Goal: Contribute content: Contribute content

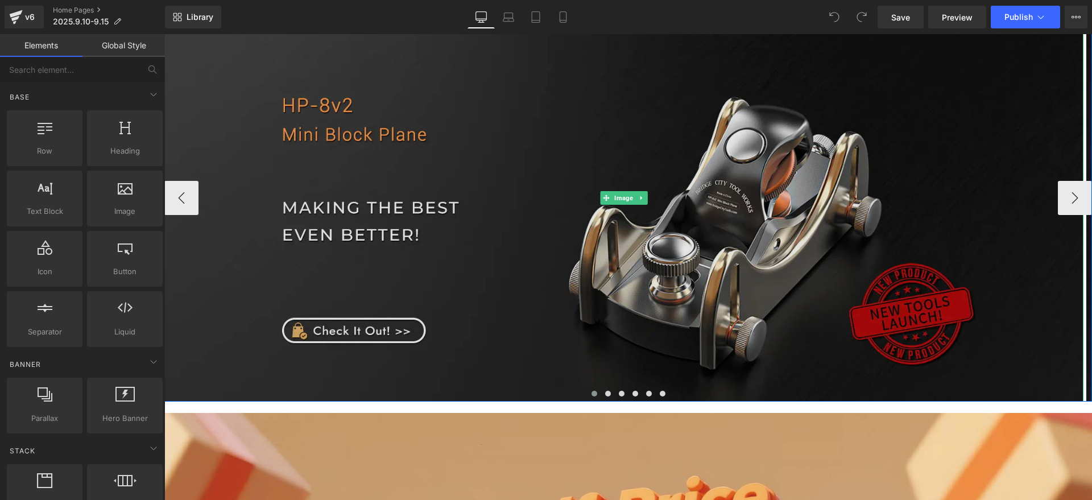
scroll to position [356, 0]
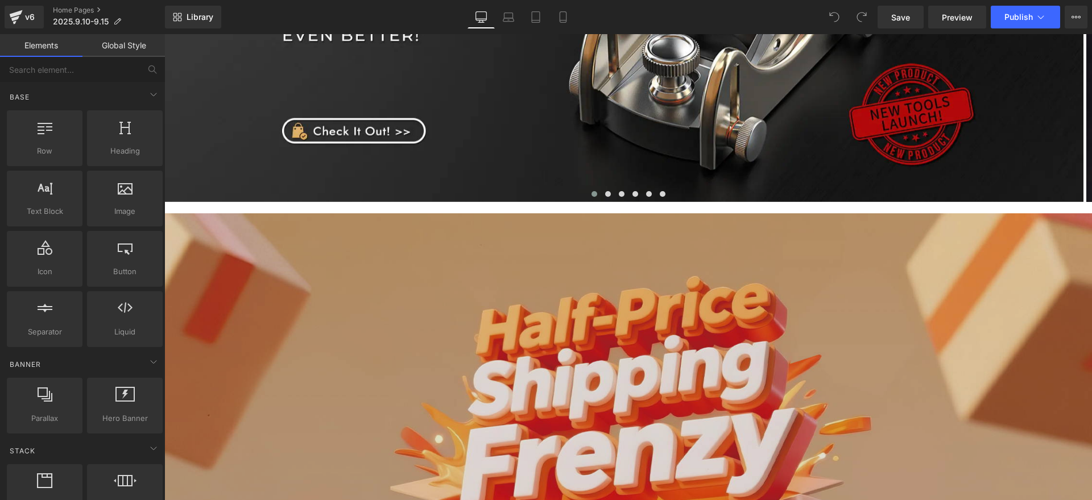
drag, startPoint x: 468, startPoint y: 357, endPoint x: 446, endPoint y: 350, distance: 22.5
click at [468, 357] on img at bounding box center [628, 484] width 928 height 543
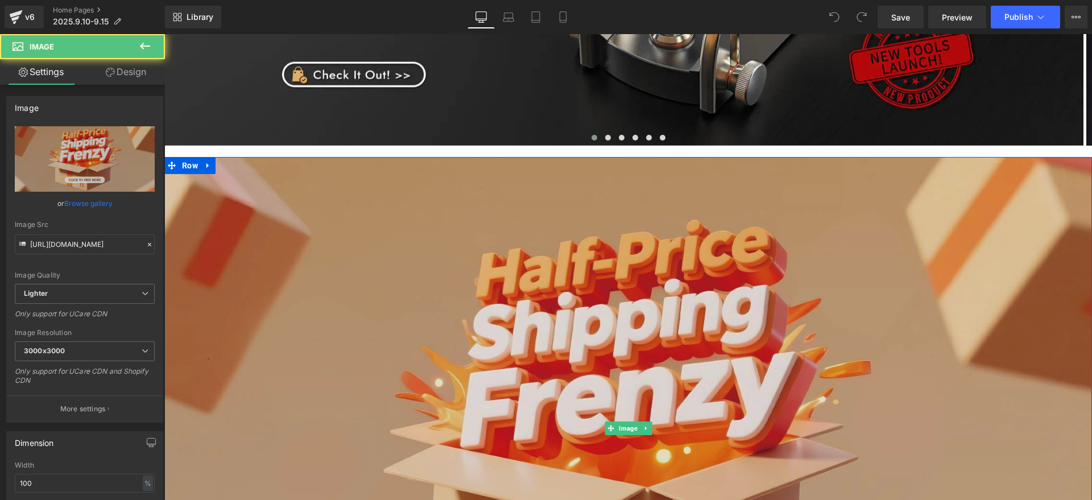
scroll to position [498, 0]
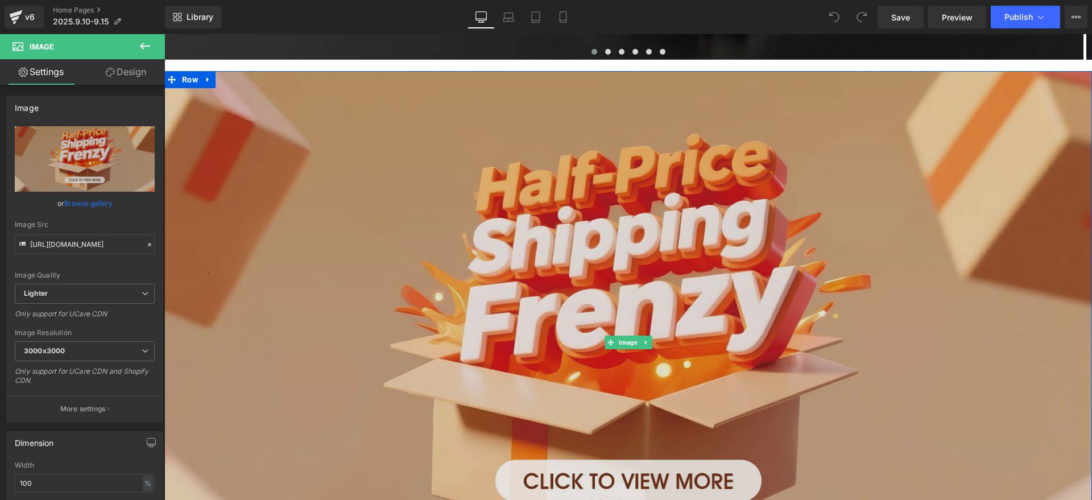
click at [453, 293] on img at bounding box center [628, 342] width 928 height 543
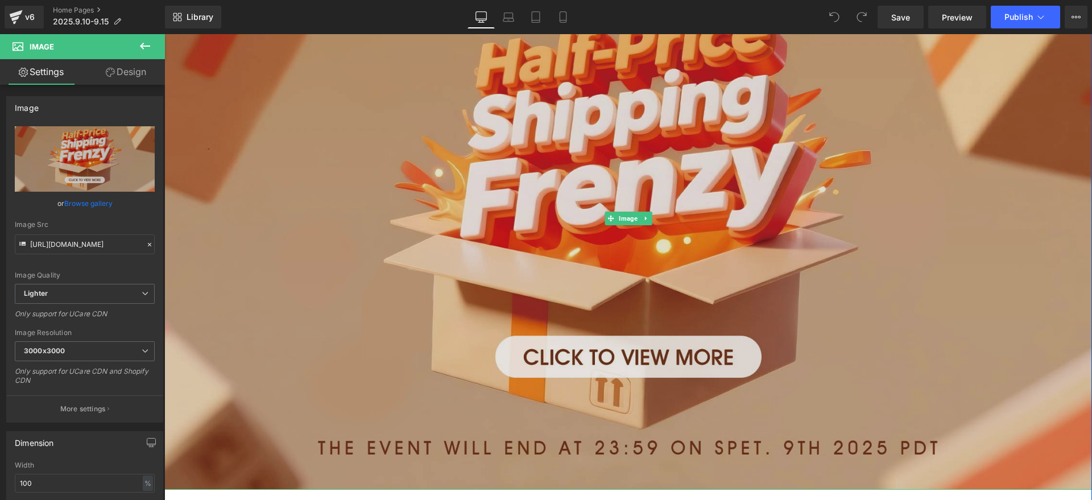
scroll to position [569, 0]
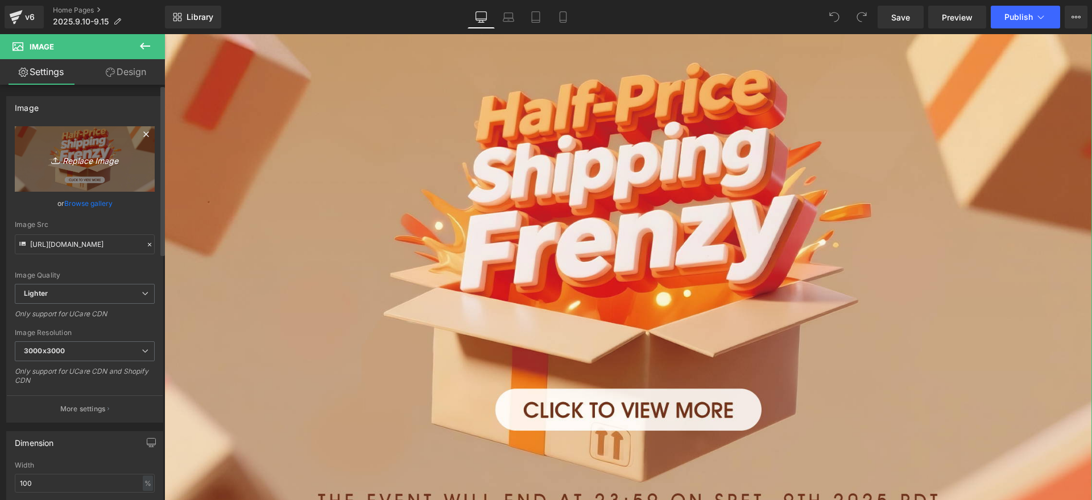
click at [39, 159] on icon "Replace Image" at bounding box center [84, 159] width 91 height 14
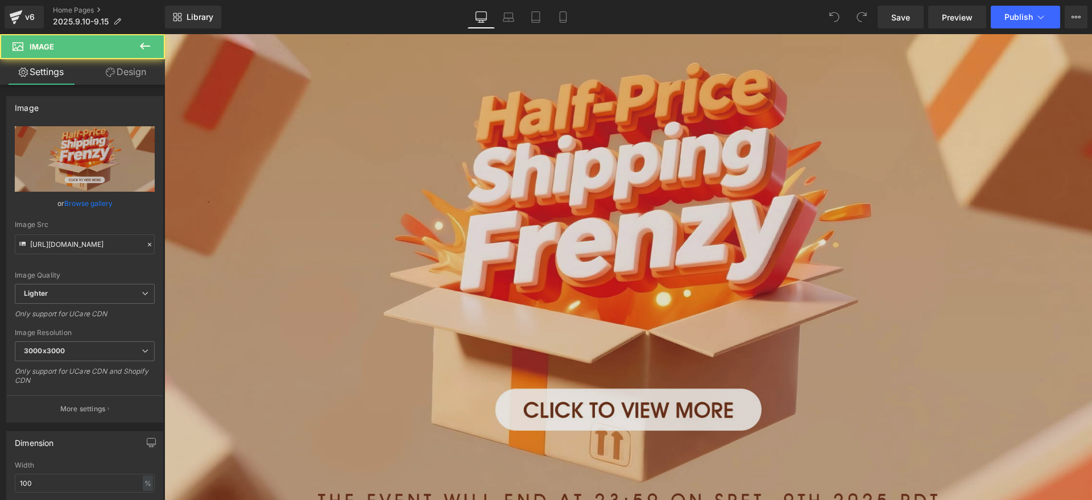
click at [470, 266] on img at bounding box center [628, 271] width 928 height 543
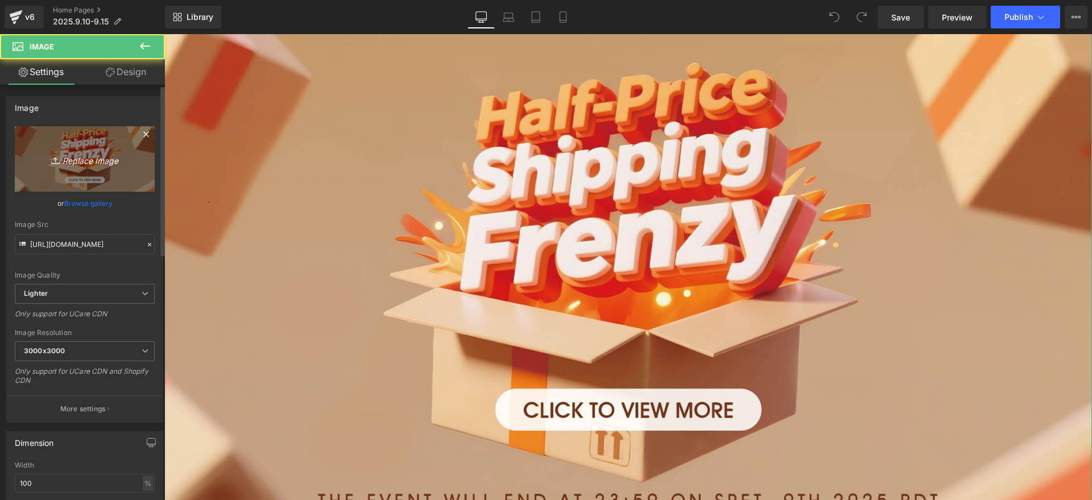
click at [130, 165] on link "Replace Image" at bounding box center [85, 158] width 140 height 65
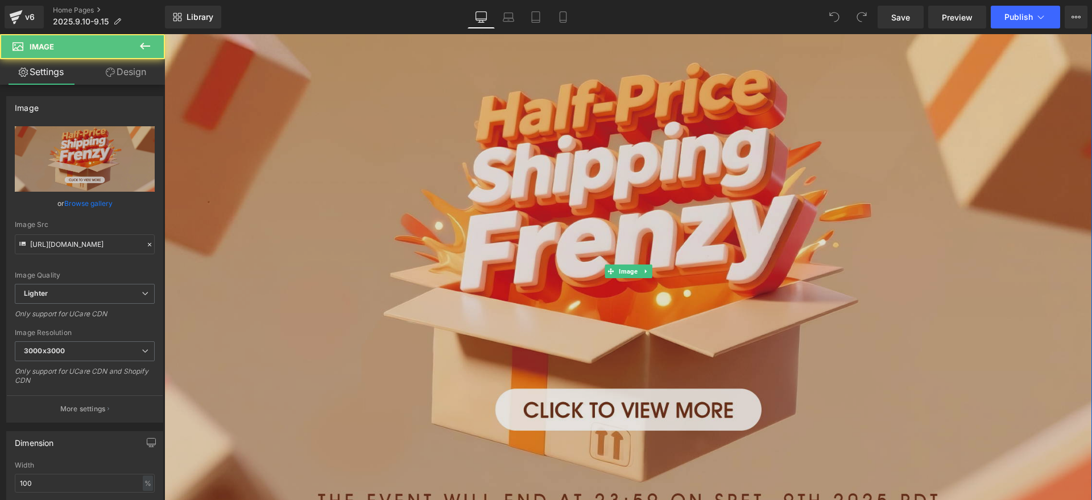
click at [416, 287] on img at bounding box center [628, 271] width 928 height 543
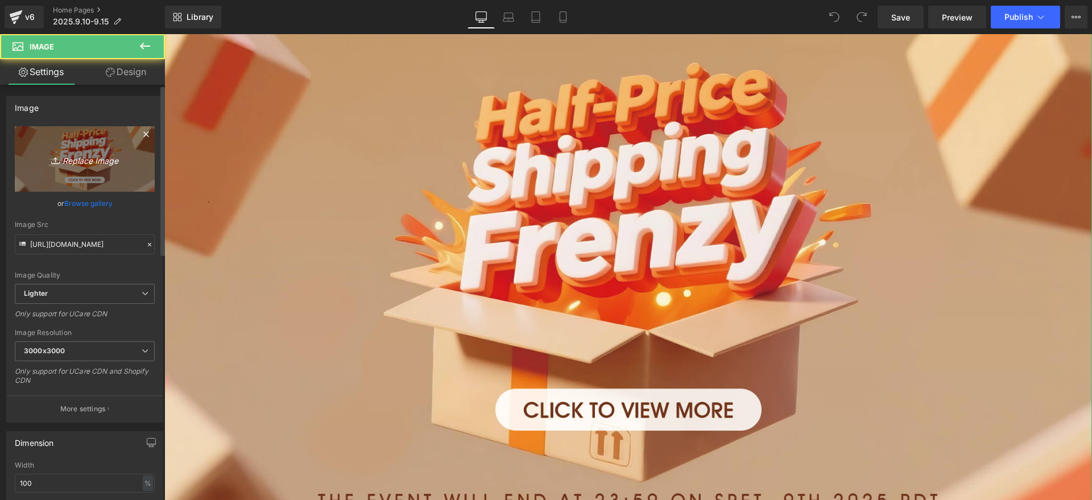
click at [64, 154] on icon "Replace Image" at bounding box center [84, 159] width 91 height 14
type input "C:\fakepath\CLICK_01.jpg"
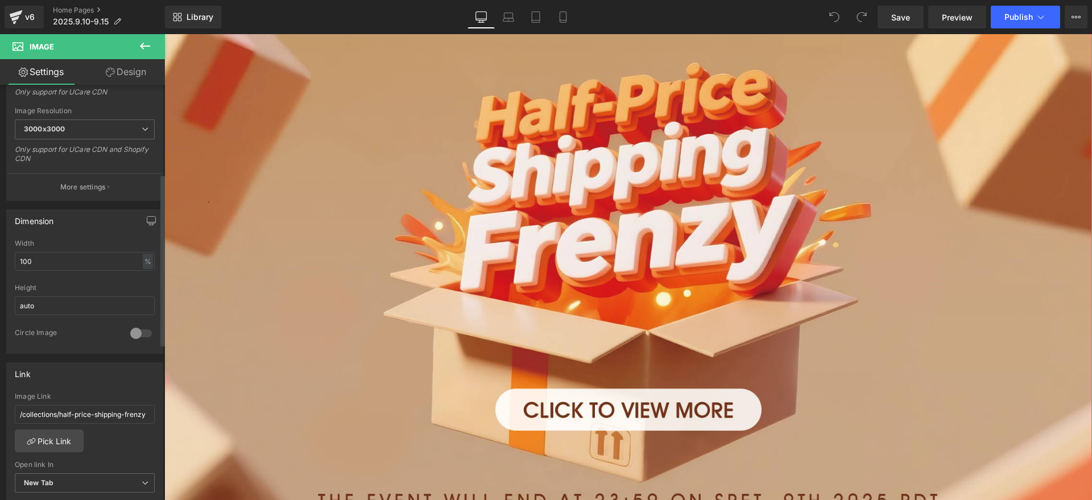
type input "https://ucarecdn.com/e2e04734-150c-4877-97d4-d79a4555deef/-/format/auto/-/previ…"
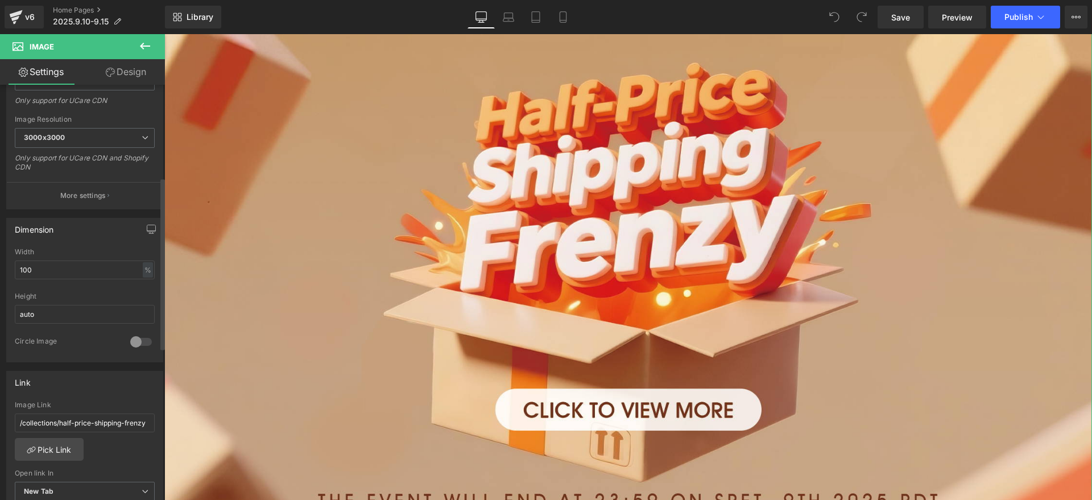
scroll to position [222, 0]
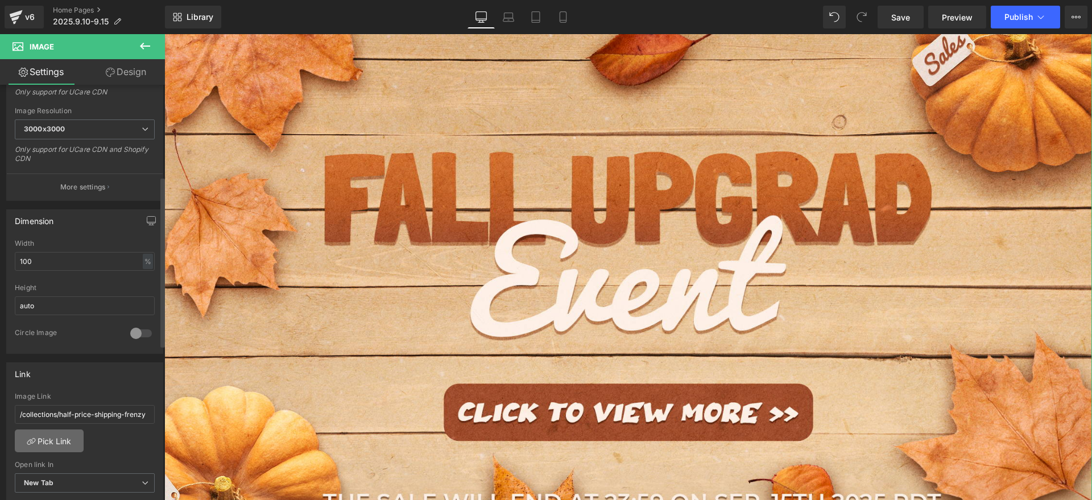
click at [69, 437] on link "Pick Link" at bounding box center [49, 440] width 69 height 23
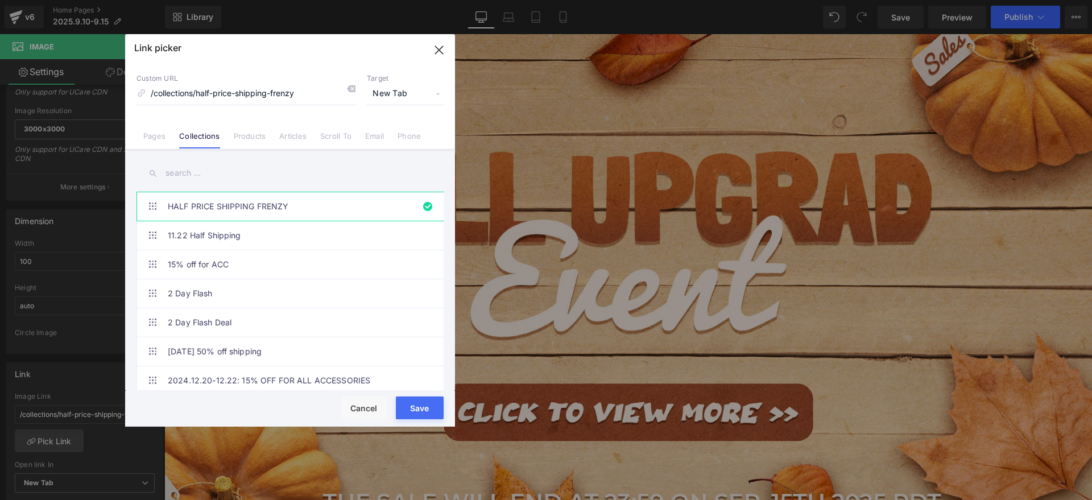
click at [209, 175] on input "text" at bounding box center [290, 173] width 307 height 26
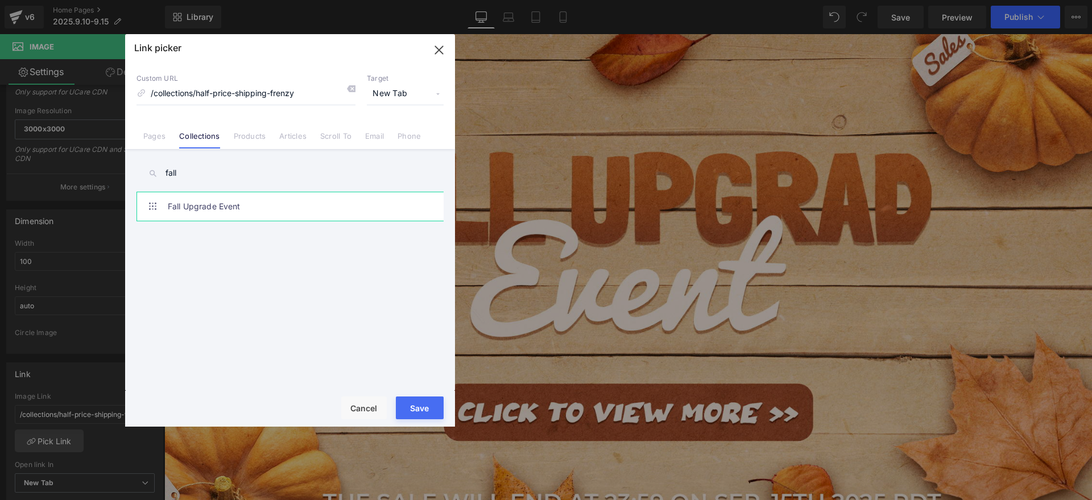
type input "fall"
click at [210, 208] on link "Fall Upgrade Event" at bounding box center [293, 206] width 250 height 28
type input "/collections/fall-upgrade-event"
click at [422, 407] on button "Save" at bounding box center [420, 407] width 48 height 23
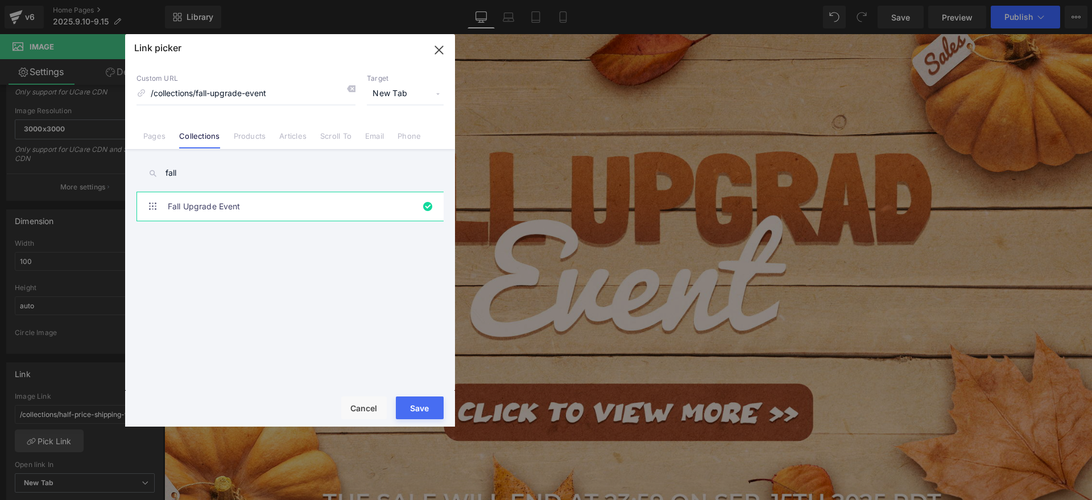
type input "/collections/fall-upgrade-event"
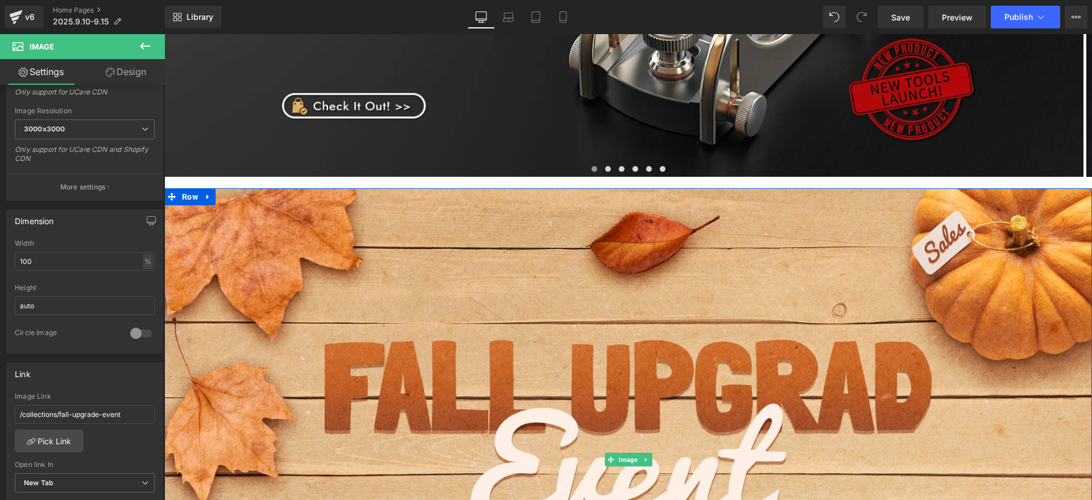
scroll to position [356, 0]
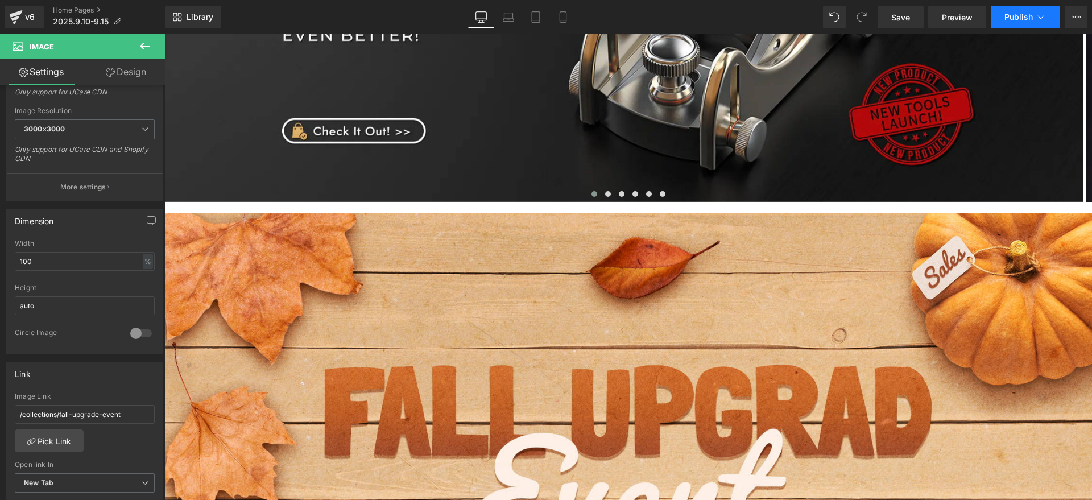
click at [1021, 16] on span "Publish" at bounding box center [1019, 17] width 28 height 9
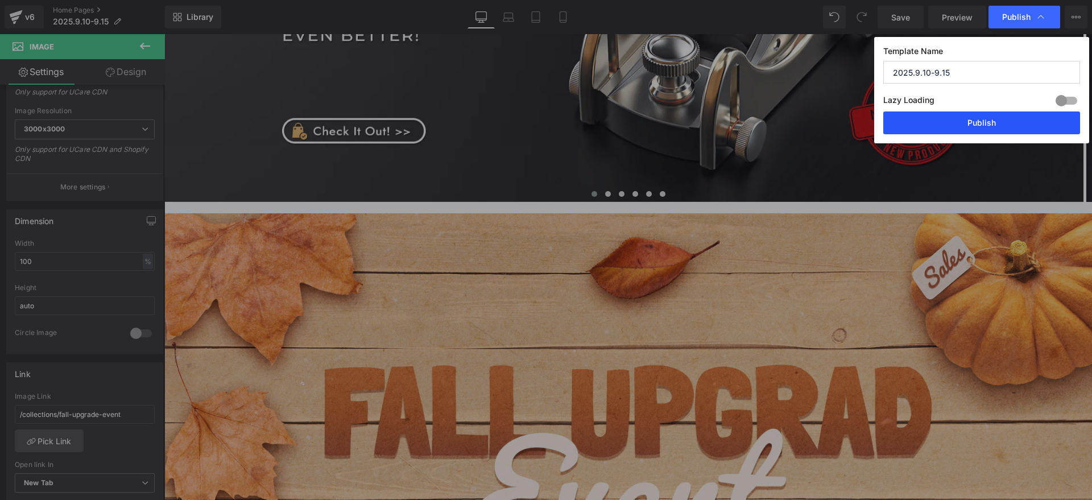
click at [1002, 127] on button "Publish" at bounding box center [981, 122] width 197 height 23
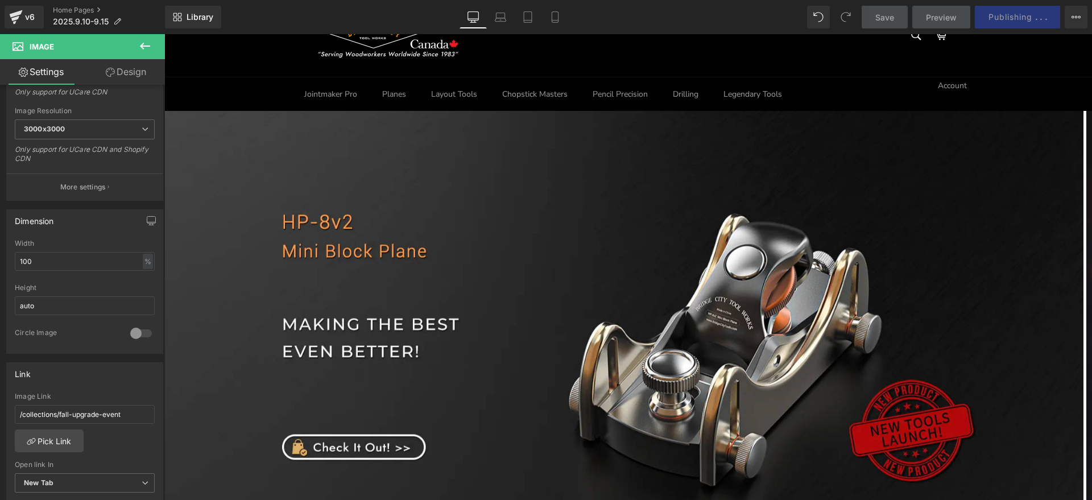
scroll to position [0, 0]
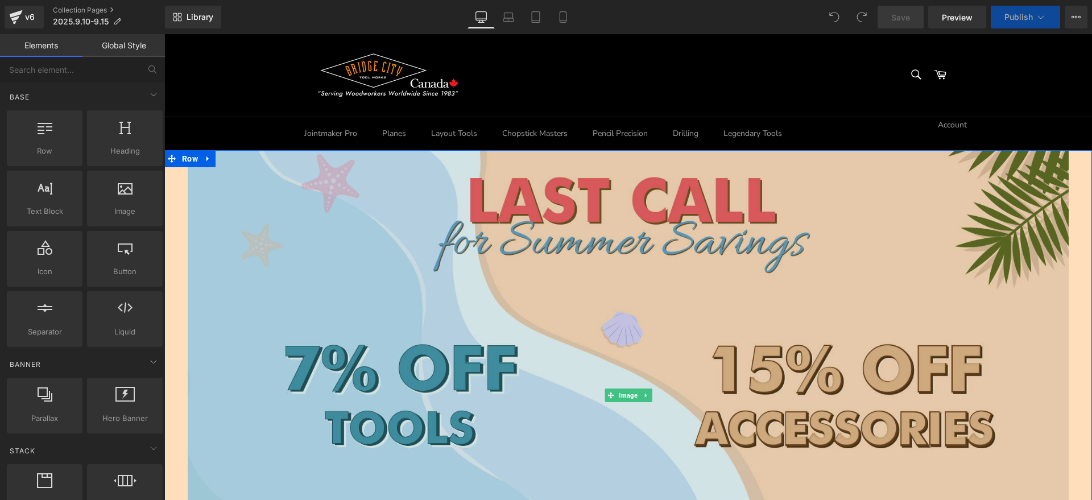
click at [425, 284] on img at bounding box center [628, 395] width 881 height 524
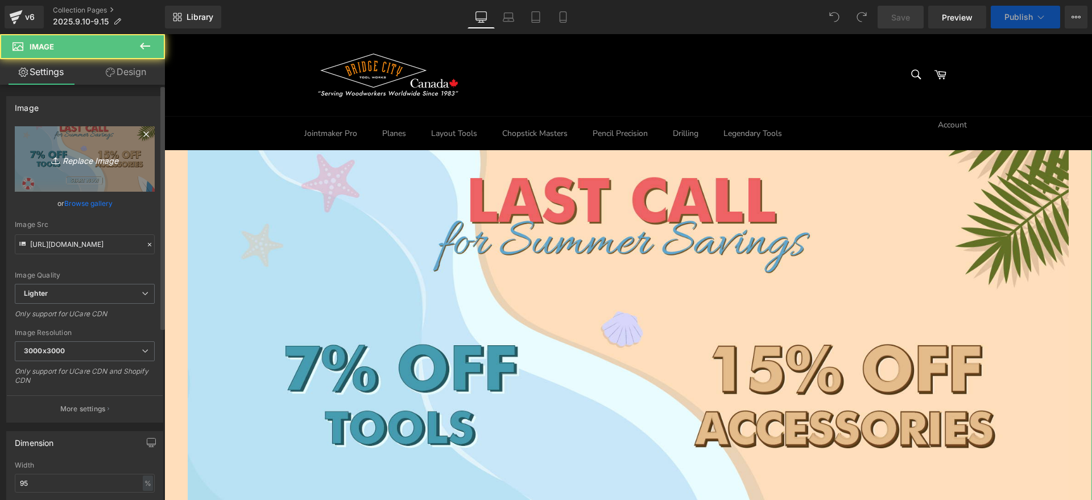
click at [114, 163] on icon "Replace Image" at bounding box center [84, 159] width 91 height 14
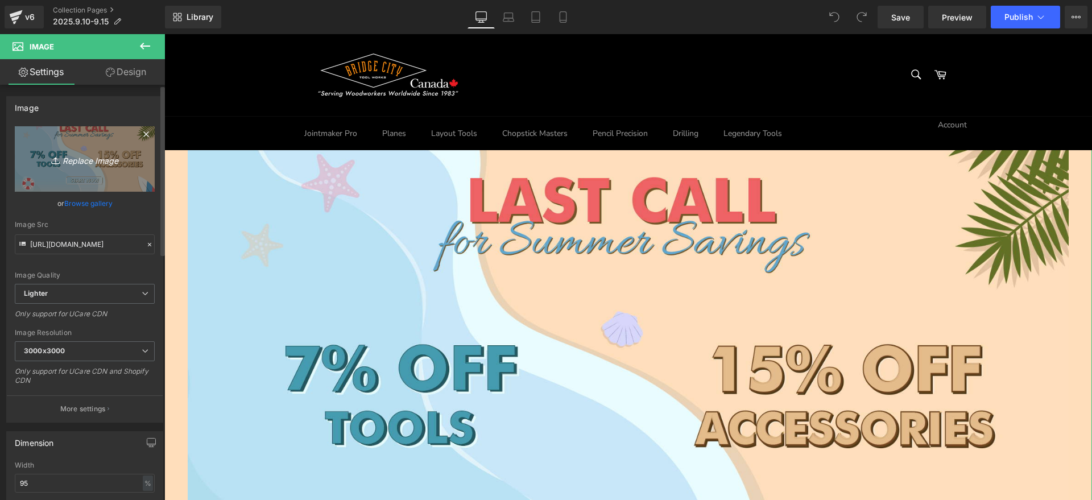
type input "C:\fakepath\加拿大网页开始.jpg"
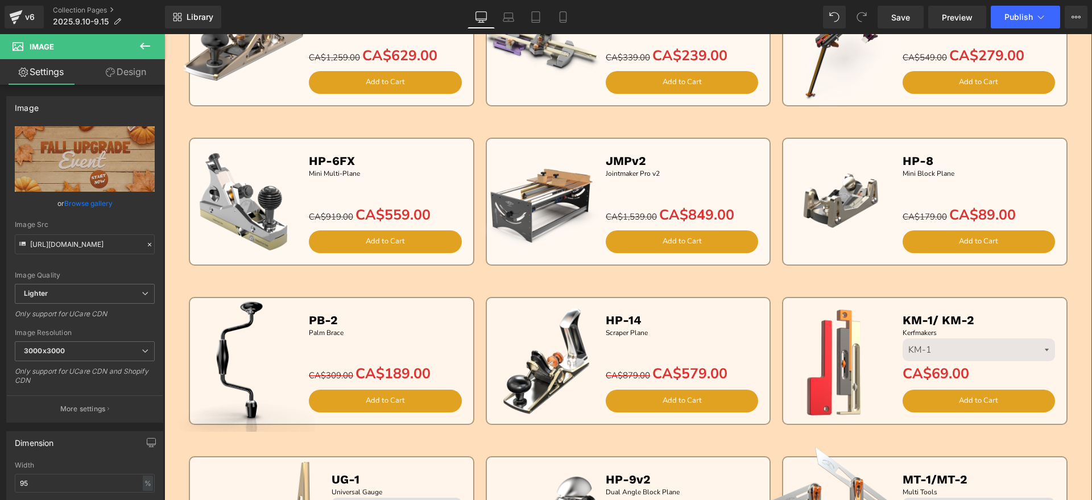
scroll to position [711, 0]
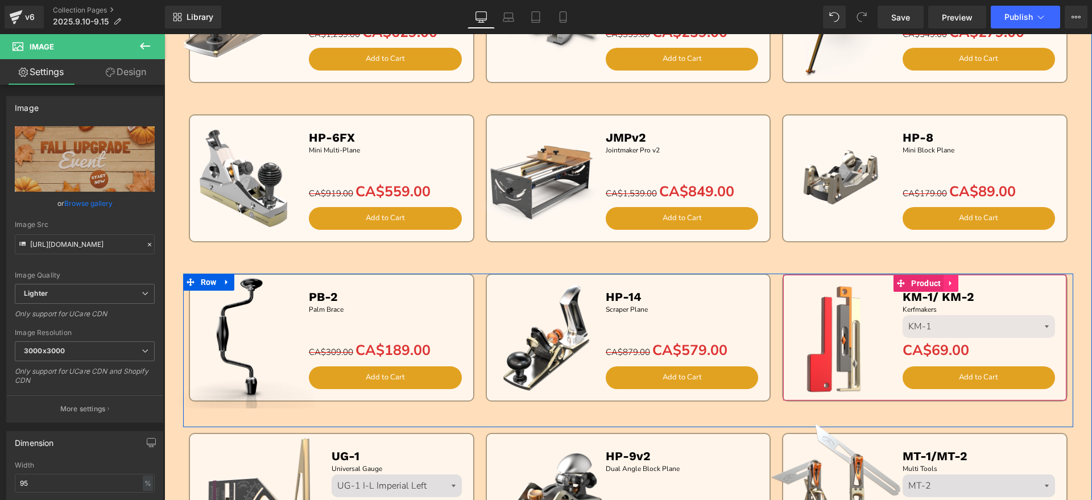
click at [949, 282] on icon at bounding box center [951, 283] width 8 height 9
click at [955, 282] on icon at bounding box center [959, 283] width 8 height 8
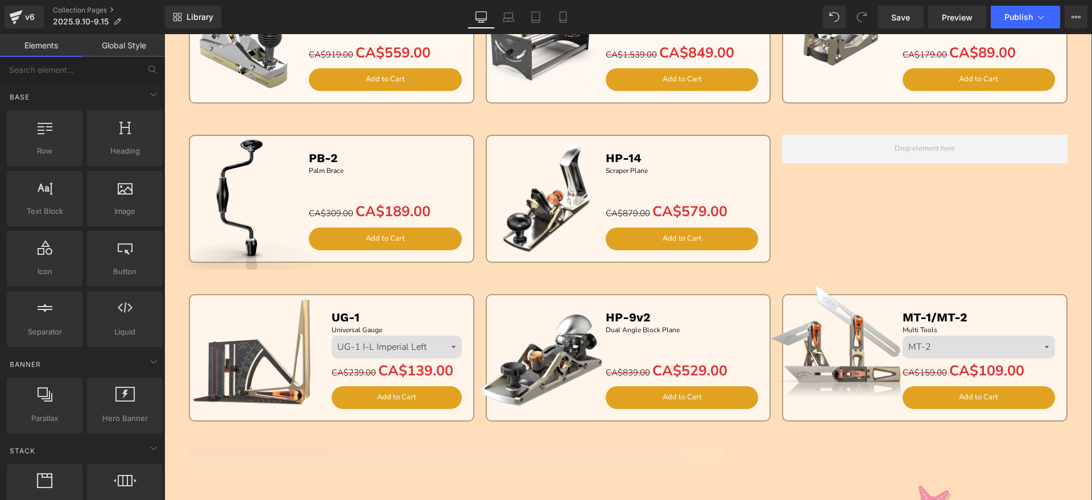
scroll to position [853, 0]
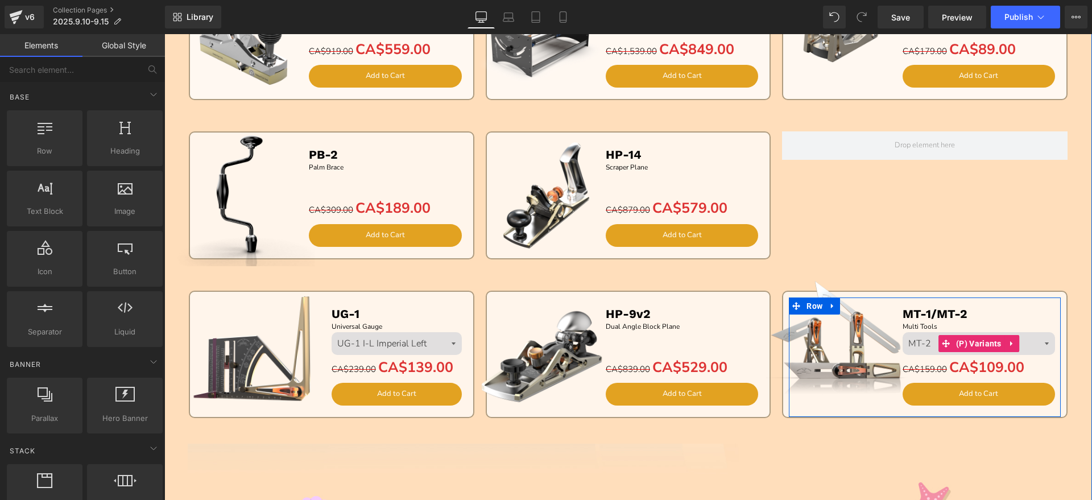
click at [924, 340] on select "MT-2 MT-1" at bounding box center [979, 343] width 153 height 23
select select "MT-1"
click at [903, 332] on select "MT-2 MT-1" at bounding box center [979, 343] width 153 height 23
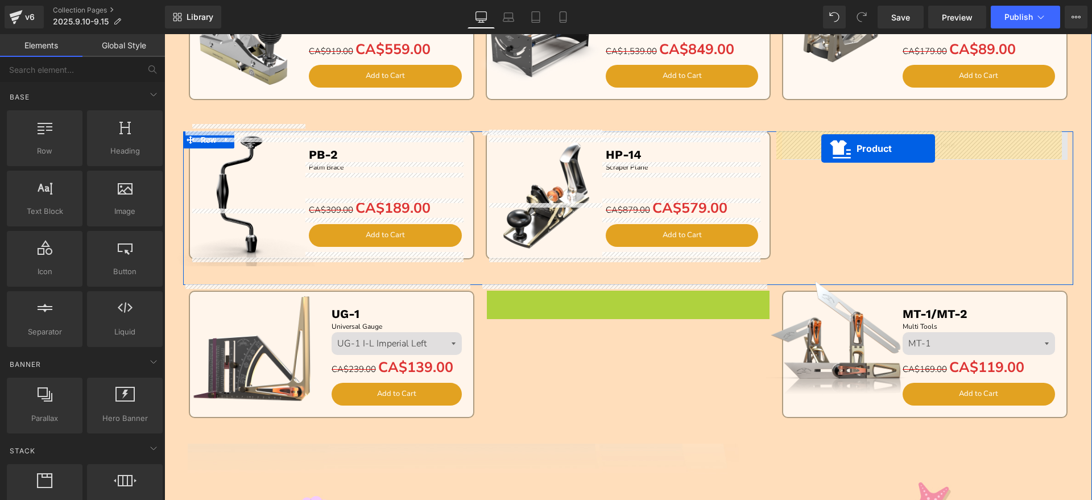
drag, startPoint x: 596, startPoint y: 300, endPoint x: 821, endPoint y: 148, distance: 271.7
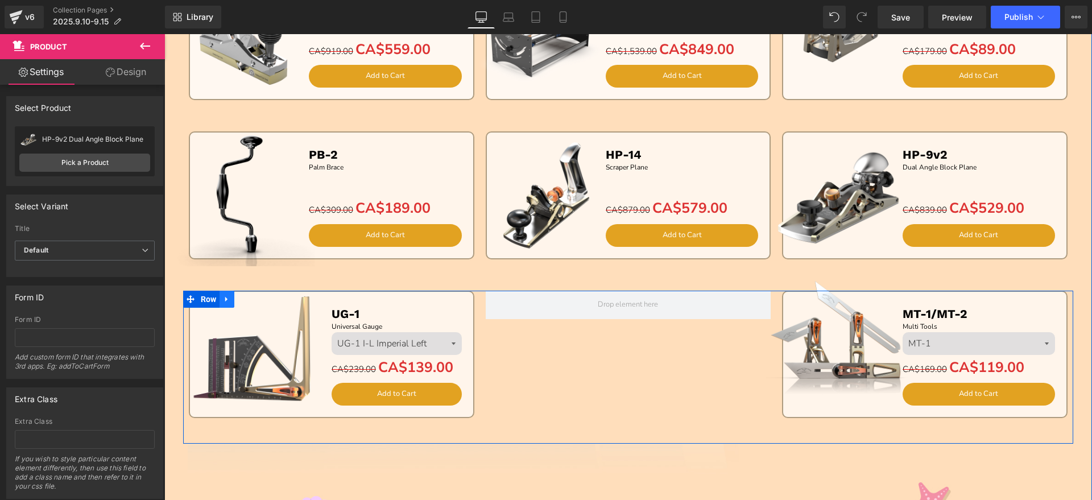
click at [223, 298] on icon at bounding box center [227, 299] width 8 height 9
click at [253, 298] on icon at bounding box center [257, 299] width 8 height 9
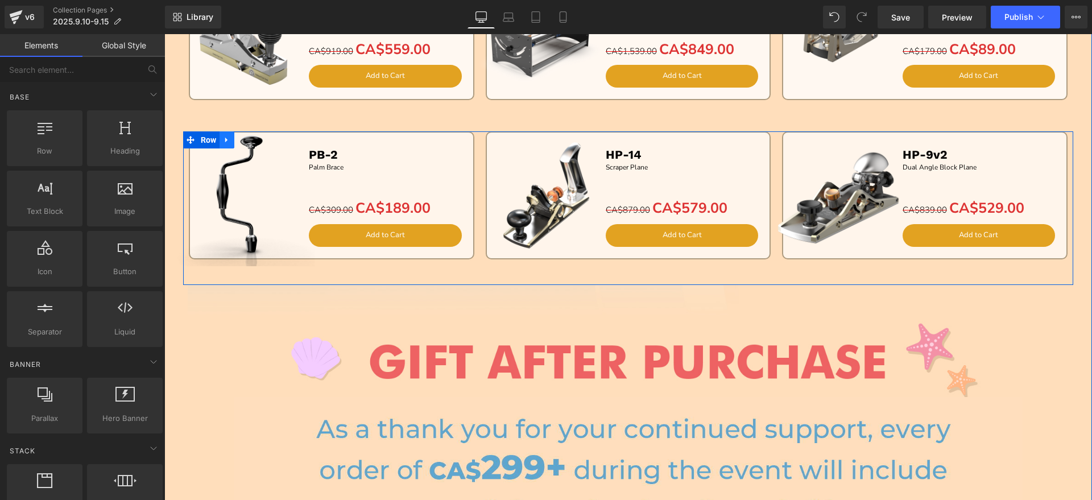
click at [225, 140] on icon at bounding box center [226, 139] width 2 height 5
click at [238, 139] on icon at bounding box center [242, 140] width 8 height 8
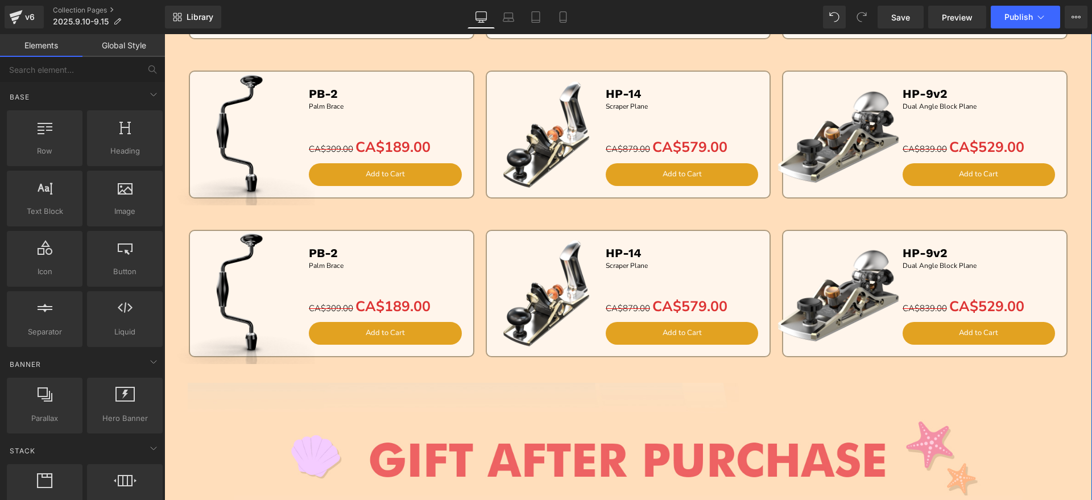
scroll to position [995, 0]
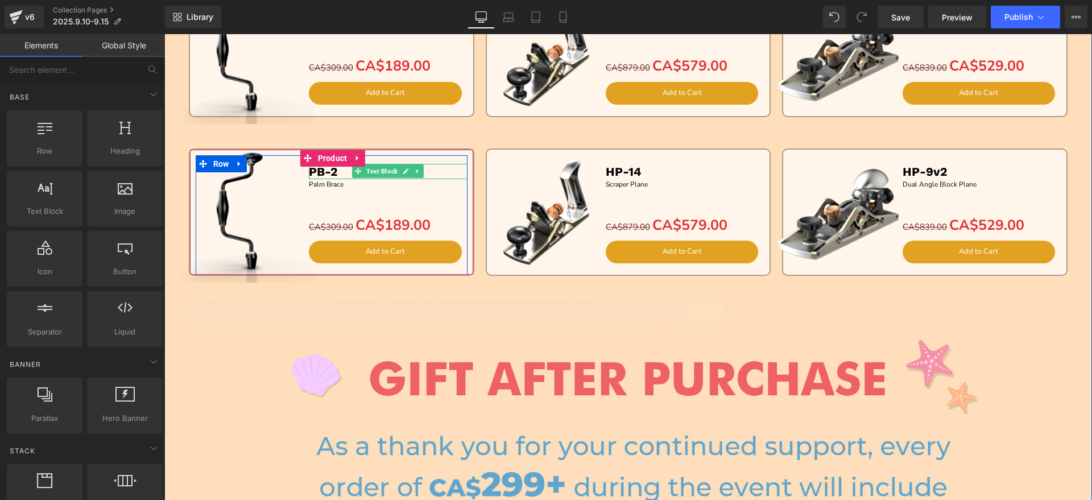
click at [326, 174] on b "PB-2" at bounding box center [323, 171] width 29 height 14
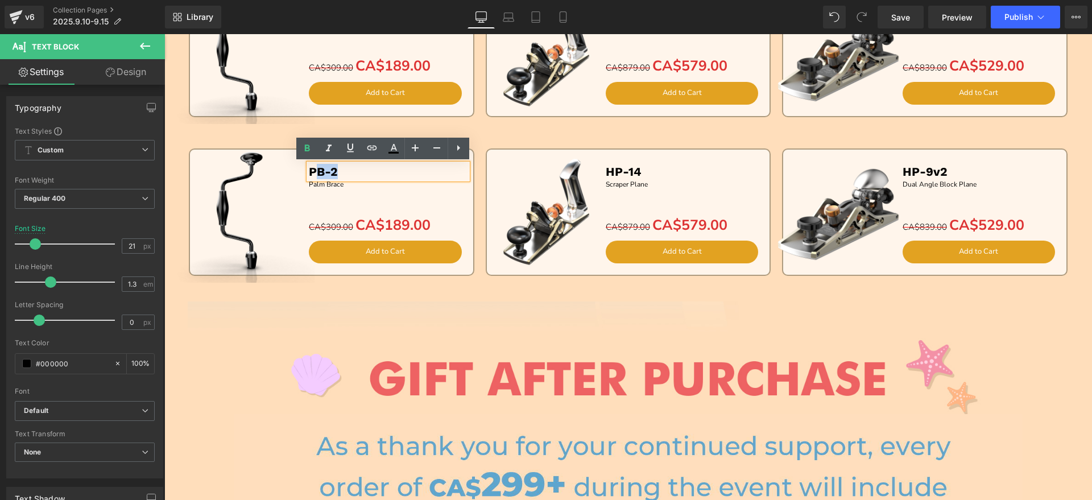
drag, startPoint x: 338, startPoint y: 174, endPoint x: 309, endPoint y: 173, distance: 29.0
click at [309, 173] on p "PB-2" at bounding box center [388, 171] width 159 height 15
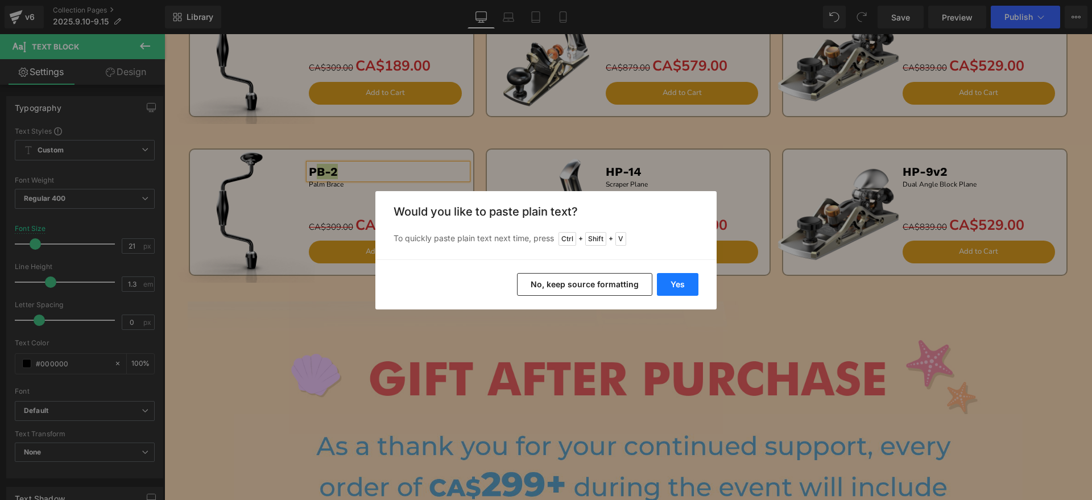
drag, startPoint x: 670, startPoint y: 286, endPoint x: 480, endPoint y: 246, distance: 194.0
click at [670, 286] on button "Yes" at bounding box center [678, 284] width 42 height 23
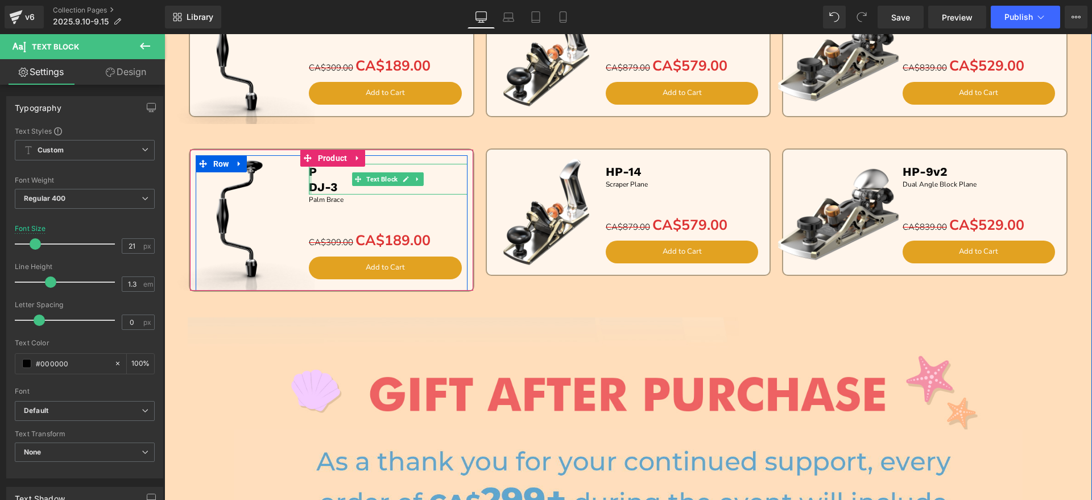
click at [309, 188] on div at bounding box center [310, 179] width 3 height 31
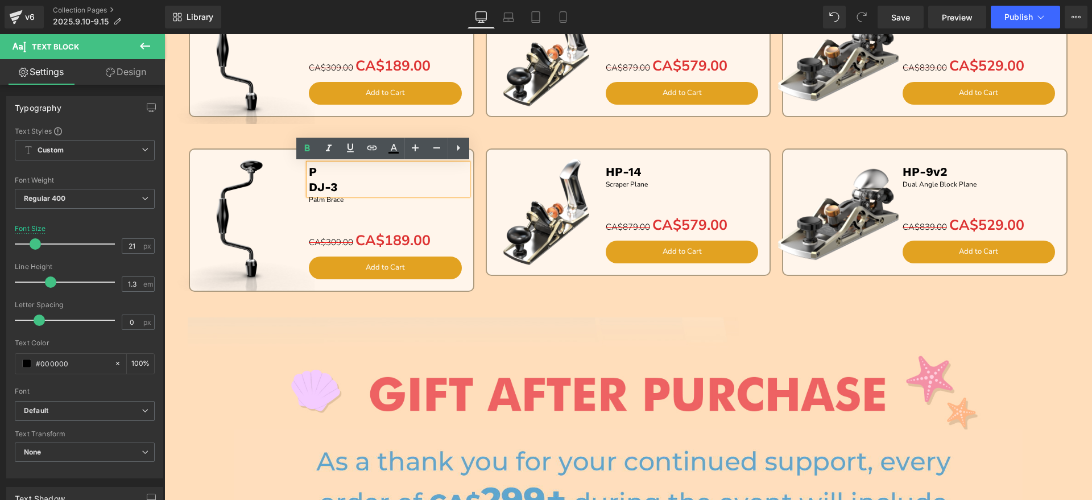
click at [309, 185] on b "DJ-3" at bounding box center [323, 187] width 28 height 14
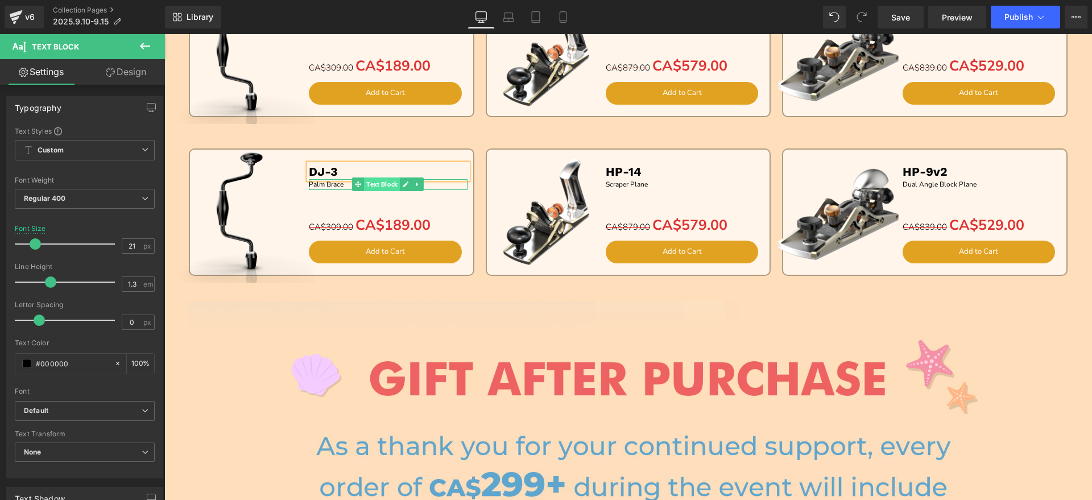
click at [394, 184] on span "Text Block" at bounding box center [382, 184] width 36 height 14
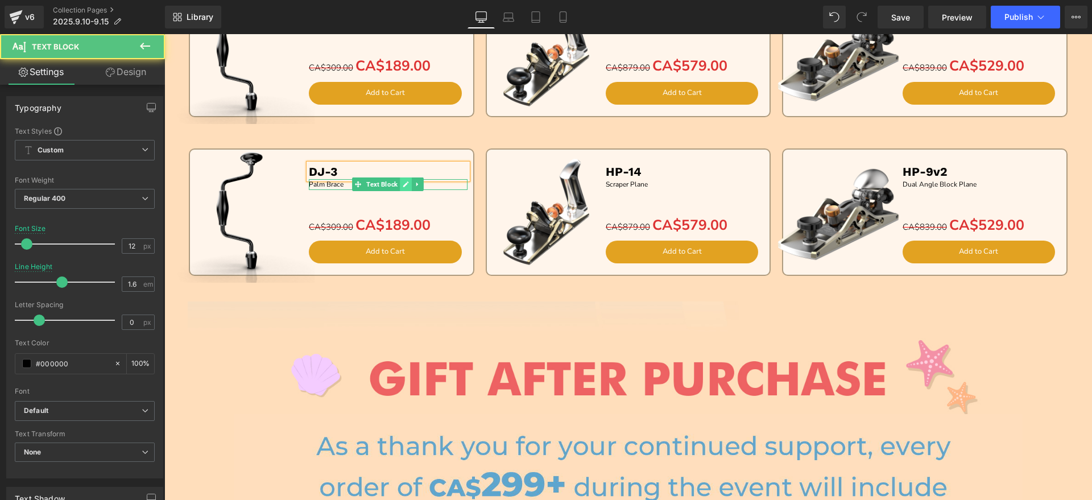
click at [400, 184] on link at bounding box center [406, 184] width 12 height 14
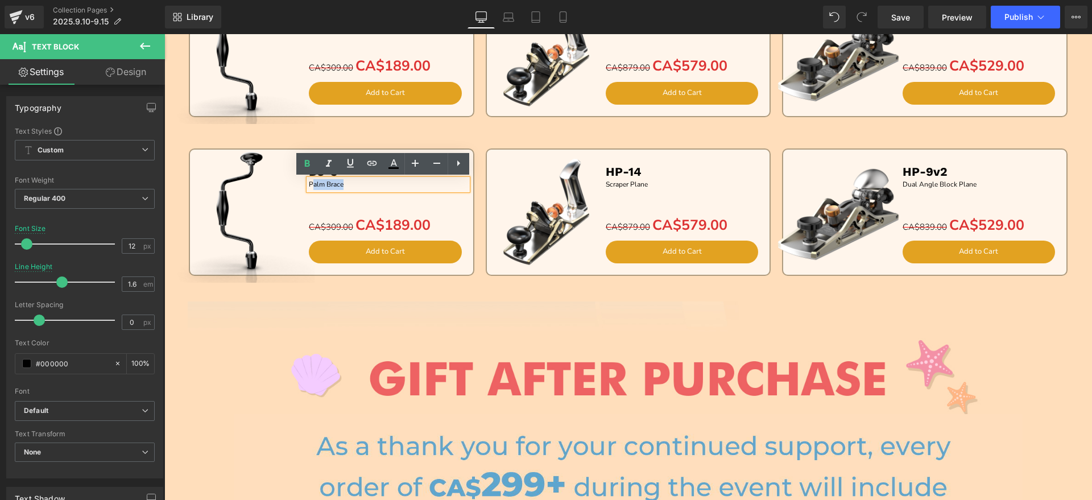
drag, startPoint x: 379, startPoint y: 187, endPoint x: 307, endPoint y: 187, distance: 72.2
click at [309, 187] on p "Palm Brace" at bounding box center [388, 184] width 159 height 11
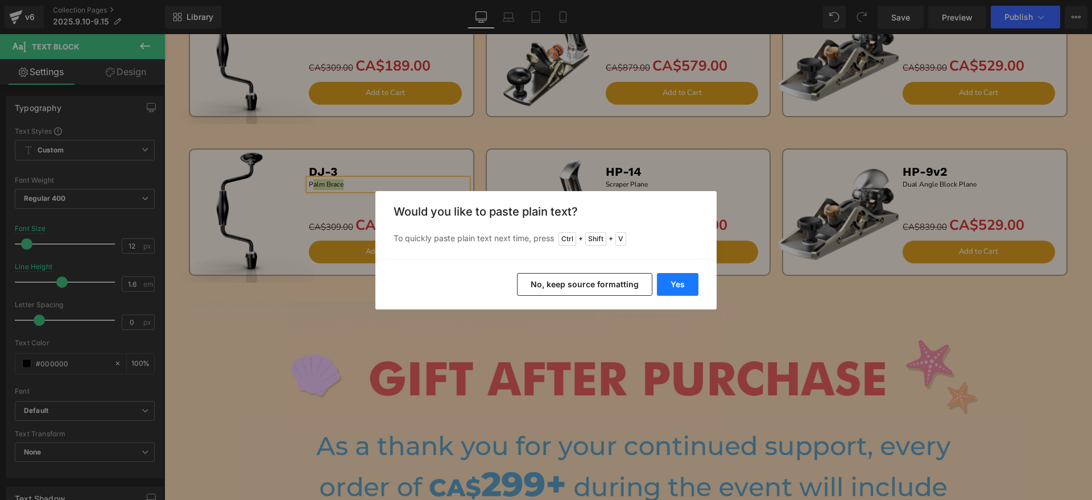
drag, startPoint x: 668, startPoint y: 286, endPoint x: 323, endPoint y: 218, distance: 352.5
click at [668, 286] on button "Yes" at bounding box center [678, 284] width 42 height 23
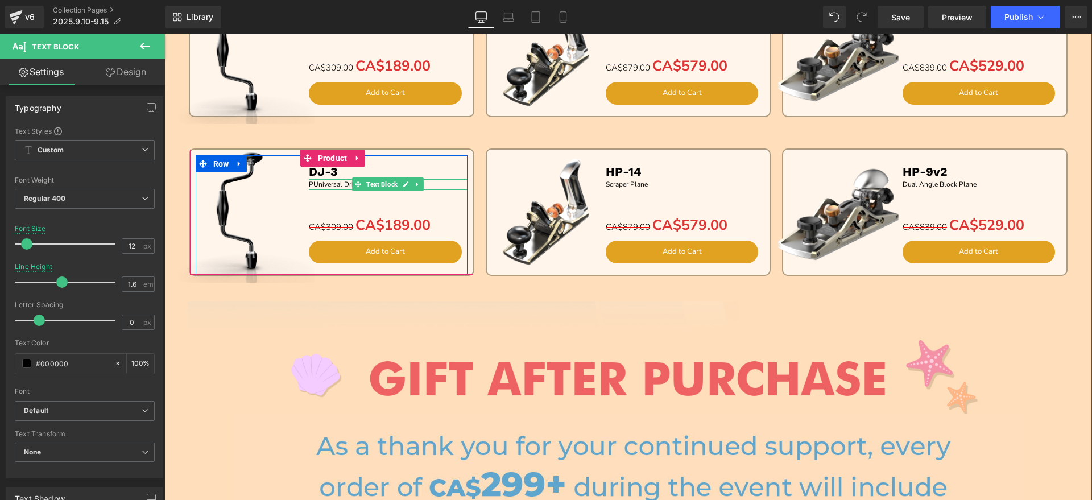
click at [309, 185] on p "PUniversal Drilling Jig" at bounding box center [388, 184] width 159 height 11
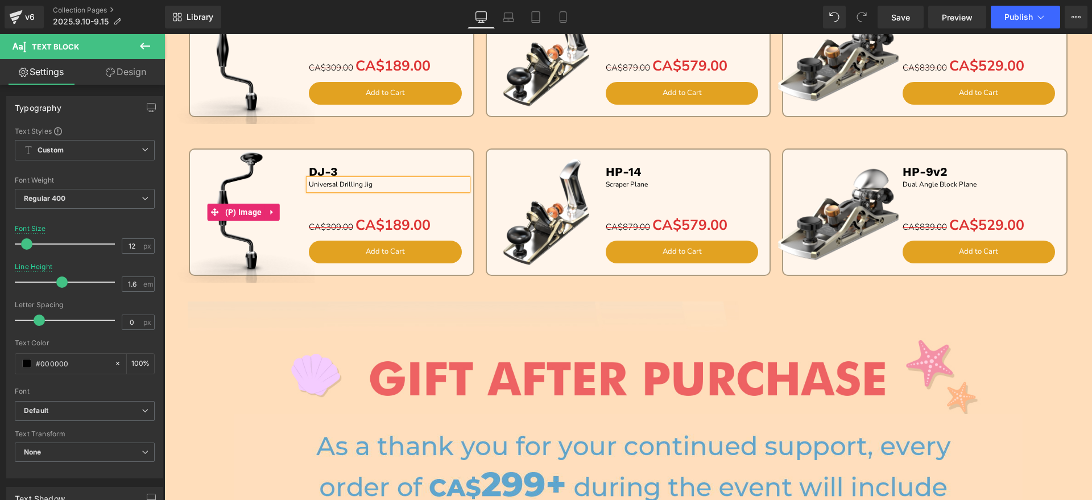
click at [251, 250] on img at bounding box center [244, 212] width 142 height 142
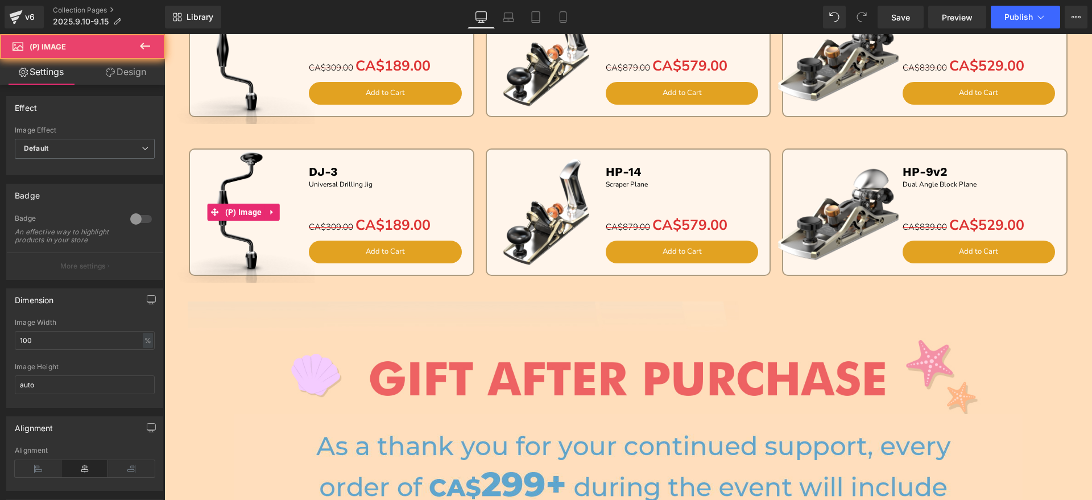
click at [260, 187] on img at bounding box center [244, 212] width 142 height 142
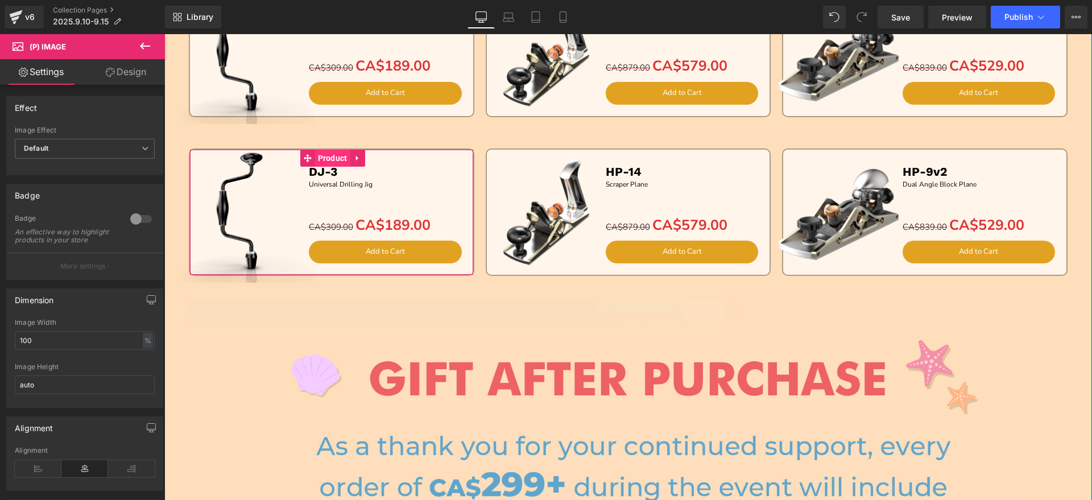
click at [329, 164] on span "Product" at bounding box center [332, 158] width 35 height 17
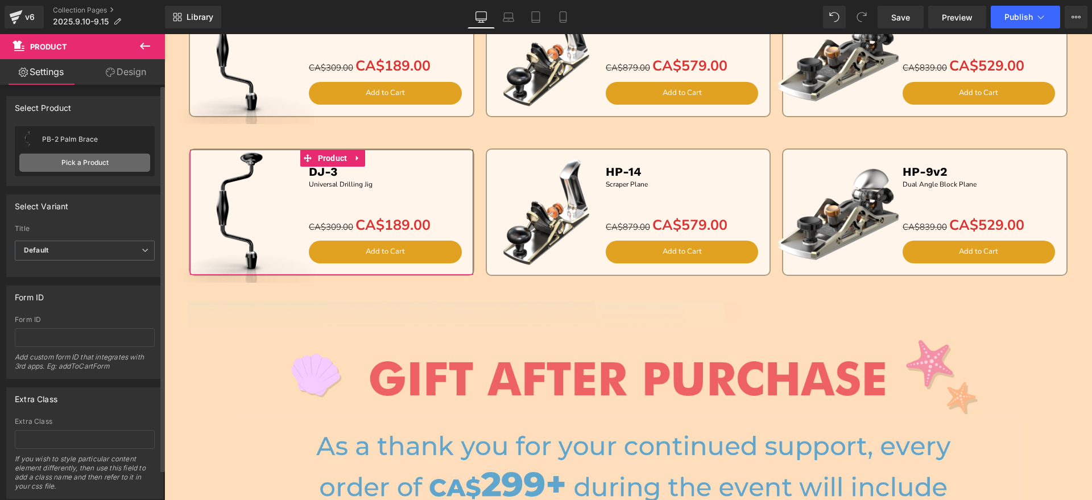
click at [53, 161] on link "Pick a Product" at bounding box center [84, 163] width 131 height 18
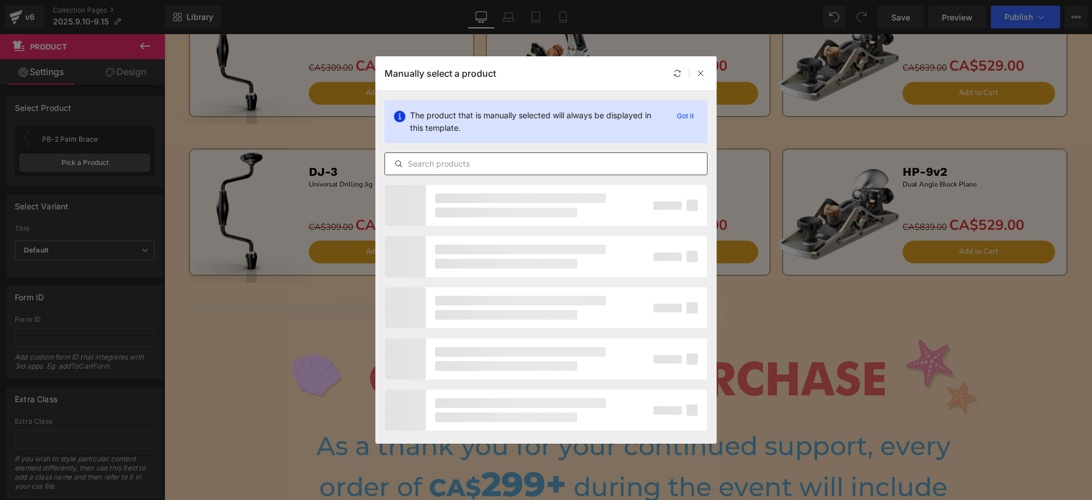
click at [501, 172] on div at bounding box center [546, 163] width 323 height 23
click at [505, 168] on input "text" at bounding box center [546, 164] width 322 height 14
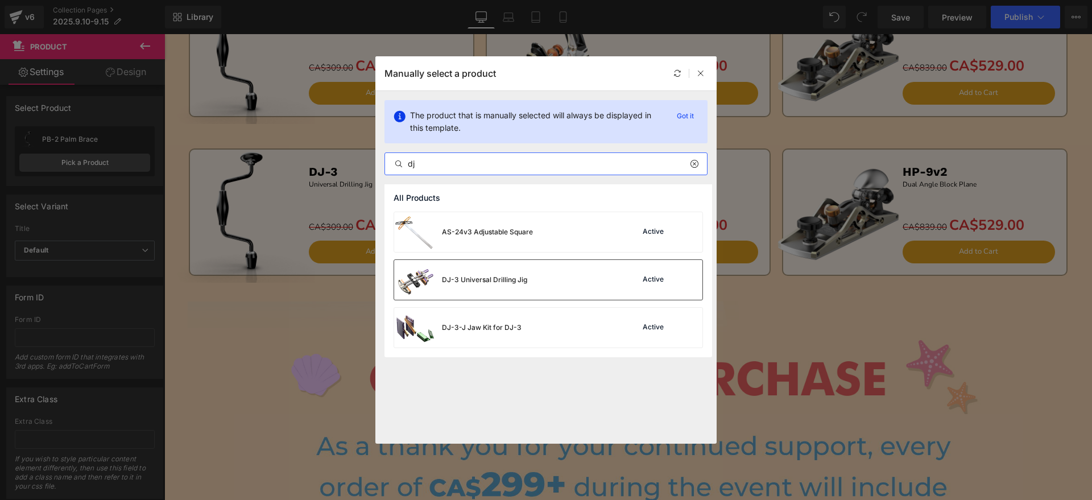
type input "dj"
click at [495, 284] on div "DJ-3 Universal Drilling Jig" at bounding box center [484, 280] width 85 height 10
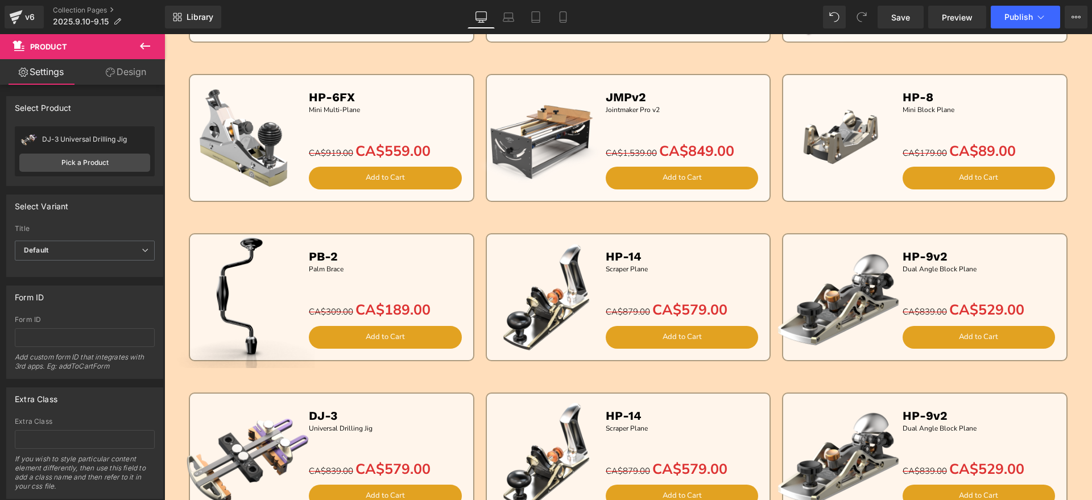
scroll to position [853, 0]
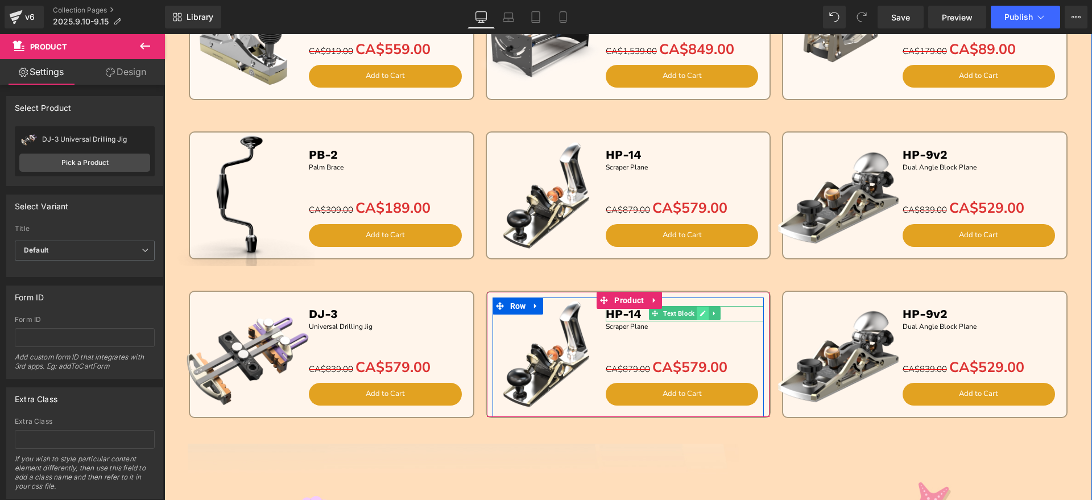
click at [700, 312] on icon at bounding box center [703, 313] width 6 height 7
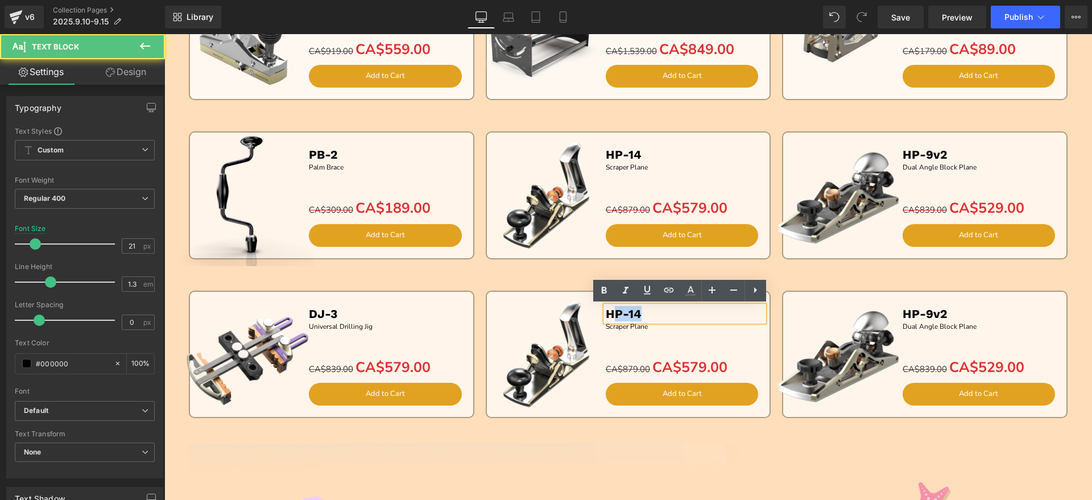
drag, startPoint x: 686, startPoint y: 313, endPoint x: 613, endPoint y: 313, distance: 73.4
click at [613, 313] on p "HP-14" at bounding box center [685, 313] width 159 height 15
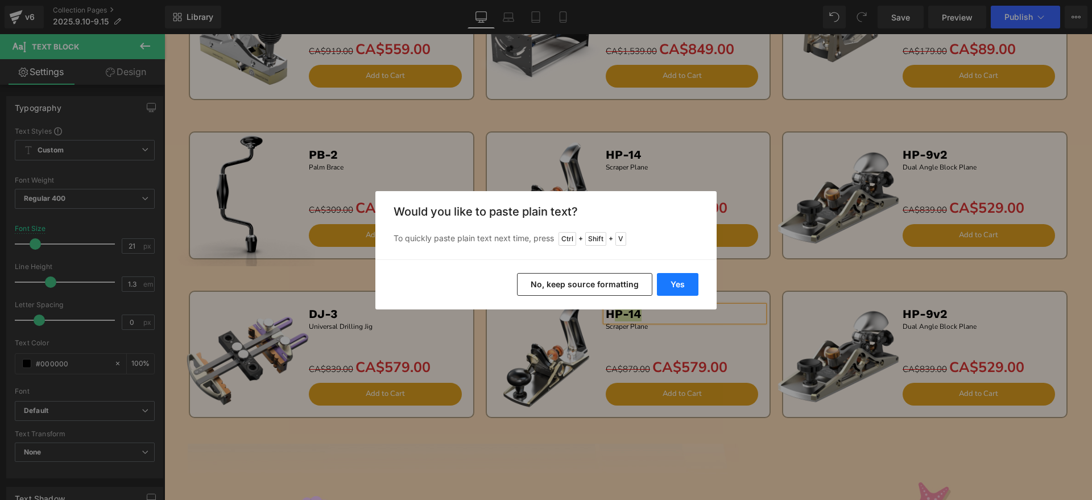
drag, startPoint x: 668, startPoint y: 287, endPoint x: 503, endPoint y: 252, distance: 168.6
click at [668, 287] on button "Yes" at bounding box center [678, 284] width 42 height 23
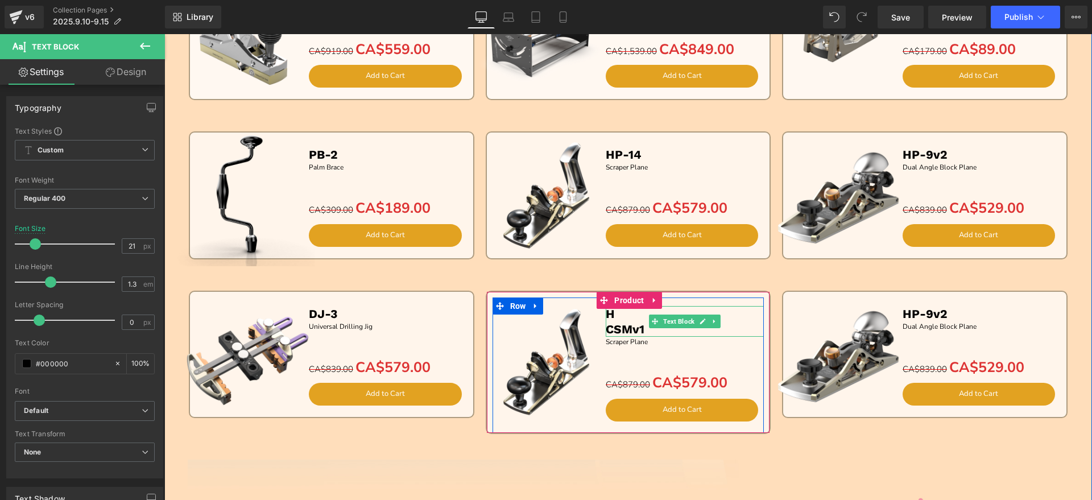
click at [606, 328] on b "CSMv1" at bounding box center [625, 329] width 39 height 14
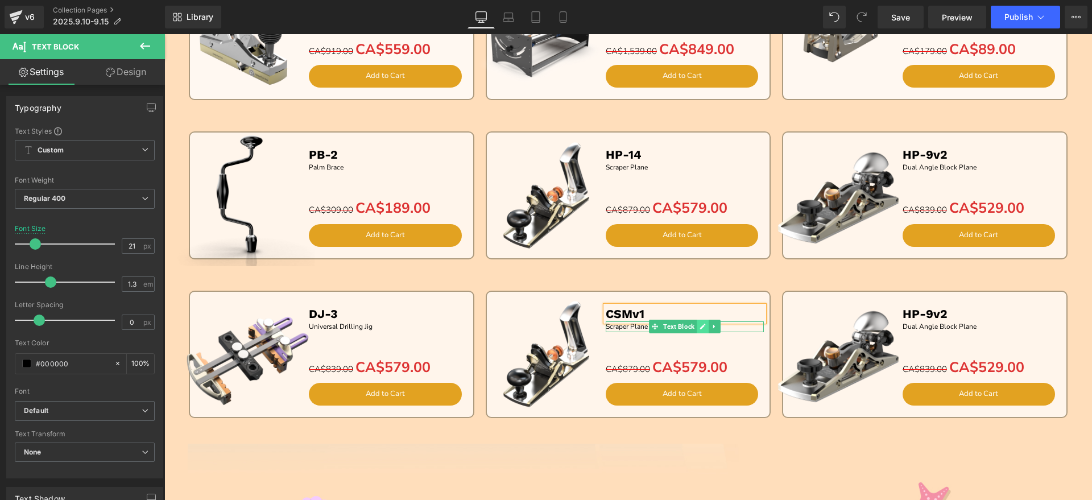
click at [697, 325] on link at bounding box center [703, 327] width 12 height 14
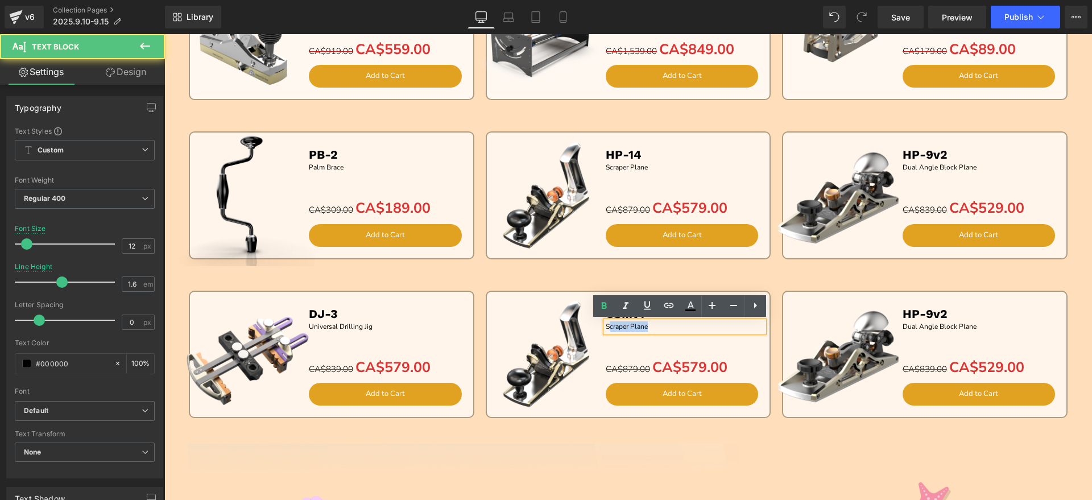
drag, startPoint x: 671, startPoint y: 328, endPoint x: 603, endPoint y: 328, distance: 68.3
click at [606, 328] on p "Scraper Plane" at bounding box center [685, 326] width 159 height 11
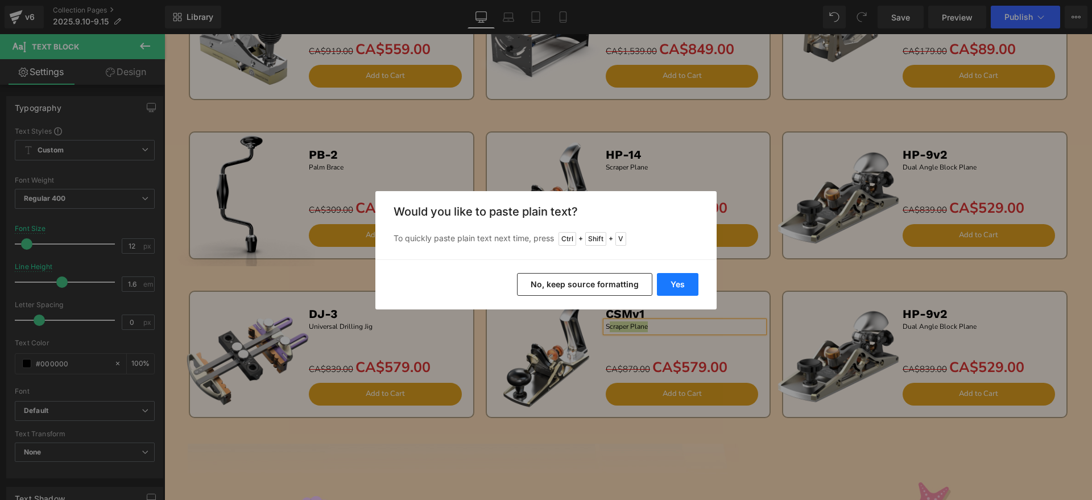
drag, startPoint x: 672, startPoint y: 291, endPoint x: 480, endPoint y: 289, distance: 192.3
click at [672, 291] on button "Yes" at bounding box center [678, 284] width 42 height 23
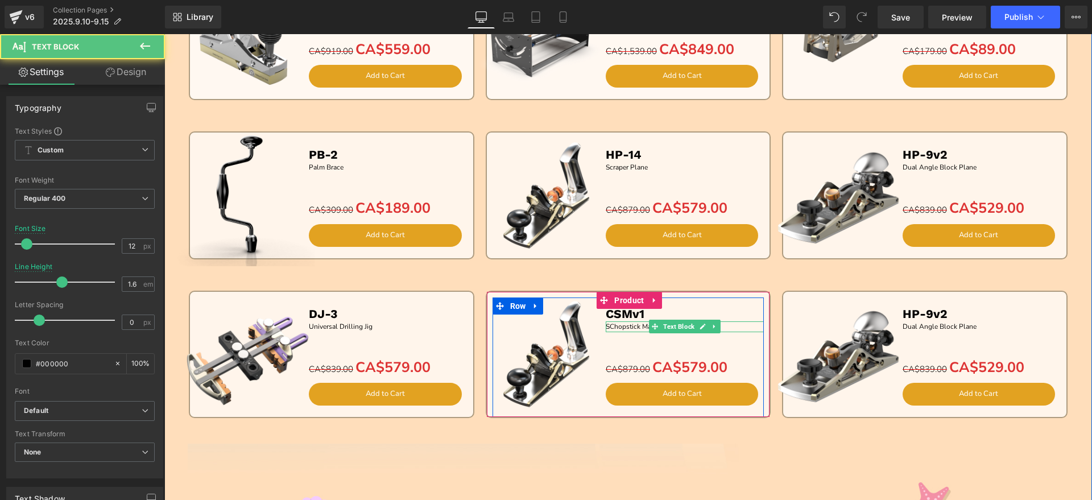
click at [606, 327] on p "SChopstick Master Gen.1" at bounding box center [685, 326] width 159 height 11
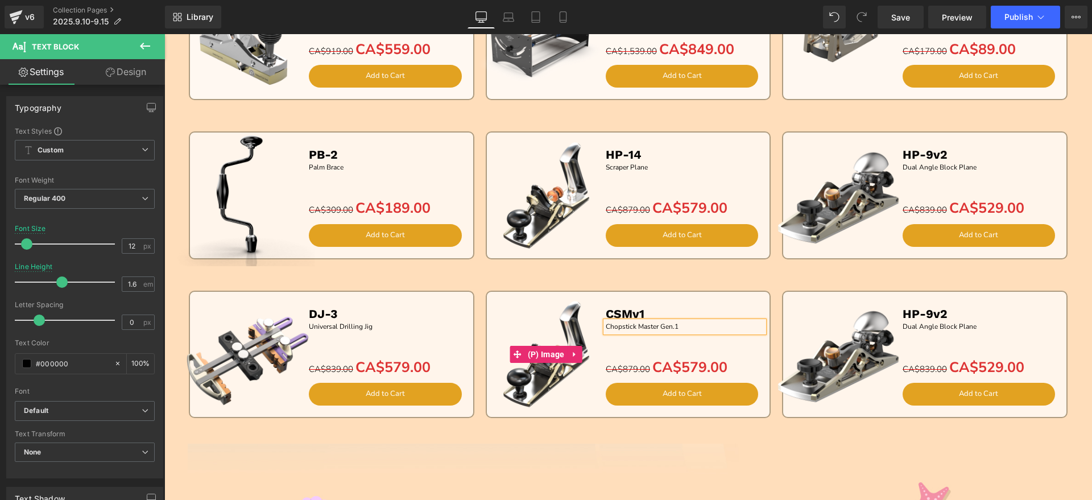
click at [524, 382] on img at bounding box center [546, 354] width 130 height 130
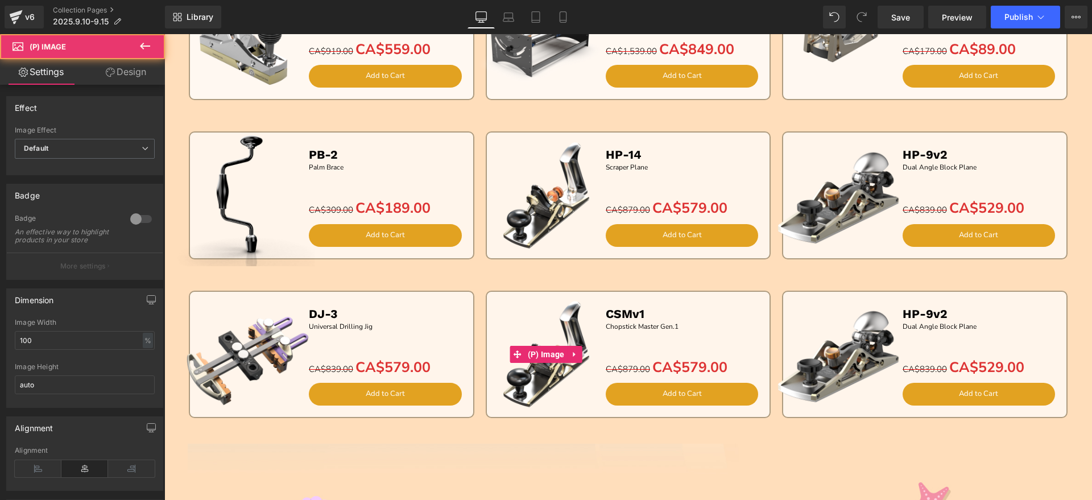
click at [536, 324] on img at bounding box center [546, 354] width 130 height 130
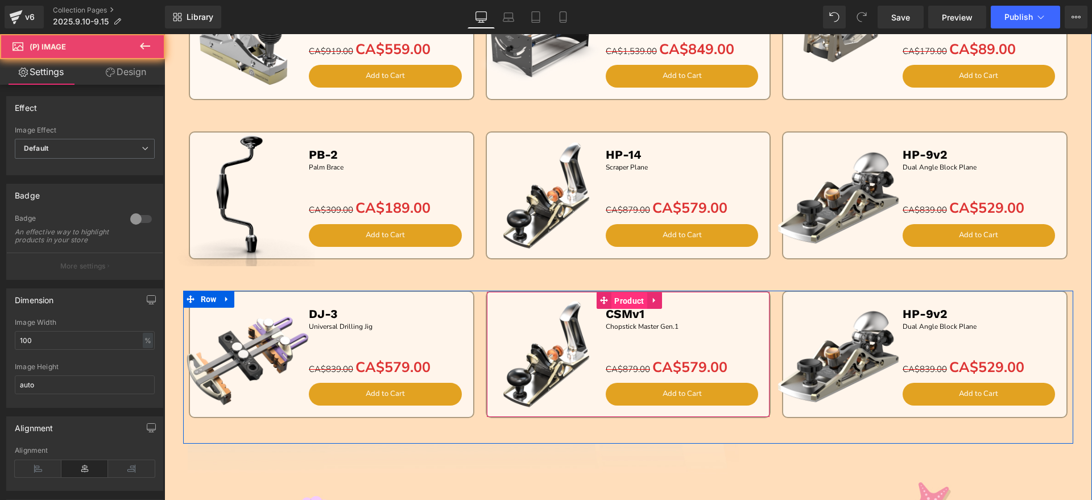
click at [629, 299] on span "Product" at bounding box center [629, 300] width 35 height 17
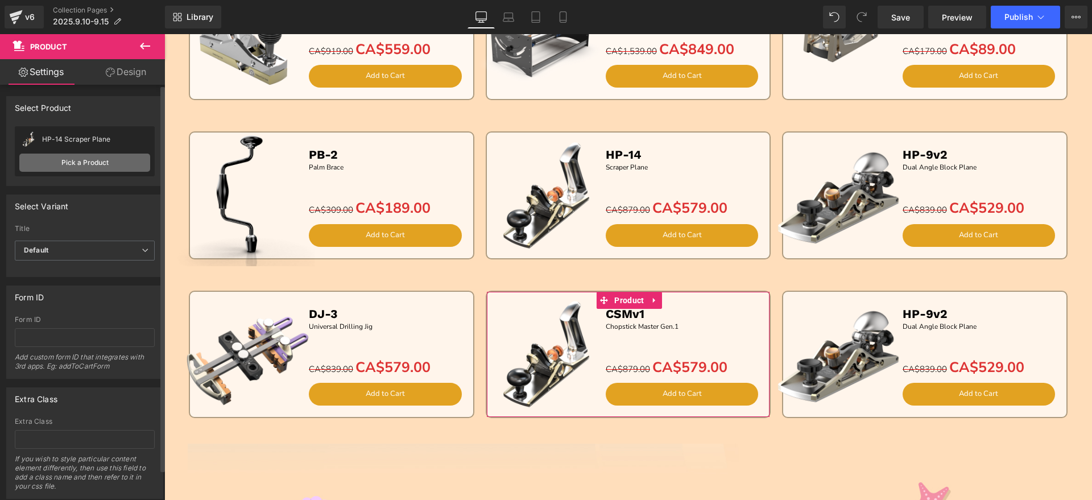
click at [97, 156] on link "Pick a Product" at bounding box center [84, 163] width 131 height 18
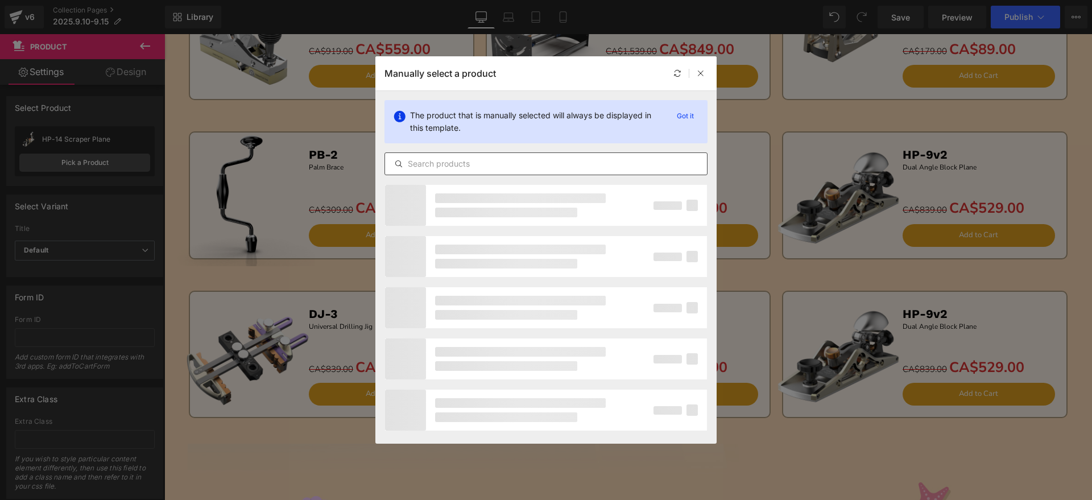
click at [536, 166] on input "text" at bounding box center [546, 164] width 322 height 14
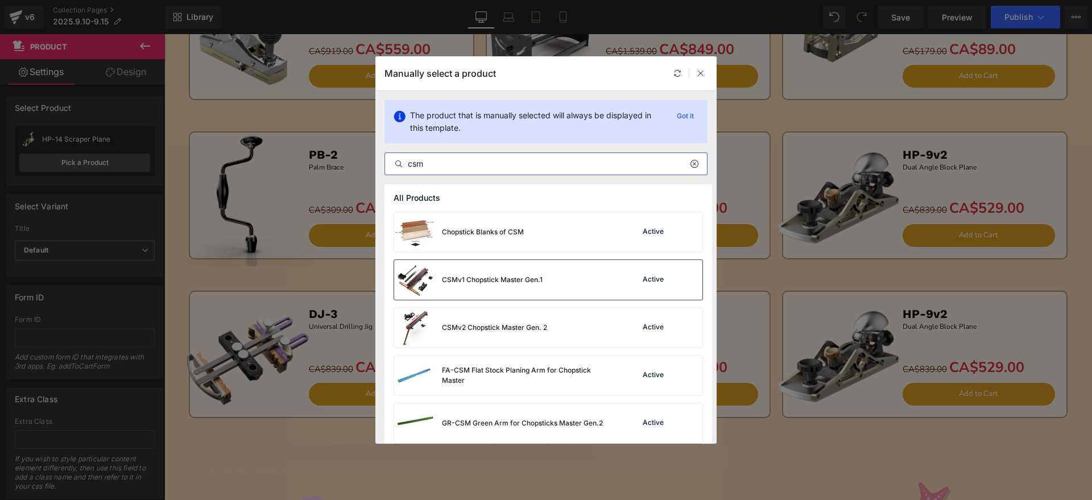
type input "csm"
click at [523, 279] on div "CSMv1 Chopstick Master Gen.1" at bounding box center [492, 280] width 101 height 10
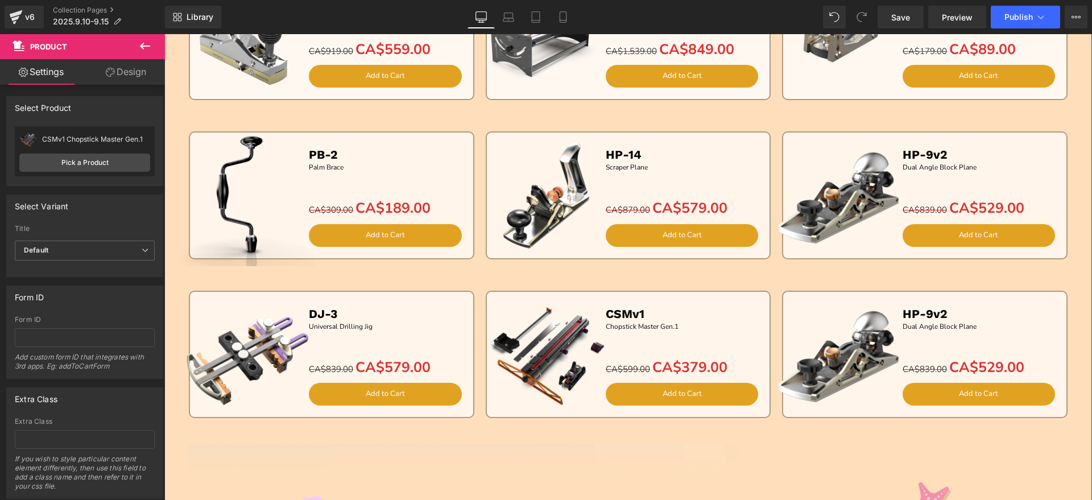
click at [919, 312] on b "HP-9v2" at bounding box center [925, 314] width 45 height 14
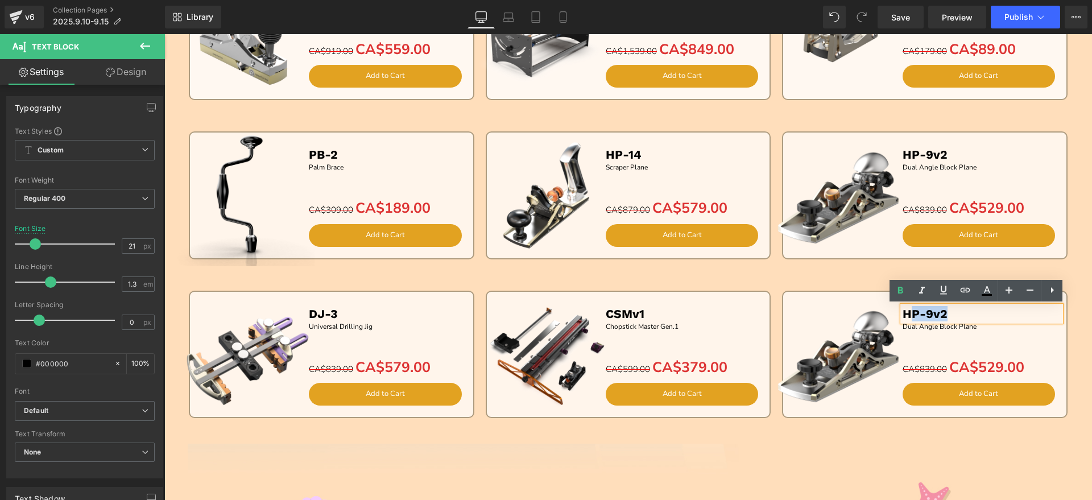
drag, startPoint x: 985, startPoint y: 313, endPoint x: 905, endPoint y: 312, distance: 79.6
click at [905, 312] on p "HP-9v2" at bounding box center [982, 313] width 159 height 15
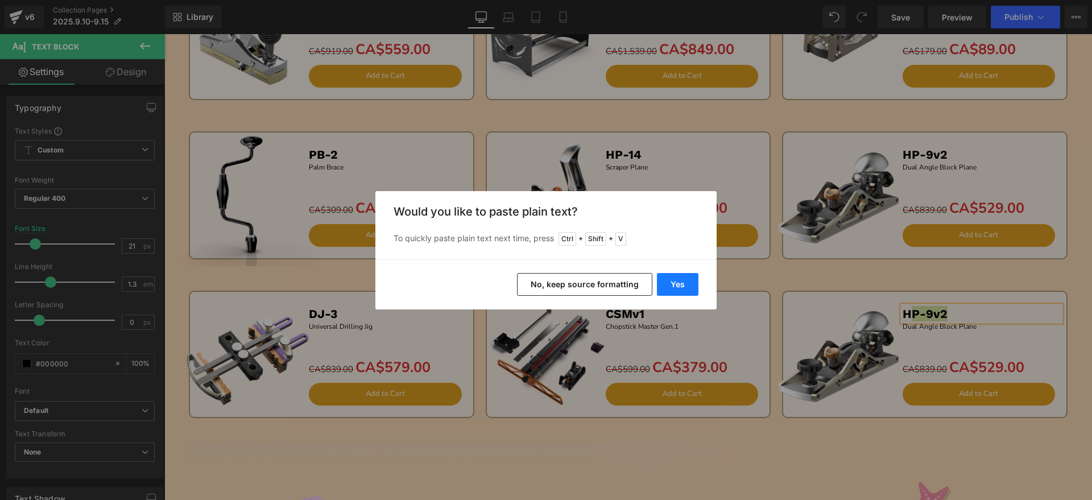
click at [689, 284] on button "Yes" at bounding box center [678, 284] width 42 height 23
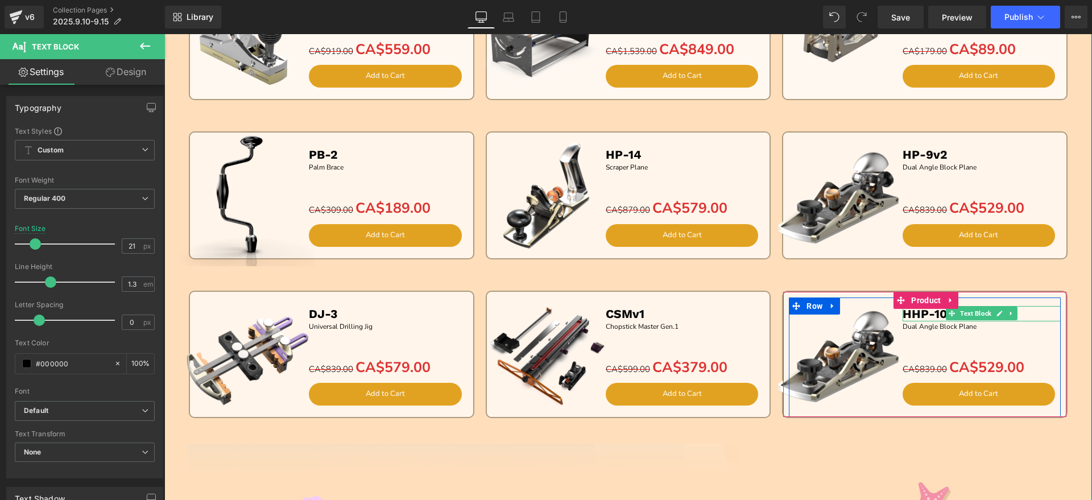
click at [905, 315] on b "HHP-10" at bounding box center [925, 314] width 45 height 14
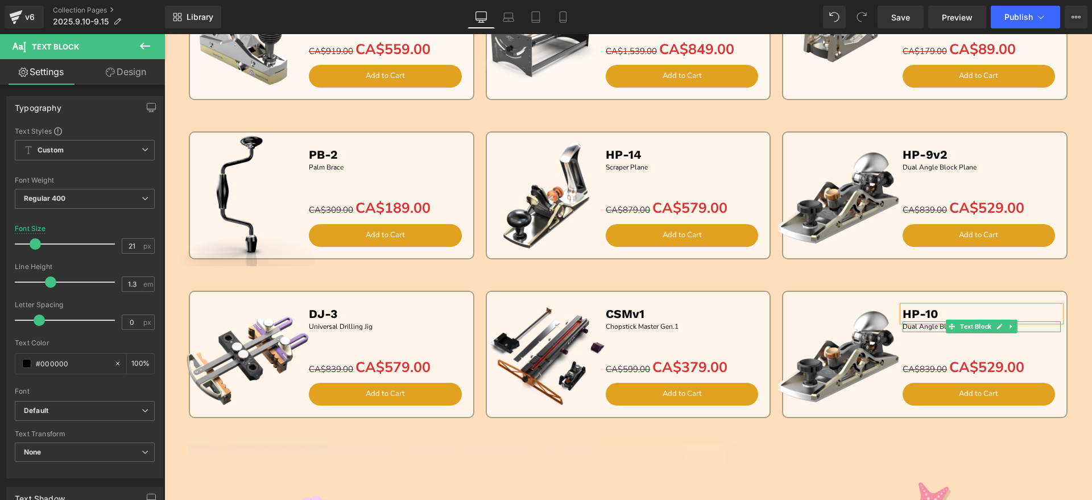
click at [938, 325] on p "Dual Angle Block Plane" at bounding box center [982, 326] width 159 height 11
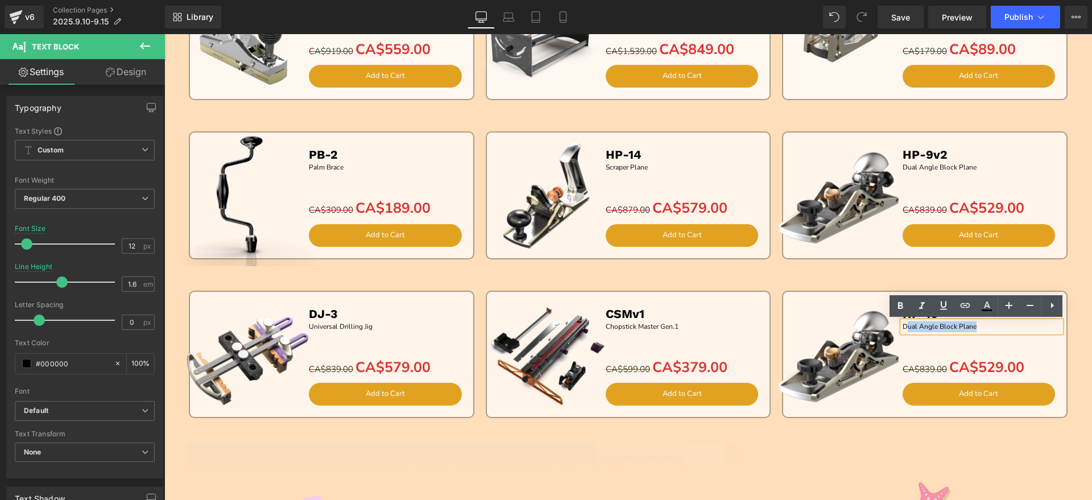
drag, startPoint x: 992, startPoint y: 325, endPoint x: 900, endPoint y: 330, distance: 92.3
click at [903, 330] on p "Dual Angle Block Plane" at bounding box center [982, 326] width 159 height 11
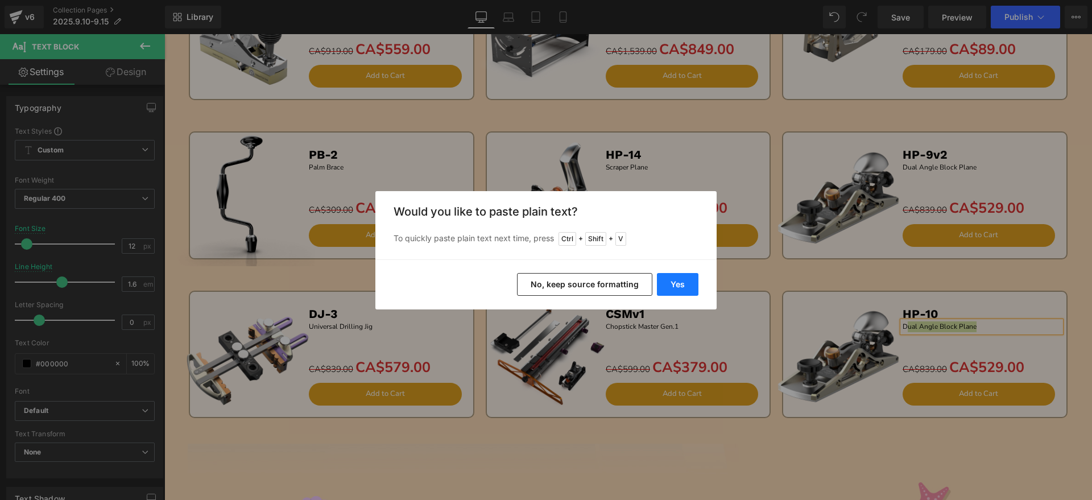
click at [680, 277] on button "Yes" at bounding box center [678, 284] width 42 height 23
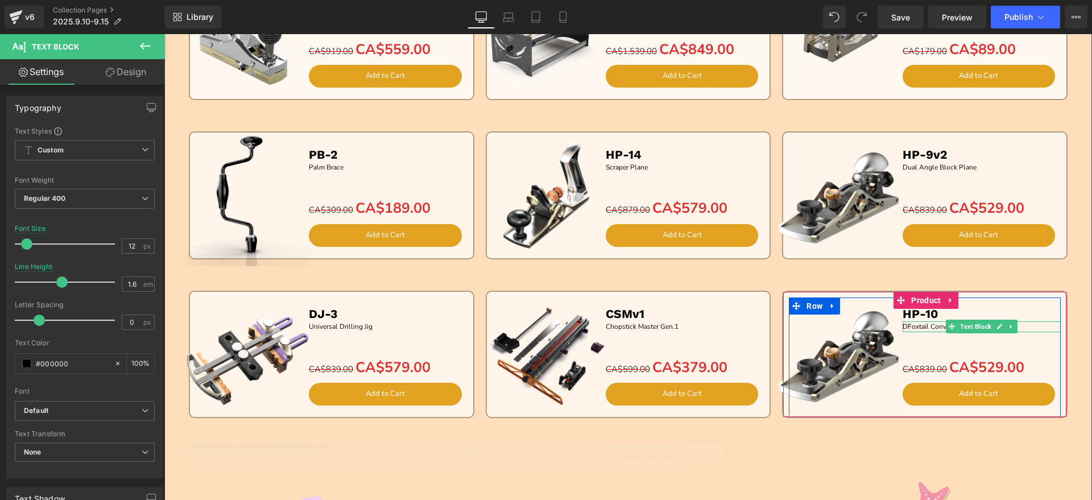
click at [903, 327] on p "DFoxtail Convertible Plane" at bounding box center [982, 326] width 159 height 11
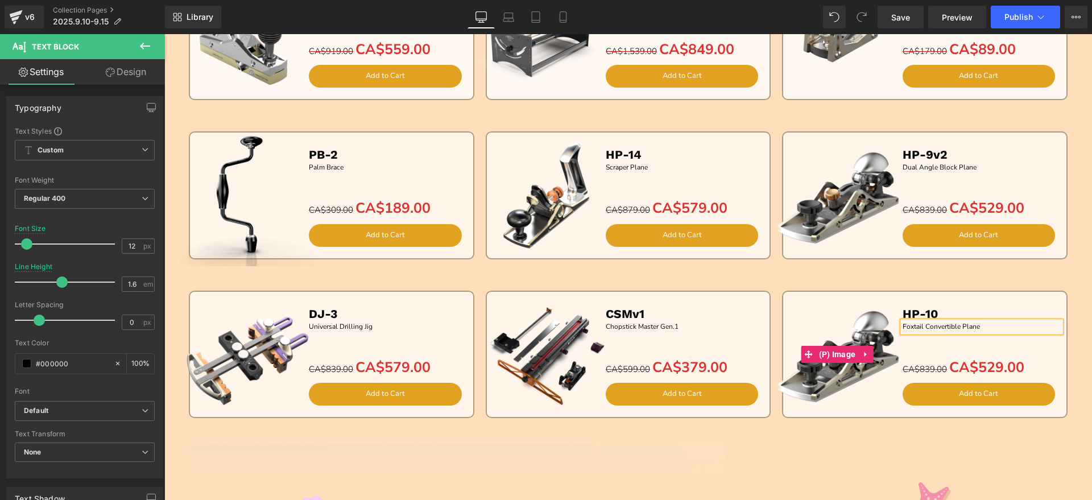
click at [840, 324] on img at bounding box center [837, 354] width 142 height 142
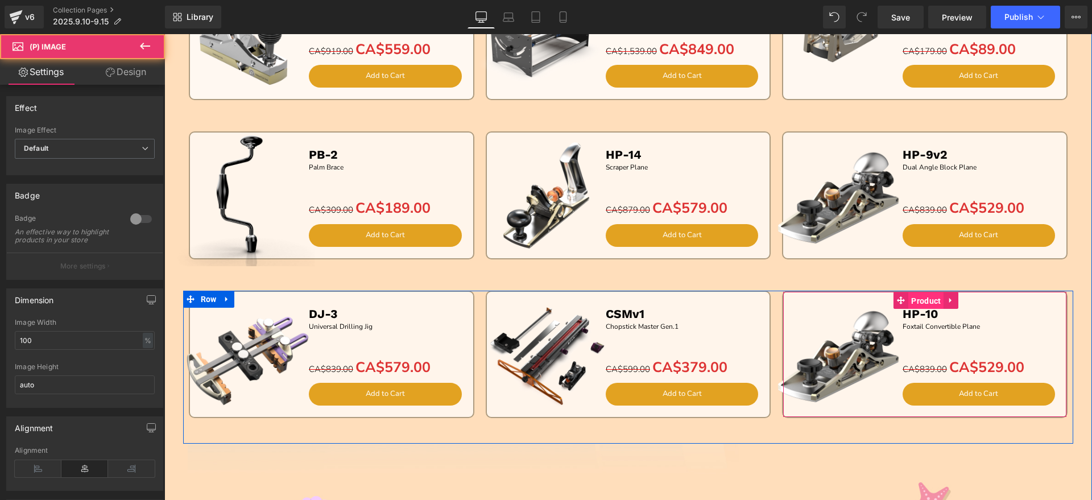
click at [918, 301] on span "Product" at bounding box center [925, 300] width 35 height 17
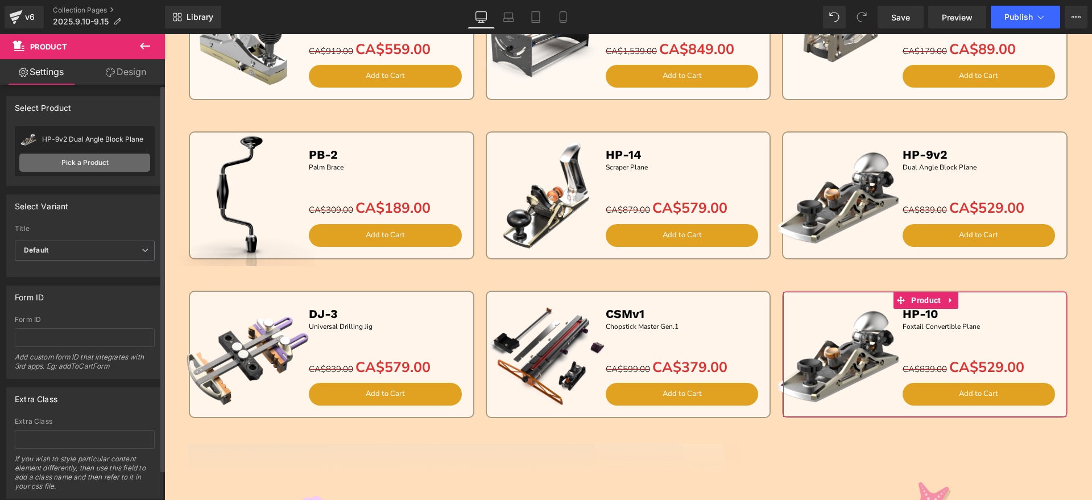
click at [80, 166] on link "Pick a Product" at bounding box center [84, 163] width 131 height 18
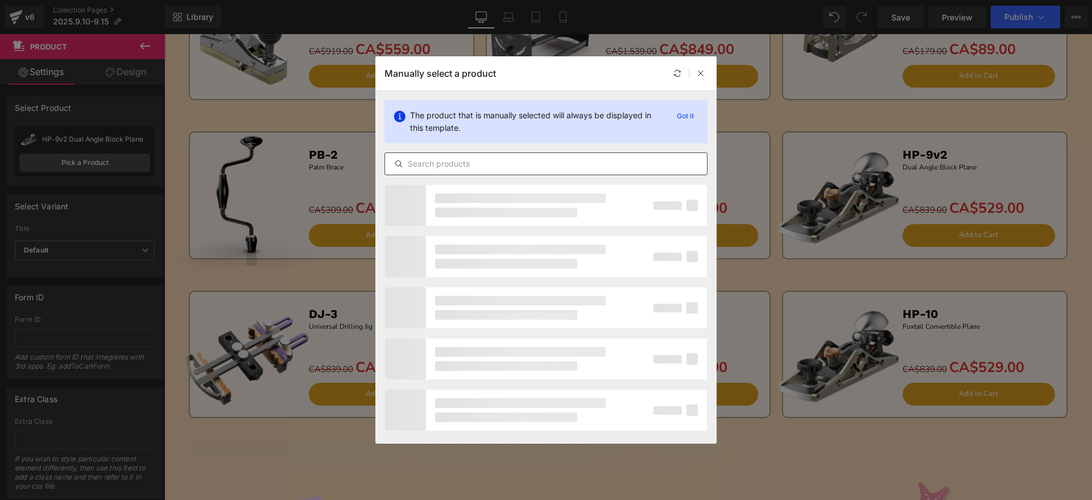
click at [588, 168] on input "text" at bounding box center [546, 164] width 322 height 14
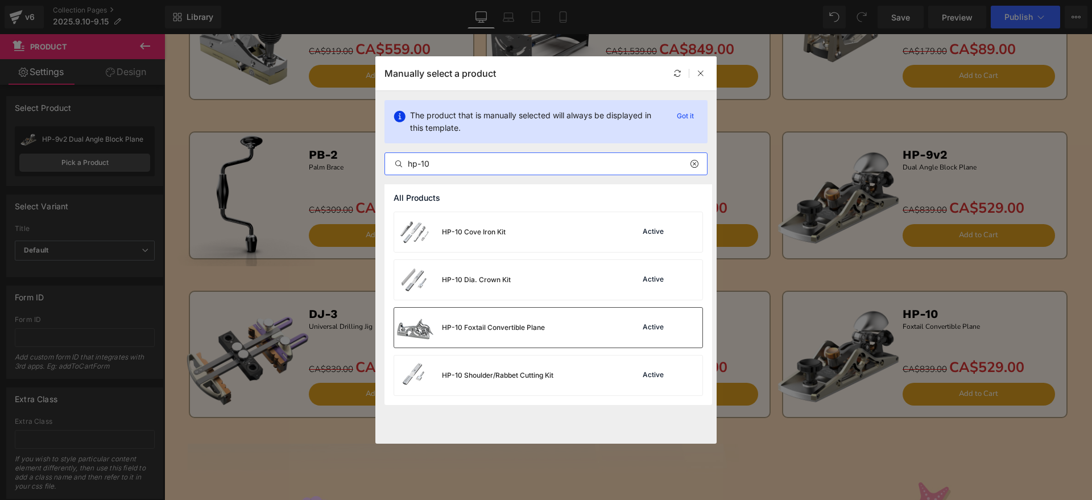
type input "hp-10"
click at [498, 333] on div "HP-10 Foxtail Convertible Plane" at bounding box center [469, 328] width 151 height 40
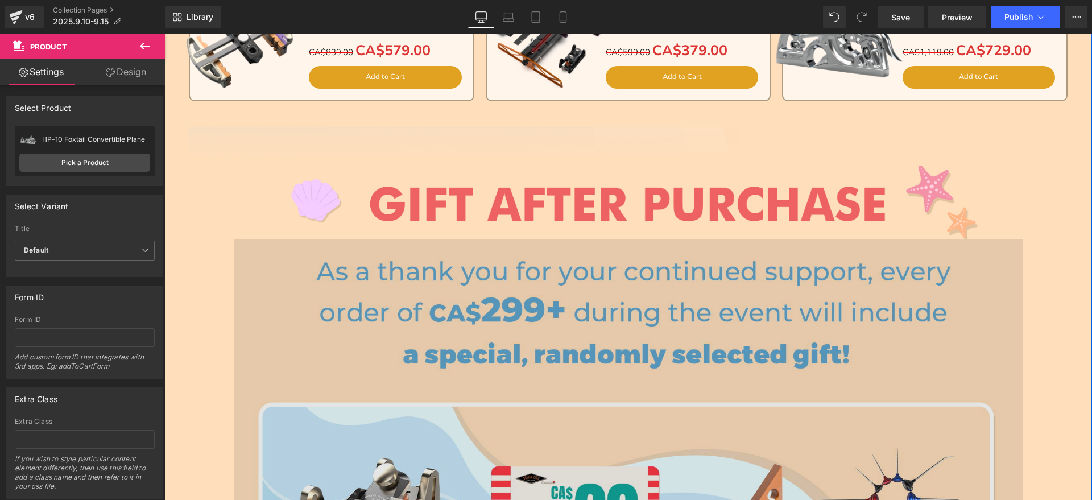
scroll to position [1209, 0]
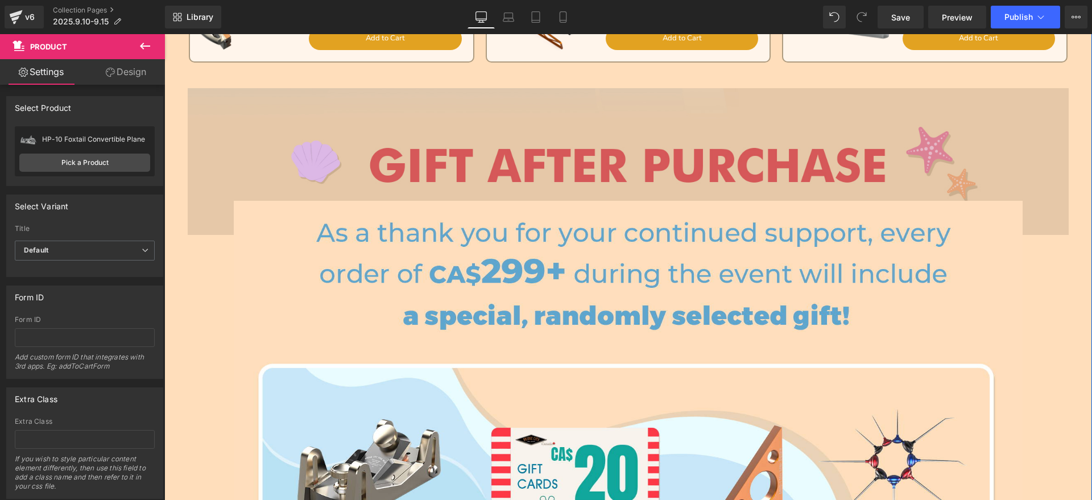
click at [619, 158] on img at bounding box center [628, 161] width 881 height 146
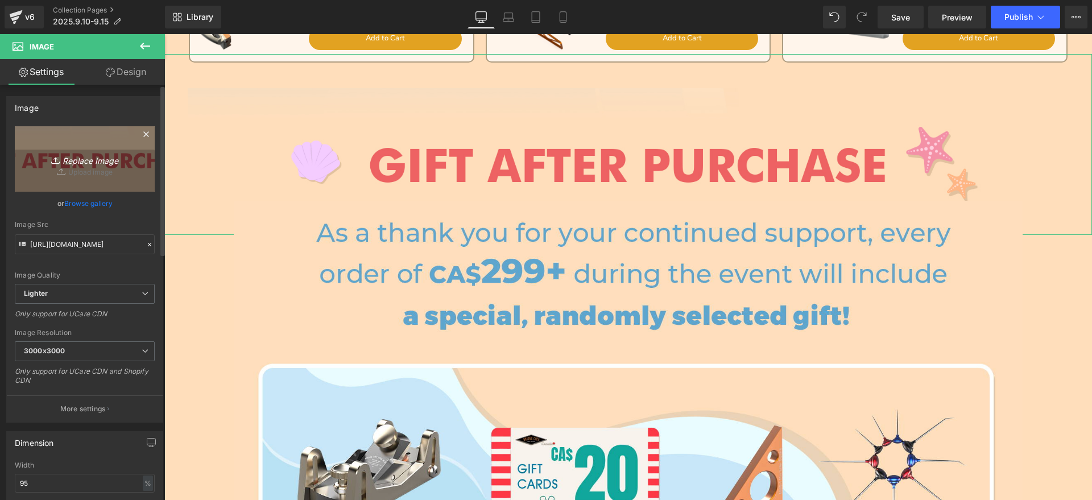
click at [107, 156] on icon "Replace Image" at bounding box center [84, 159] width 91 height 14
type input "C:\fakepath\4.png"
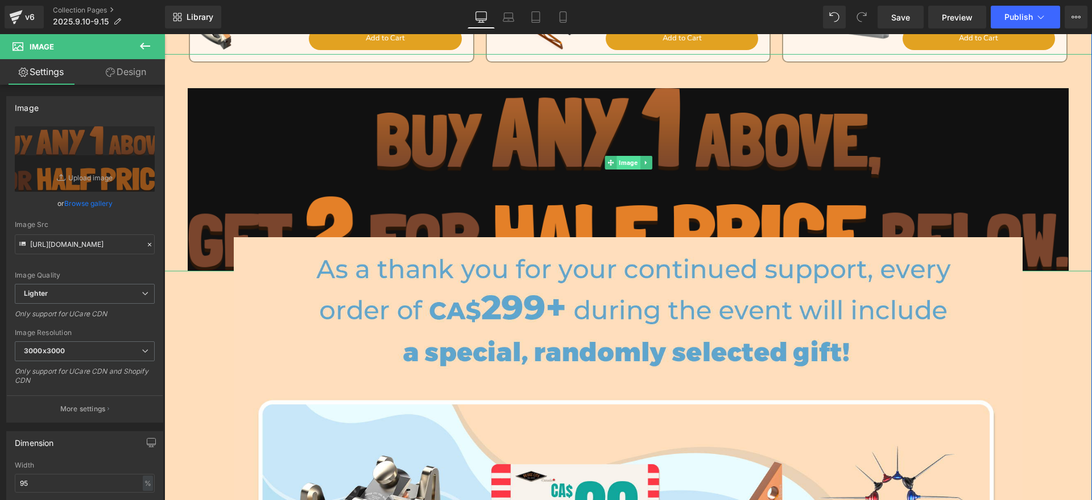
click at [621, 163] on span "Image" at bounding box center [628, 163] width 23 height 14
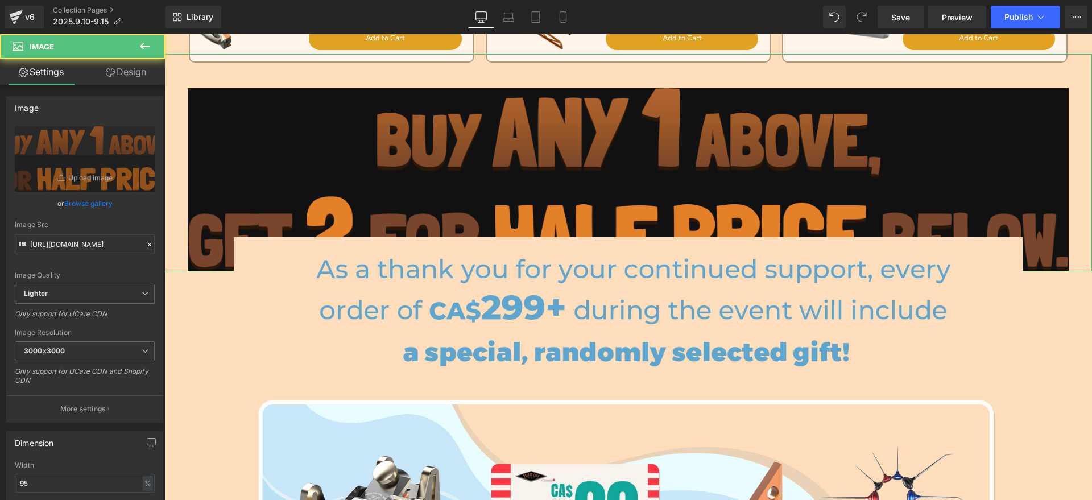
click at [118, 71] on link "Design" at bounding box center [126, 72] width 82 height 26
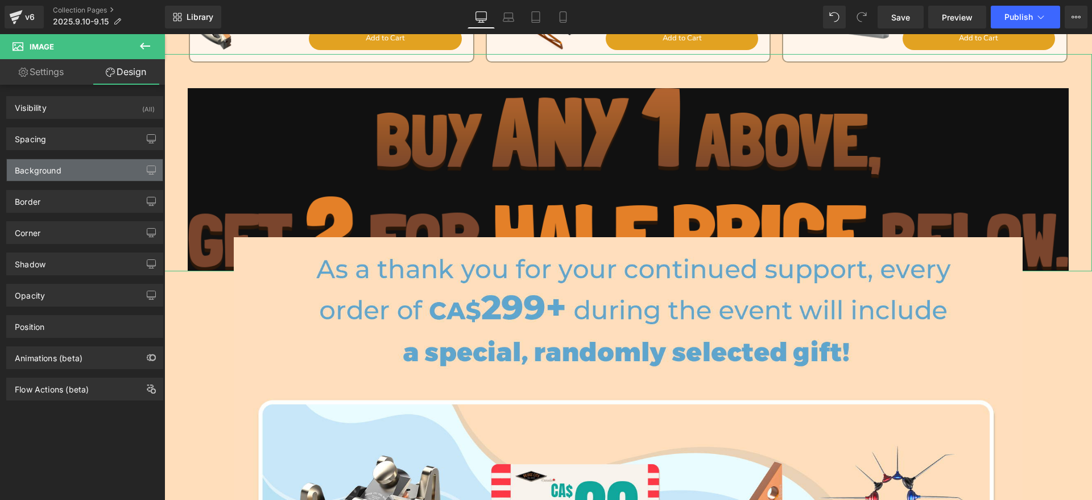
click at [74, 167] on div "Background" at bounding box center [85, 170] width 156 height 22
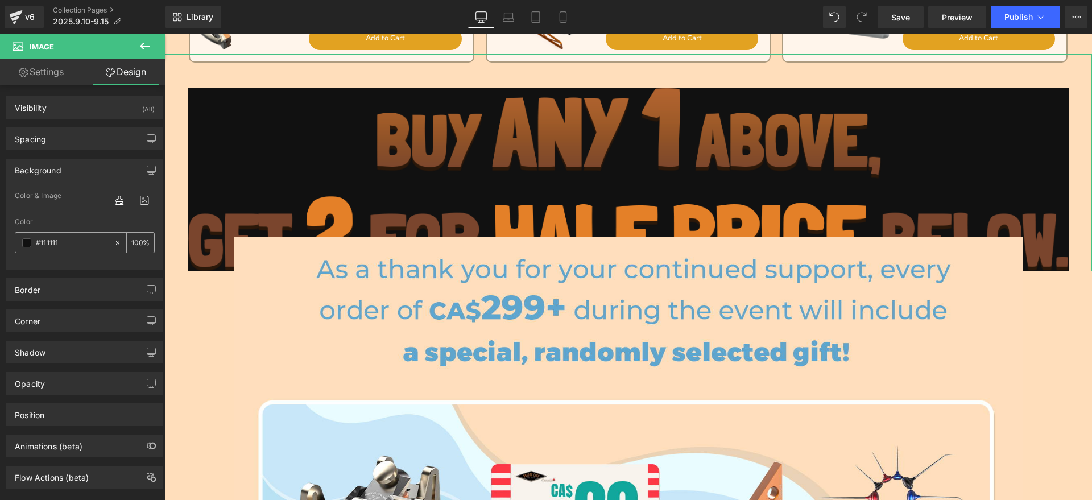
click at [114, 242] on icon at bounding box center [118, 243] width 8 height 8
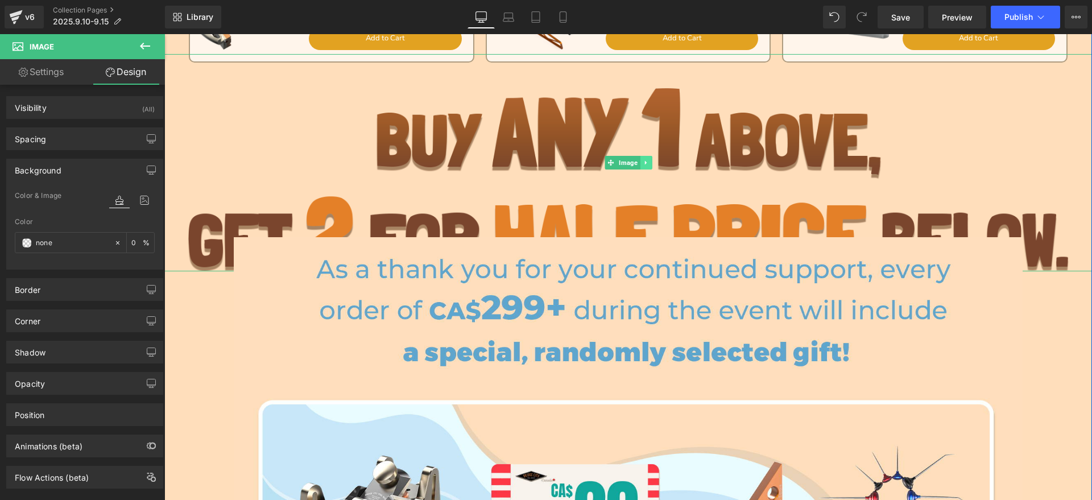
click at [643, 163] on icon at bounding box center [646, 162] width 6 height 7
click at [637, 163] on icon at bounding box center [640, 162] width 6 height 6
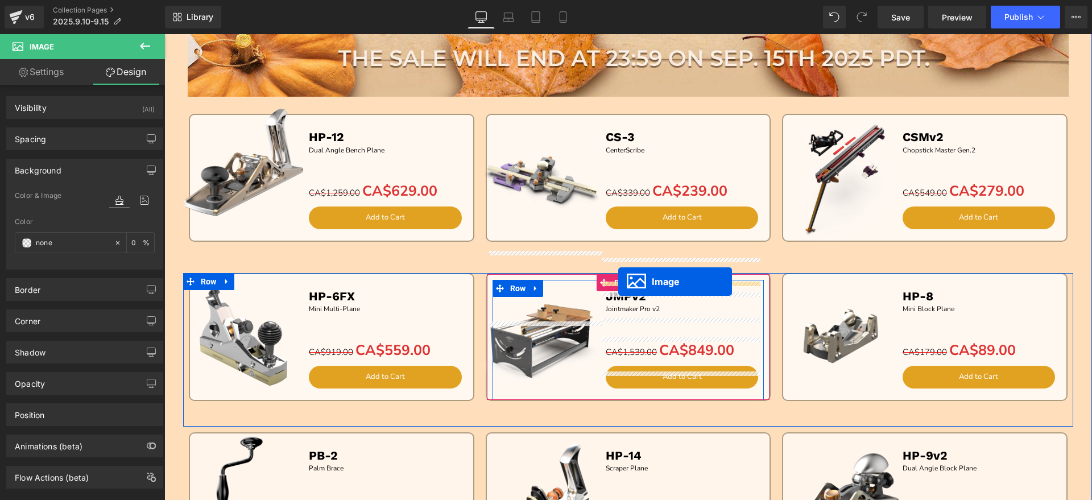
scroll to position [498, 0]
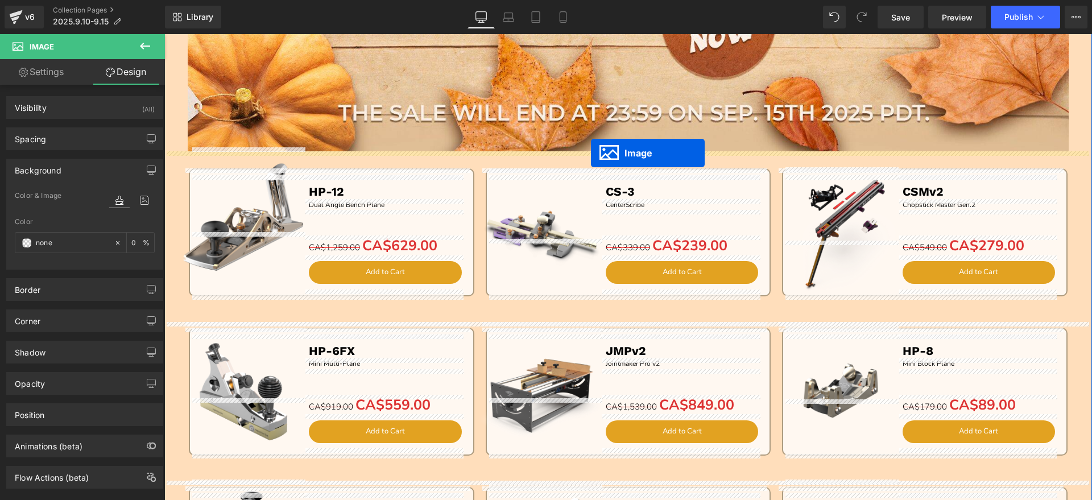
drag, startPoint x: 605, startPoint y: 328, endPoint x: 591, endPoint y: 153, distance: 175.8
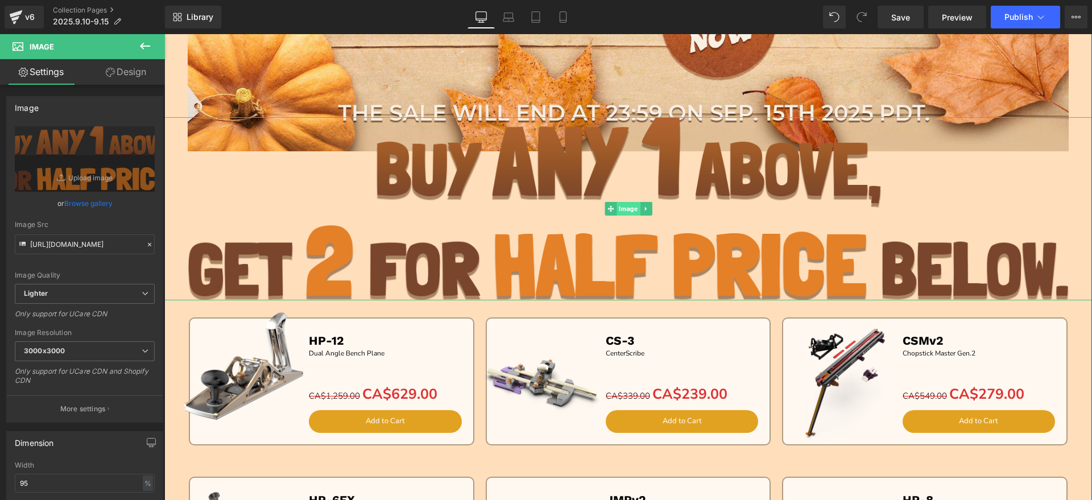
click at [619, 210] on span "Image" at bounding box center [628, 209] width 23 height 14
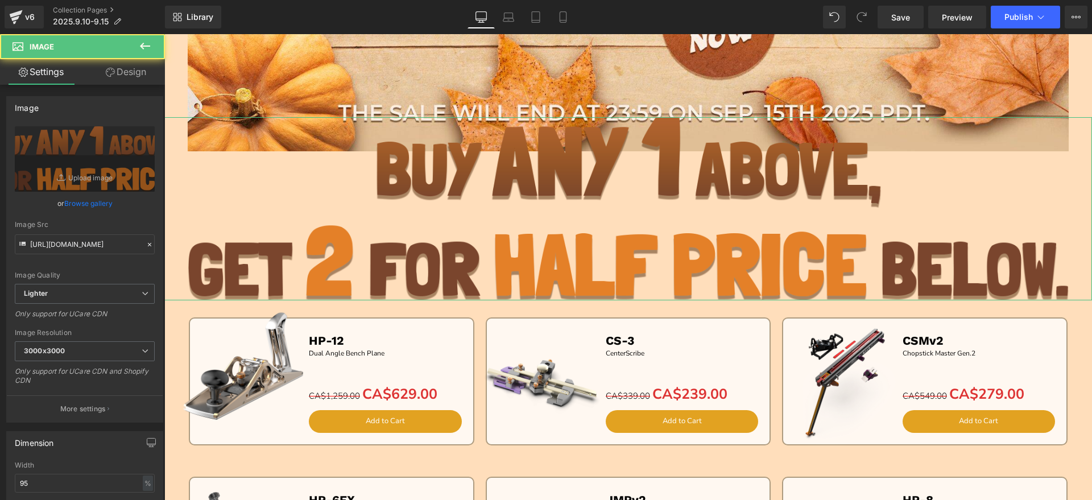
click at [134, 74] on link "Design" at bounding box center [126, 72] width 82 height 26
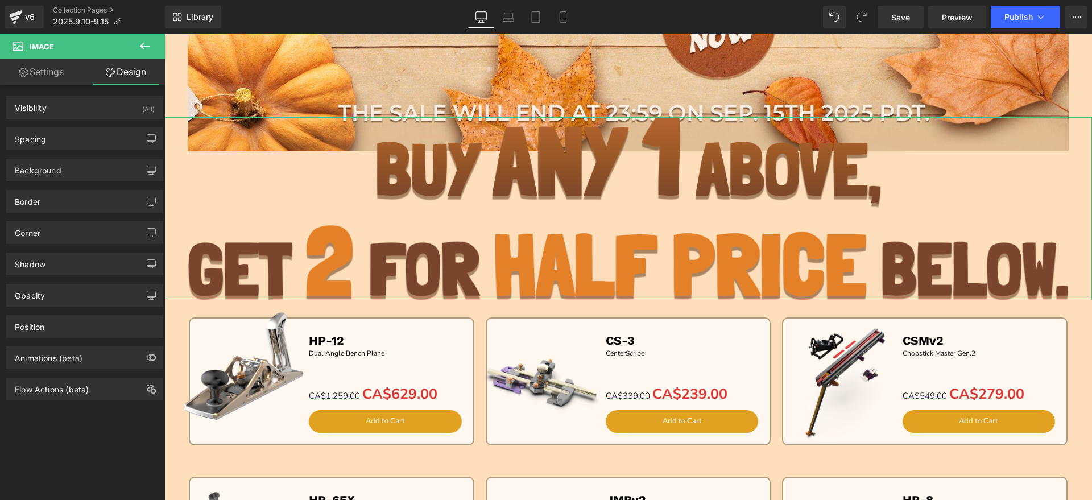
click at [27, 73] on link "Settings" at bounding box center [41, 72] width 82 height 26
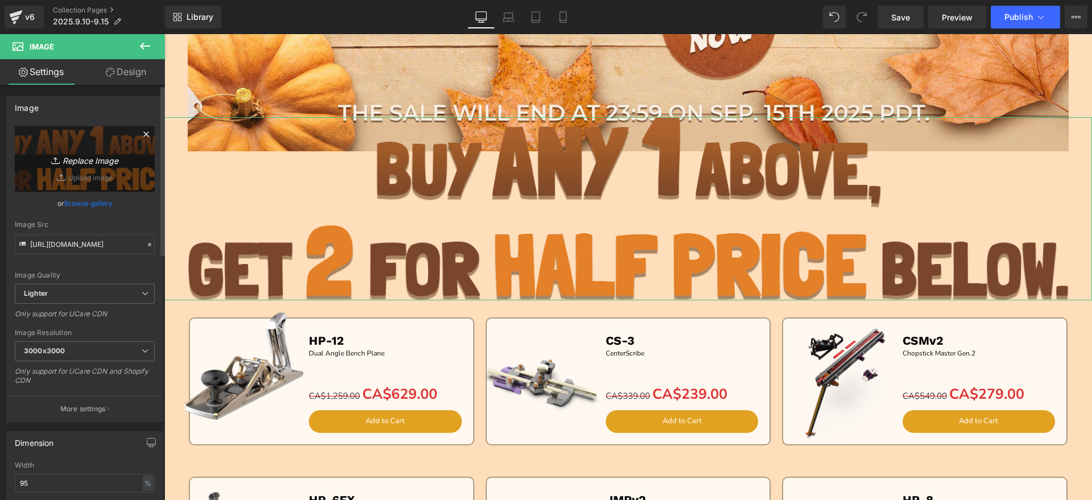
click at [61, 154] on icon "Replace Image" at bounding box center [84, 159] width 91 height 14
type input "C:\fakepath\1.png"
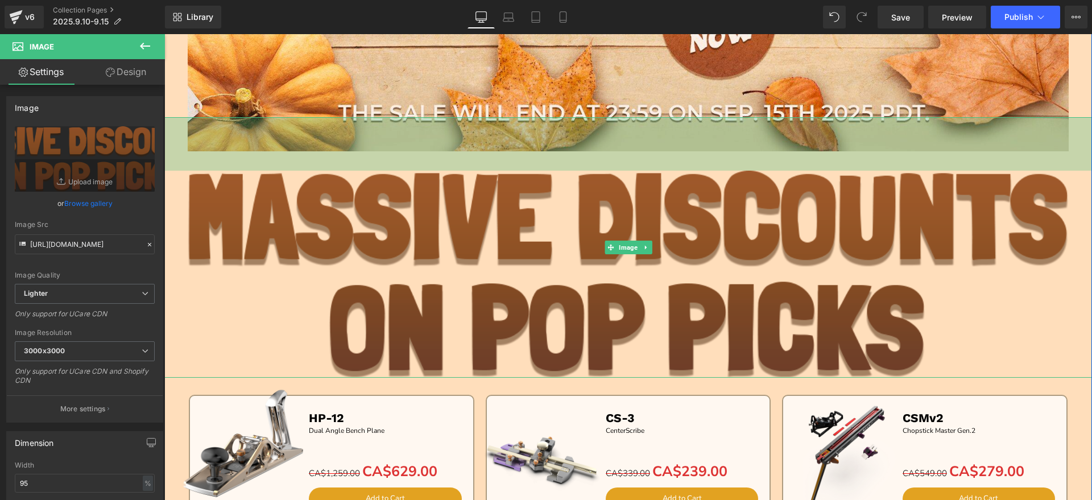
drag, startPoint x: 412, startPoint y: 117, endPoint x: 406, endPoint y: 170, distance: 53.8
click at [406, 170] on div "94px" at bounding box center [628, 143] width 928 height 53
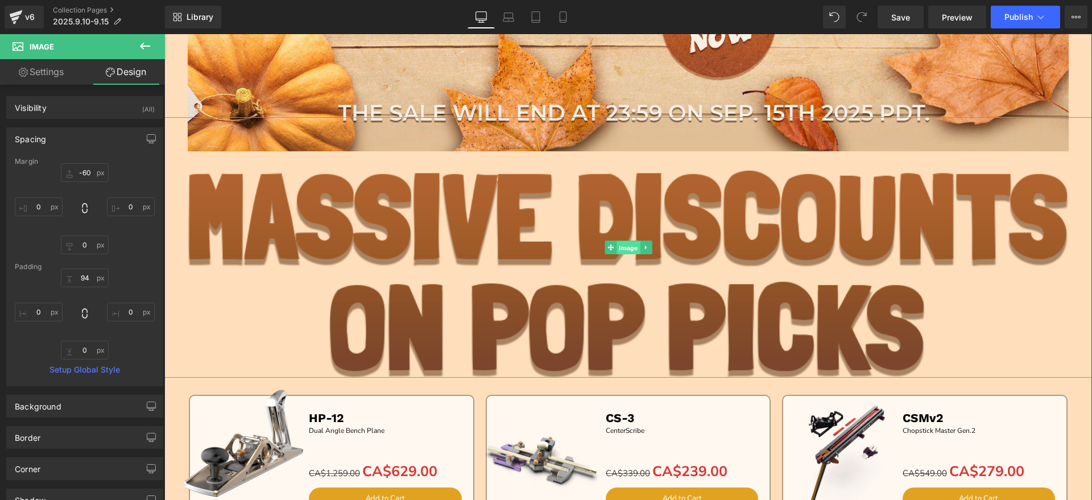
click at [617, 245] on span "Image" at bounding box center [628, 248] width 23 height 14
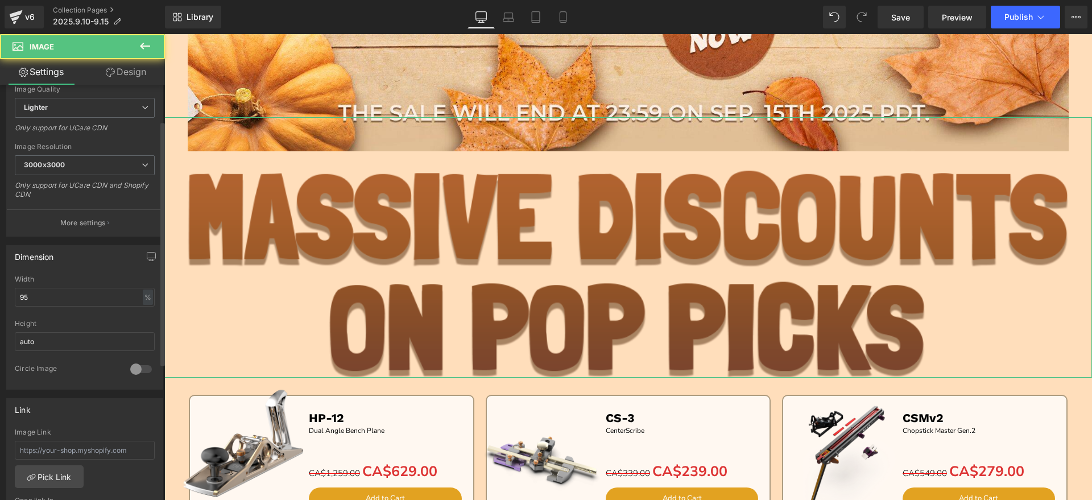
scroll to position [213, 0]
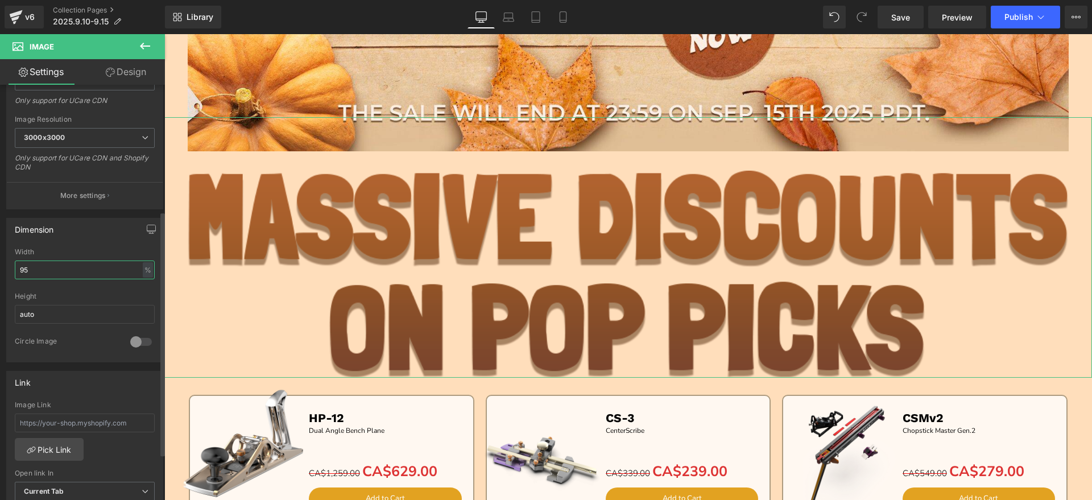
drag, startPoint x: 56, startPoint y: 261, endPoint x: 36, endPoint y: 264, distance: 20.2
click at [51, 262] on input "95" at bounding box center [85, 270] width 140 height 19
drag, startPoint x: 46, startPoint y: 265, endPoint x: 0, endPoint y: 265, distance: 45.5
click at [0, 265] on div "Dimension 95% Width 95 % % px auto Height auto 0 Circle Image" at bounding box center [85, 285] width 170 height 153
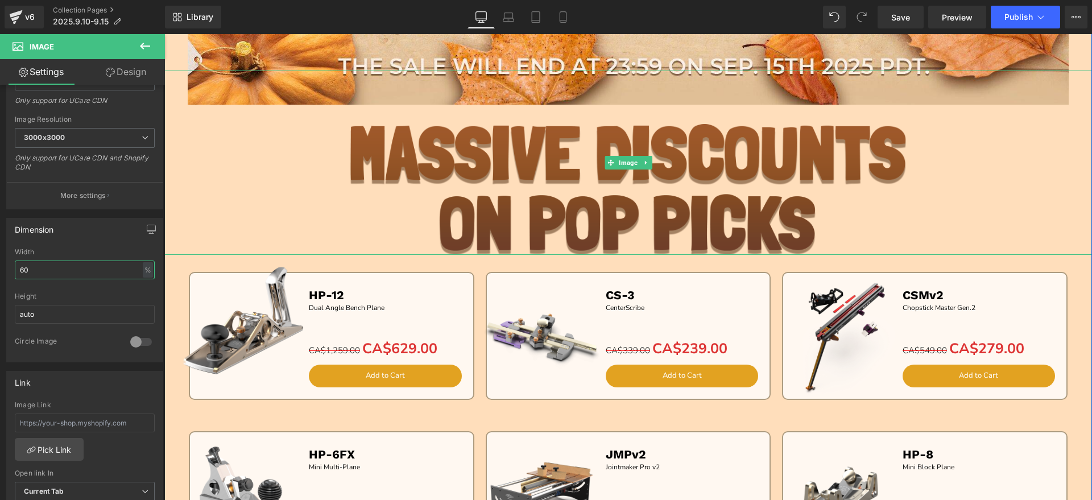
scroll to position [569, 0]
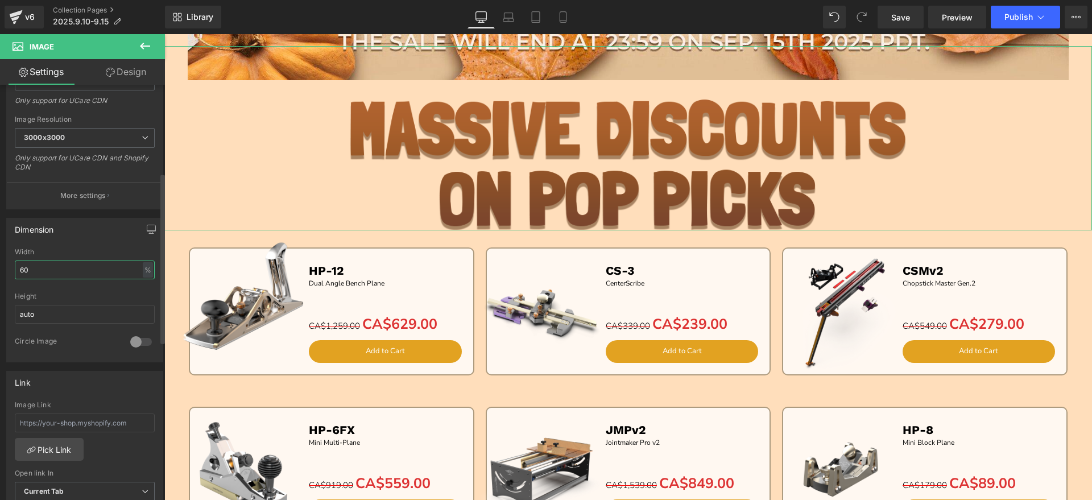
click at [0, 269] on div "Dimension 95% Width 60 % % px auto Height auto 0 Circle Image" at bounding box center [85, 285] width 170 height 153
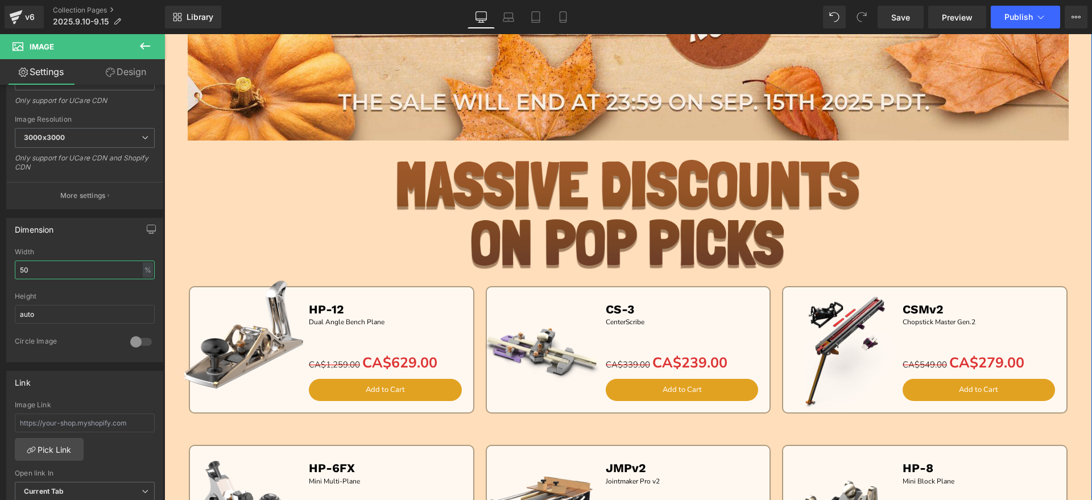
scroll to position [498, 0]
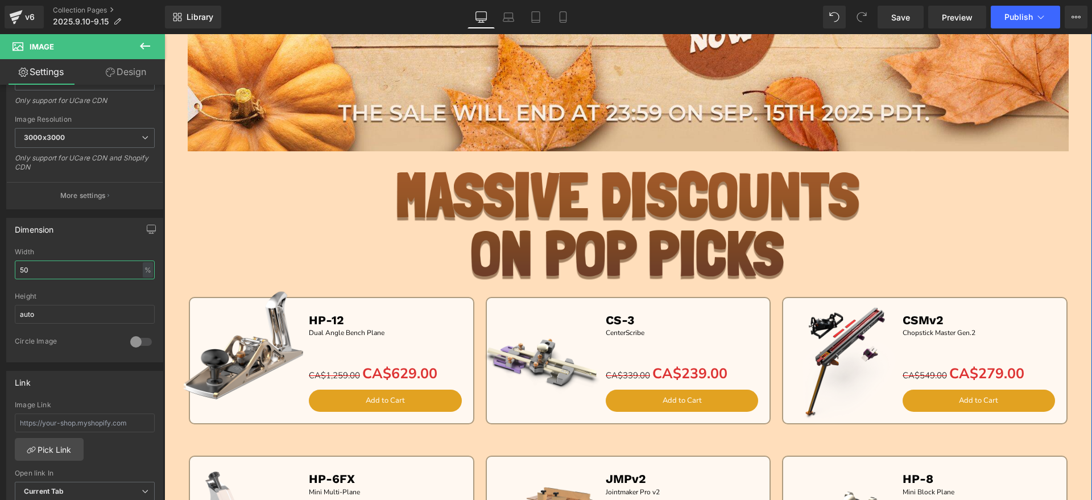
type input "50"
click at [569, 171] on img at bounding box center [628, 198] width 464 height 162
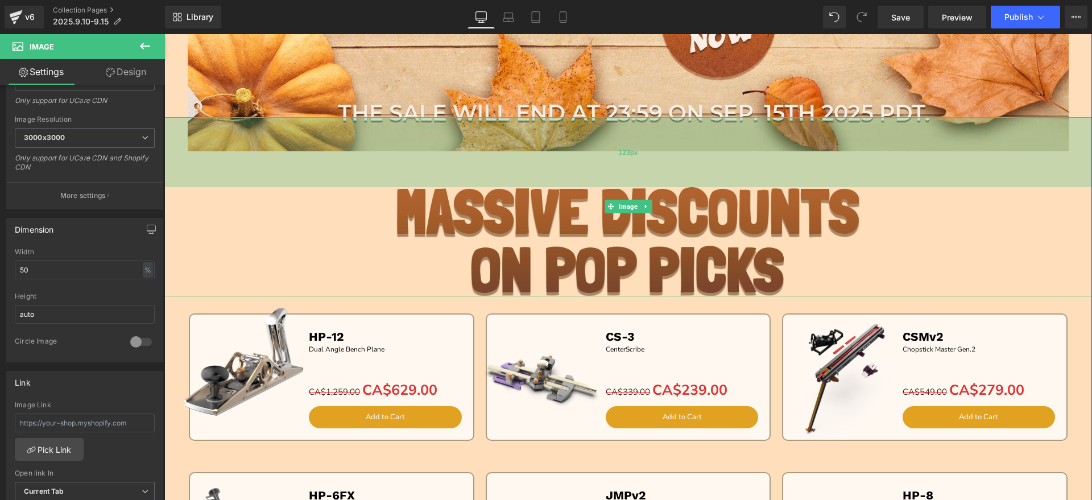
drag, startPoint x: 576, startPoint y: 122, endPoint x: 574, endPoint y: 139, distance: 16.7
click at [574, 139] on div "123px" at bounding box center [628, 152] width 928 height 70
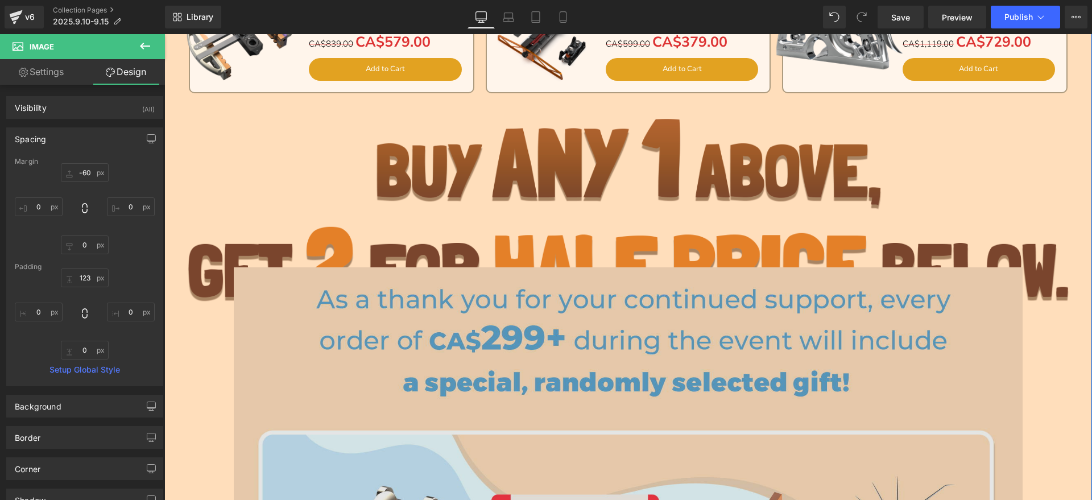
scroll to position [1138, 0]
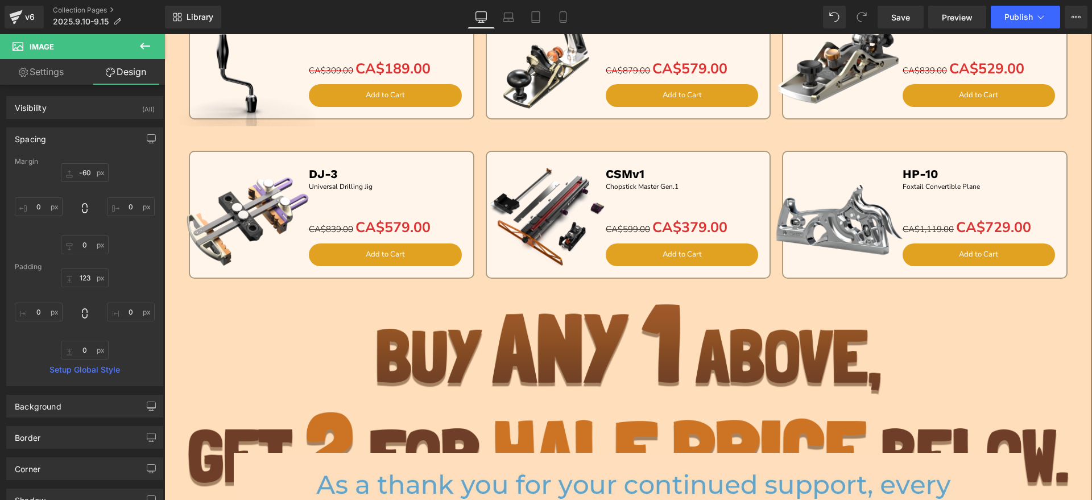
click at [546, 306] on img at bounding box center [628, 395] width 881 height 183
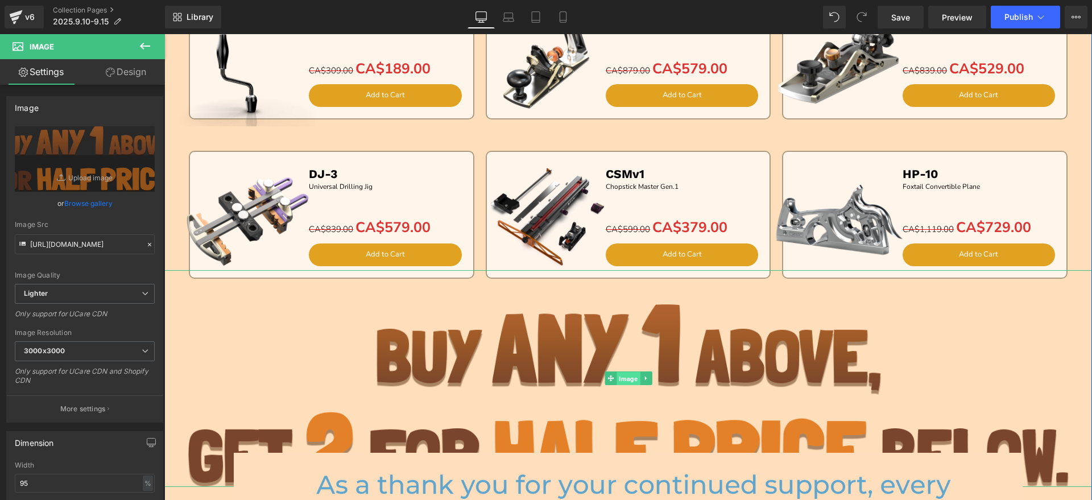
click at [608, 374] on link "Image" at bounding box center [622, 378] width 35 height 14
drag, startPoint x: 48, startPoint y: 482, endPoint x: 0, endPoint y: 481, distance: 48.4
click at [0, 481] on div "Dimension 95% Width 95 % % px auto Height auto 0 Circle Image" at bounding box center [85, 499] width 170 height 153
type input "60"
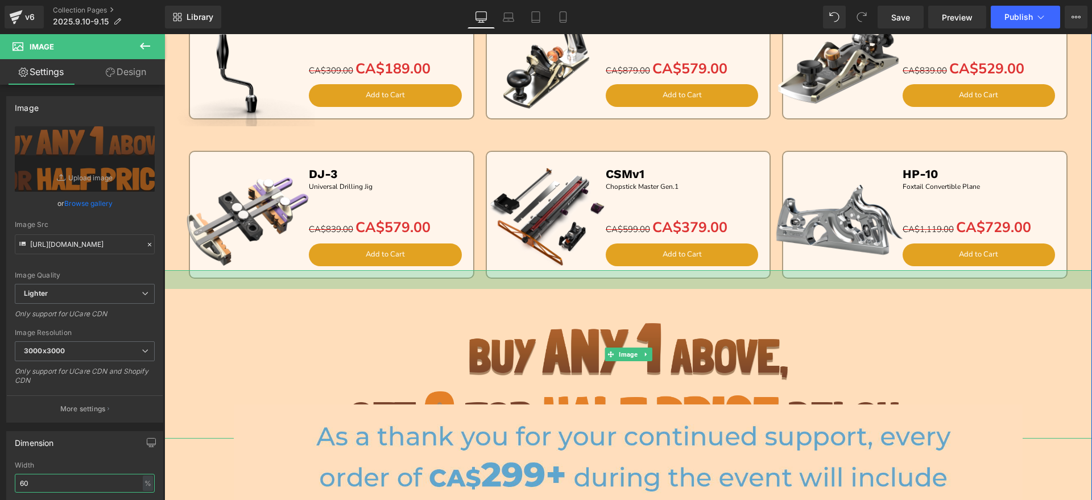
drag, startPoint x: 606, startPoint y: 271, endPoint x: 602, endPoint y: 290, distance: 19.2
click at [602, 290] on div "Image 33px" at bounding box center [628, 354] width 928 height 168
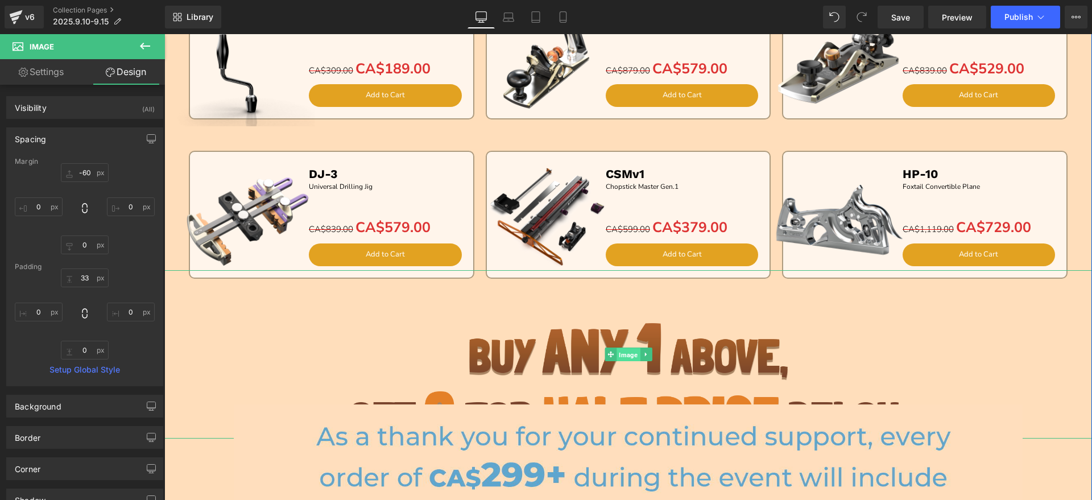
click at [623, 356] on span "Image" at bounding box center [628, 355] width 23 height 14
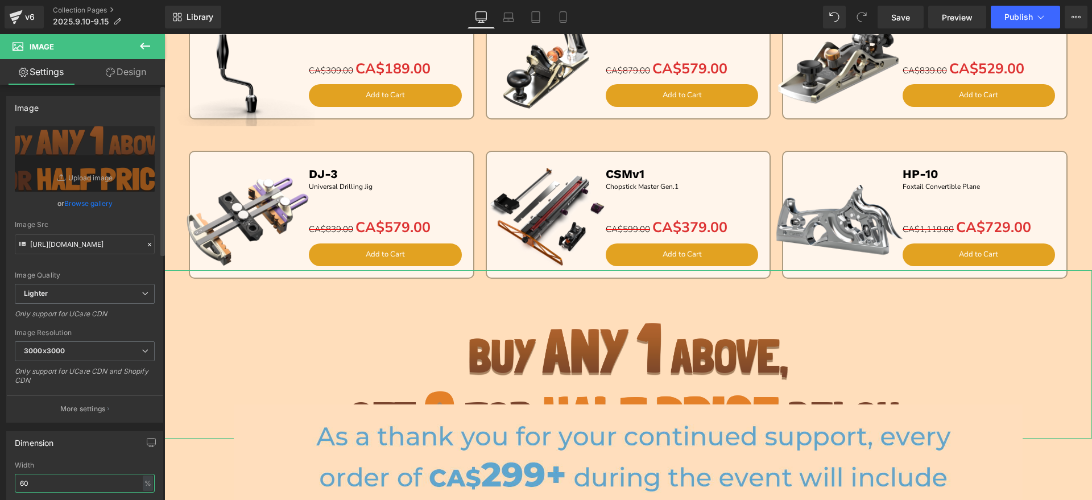
click at [39, 486] on input "60" at bounding box center [85, 483] width 140 height 19
type input "65"
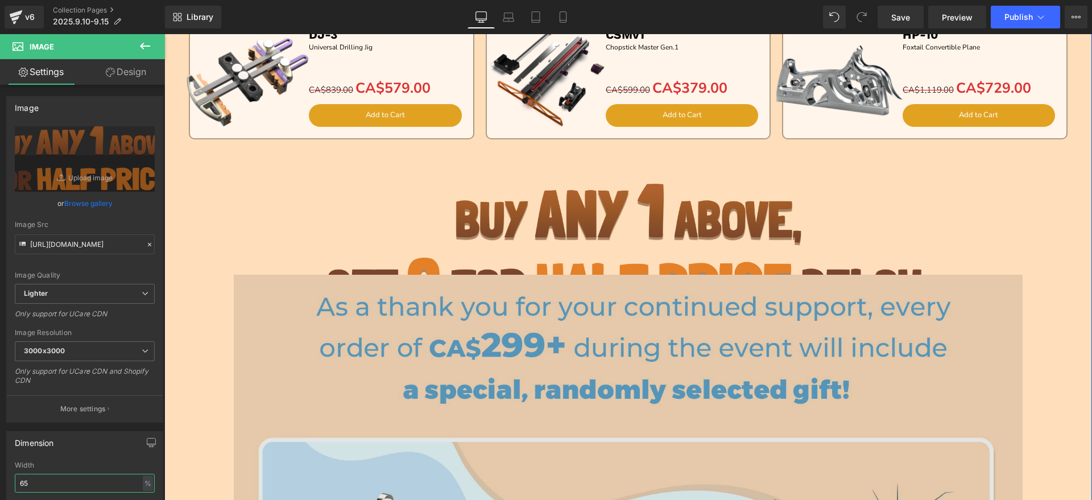
scroll to position [1280, 0]
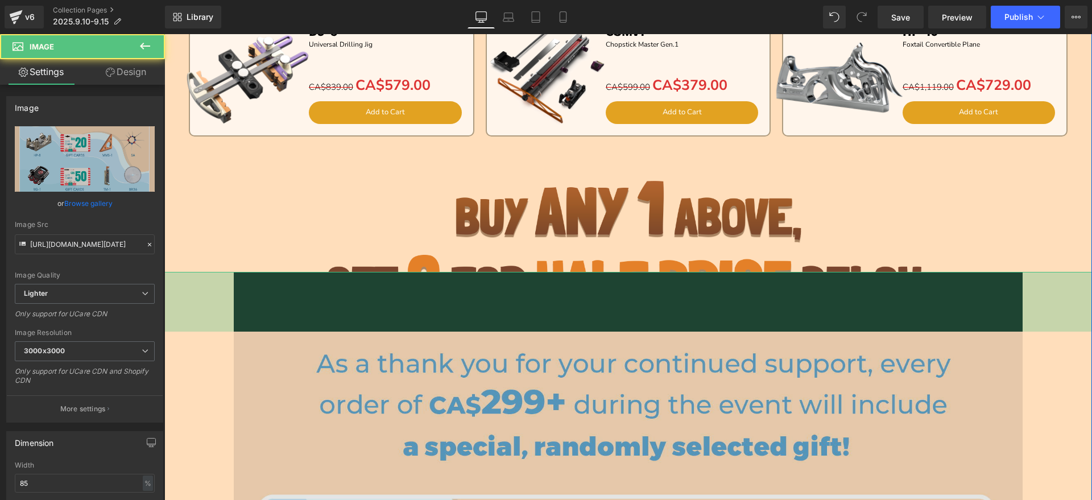
drag, startPoint x: 515, startPoint y: 271, endPoint x: 500, endPoint y: 331, distance: 61.5
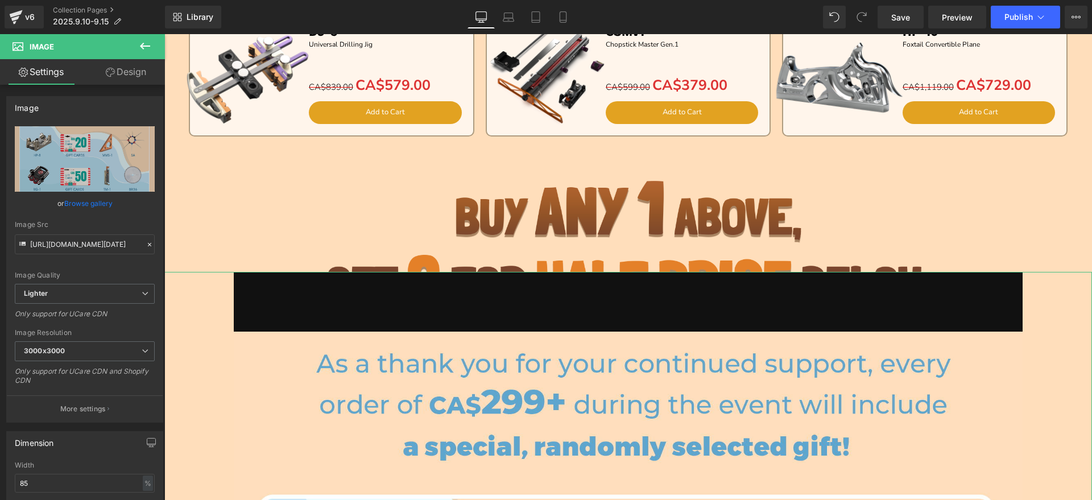
click at [137, 79] on link "Design" at bounding box center [126, 72] width 82 height 26
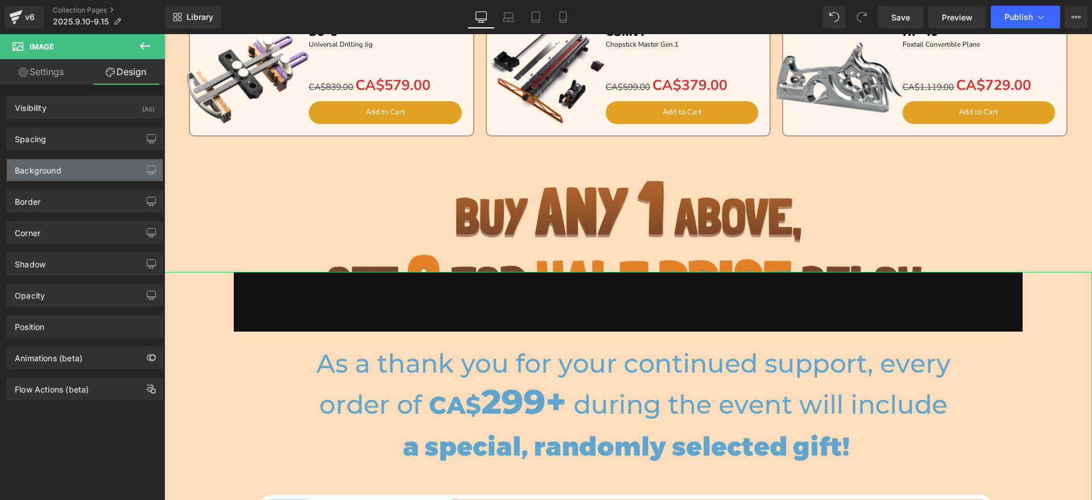
click at [72, 174] on div "Background" at bounding box center [85, 170] width 156 height 22
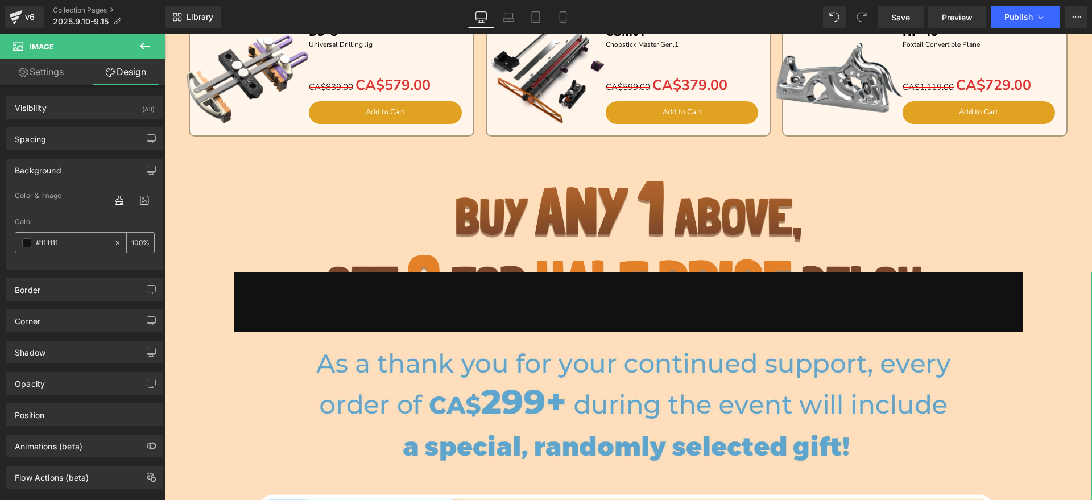
click at [115, 245] on icon at bounding box center [118, 243] width 8 height 8
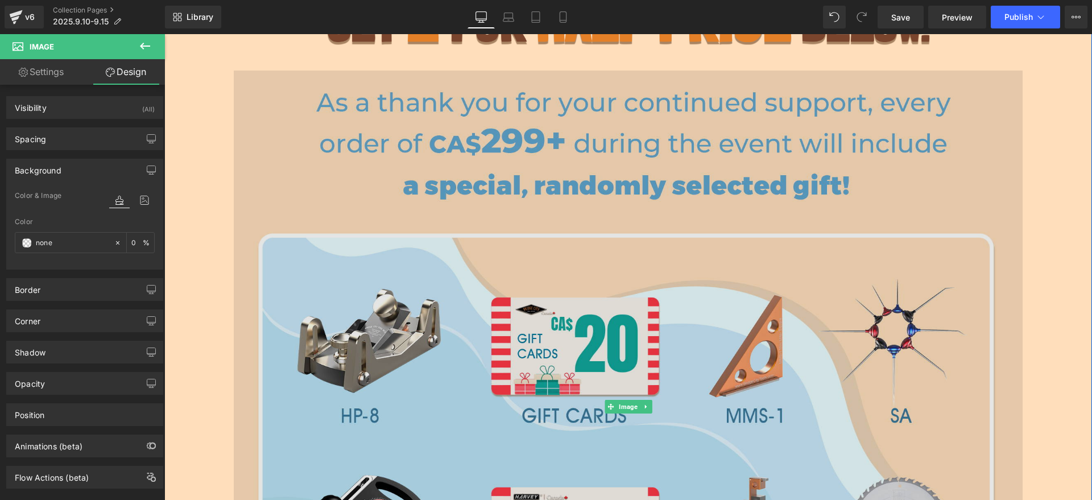
scroll to position [1564, 0]
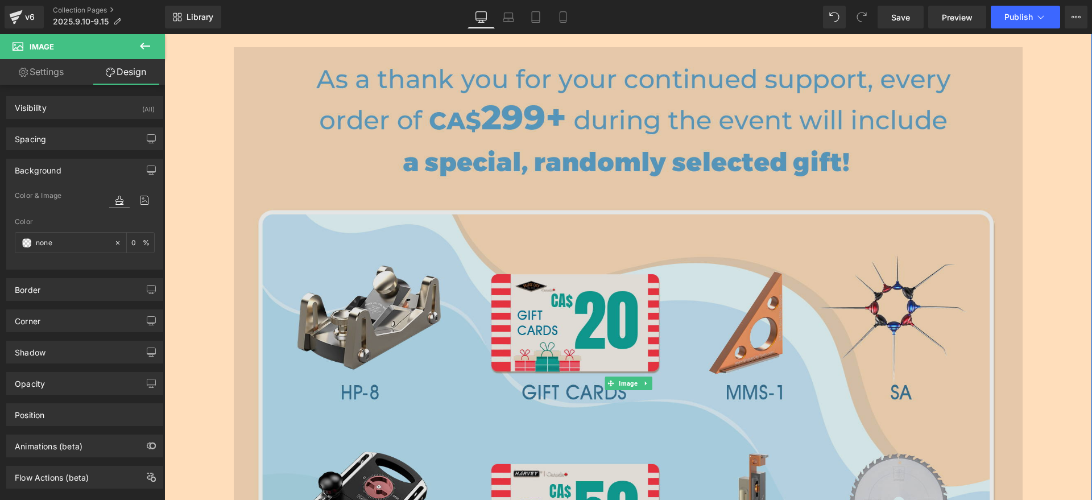
click at [499, 308] on img at bounding box center [628, 383] width 788 height 792
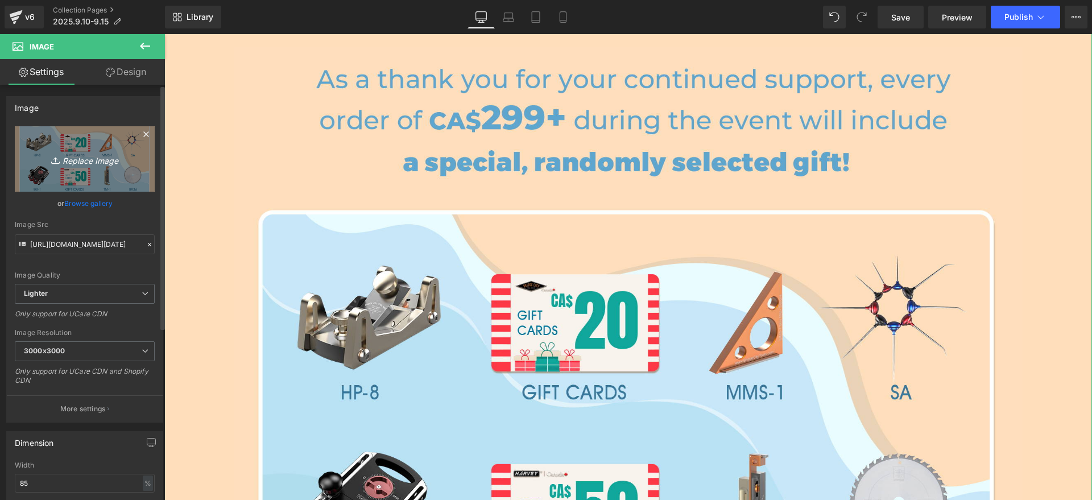
click at [88, 170] on link "Replace Image" at bounding box center [85, 158] width 140 height 65
type input "C:\fakepath\bc-CA_05.jpg"
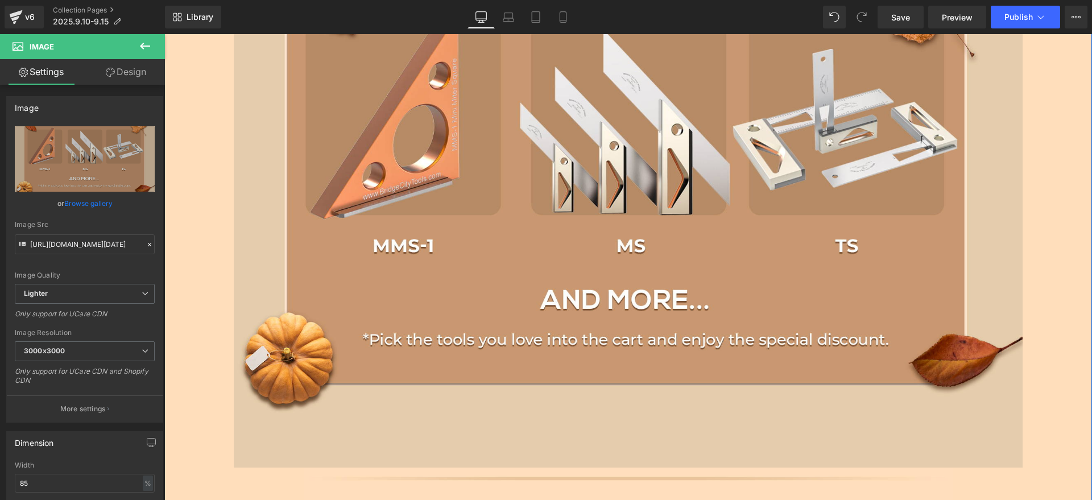
scroll to position [1707, 0]
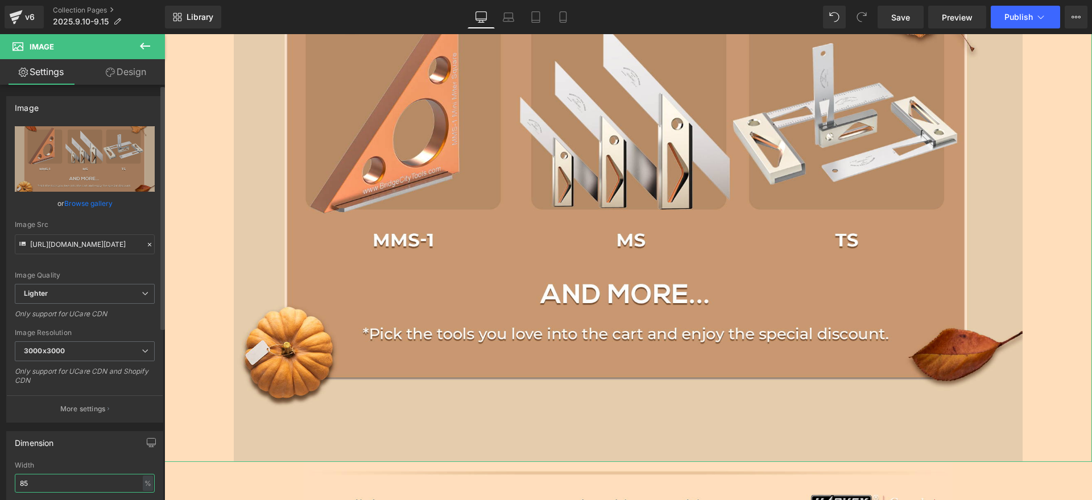
drag, startPoint x: 38, startPoint y: 477, endPoint x: 0, endPoint y: 477, distance: 38.1
click at [0, 477] on div "Dimension 85% Width 85 % % px auto Height auto 0 Circle Image" at bounding box center [85, 499] width 170 height 153
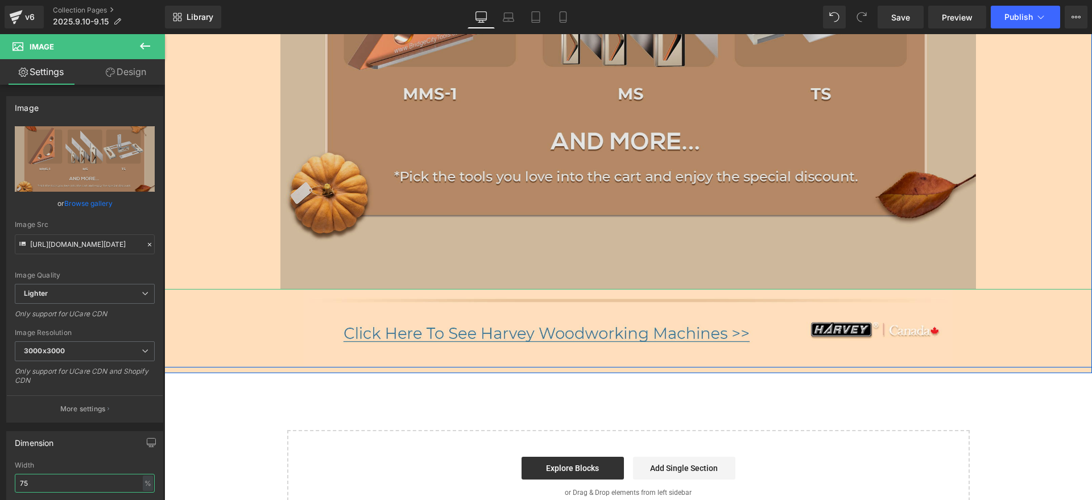
scroll to position [1885, 0]
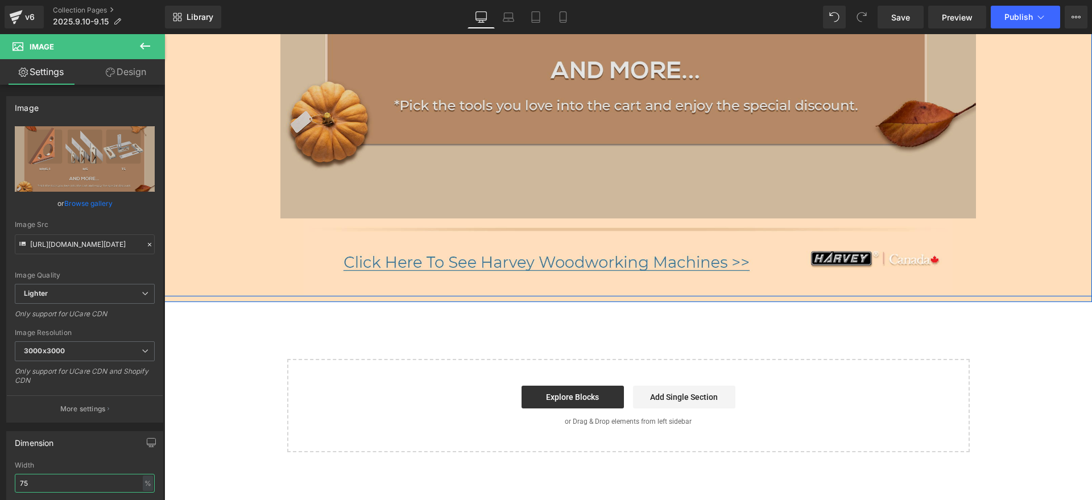
type input "75"
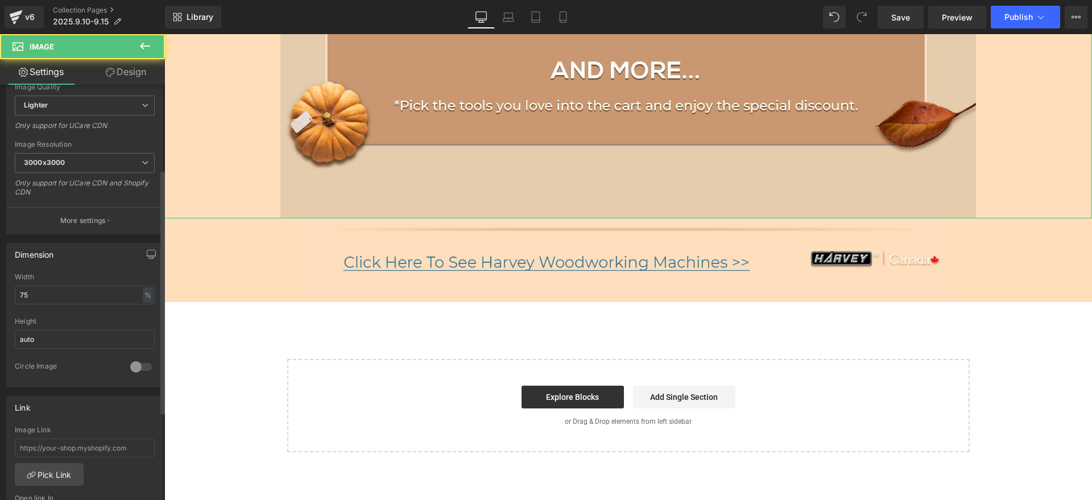
scroll to position [213, 0]
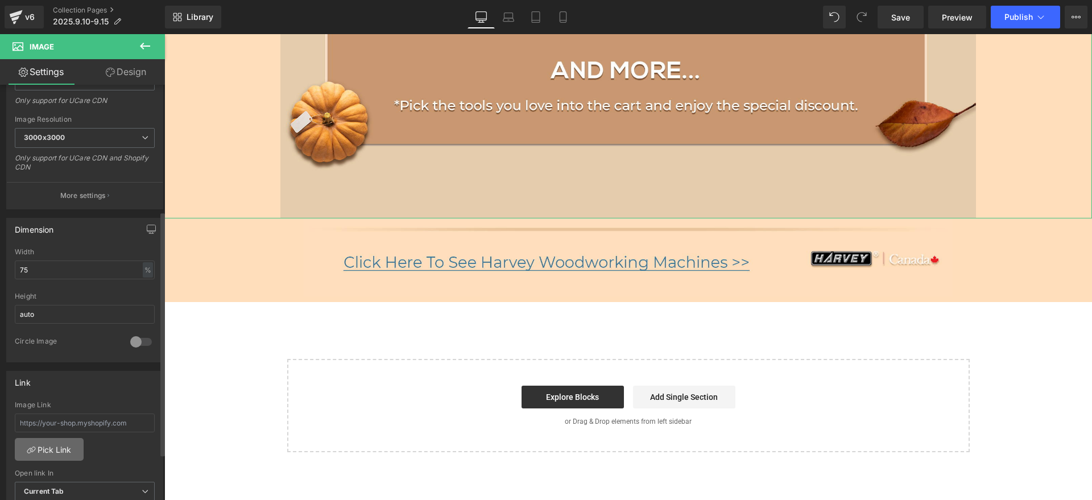
click at [55, 448] on link "Pick Link" at bounding box center [49, 449] width 69 height 23
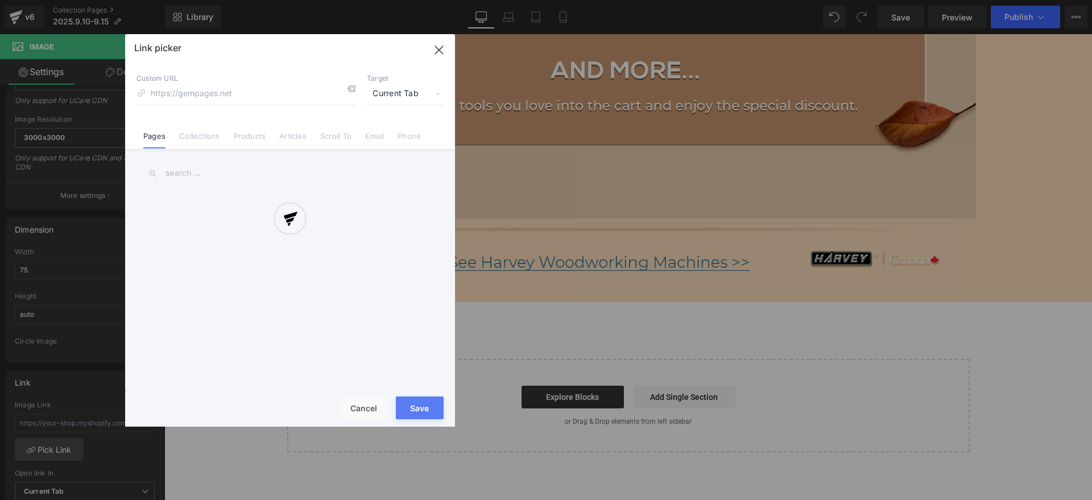
click at [189, 166] on input "text" at bounding box center [290, 173] width 307 height 26
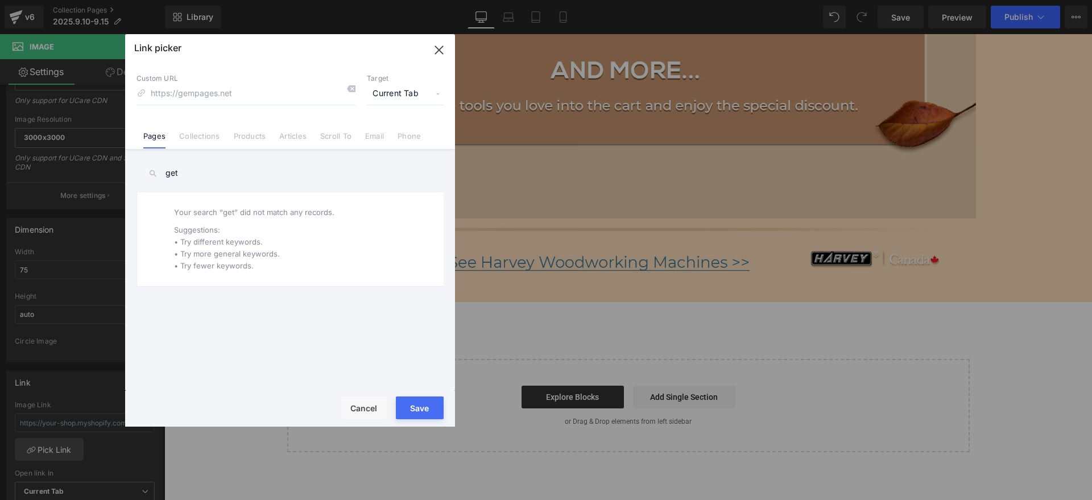
click at [393, 85] on span "Current Tab" at bounding box center [405, 94] width 77 height 22
click at [386, 134] on li "New Tab" at bounding box center [405, 135] width 88 height 20
click at [204, 141] on link "Collections" at bounding box center [199, 139] width 40 height 17
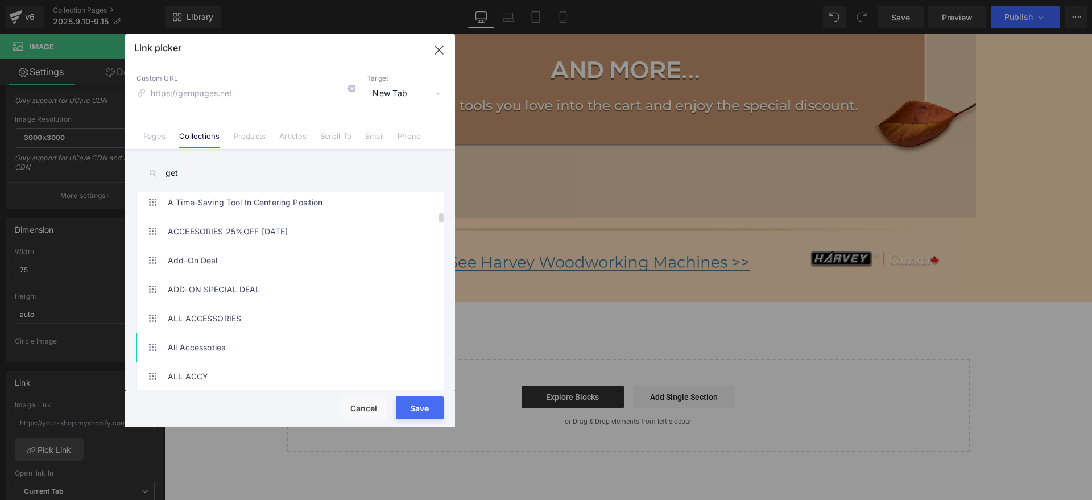
scroll to position [711, 0]
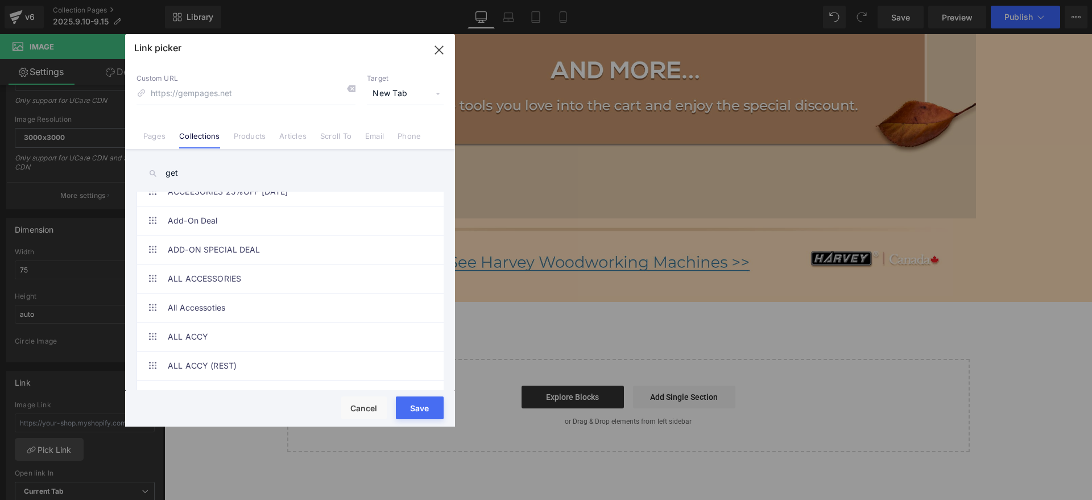
drag, startPoint x: 193, startPoint y: 173, endPoint x: 105, endPoint y: 171, distance: 88.2
click at [105, 171] on div "Link picker Back to Library Insert Custom URL Target New Tab Current Tab New Ta…" at bounding box center [546, 250] width 1092 height 500
paste input "GET 2 FOR HALF PRICE"
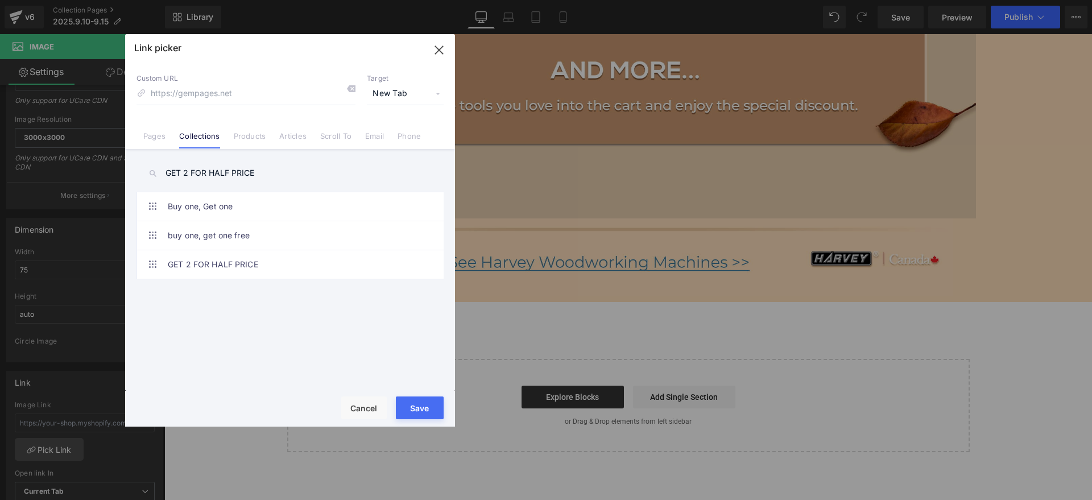
scroll to position [0, 0]
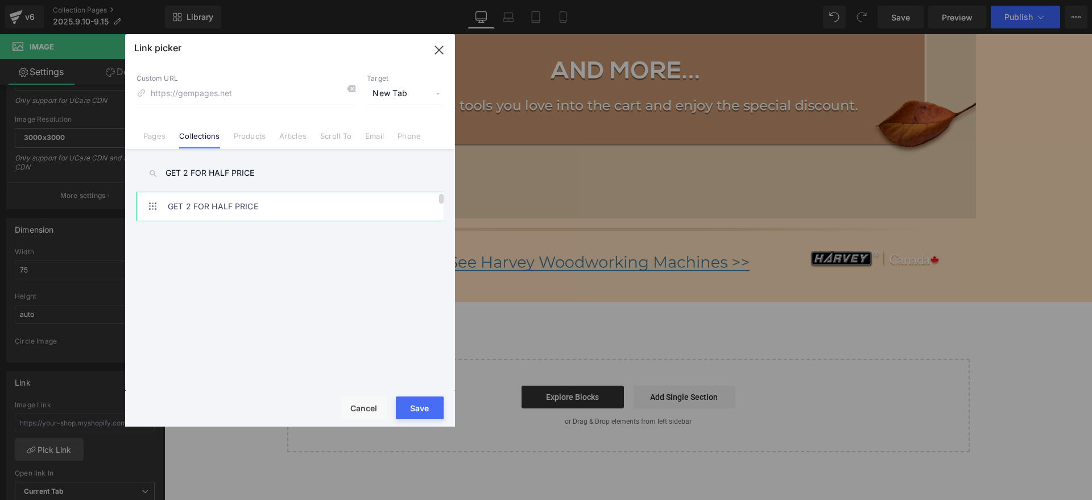
type input "GET 2 FOR HALF PRICE"
click at [233, 196] on link "GET 2 FOR HALF PRICE" at bounding box center [293, 206] width 250 height 28
click at [413, 398] on button "Save" at bounding box center [420, 407] width 48 height 23
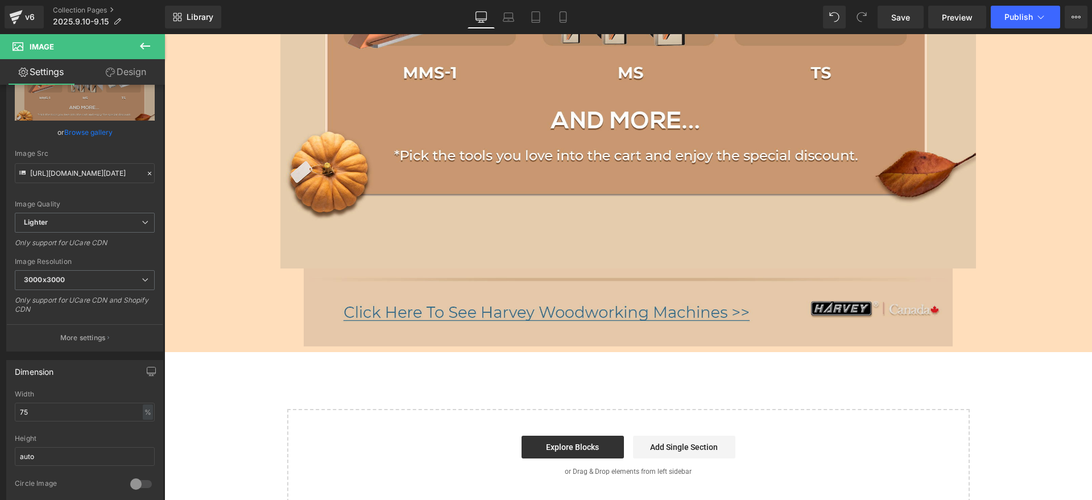
scroll to position [1757, 0]
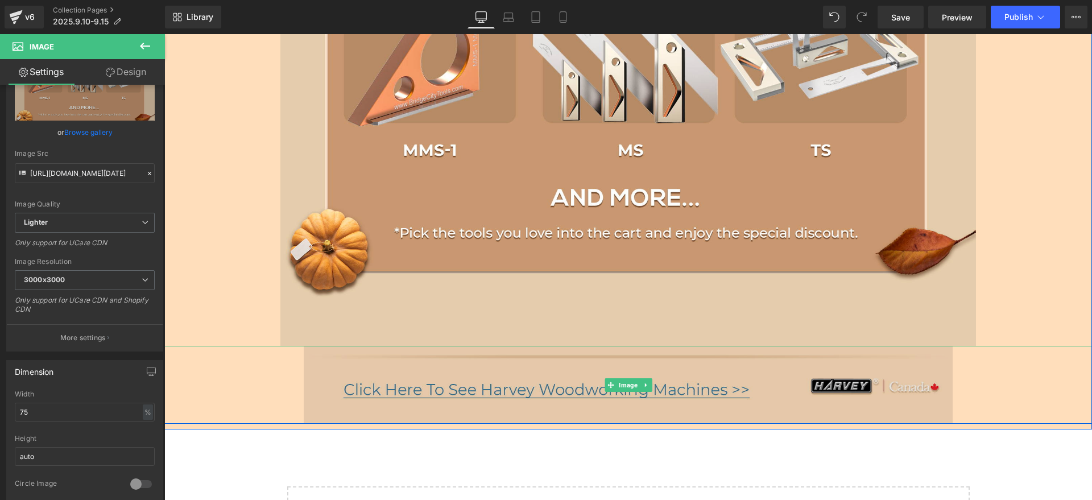
click at [462, 392] on img at bounding box center [629, 385] width 650 height 78
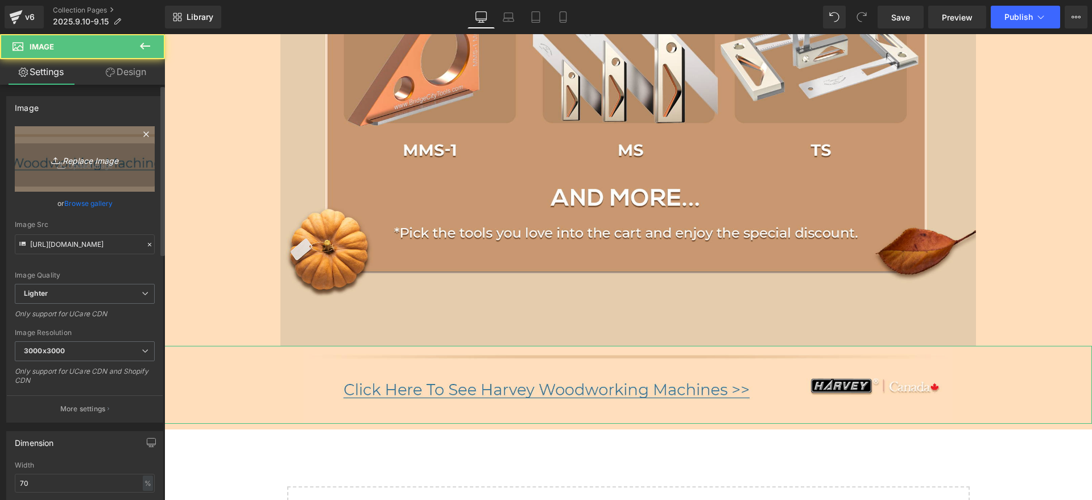
click at [121, 168] on link "Replace Image" at bounding box center [85, 158] width 140 height 65
type input "C:\fakepath\bc-CA_09.jpg"
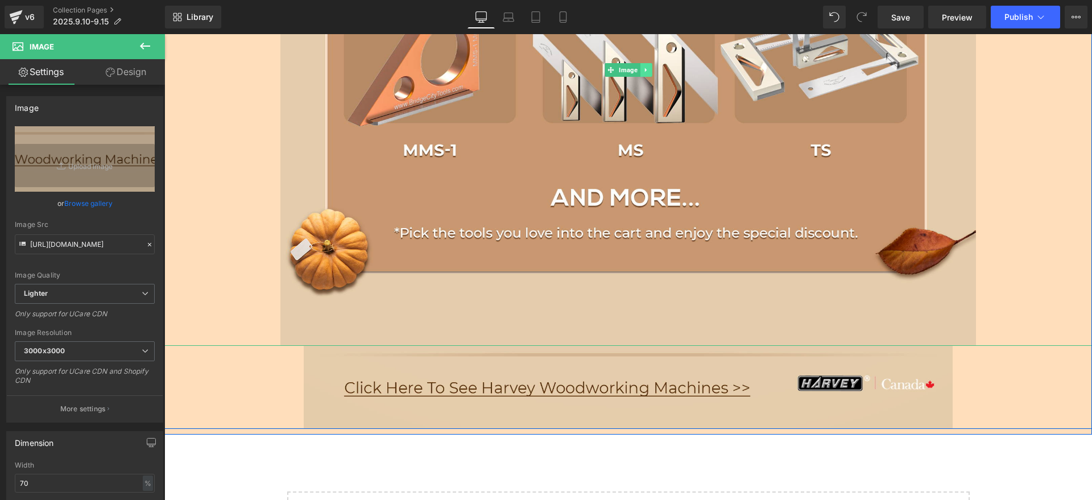
click at [643, 65] on link at bounding box center [646, 70] width 12 height 14
click at [637, 72] on icon at bounding box center [640, 70] width 6 height 7
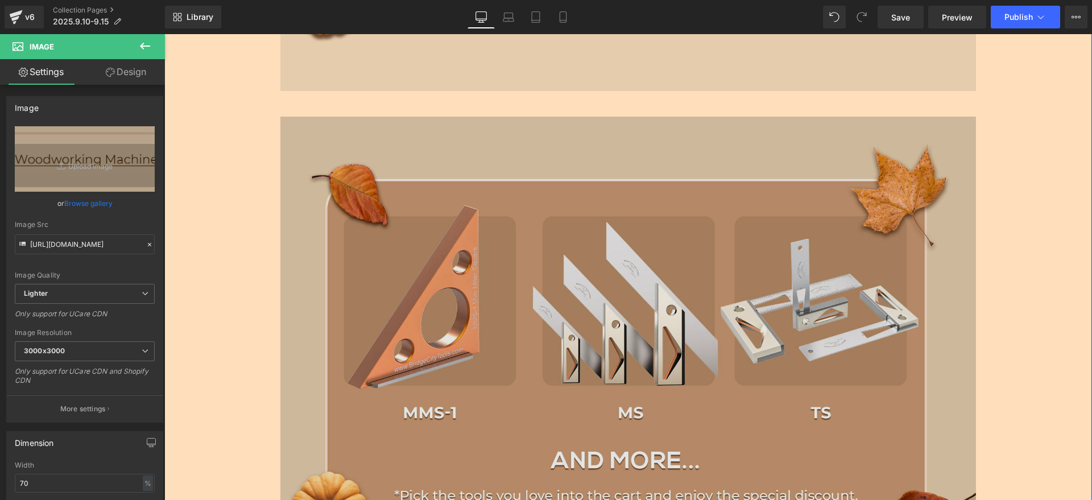
scroll to position [2042, 0]
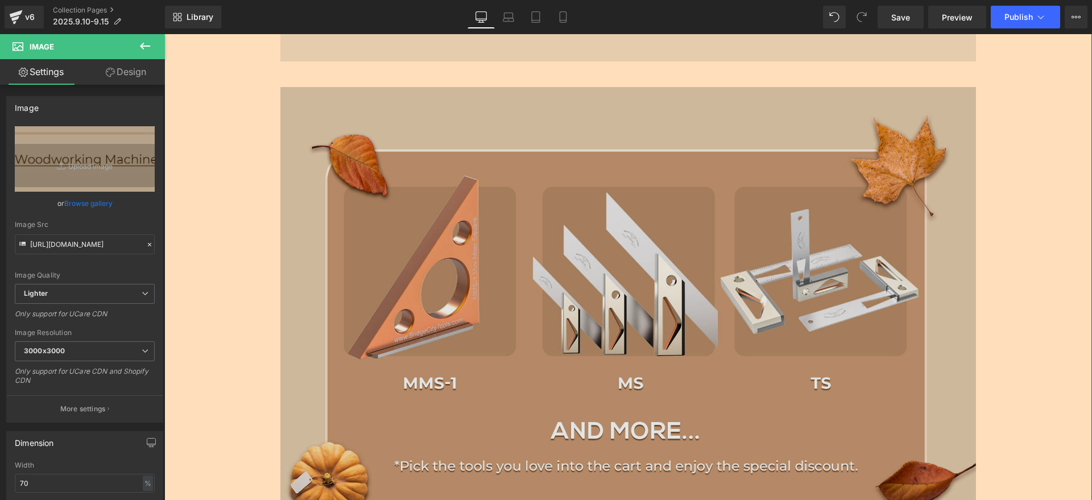
click at [495, 267] on img at bounding box center [628, 303] width 696 height 552
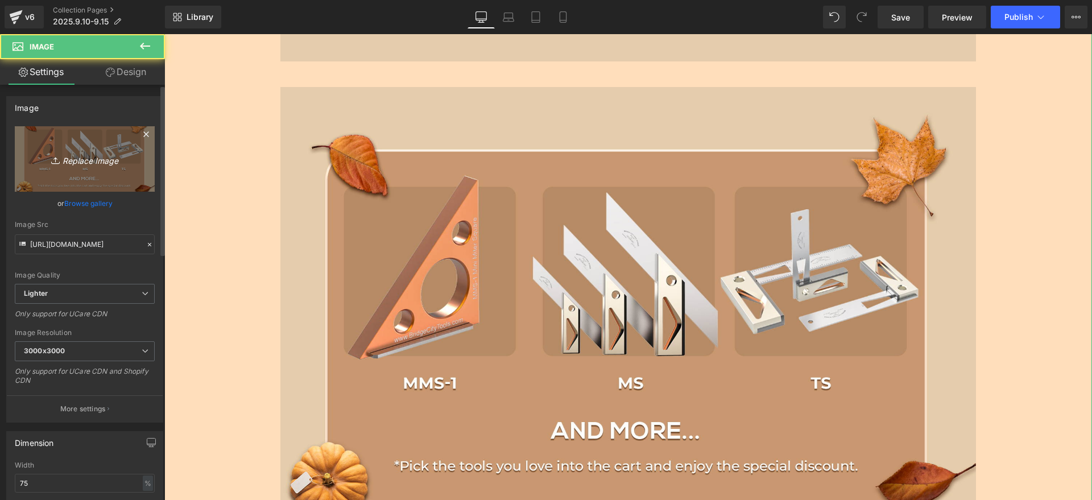
click at [91, 176] on link "Replace Image" at bounding box center [85, 158] width 140 height 65
type input "C:\fakepath\bc-CA_07.jpg"
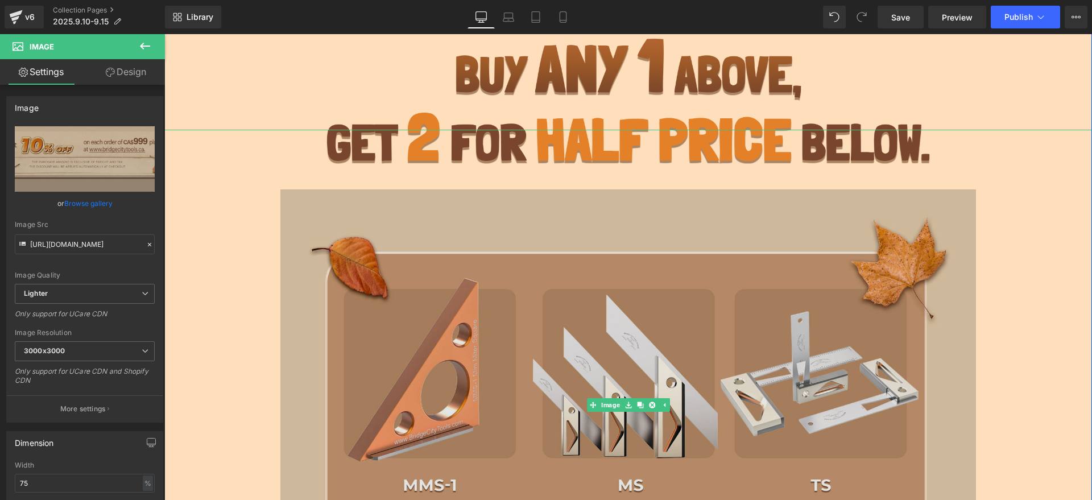
scroll to position [1390, 0]
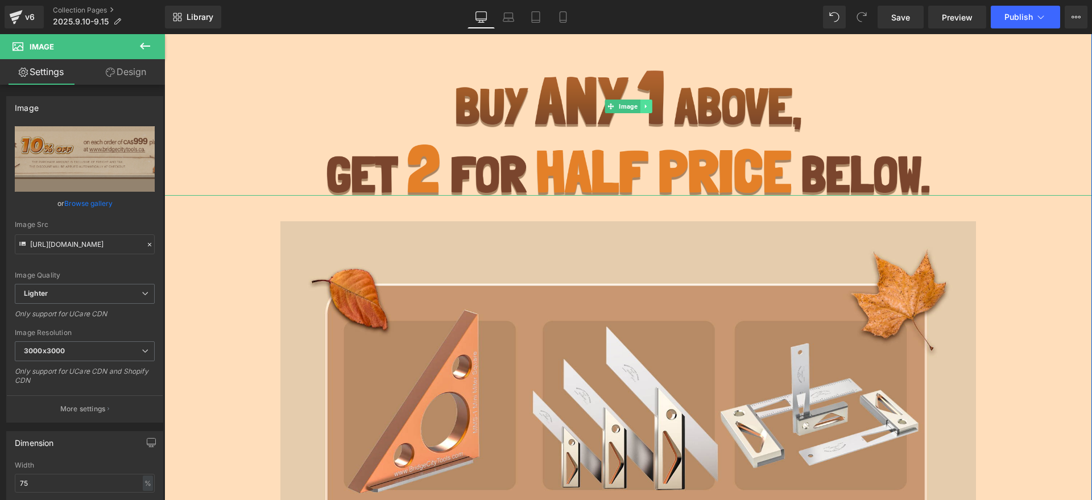
click at [644, 106] on icon at bounding box center [645, 107] width 2 height 4
click at [637, 106] on icon at bounding box center [640, 106] width 6 height 6
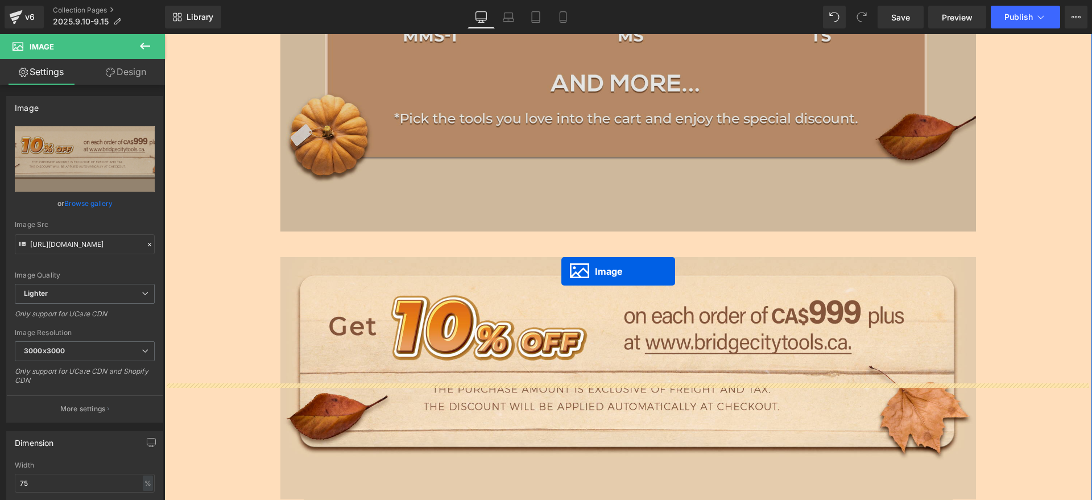
scroll to position [1959, 0]
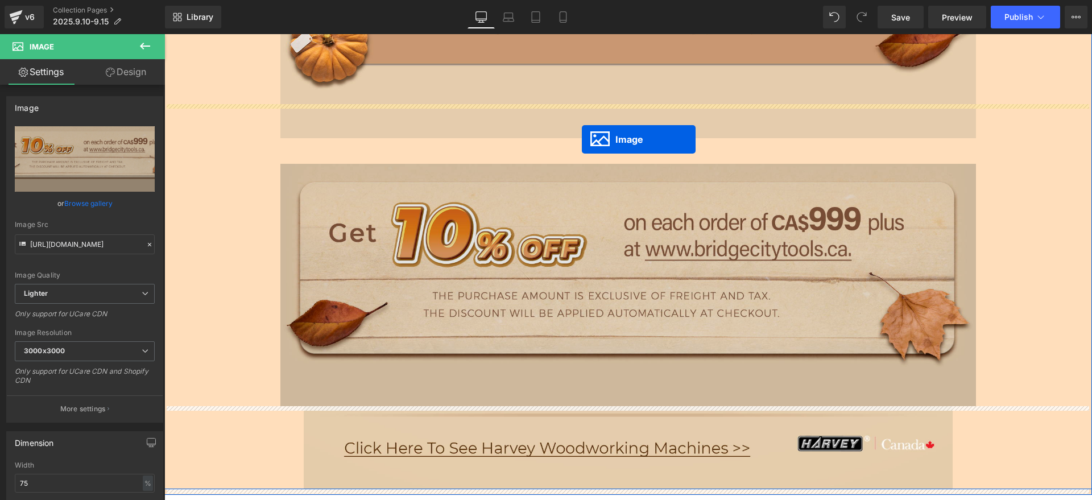
drag, startPoint x: 605, startPoint y: 230, endPoint x: 582, endPoint y: 139, distance: 93.8
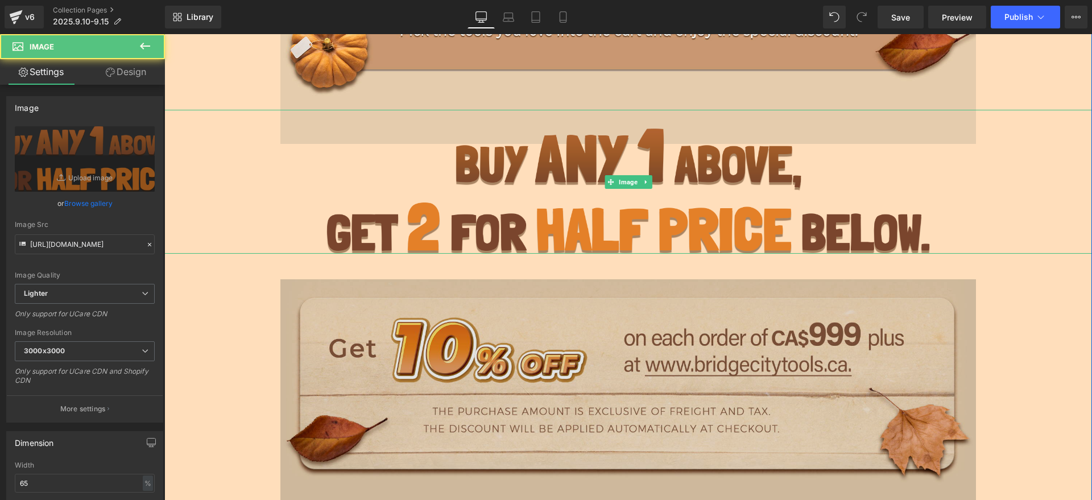
scroll to position [1965, 0]
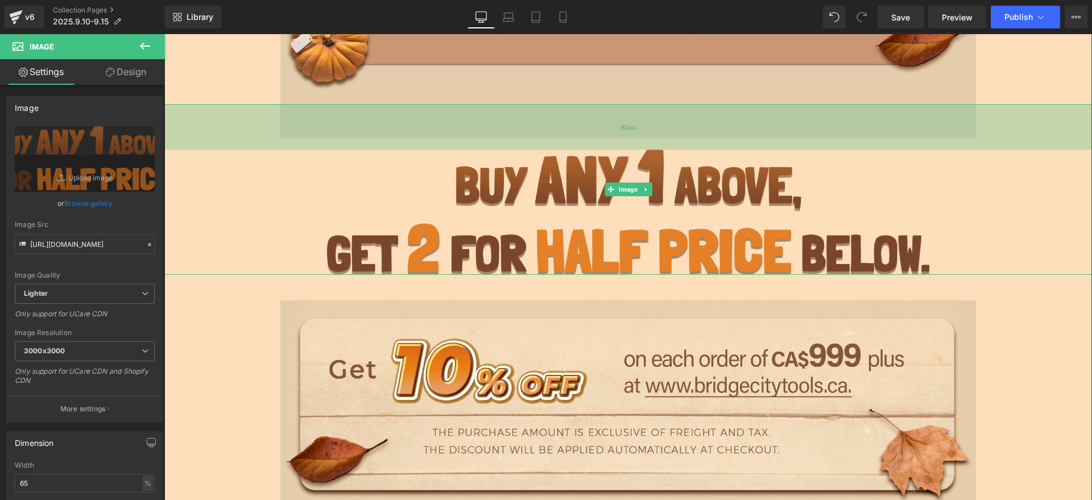
drag, startPoint x: 593, startPoint y: 106, endPoint x: 589, endPoint y: 133, distance: 27.0
click at [589, 133] on div "80px" at bounding box center [628, 127] width 928 height 46
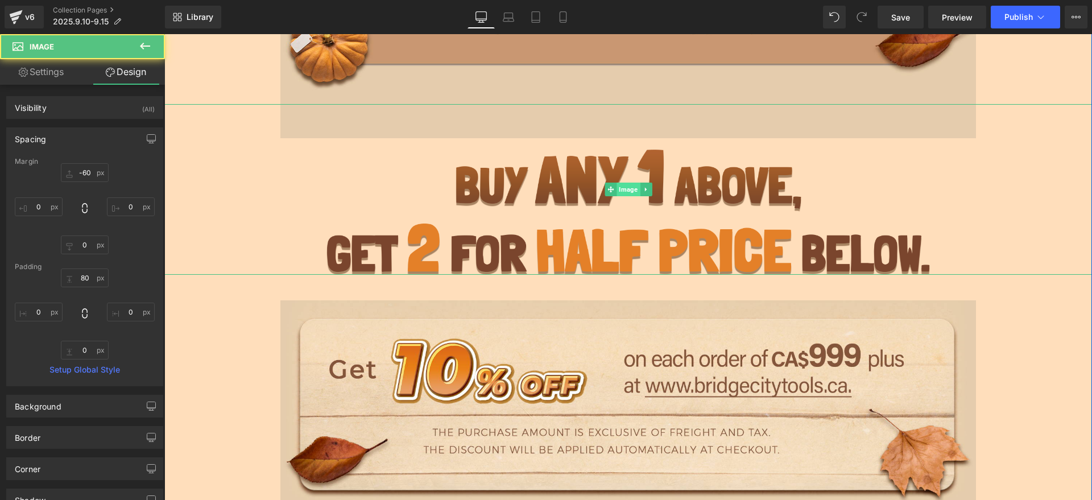
click at [619, 191] on span "Image" at bounding box center [628, 190] width 23 height 14
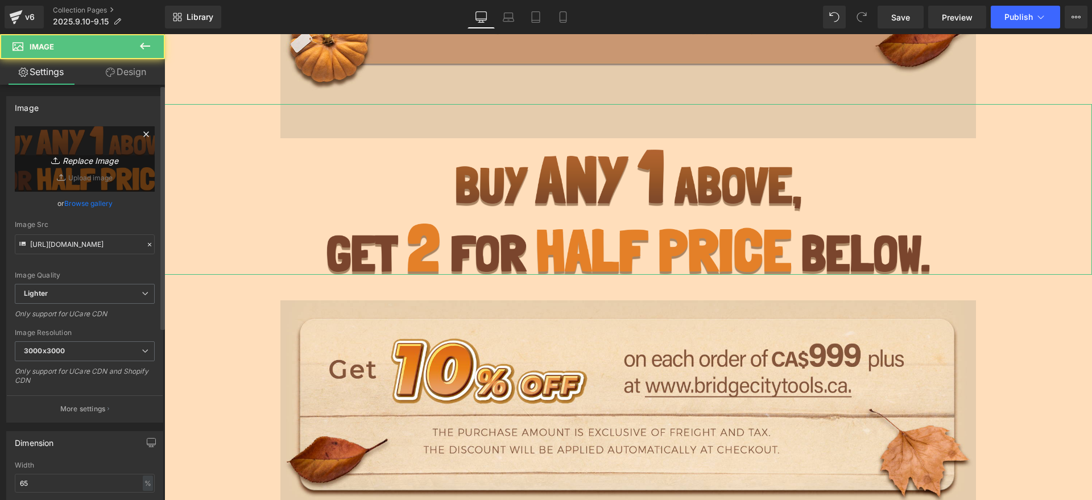
click at [87, 137] on link "Replace Image" at bounding box center [85, 158] width 140 height 65
type input "C:\fakepath\3.png"
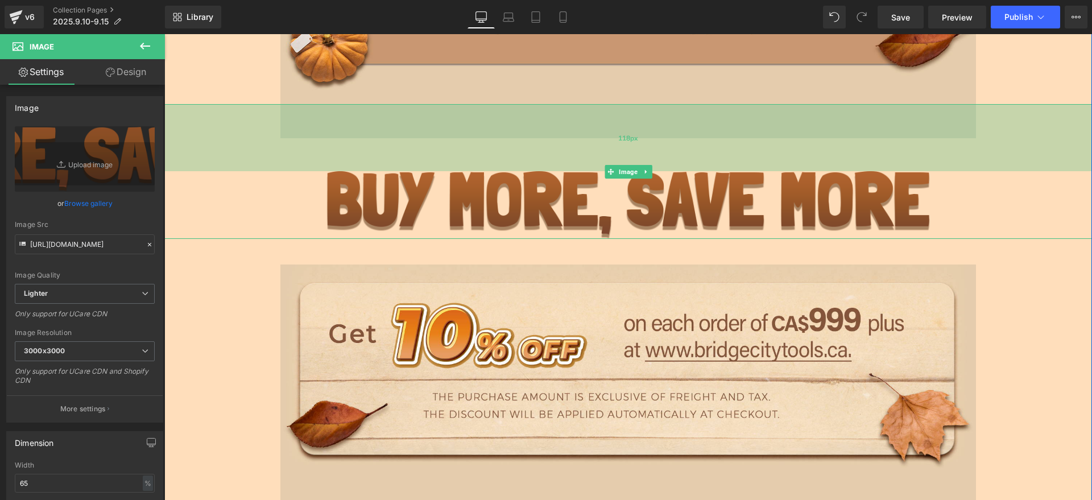
drag, startPoint x: 520, startPoint y: 114, endPoint x: 520, endPoint y: 136, distance: 21.6
click at [520, 136] on div "118px" at bounding box center [628, 137] width 928 height 67
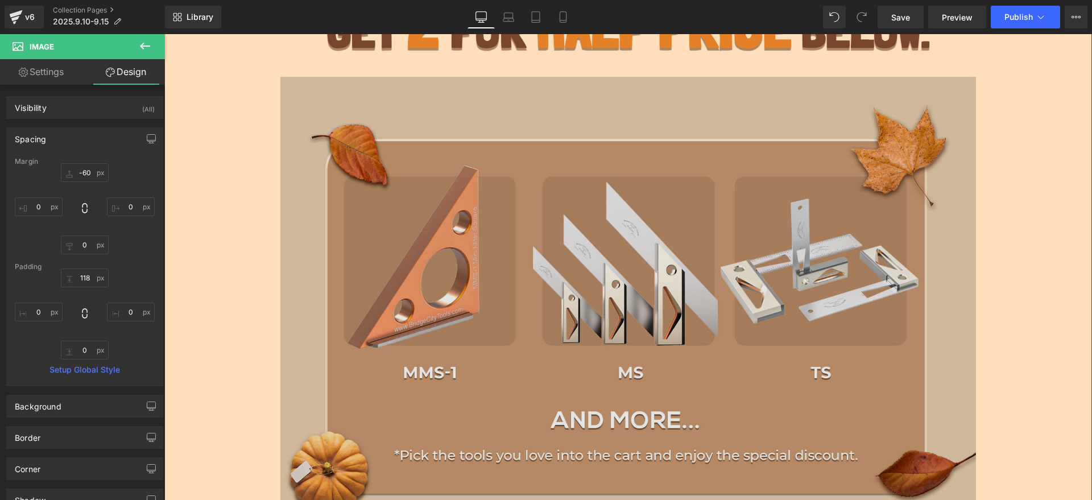
scroll to position [1633, 0]
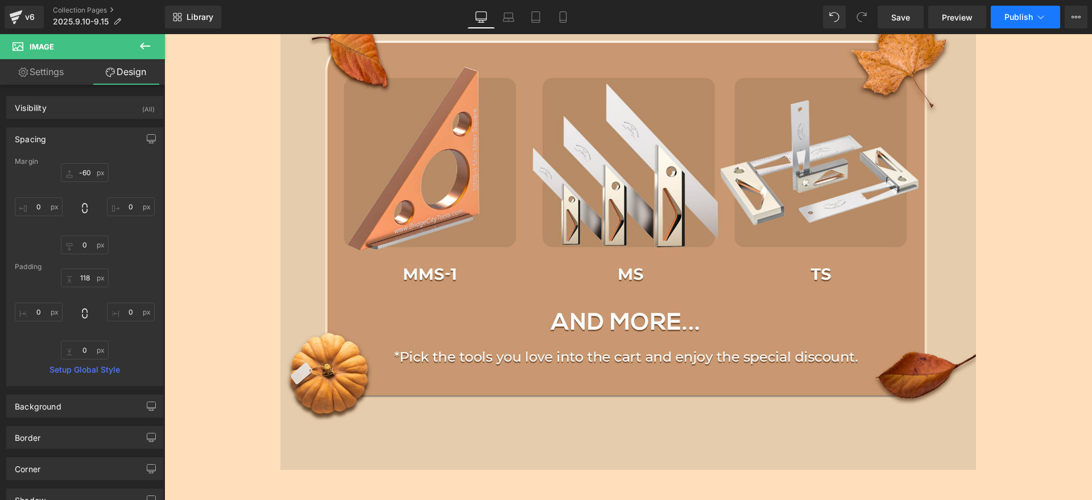
click at [1012, 17] on span "Publish" at bounding box center [1019, 17] width 28 height 9
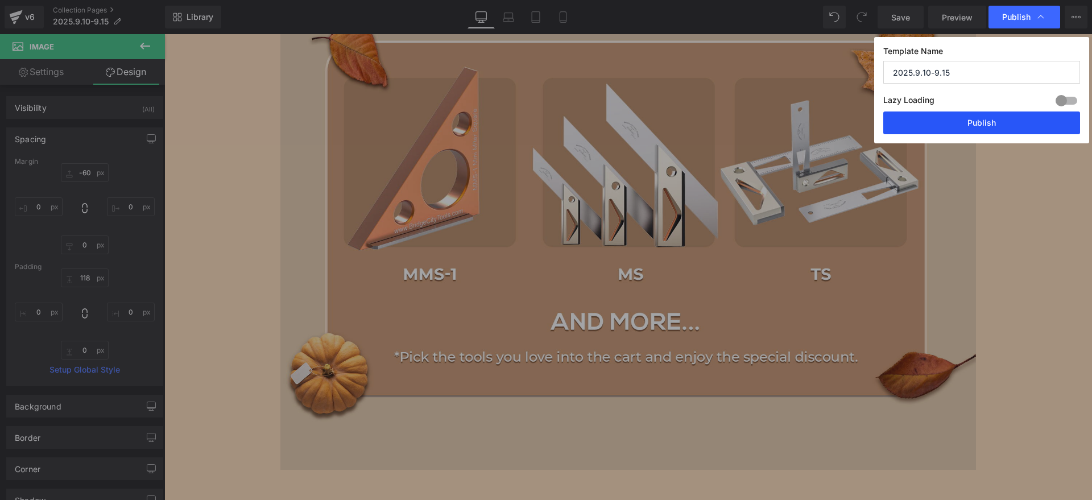
drag, startPoint x: 827, startPoint y: 86, endPoint x: 999, endPoint y: 121, distance: 175.1
click at [999, 121] on button "Publish" at bounding box center [981, 122] width 197 height 23
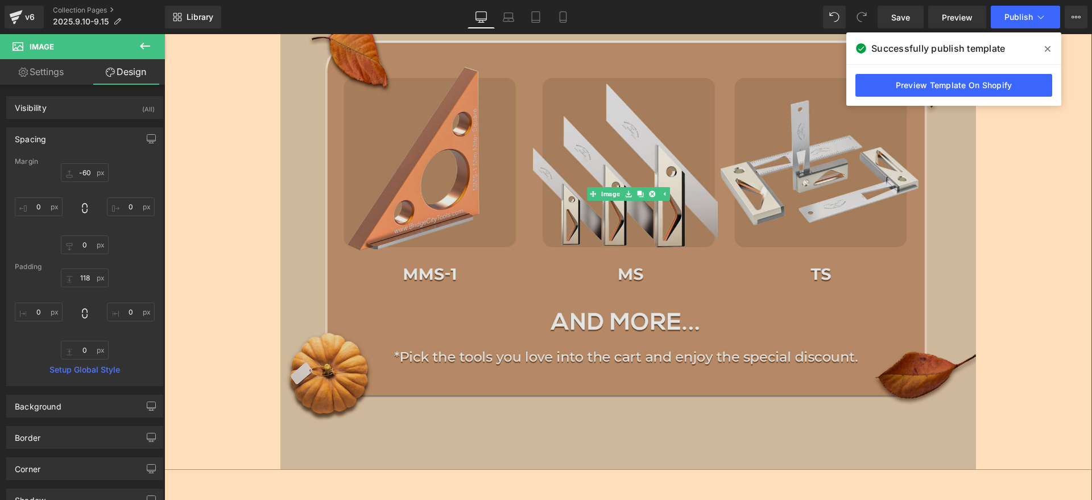
click at [462, 204] on img at bounding box center [628, 195] width 696 height 552
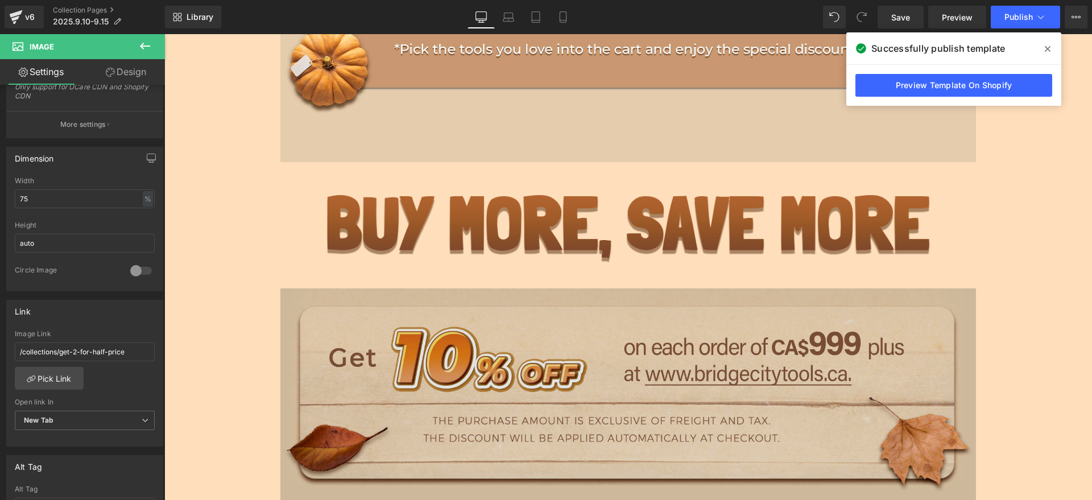
scroll to position [2131, 0]
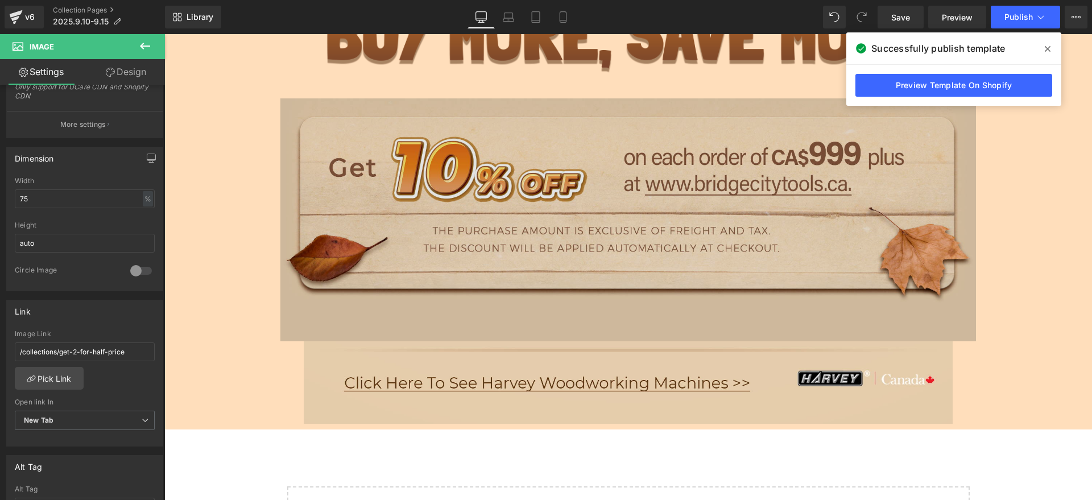
click at [507, 247] on img at bounding box center [628, 190] width 696 height 302
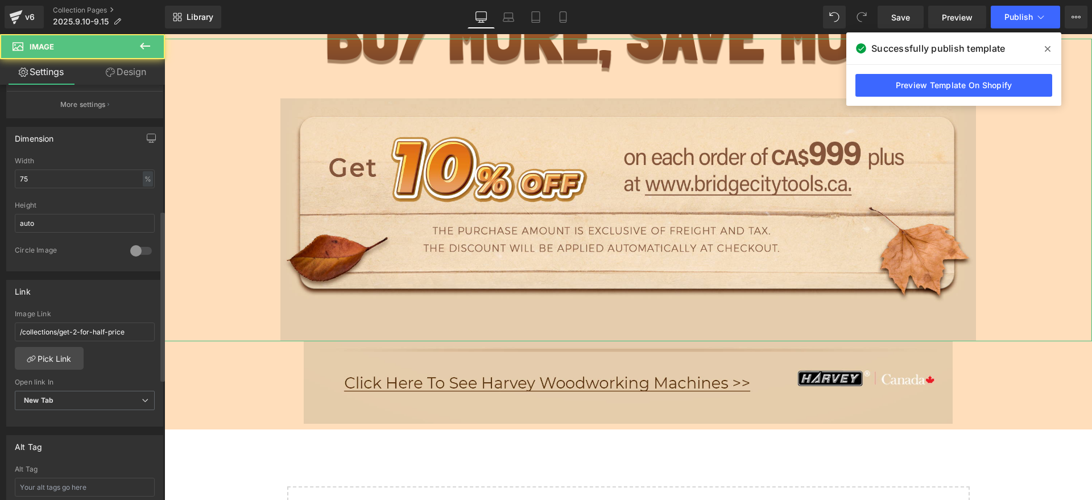
scroll to position [356, 0]
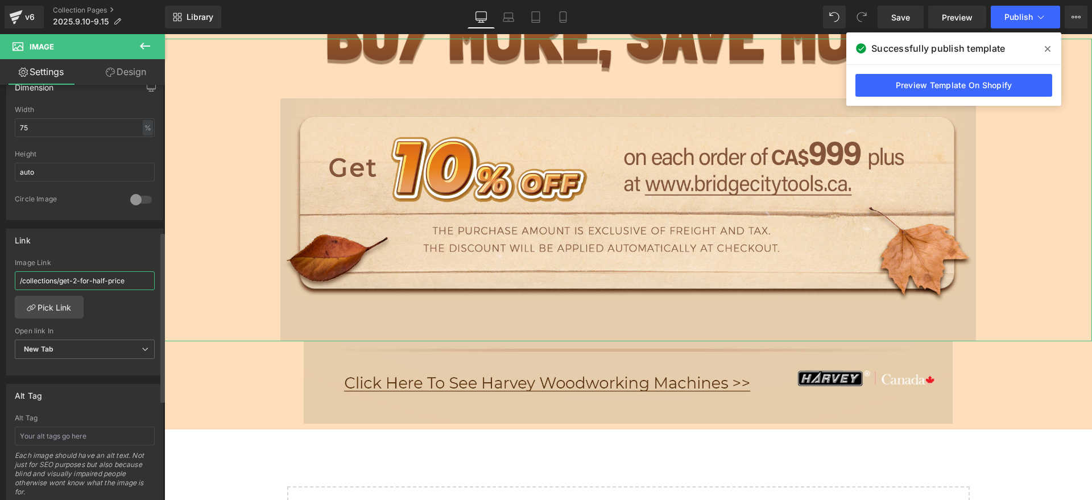
click at [127, 274] on input "/collections/get-2-for-half-price" at bounding box center [85, 280] width 140 height 19
drag, startPoint x: 131, startPoint y: 279, endPoint x: 0, endPoint y: 279, distance: 130.8
click at [0, 279] on div "Link /collections/get-2-for-half-price Image Link /collections/get-2-for-half-p…" at bounding box center [85, 298] width 170 height 156
click at [118, 245] on div "Link" at bounding box center [85, 240] width 156 height 22
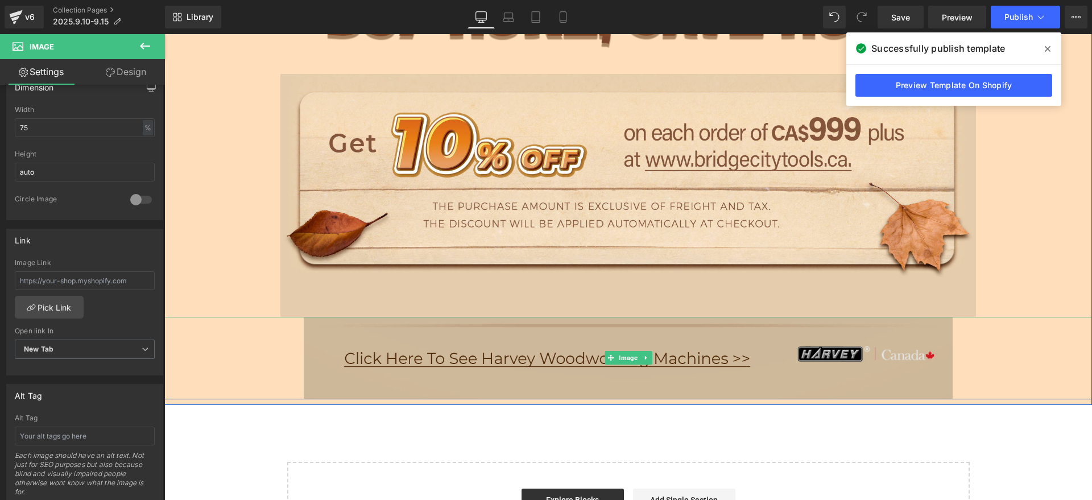
scroll to position [2131, 0]
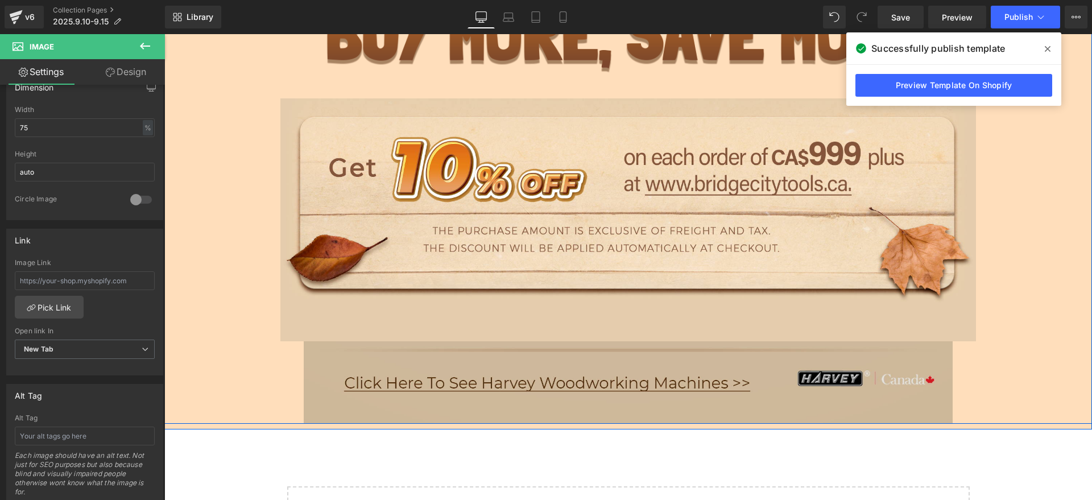
click at [469, 385] on img at bounding box center [629, 382] width 650 height 83
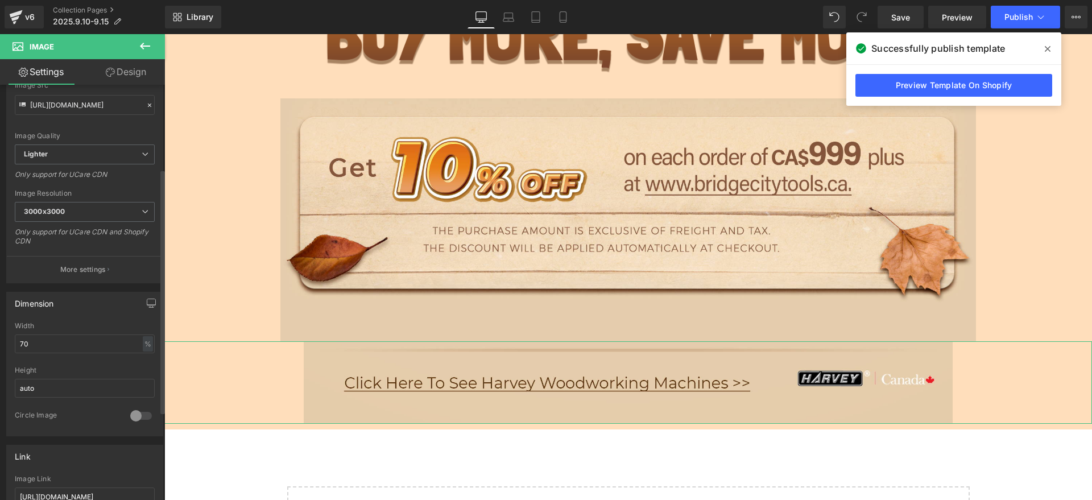
scroll to position [142, 0]
drag, startPoint x: 51, startPoint y: 334, endPoint x: 1, endPoint y: 334, distance: 49.5
click at [0, 334] on div "Dimension 70% Width 70 % % px auto Height auto 0 Circle Image" at bounding box center [85, 356] width 170 height 153
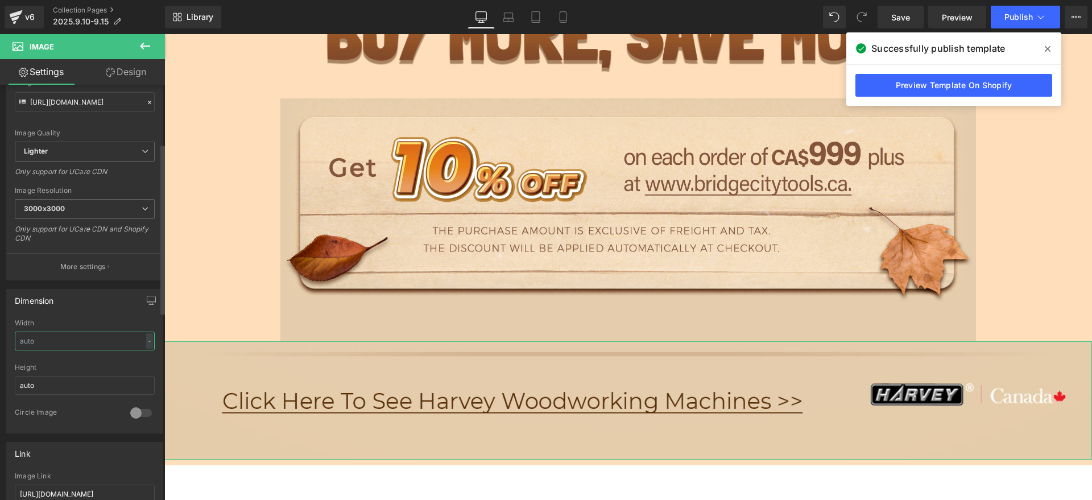
click at [53, 337] on input "text" at bounding box center [85, 341] width 140 height 19
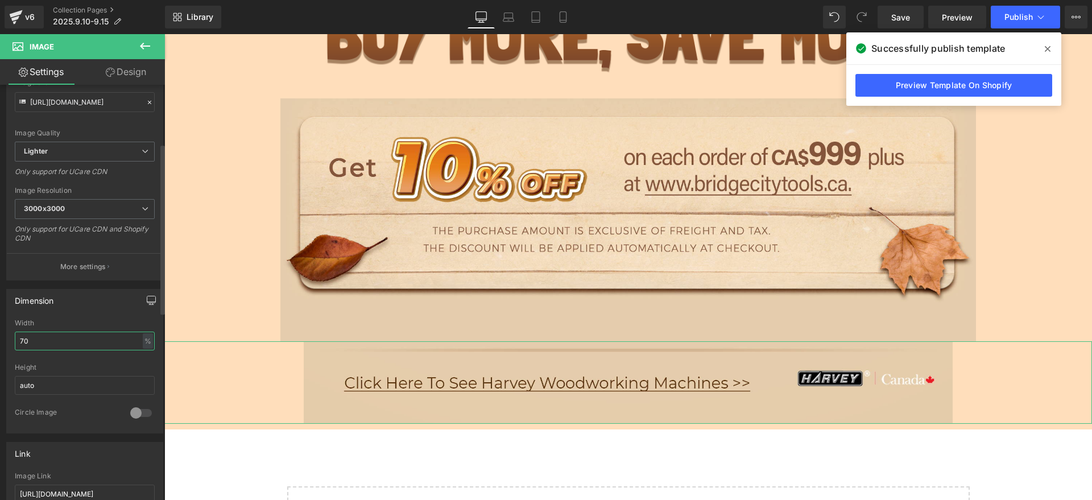
type input "7"
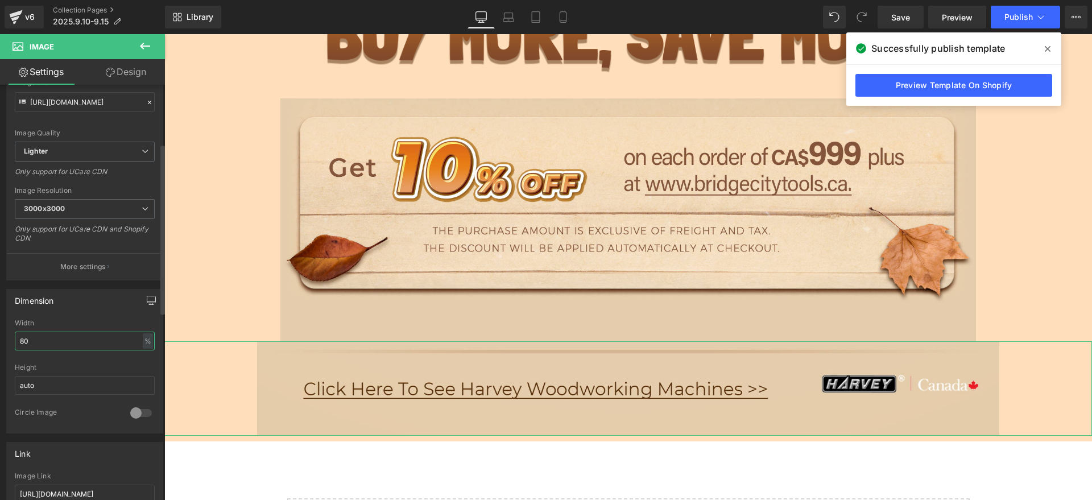
type input "8"
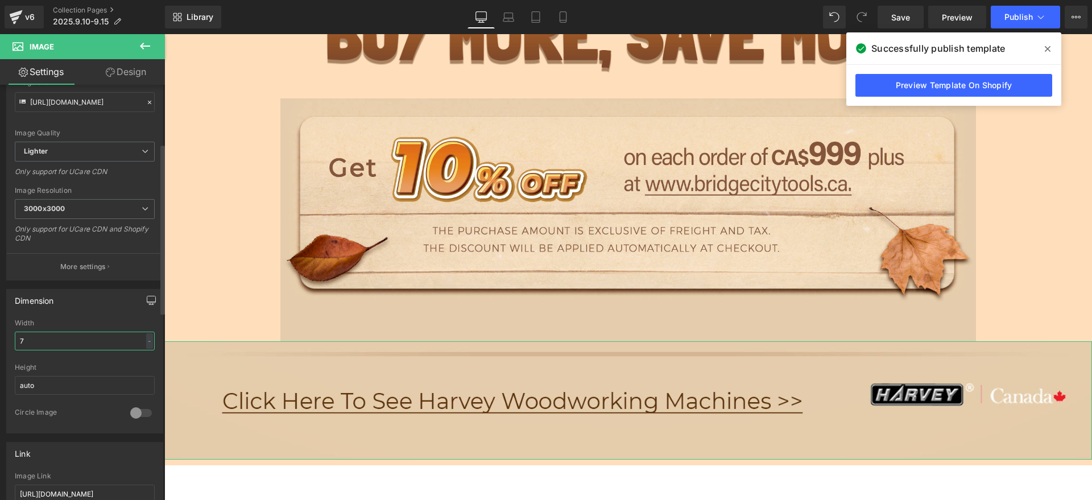
type input "75"
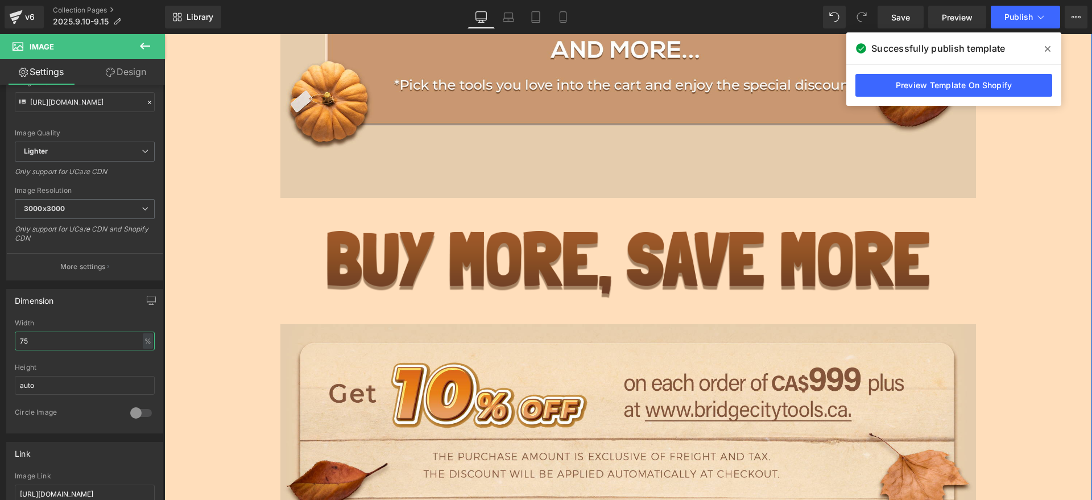
scroll to position [1989, 0]
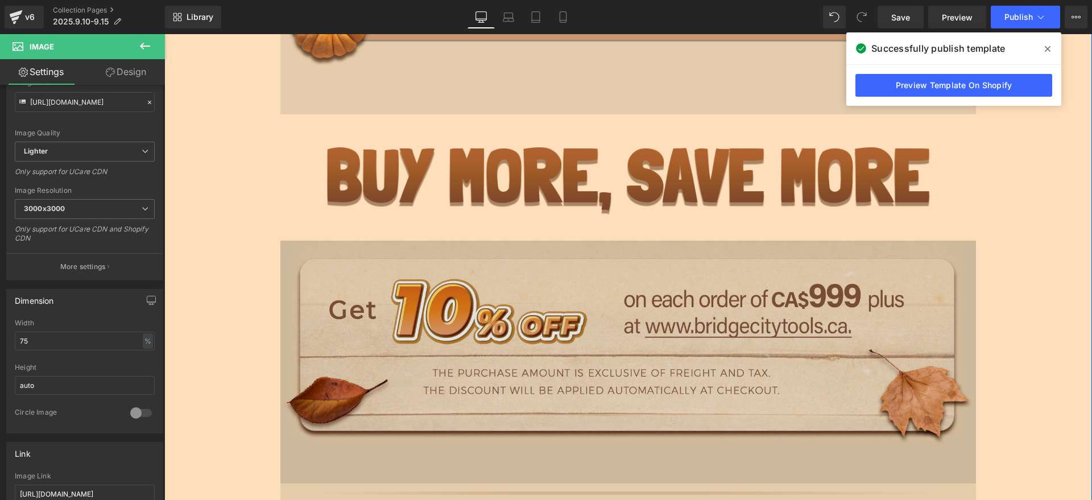
click at [449, 340] on img at bounding box center [628, 332] width 696 height 302
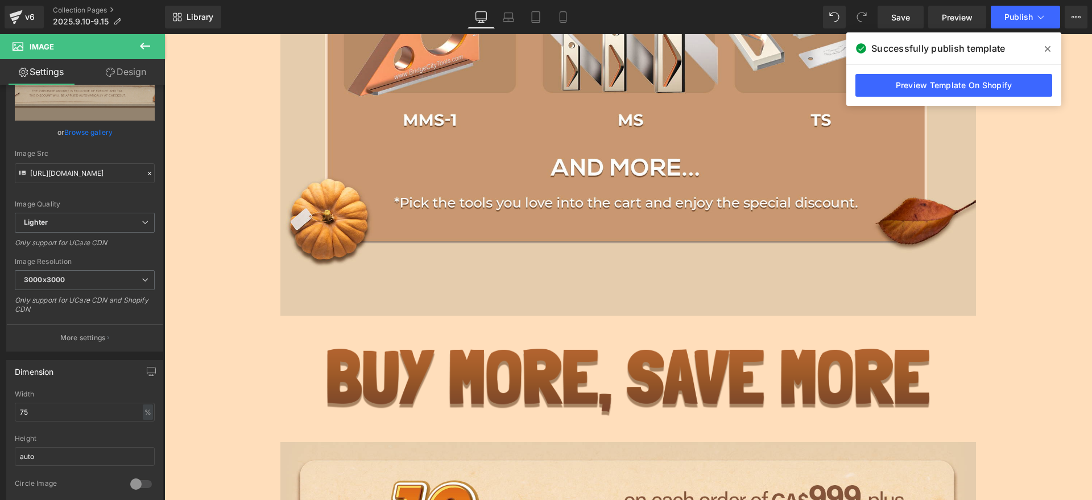
scroll to position [1775, 0]
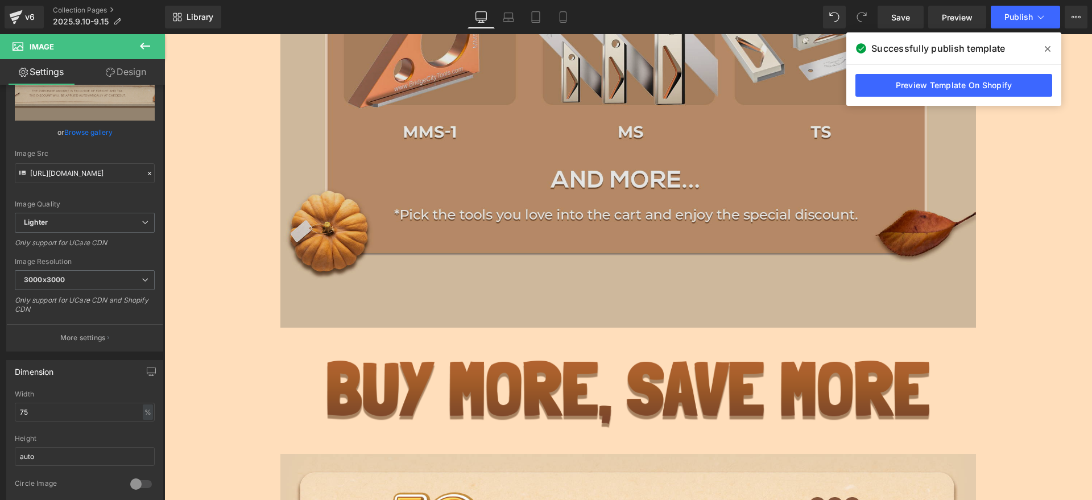
click at [496, 225] on img at bounding box center [628, 52] width 696 height 552
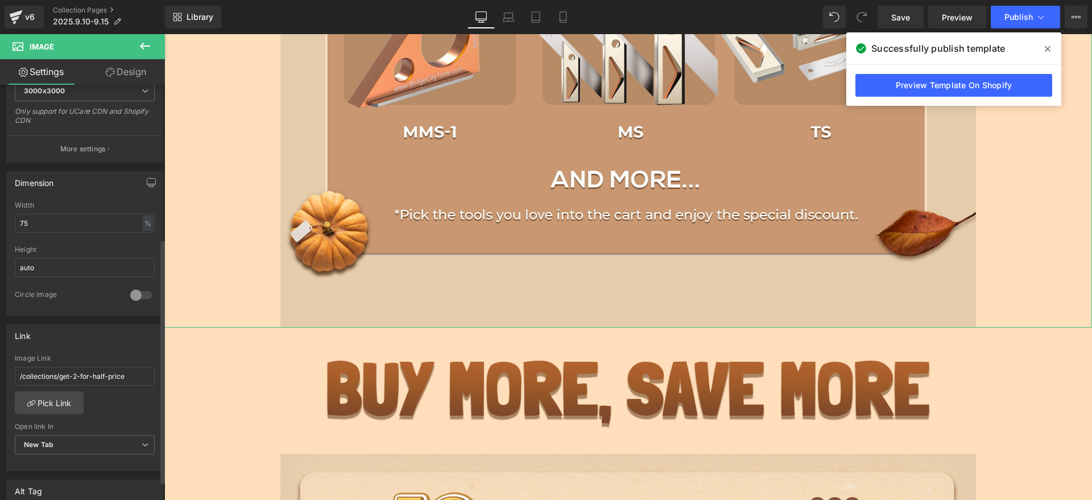
scroll to position [284, 0]
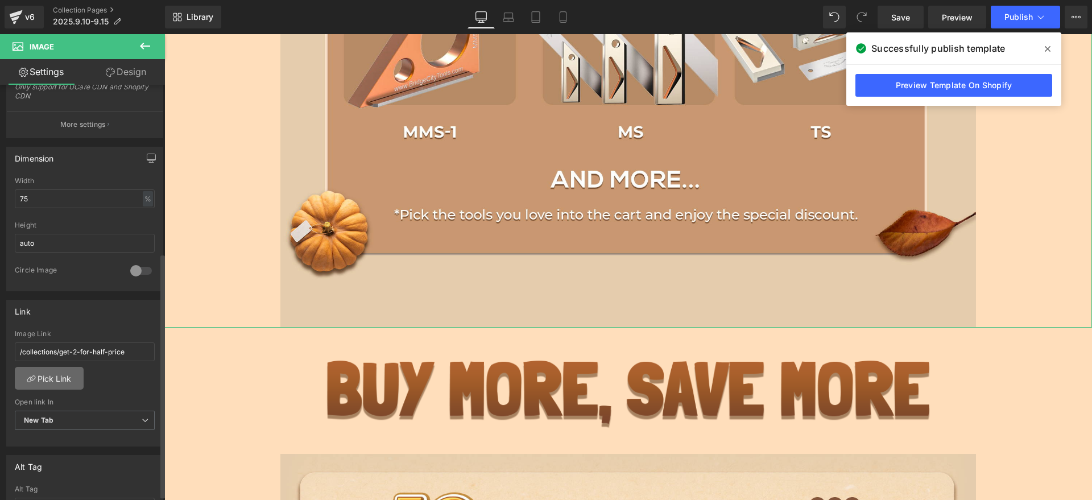
click at [61, 381] on link "Pick Link" at bounding box center [49, 378] width 69 height 23
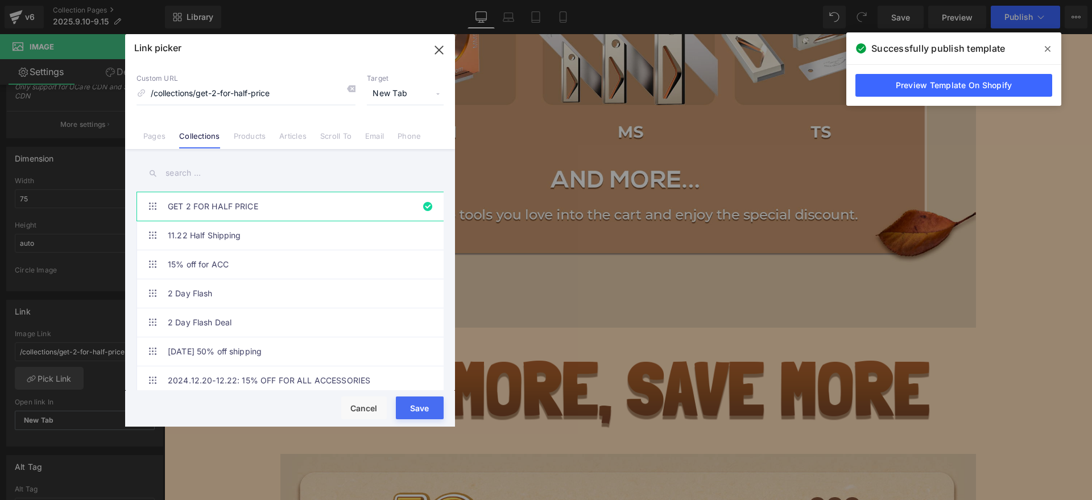
click at [421, 404] on button "Save" at bounding box center [420, 407] width 48 height 23
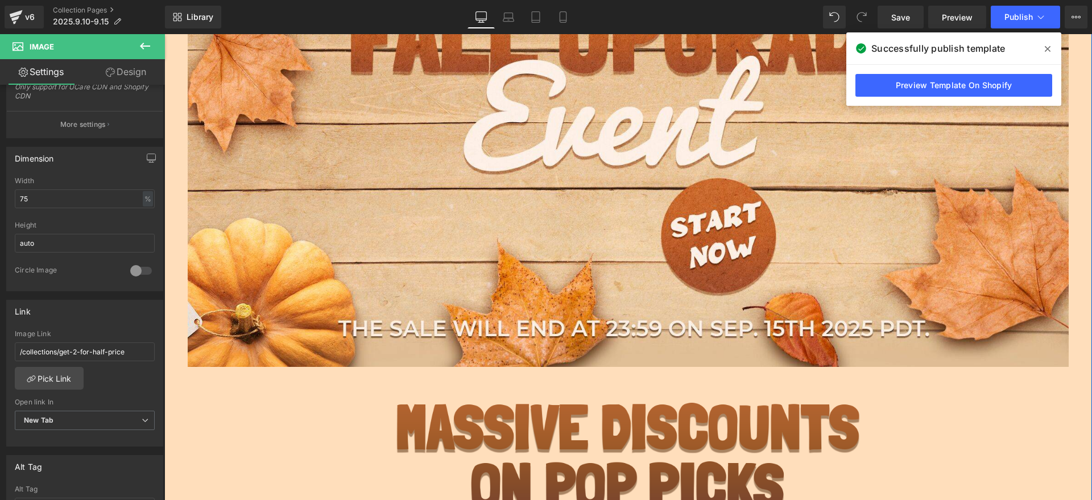
scroll to position [0, 0]
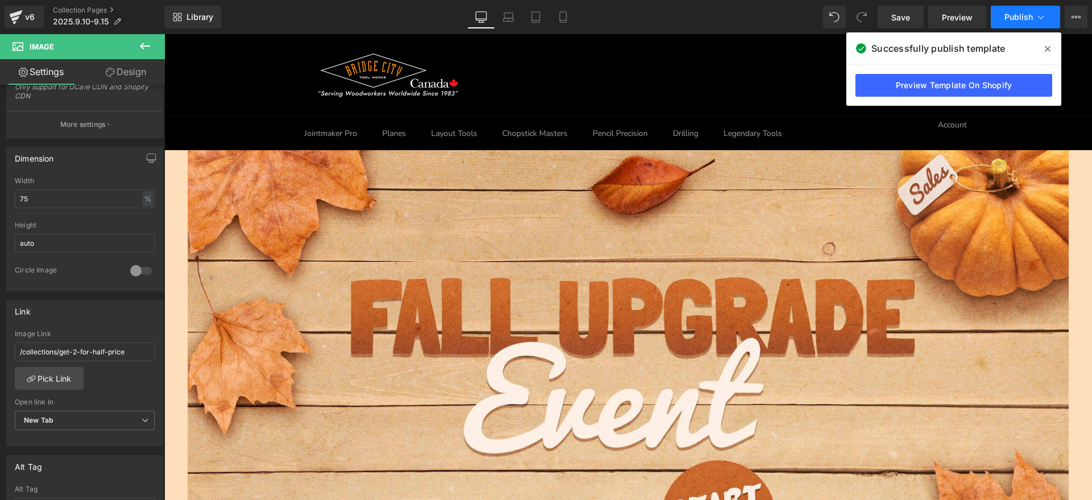
click at [1022, 10] on button "Publish" at bounding box center [1025, 17] width 69 height 23
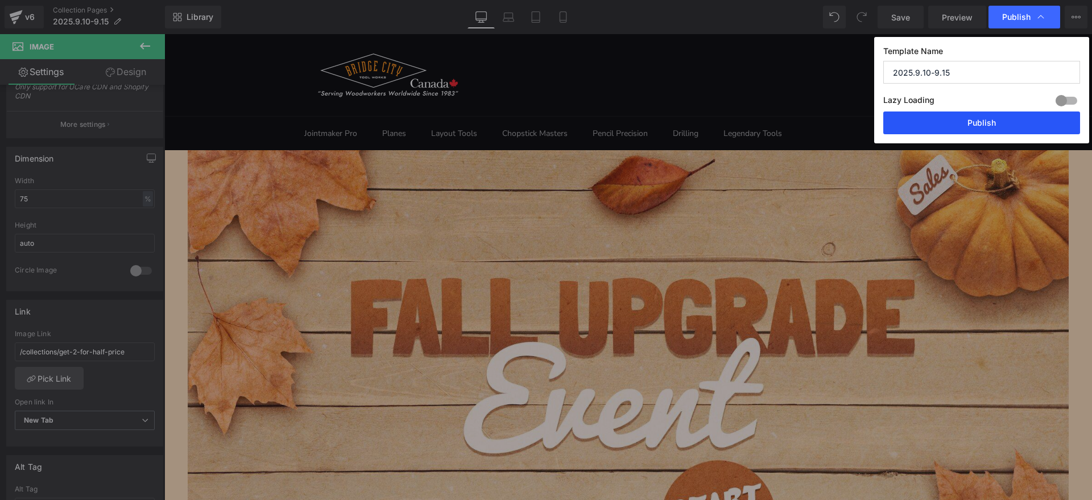
click at [958, 114] on button "Publish" at bounding box center [981, 122] width 197 height 23
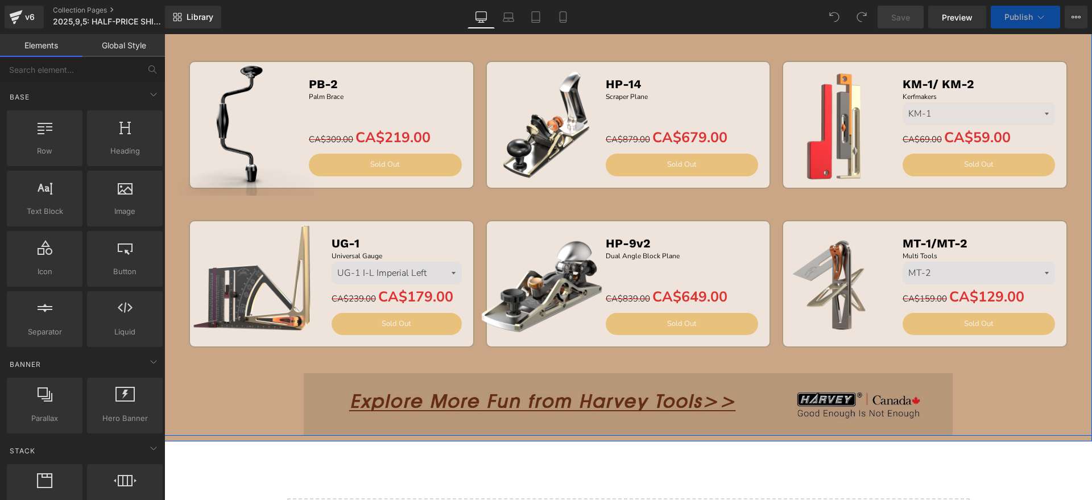
scroll to position [1098, 0]
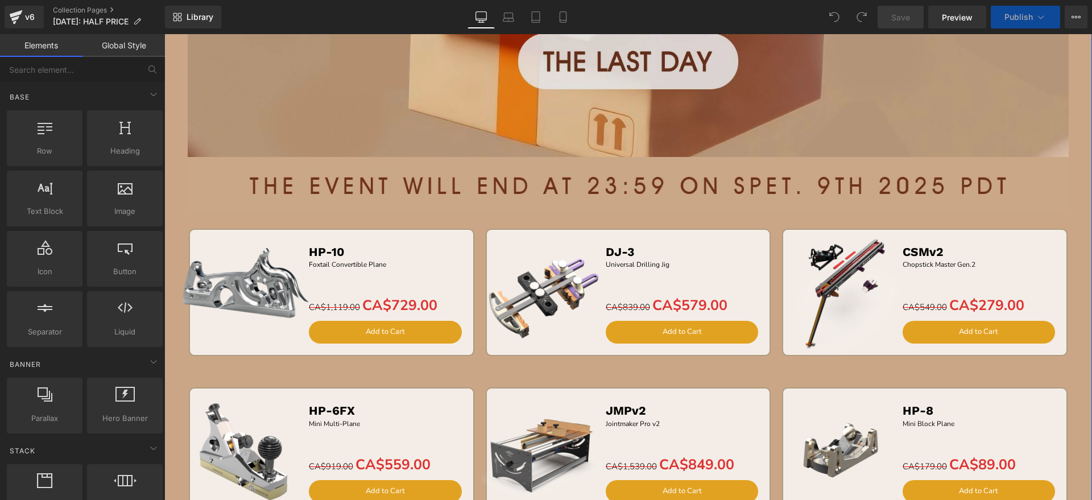
scroll to position [102, 0]
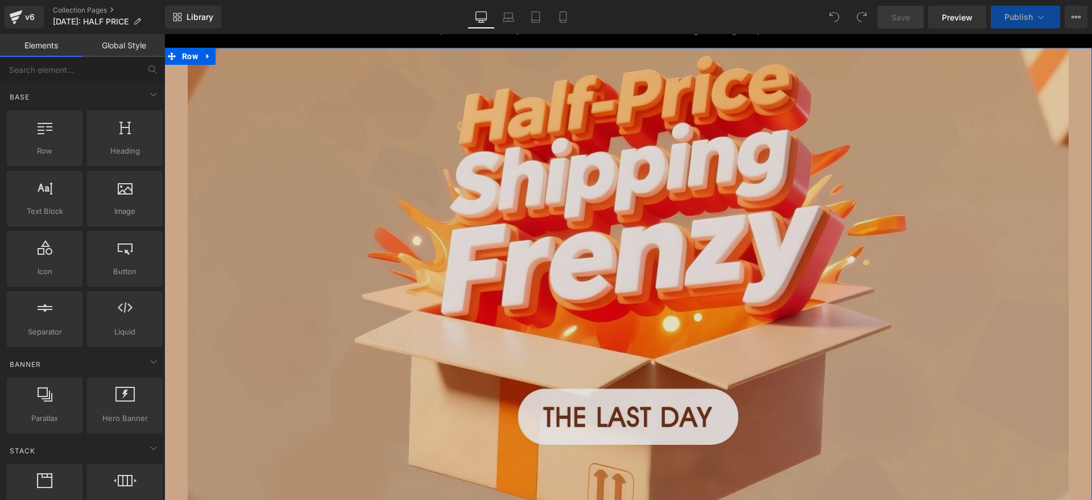
click at [505, 278] on img at bounding box center [628, 289] width 881 height 516
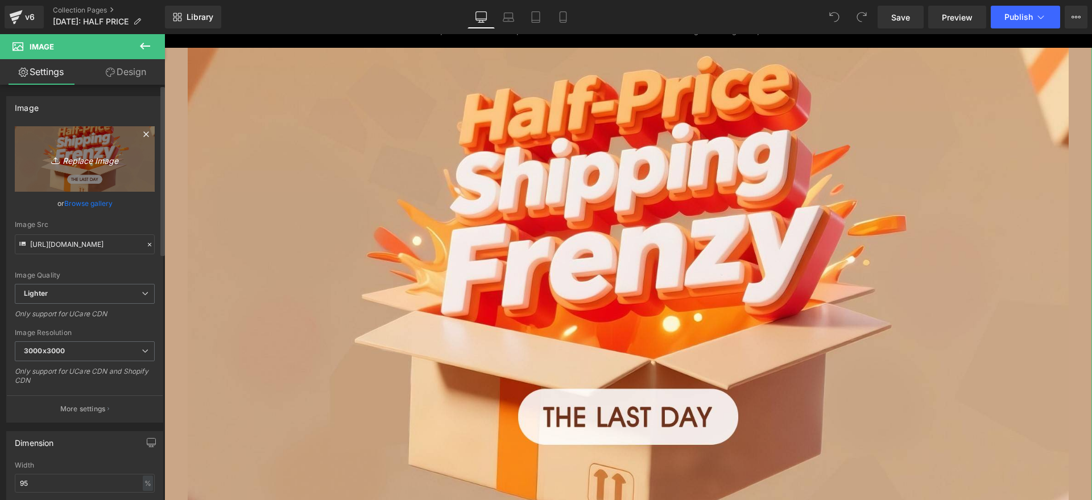
click at [71, 156] on icon "Replace Image" at bounding box center [84, 159] width 91 height 14
type input "C:\fakepath\4.png"
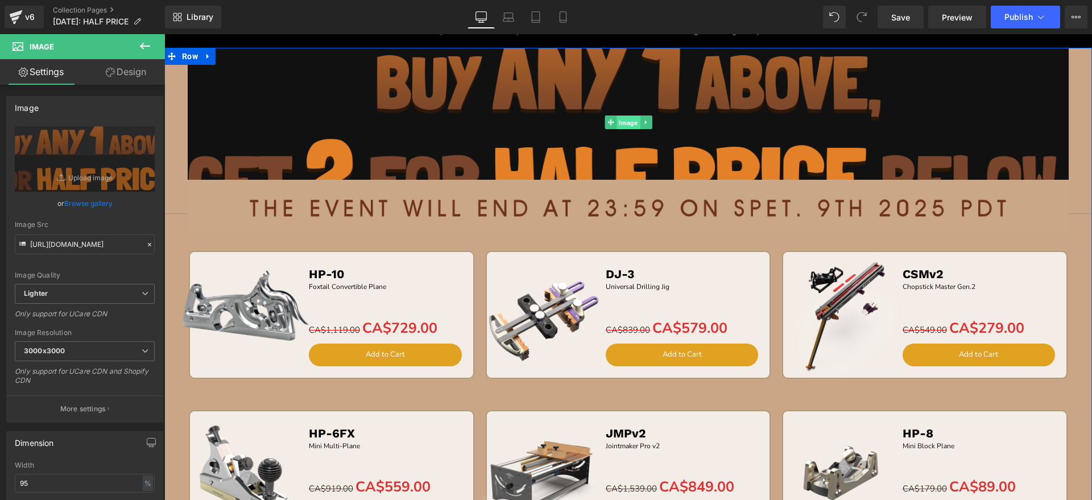
click at [619, 118] on span "Image" at bounding box center [628, 123] width 23 height 14
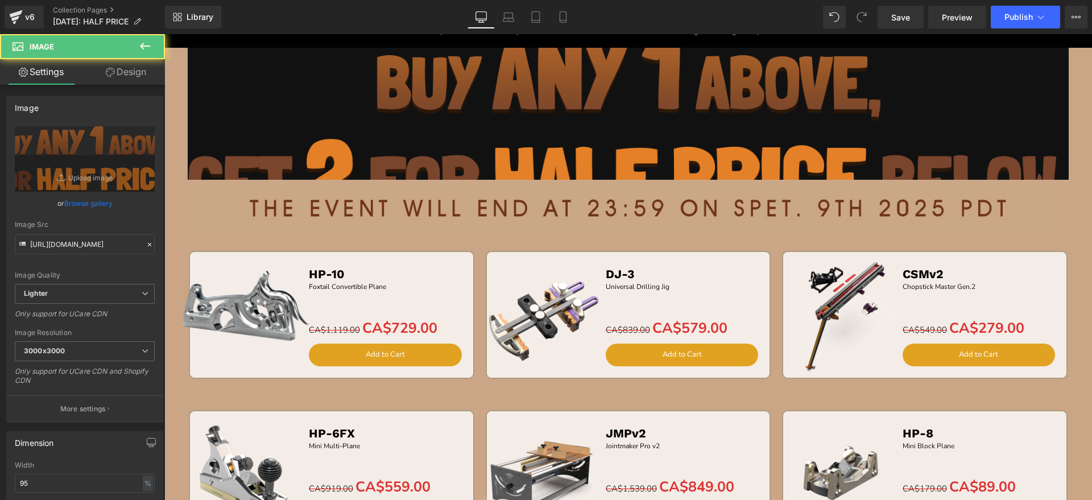
click at [139, 58] on button at bounding box center [145, 46] width 40 height 25
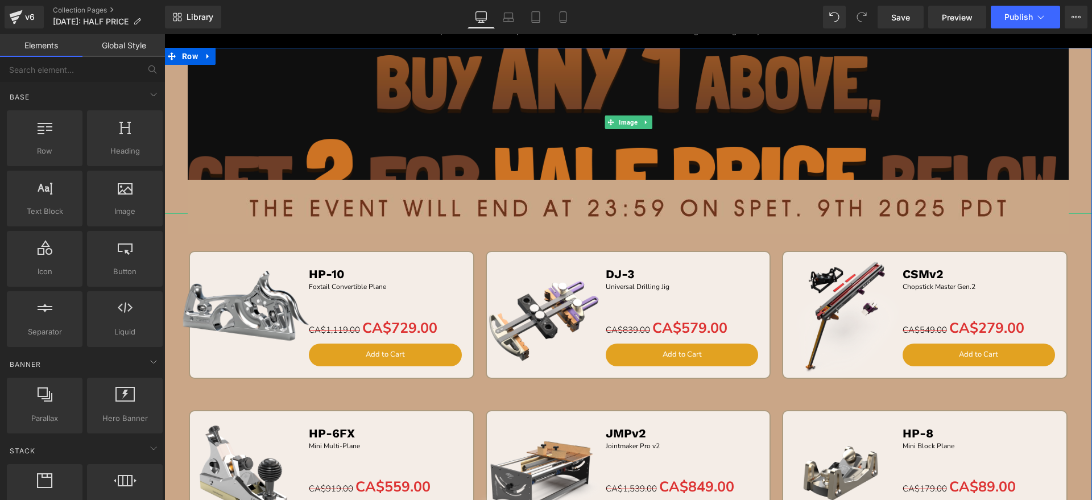
click at [414, 109] on img at bounding box center [628, 122] width 881 height 183
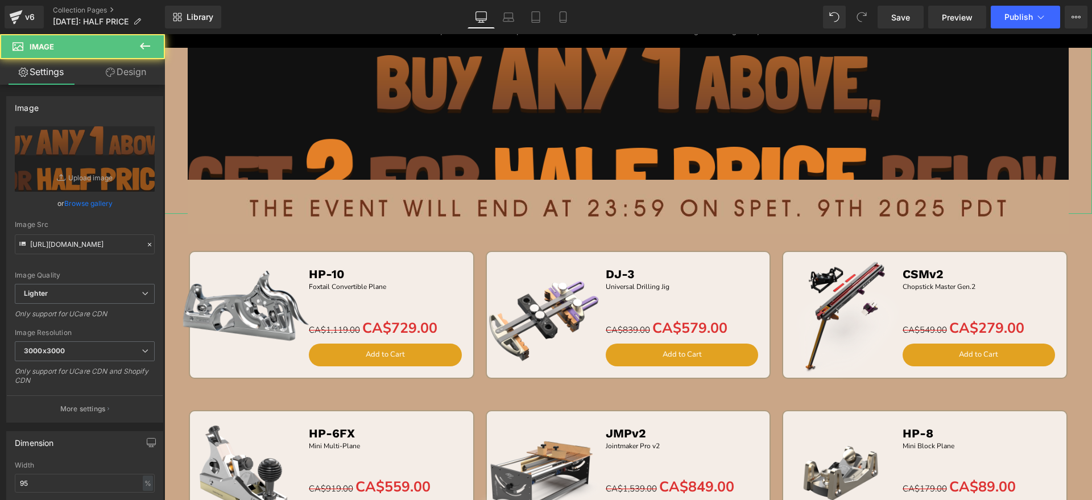
click at [131, 77] on link "Design" at bounding box center [126, 72] width 82 height 26
click at [0, 0] on div "Background" at bounding box center [0, 0] width 0 height 0
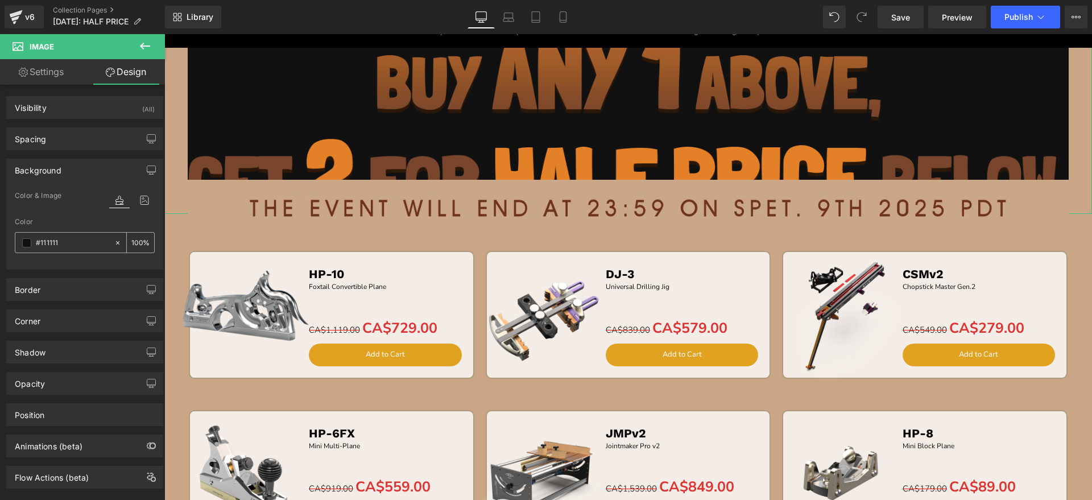
click at [114, 242] on icon at bounding box center [118, 243] width 8 height 8
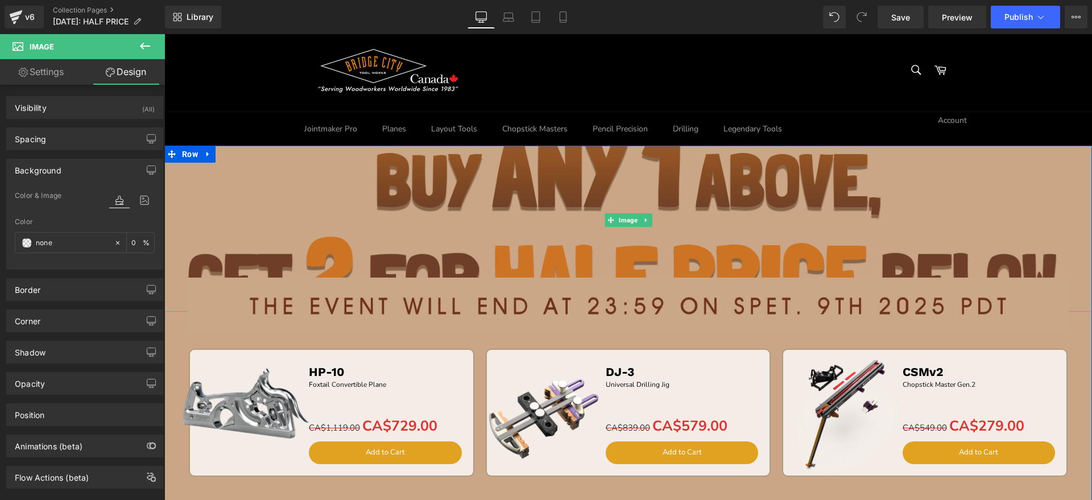
scroll to position [0, 0]
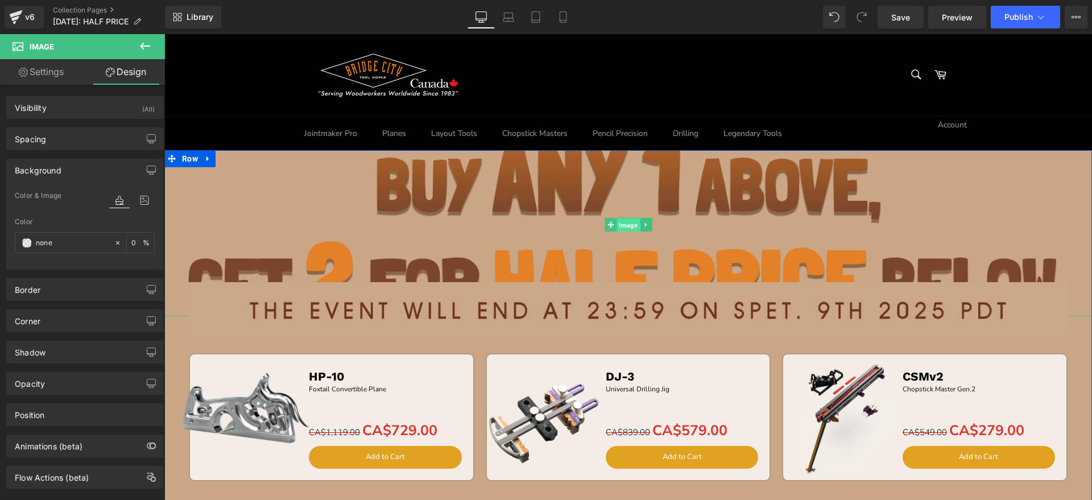
click at [619, 218] on link "Image" at bounding box center [622, 225] width 35 height 14
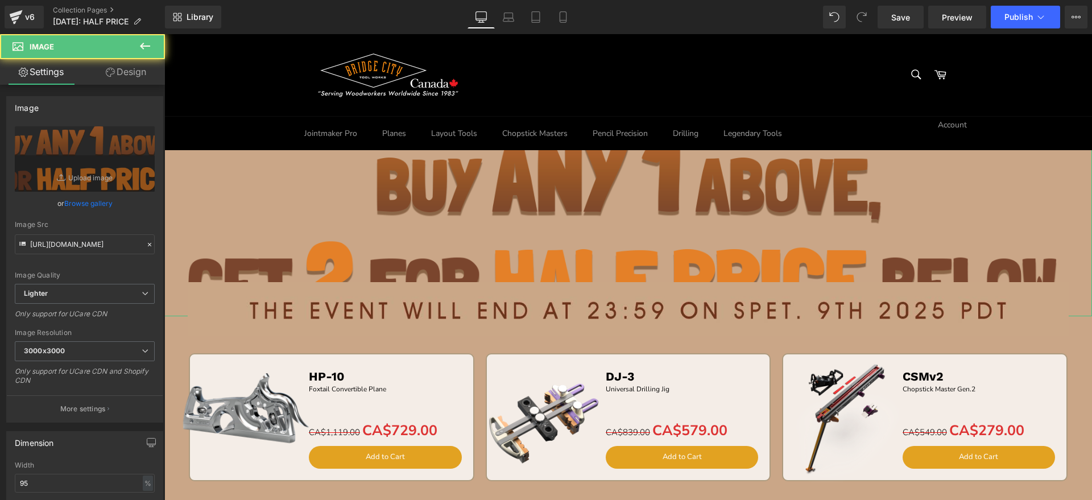
click at [105, 78] on link "Design" at bounding box center [126, 72] width 82 height 26
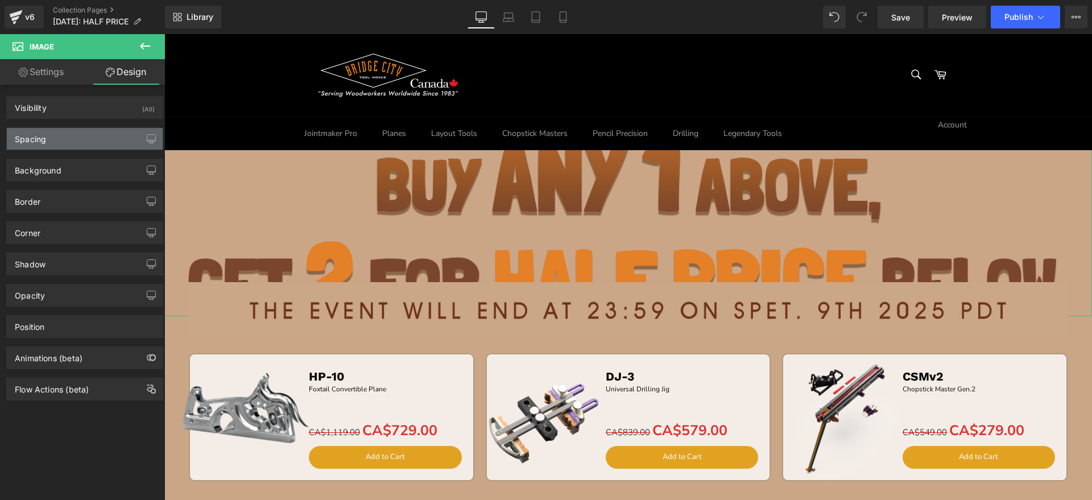
click at [60, 140] on div "Spacing" at bounding box center [85, 139] width 156 height 22
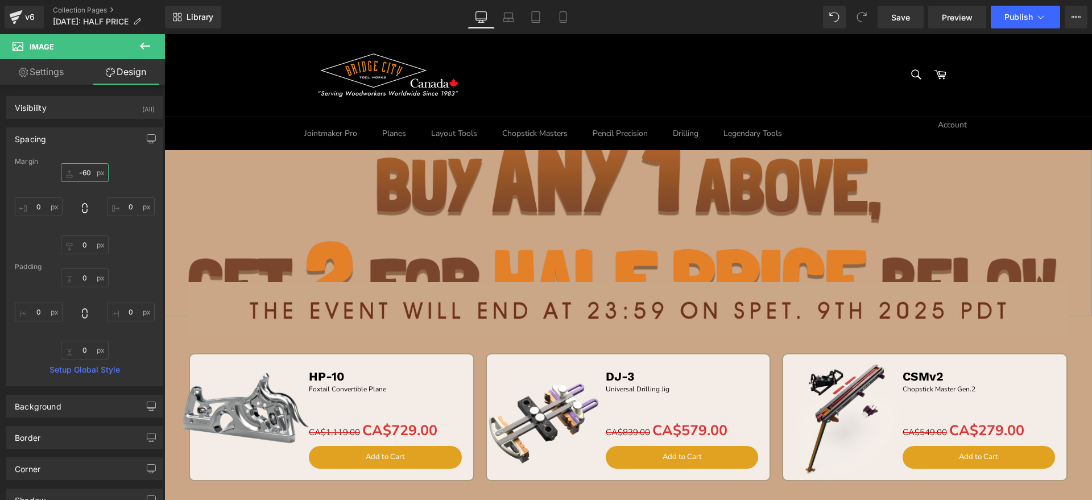
click at [90, 173] on input "text" at bounding box center [85, 172] width 48 height 19
type input "-60"
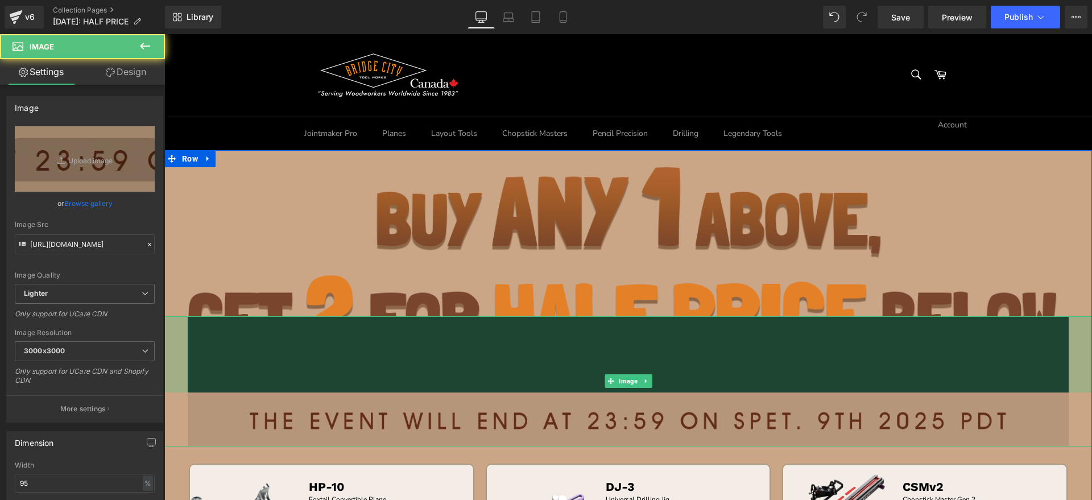
drag, startPoint x: 493, startPoint y: 317, endPoint x: 484, endPoint y: 393, distance: 76.7
click at [484, 393] on div "Image 134px" at bounding box center [628, 381] width 928 height 130
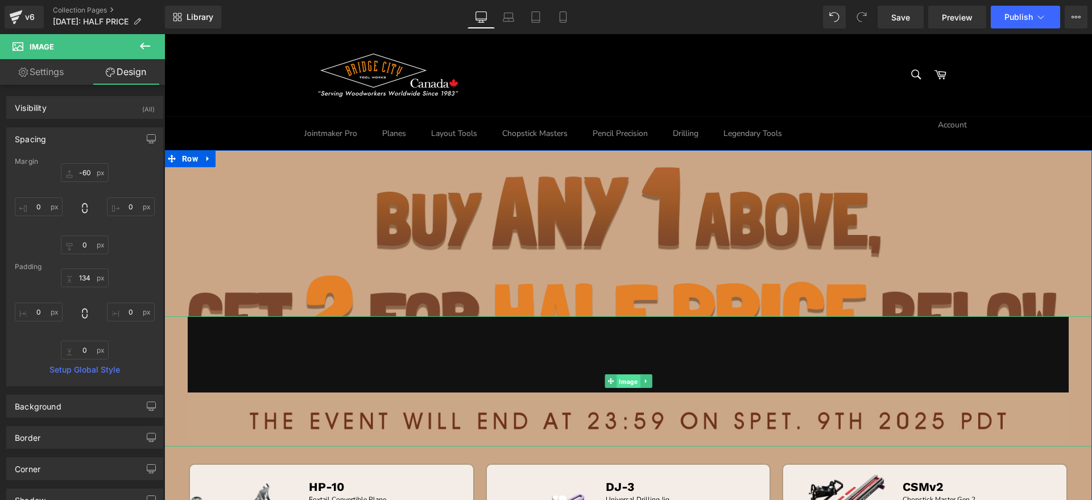
click at [622, 381] on span "Image" at bounding box center [628, 382] width 23 height 14
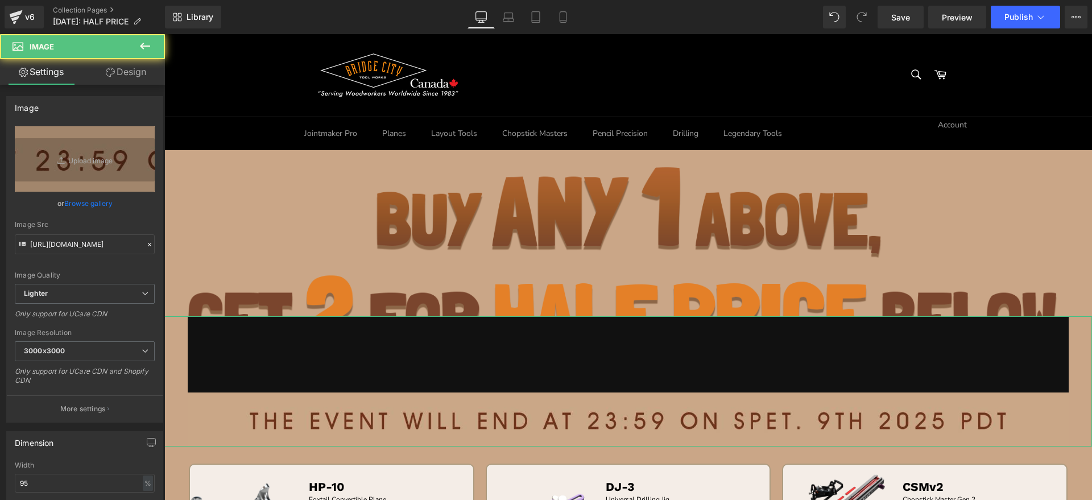
click at [133, 74] on link "Design" at bounding box center [126, 72] width 82 height 26
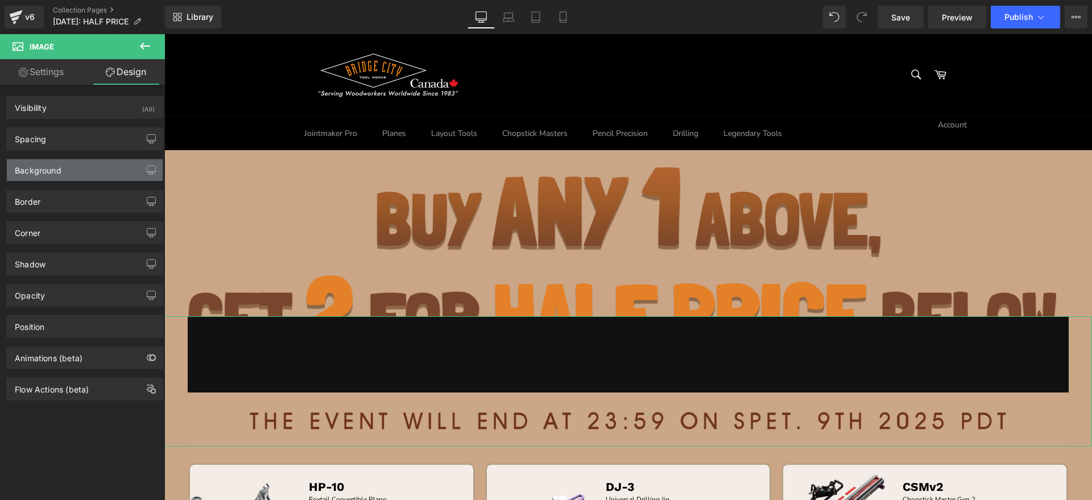
click at [78, 168] on div "Background" at bounding box center [85, 170] width 156 height 22
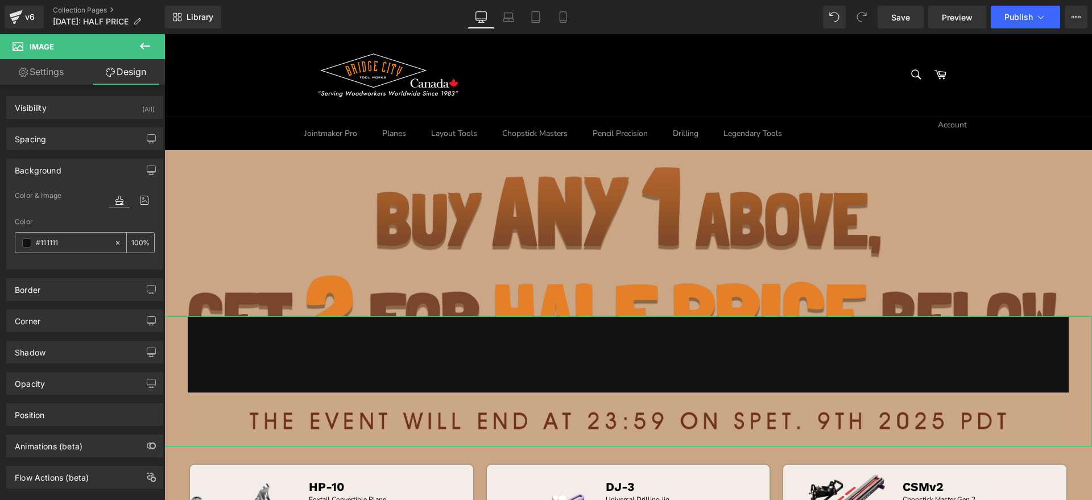
click at [115, 241] on icon at bounding box center [118, 243] width 8 height 8
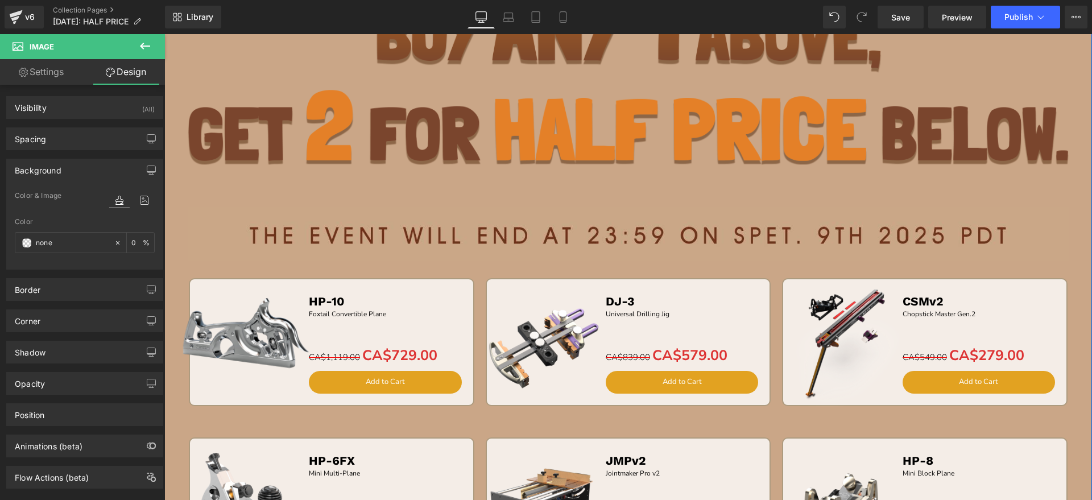
scroll to position [213, 0]
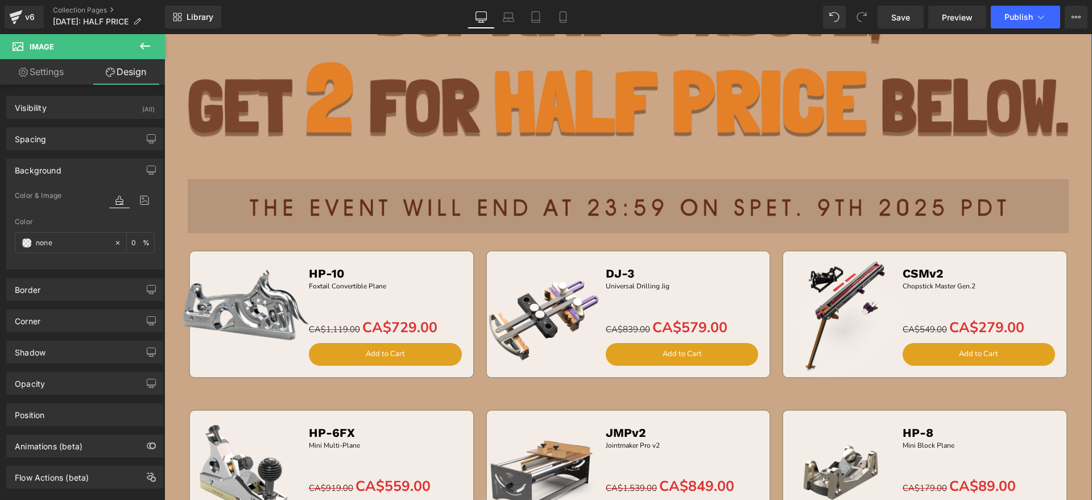
click at [555, 201] on img at bounding box center [628, 168] width 881 height 130
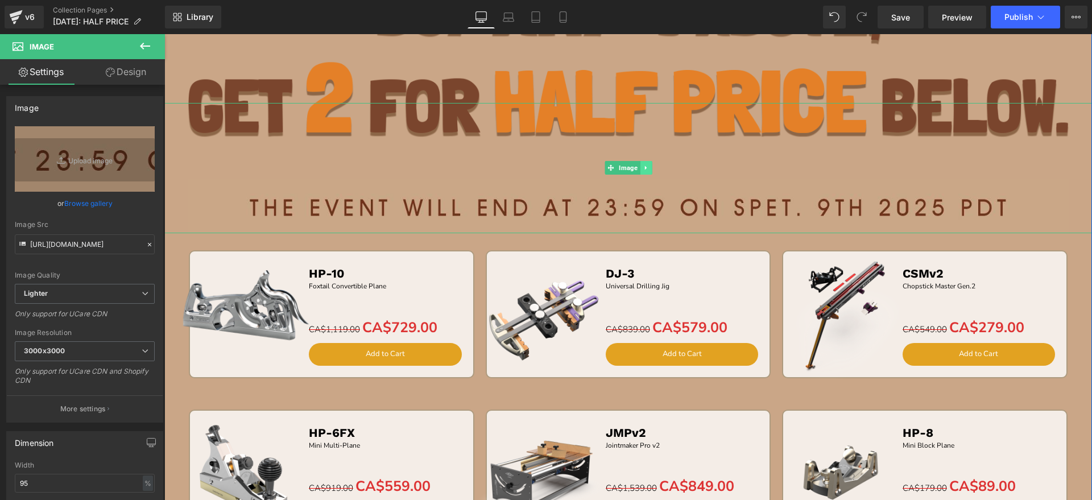
click at [644, 167] on icon at bounding box center [645, 168] width 2 height 4
click at [648, 168] on icon at bounding box center [651, 167] width 6 height 7
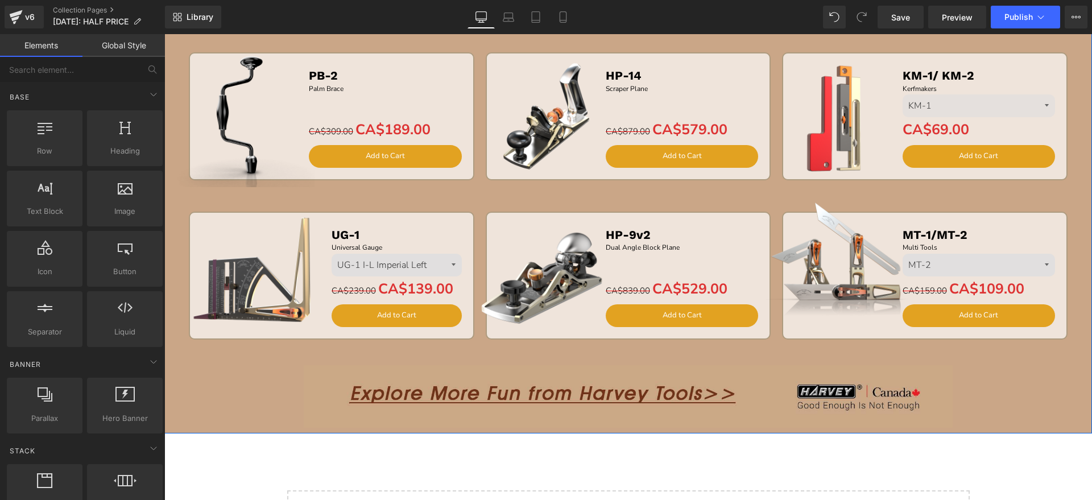
scroll to position [640, 0]
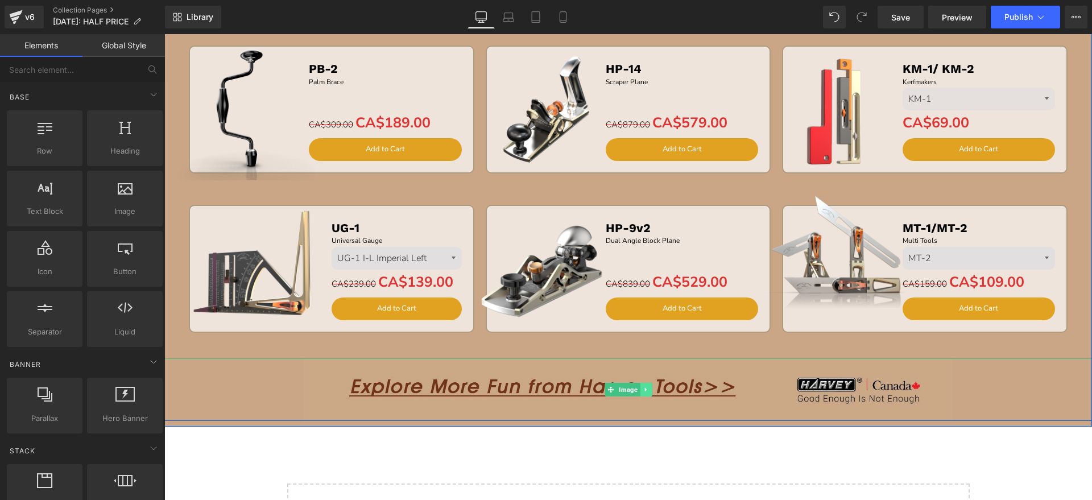
click at [644, 390] on icon at bounding box center [645, 389] width 2 height 4
click at [646, 390] on link at bounding box center [652, 390] width 12 height 14
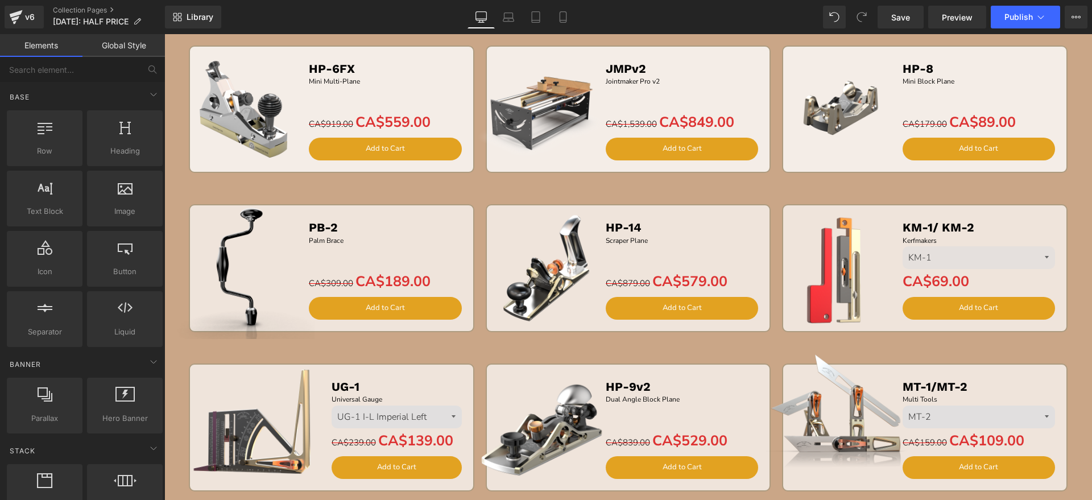
scroll to position [213, 0]
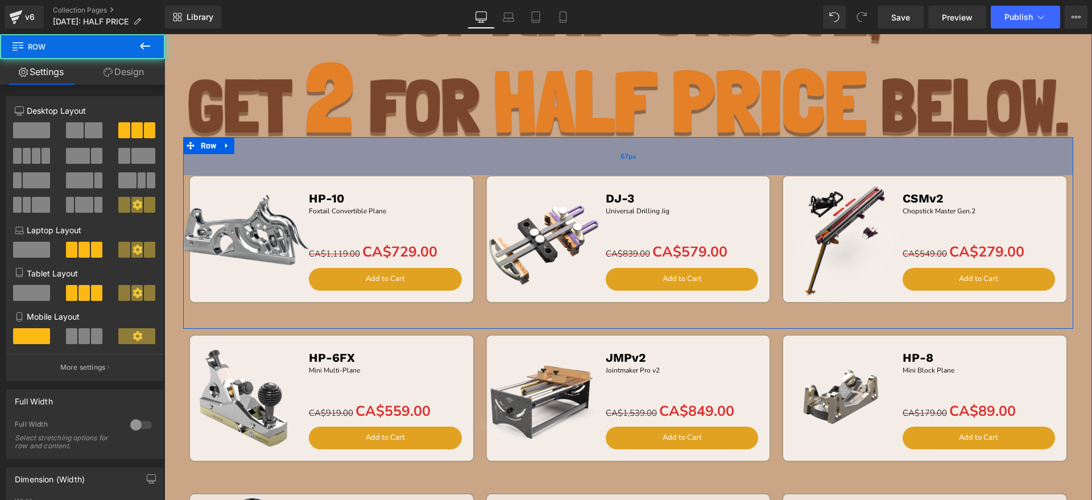
drag, startPoint x: 638, startPoint y: 137, endPoint x: 642, endPoint y: 158, distance: 21.5
click at [642, 158] on div "67px" at bounding box center [628, 156] width 891 height 38
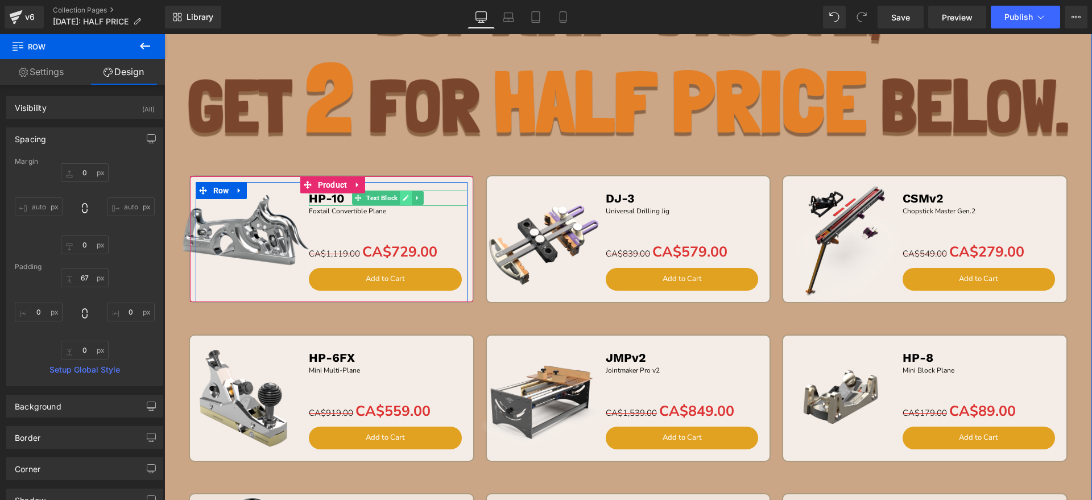
click at [403, 196] on icon at bounding box center [406, 198] width 6 height 7
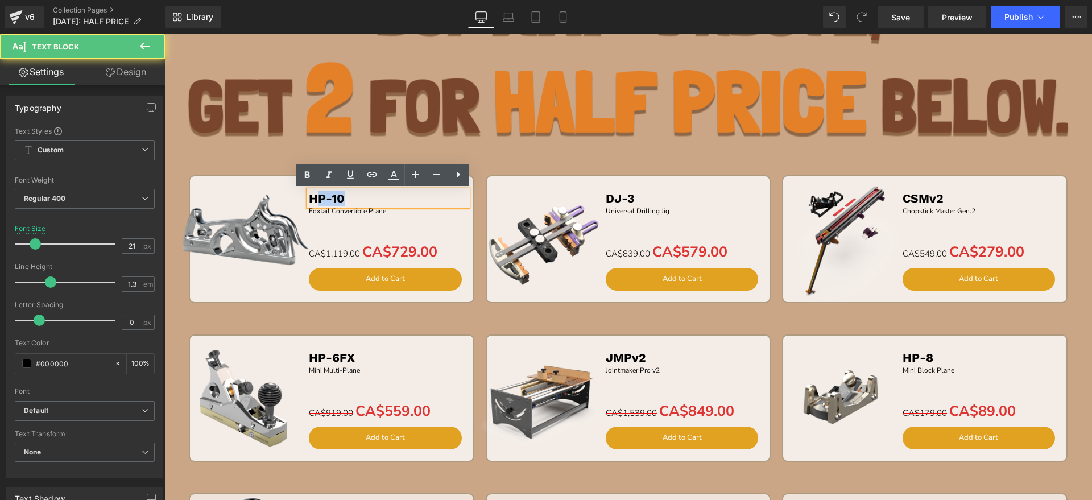
drag, startPoint x: 323, startPoint y: 197, endPoint x: 313, endPoint y: 197, distance: 9.7
click at [313, 197] on p "HP-10" at bounding box center [388, 198] width 159 height 15
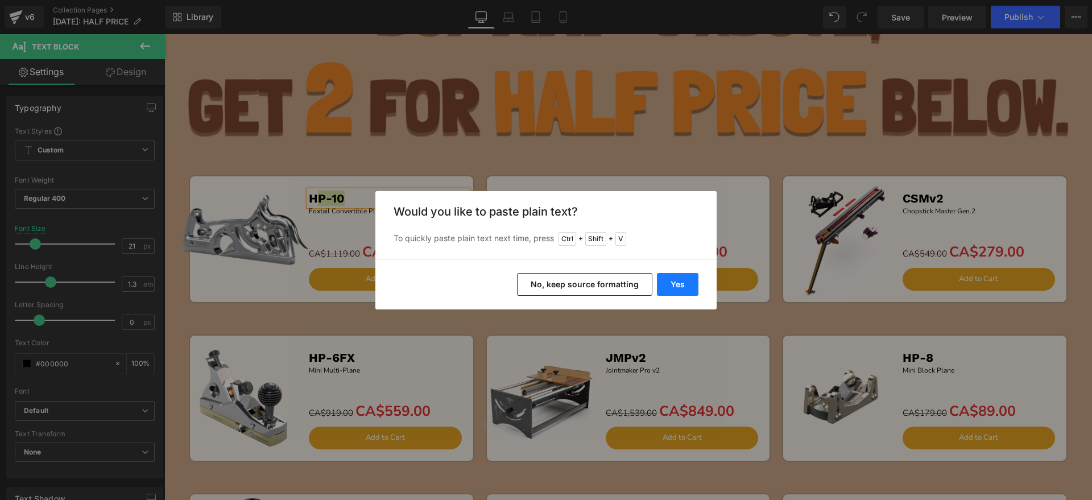
click at [675, 284] on button "Yes" at bounding box center [678, 284] width 42 height 23
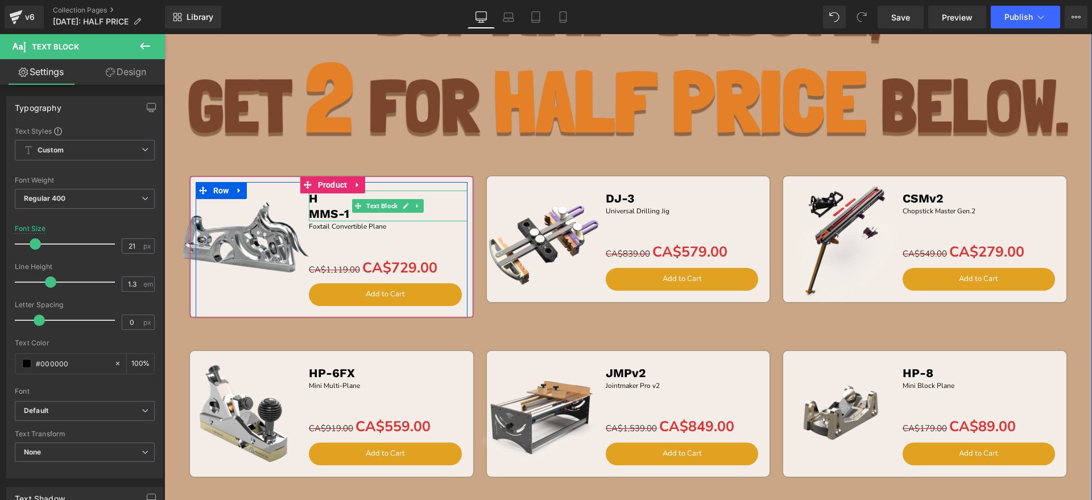
click at [309, 212] on b "MMS-1" at bounding box center [329, 213] width 40 height 14
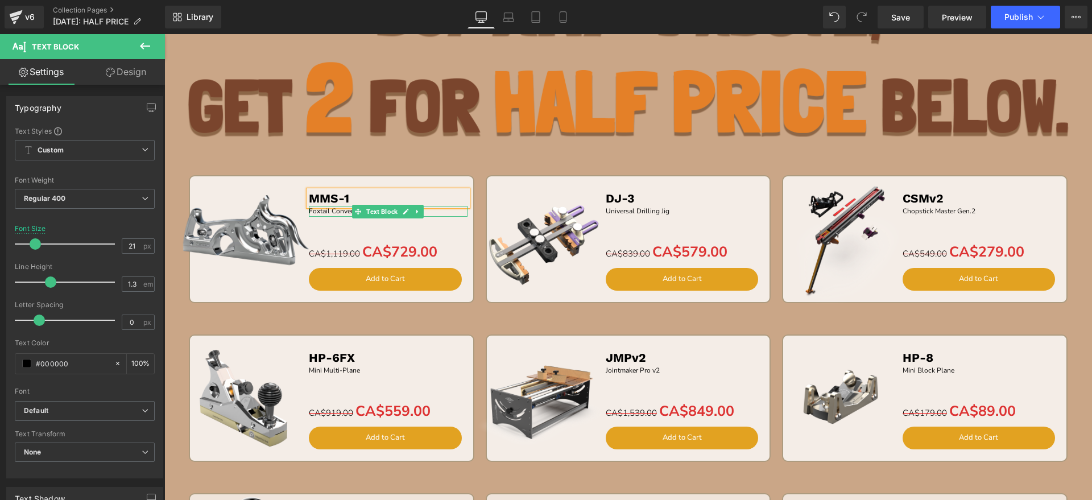
click at [337, 212] on p "Foxtail Convertible Plane" at bounding box center [388, 211] width 159 height 11
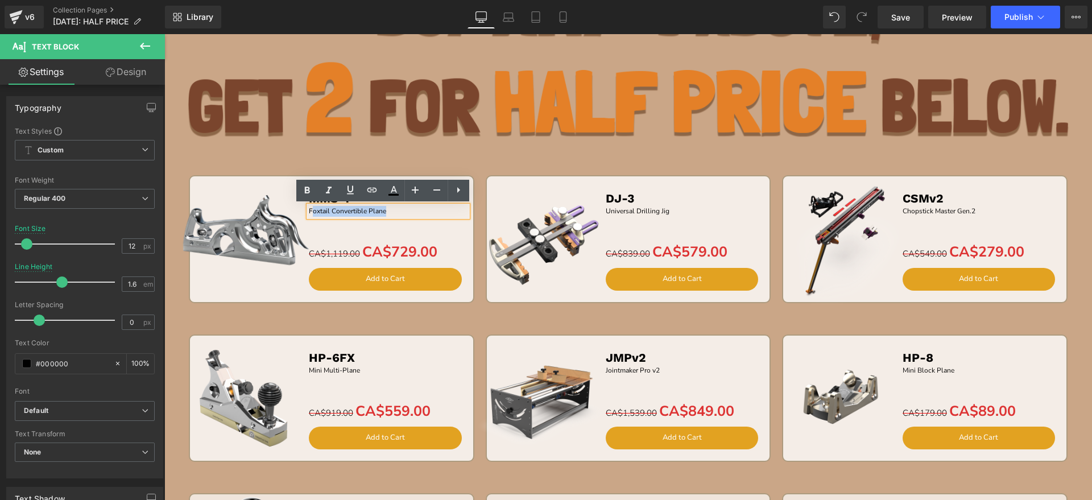
drag, startPoint x: 398, startPoint y: 212, endPoint x: 307, endPoint y: 210, distance: 91.6
click at [309, 210] on p "Foxtail Convertible Plane" at bounding box center [388, 211] width 159 height 11
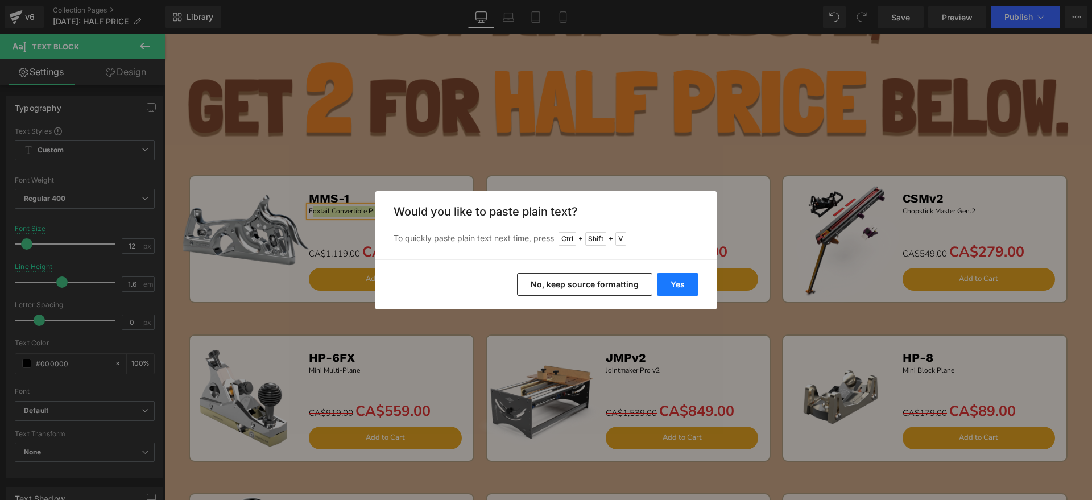
click at [674, 286] on button "Yes" at bounding box center [678, 284] width 42 height 23
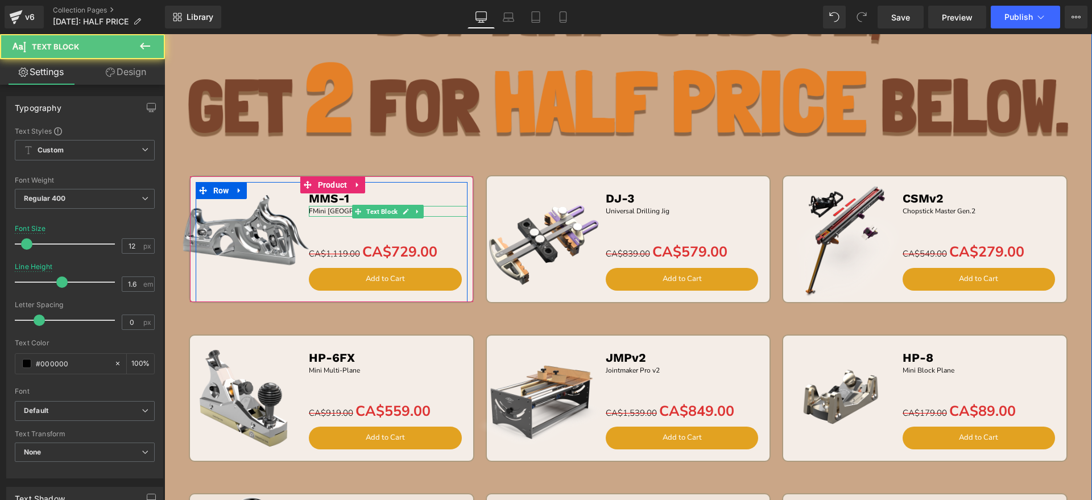
click at [309, 210] on p "FMini [GEOGRAPHIC_DATA]" at bounding box center [388, 211] width 159 height 11
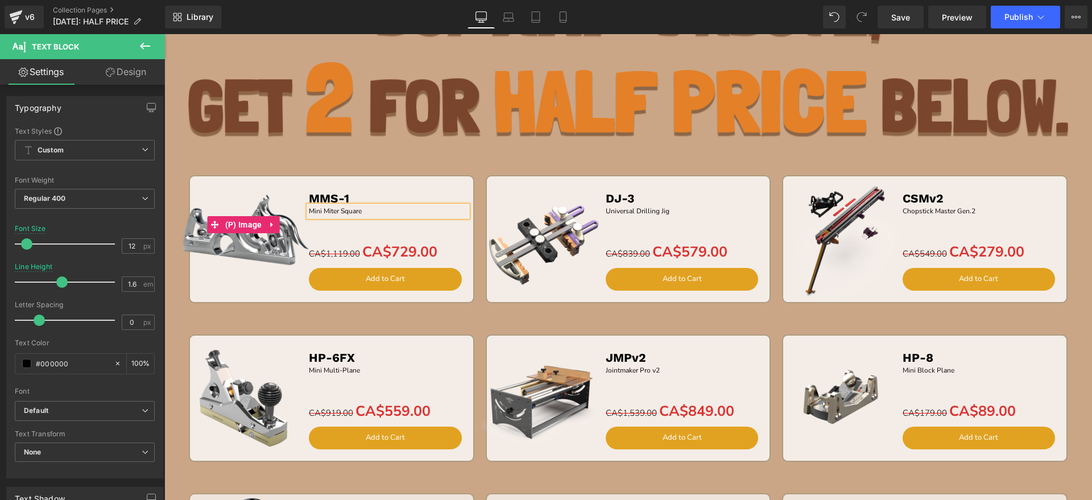
drag, startPoint x: 249, startPoint y: 254, endPoint x: 258, endPoint y: 193, distance: 61.0
click at [250, 254] on img at bounding box center [244, 225] width 142 height 142
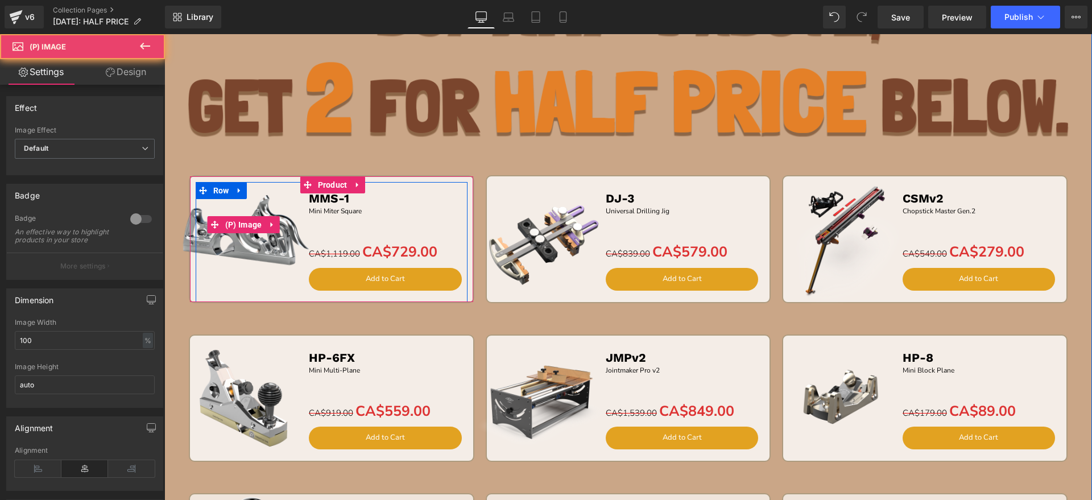
click at [257, 186] on img at bounding box center [244, 225] width 142 height 142
click at [341, 184] on span "Product" at bounding box center [332, 184] width 35 height 17
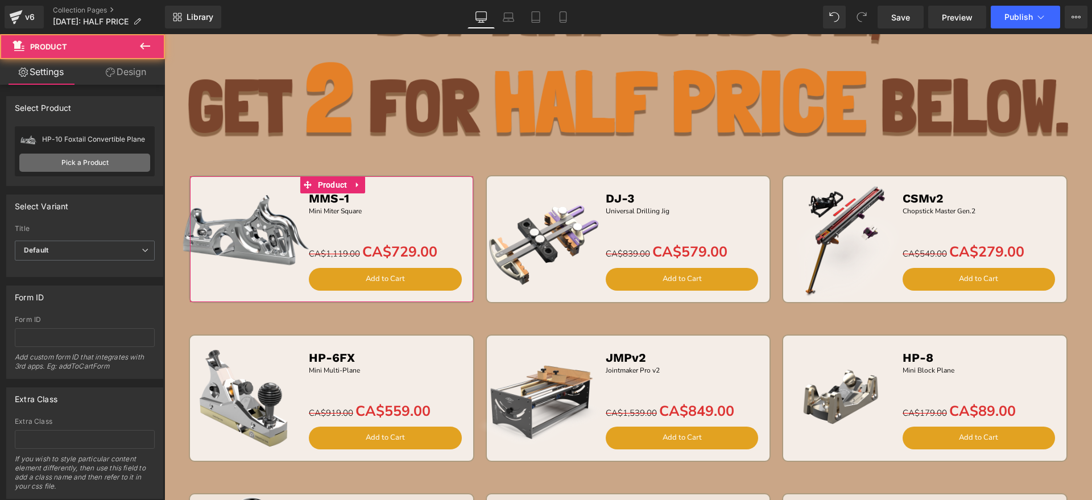
click at [106, 159] on link "Pick a Product" at bounding box center [84, 163] width 131 height 18
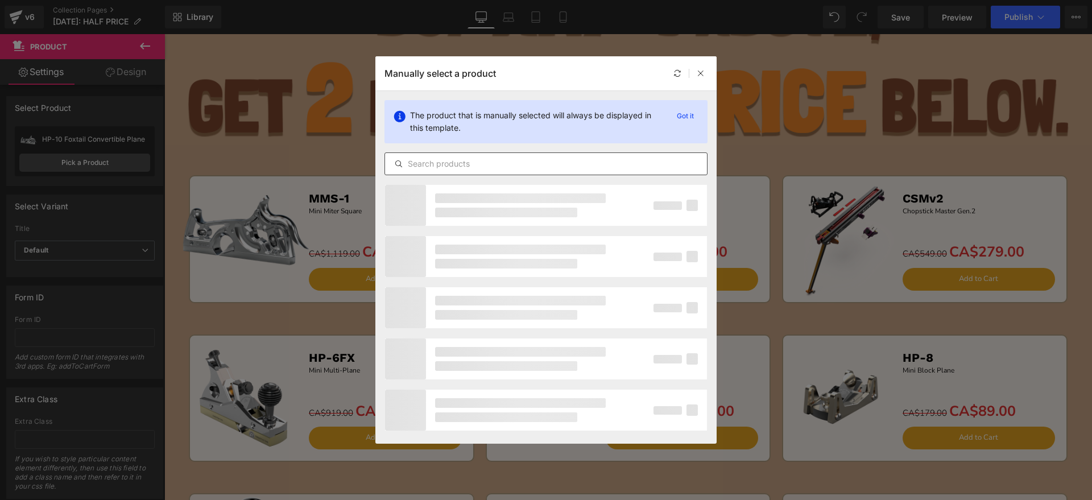
click at [461, 163] on input "text" at bounding box center [546, 164] width 322 height 14
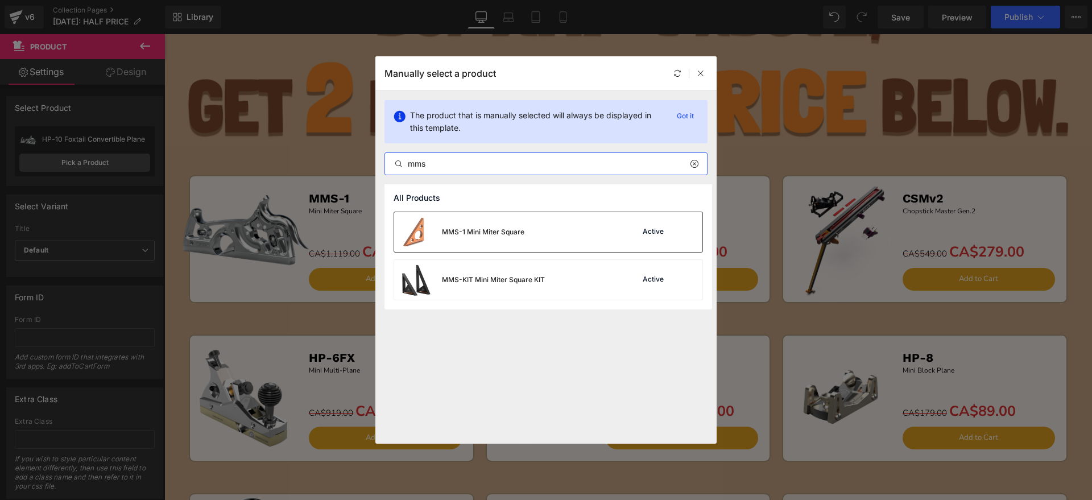
type input "mms"
click at [533, 230] on div "MMS-1 Mini Miter Square Active" at bounding box center [548, 232] width 308 height 40
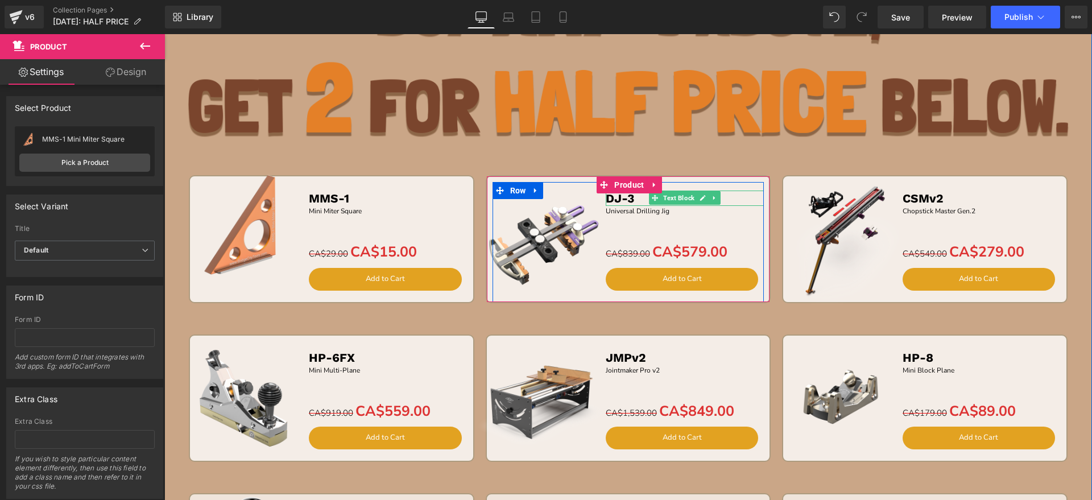
click at [625, 200] on b "DJ-3" at bounding box center [620, 198] width 28 height 14
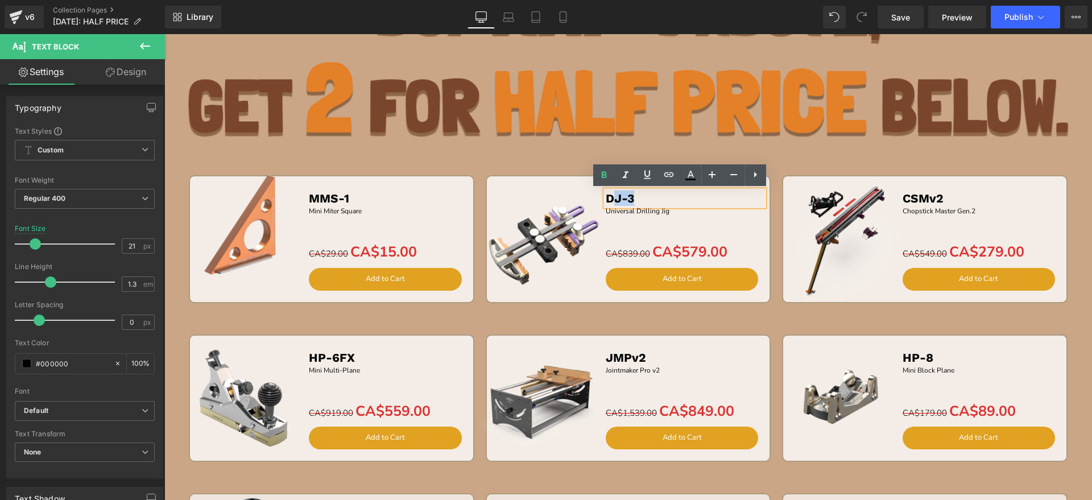
drag, startPoint x: 688, startPoint y: 198, endPoint x: 609, endPoint y: 199, distance: 79.6
click at [609, 199] on p "DJ-3" at bounding box center [685, 198] width 159 height 15
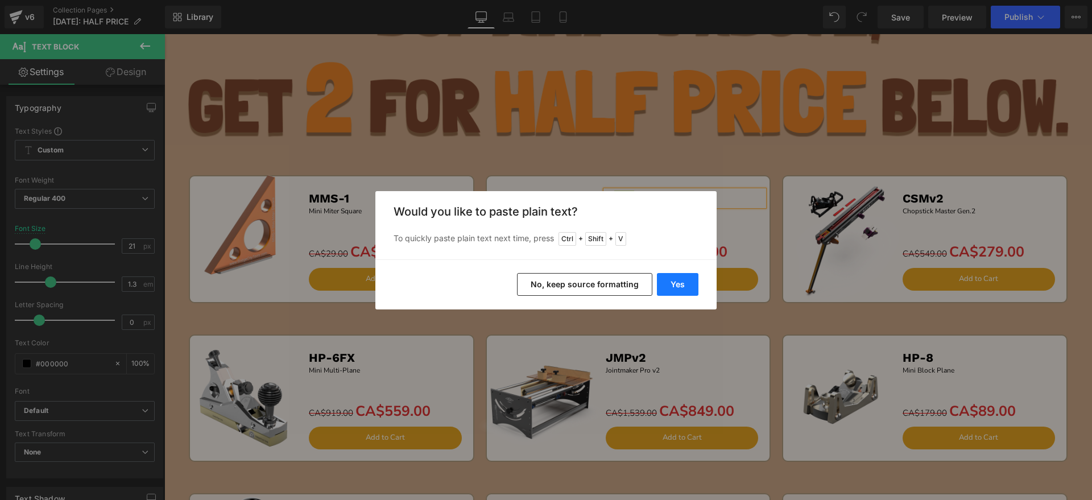
click at [674, 281] on button "Yes" at bounding box center [678, 284] width 42 height 23
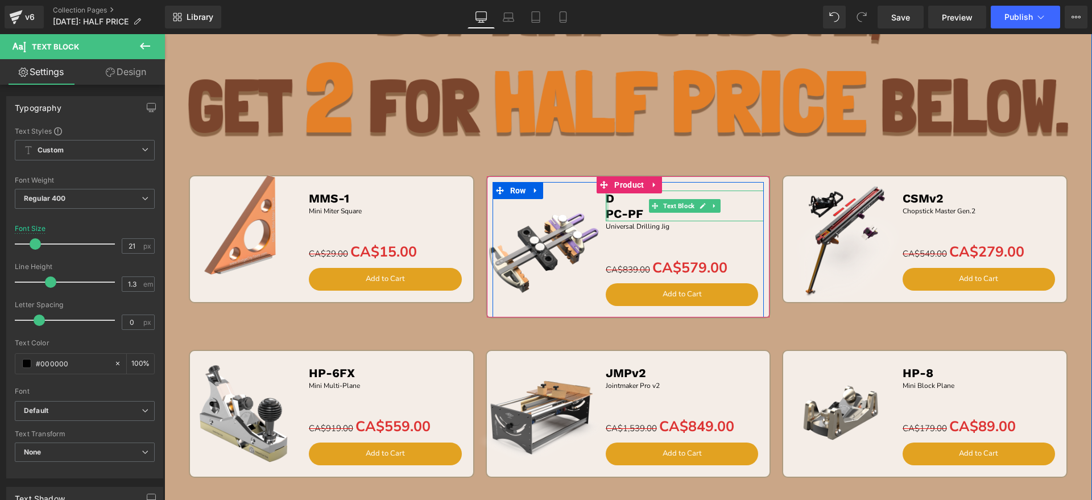
click at [606, 214] on div at bounding box center [607, 206] width 3 height 31
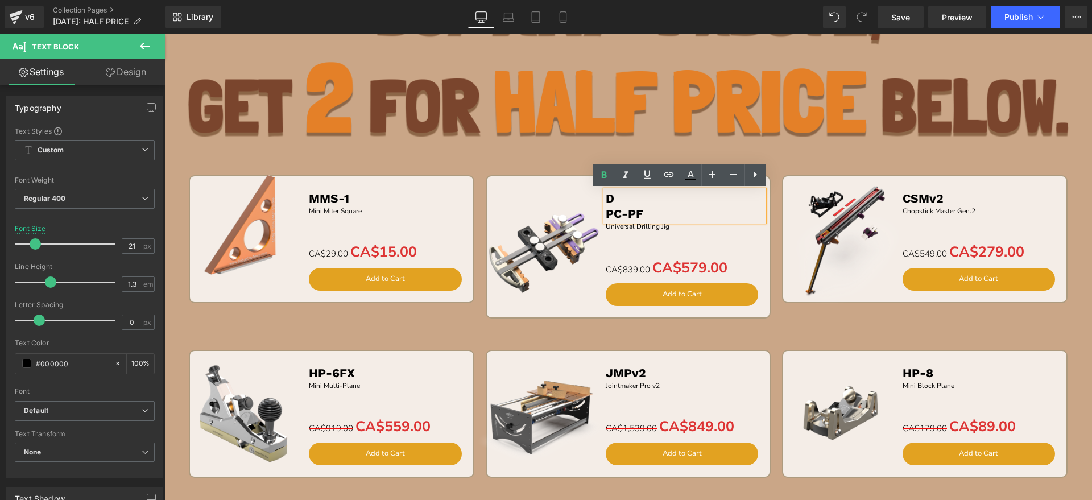
click at [606, 213] on b "PC-PF" at bounding box center [625, 213] width 38 height 14
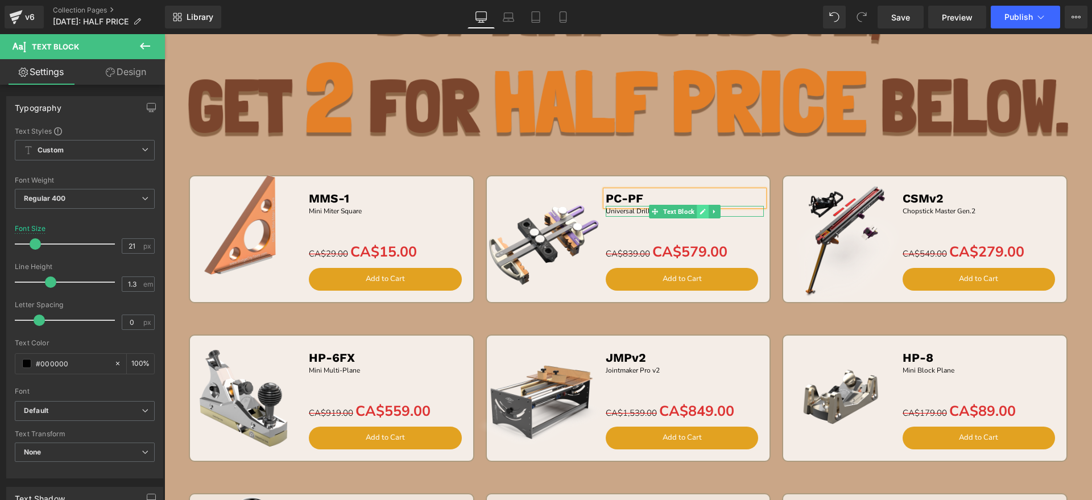
click at [700, 211] on icon at bounding box center [703, 212] width 6 height 6
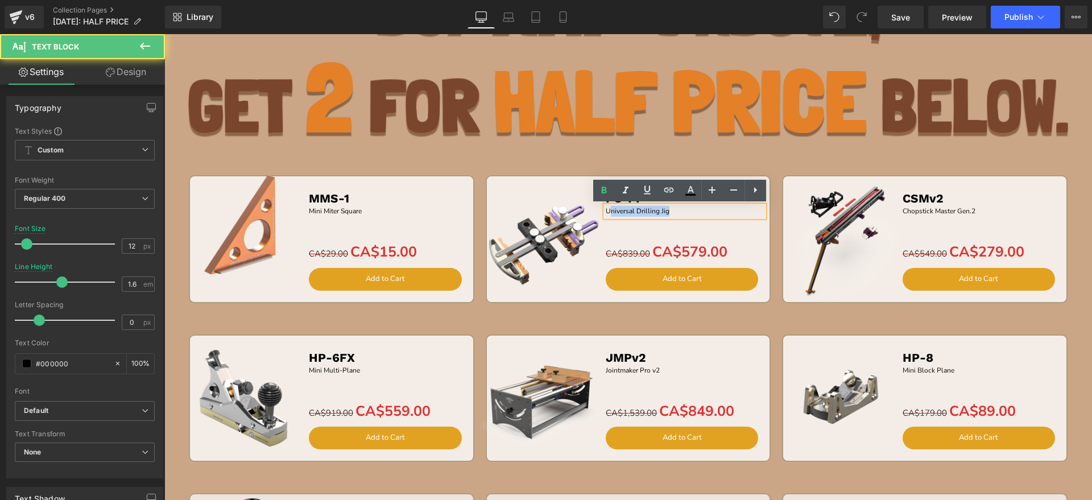
drag, startPoint x: 704, startPoint y: 210, endPoint x: 605, endPoint y: 213, distance: 99.6
click at [606, 213] on p "Universal Drilling Jig" at bounding box center [685, 211] width 159 height 11
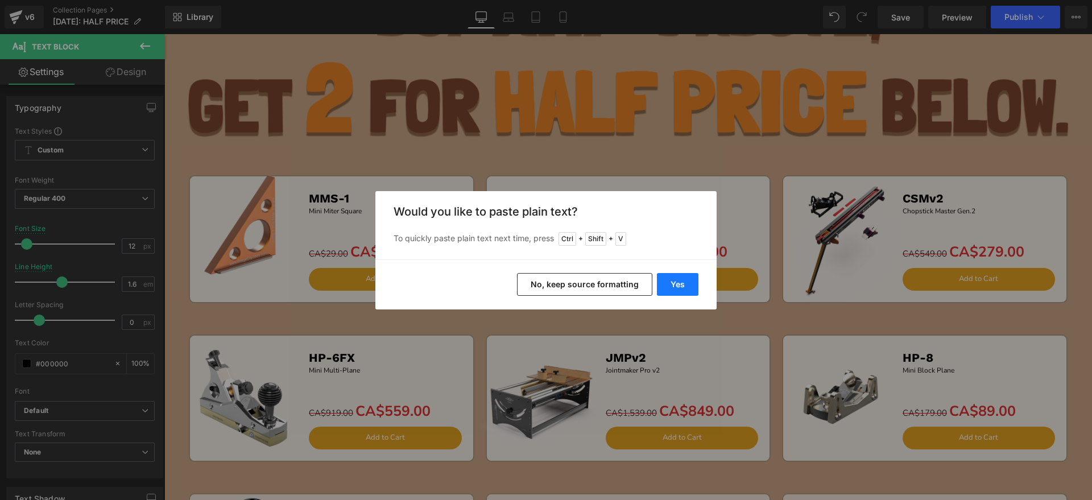
click at [668, 280] on button "Yes" at bounding box center [678, 284] width 42 height 23
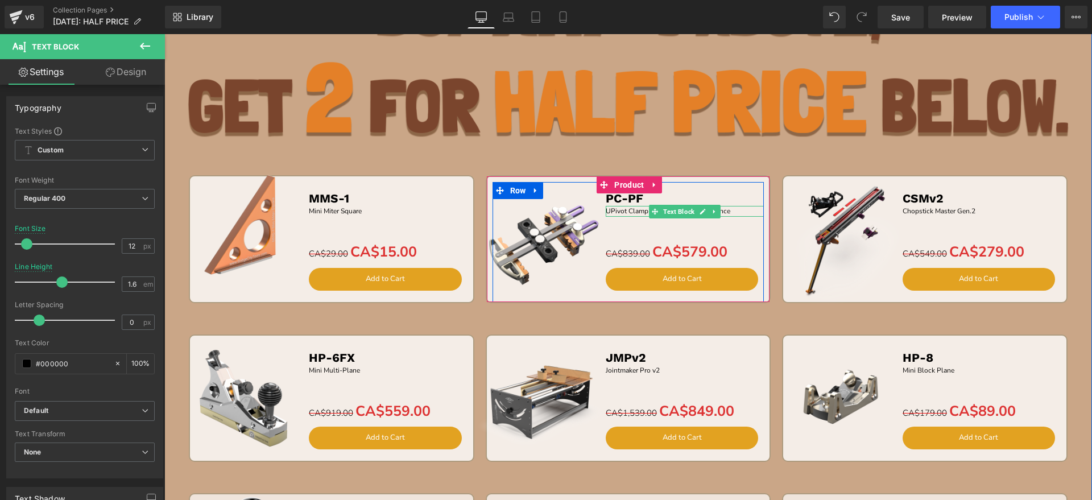
click at [606, 213] on p "UPivot Clamp for JMPv2 Precision Fence" at bounding box center [685, 211] width 159 height 11
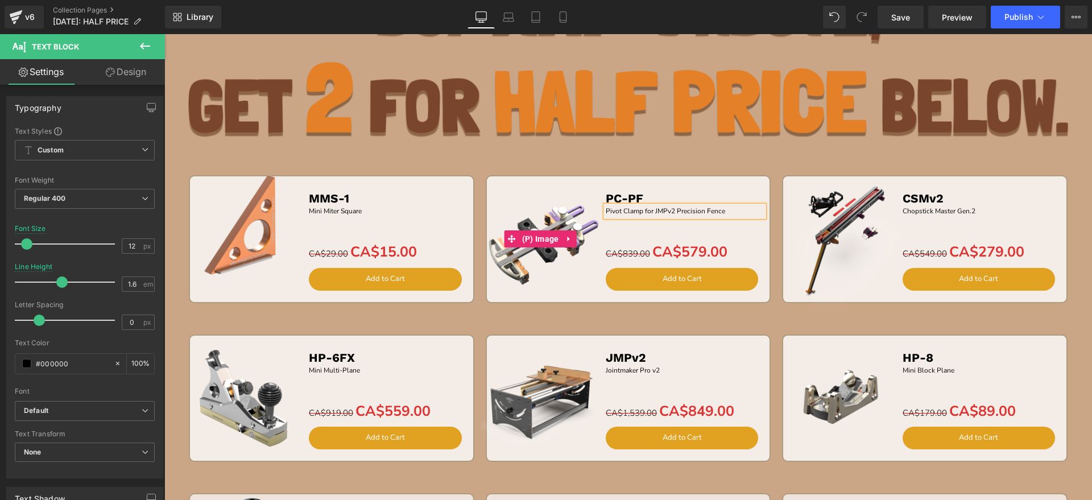
click at [543, 204] on img at bounding box center [540, 238] width 127 height 127
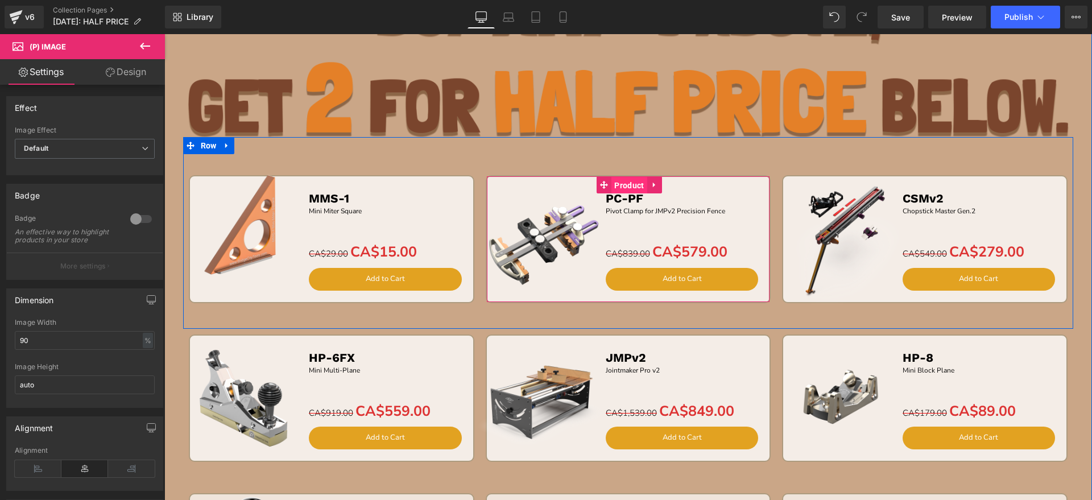
click at [628, 187] on span "Product" at bounding box center [629, 185] width 35 height 17
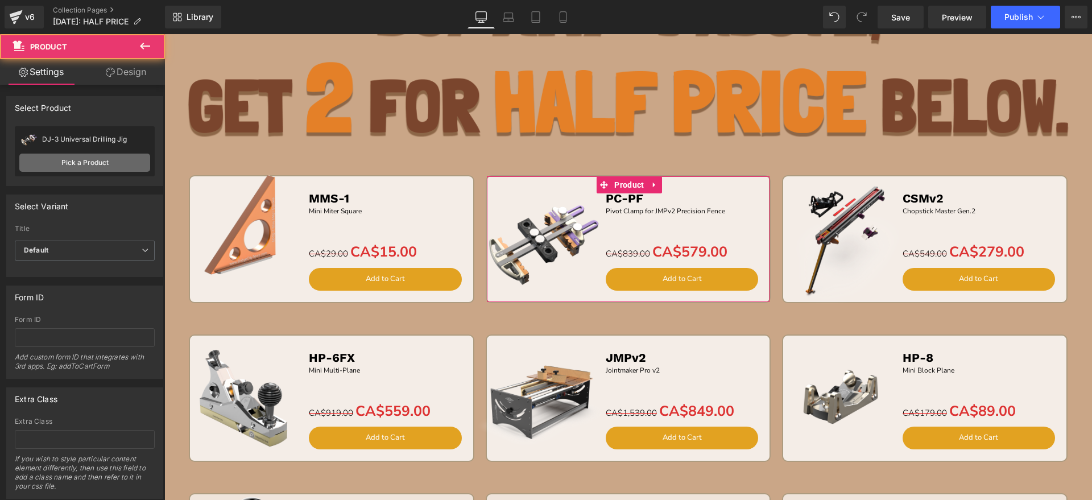
click at [105, 162] on link "Pick a Product" at bounding box center [84, 163] width 131 height 18
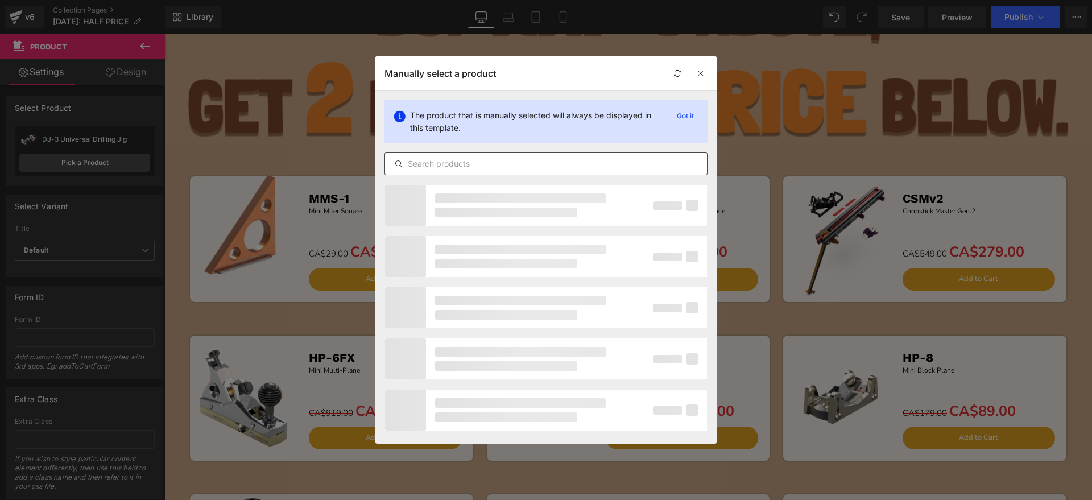
click at [461, 160] on input "text" at bounding box center [546, 164] width 322 height 14
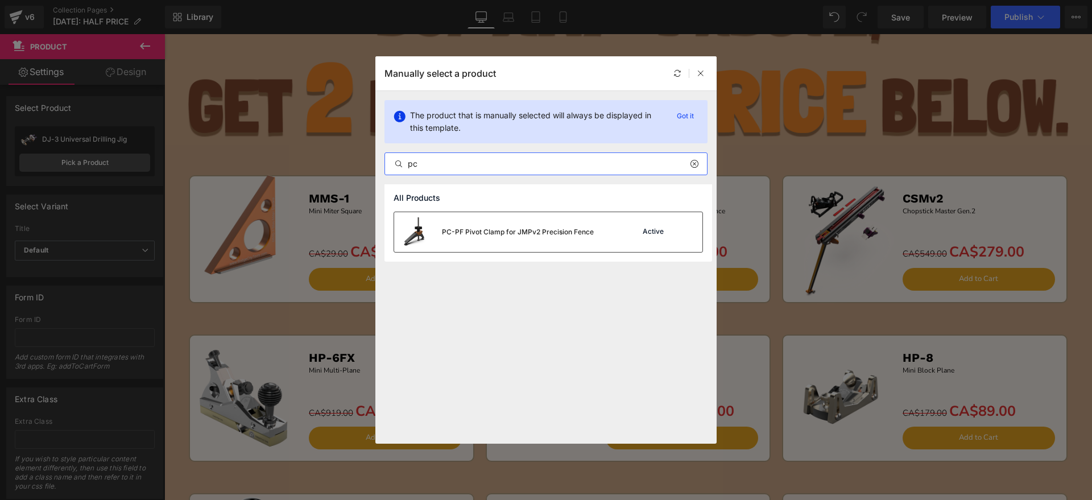
type input "pc"
click at [486, 243] on div "PC-PF Pivot Clamp for JMPv2 Precision Fence" at bounding box center [494, 232] width 200 height 40
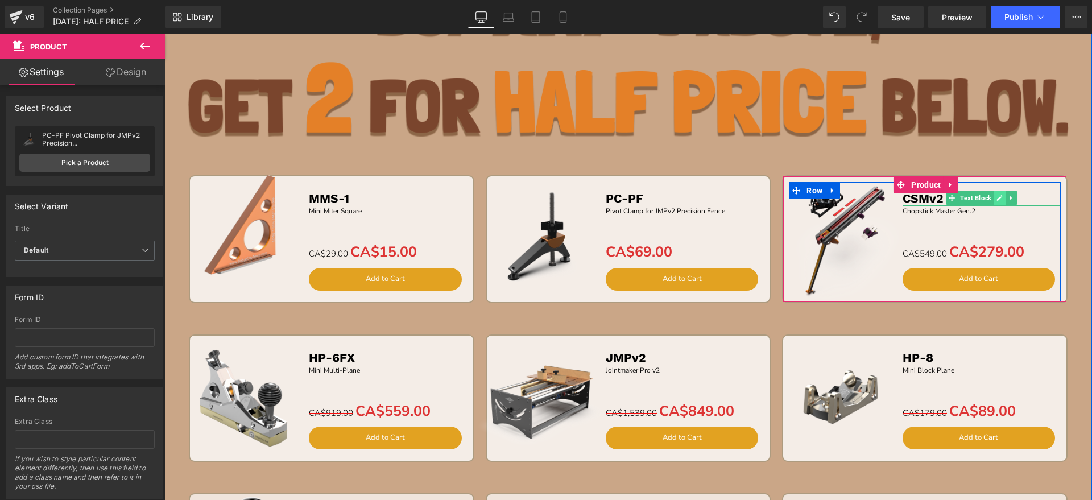
click at [997, 195] on icon at bounding box center [1000, 198] width 6 height 7
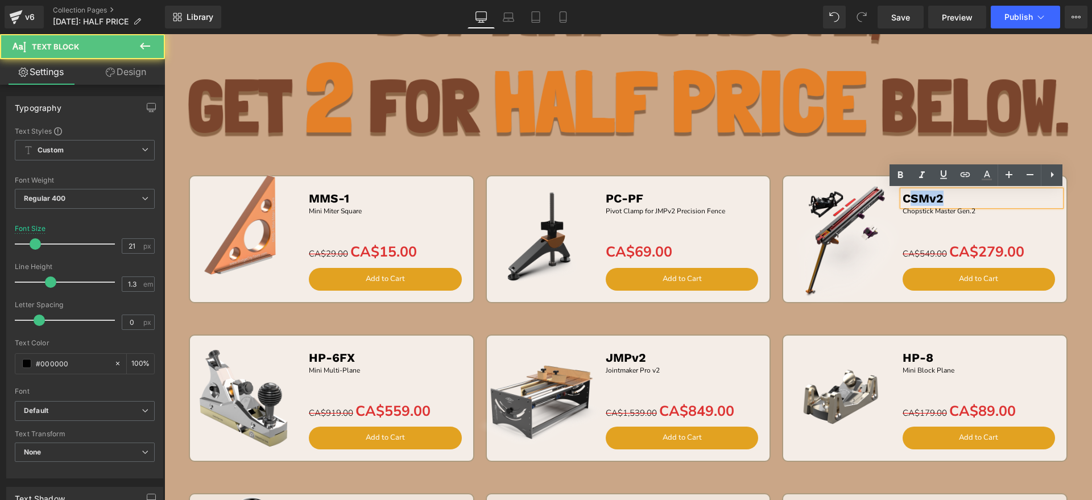
drag, startPoint x: 962, startPoint y: 199, endPoint x: 902, endPoint y: 199, distance: 60.3
click at [903, 199] on p "CSMv2" at bounding box center [982, 198] width 159 height 15
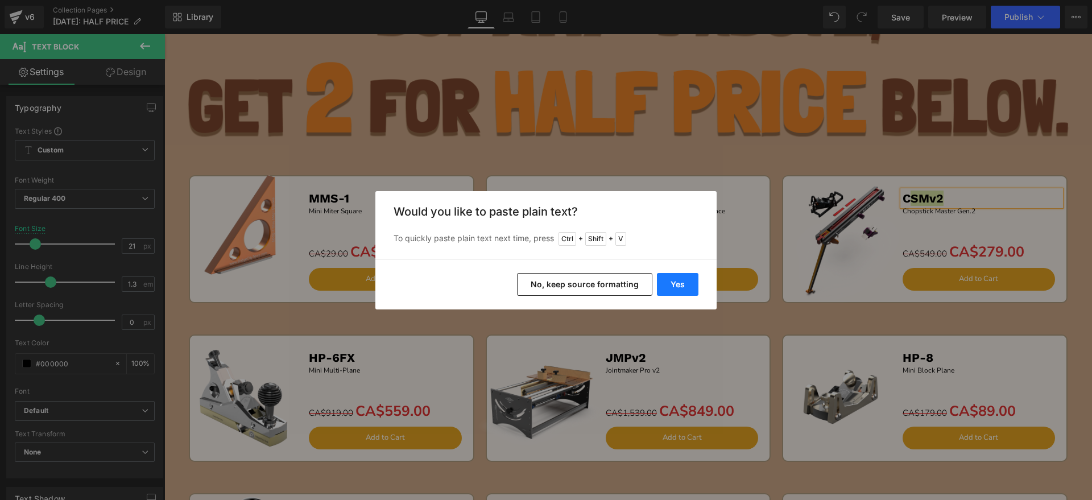
click at [672, 284] on button "Yes" at bounding box center [678, 284] width 42 height 23
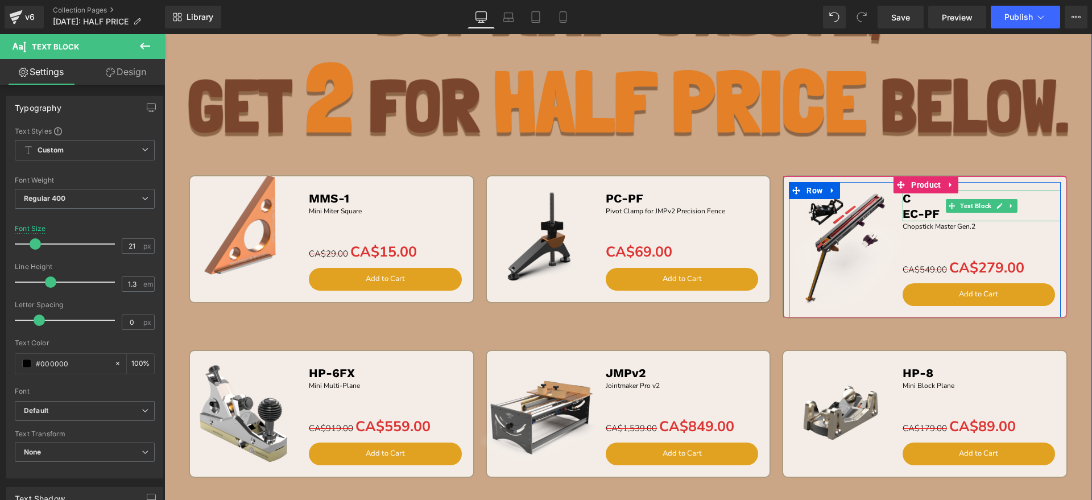
click at [903, 214] on b "EC-PF" at bounding box center [921, 213] width 37 height 14
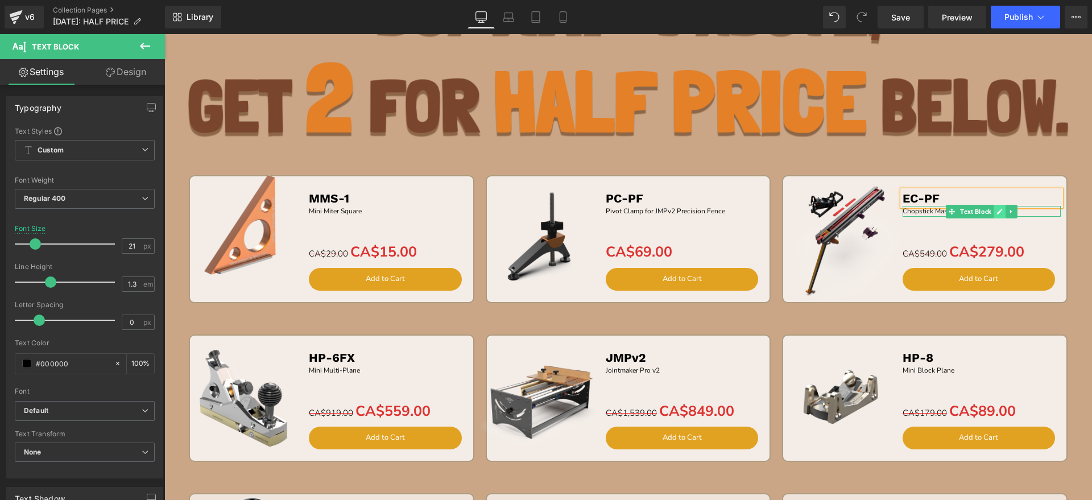
click at [997, 212] on icon at bounding box center [1000, 212] width 6 height 6
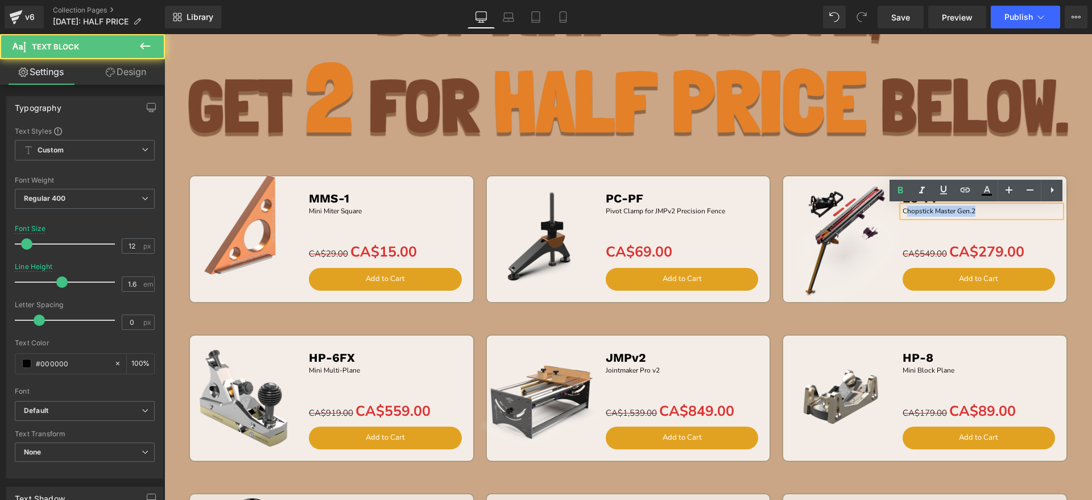
drag, startPoint x: 998, startPoint y: 210, endPoint x: 902, endPoint y: 210, distance: 96.1
click at [903, 210] on p "Chopstick Master Gen.2" at bounding box center [982, 211] width 159 height 11
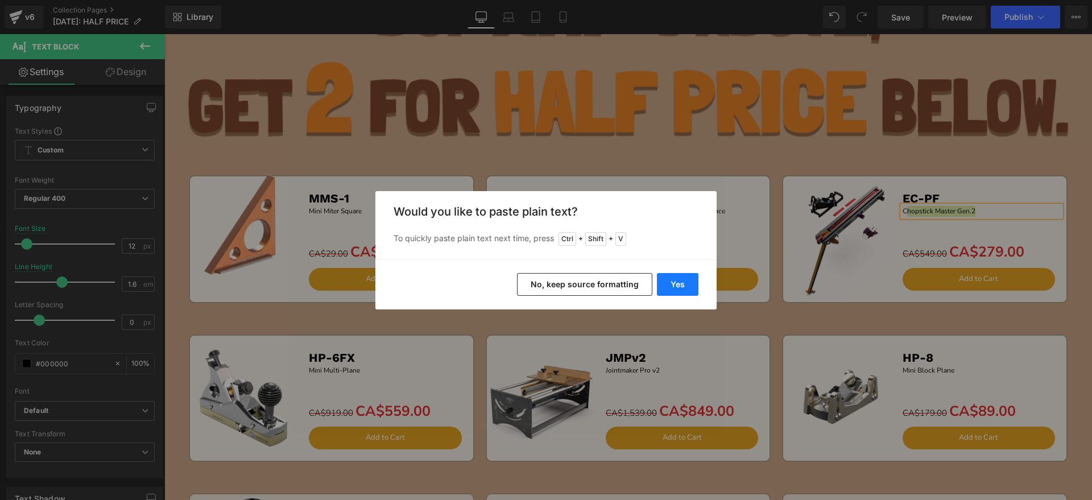
click at [680, 290] on button "Yes" at bounding box center [678, 284] width 42 height 23
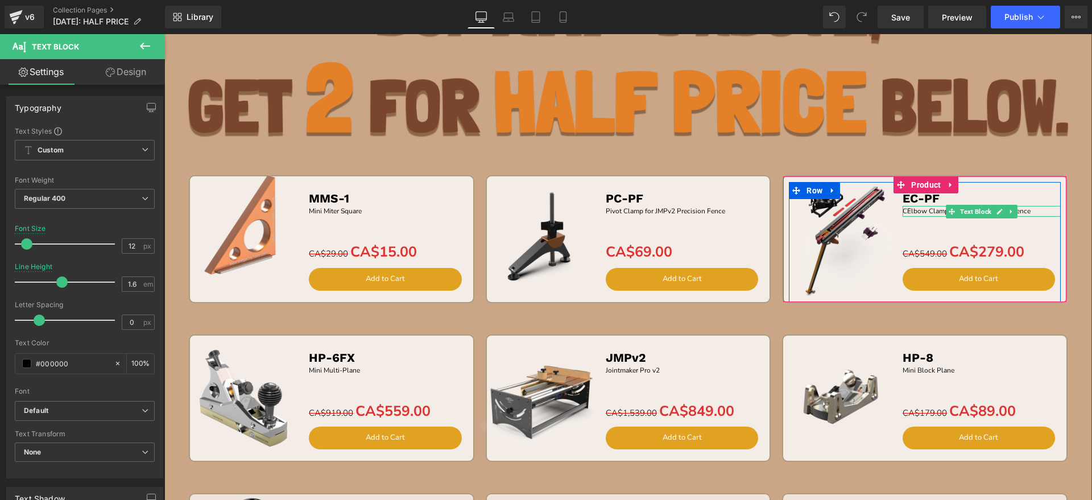
click at [903, 211] on p "CElbow Clamp for JMPv2 Precision Fence" at bounding box center [982, 211] width 159 height 11
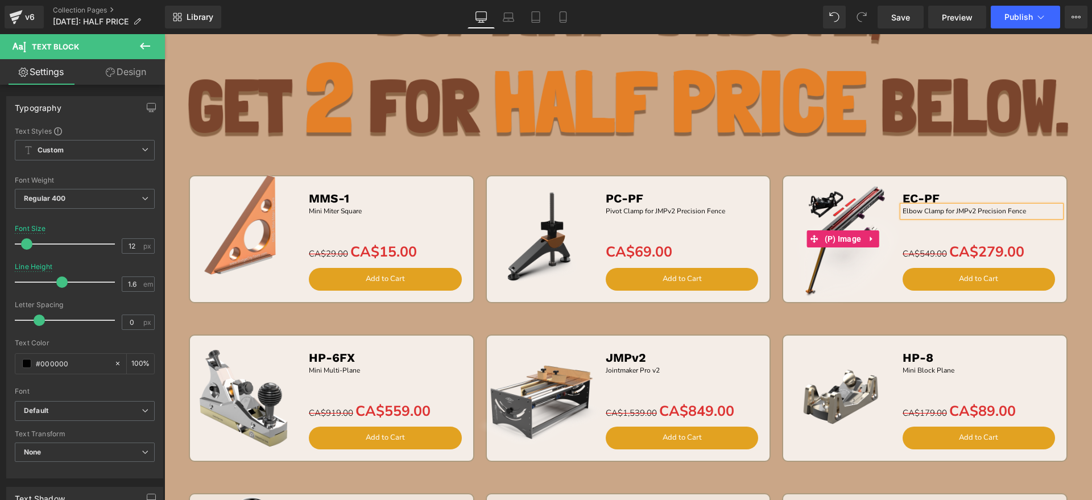
click at [815, 256] on img at bounding box center [843, 239] width 130 height 130
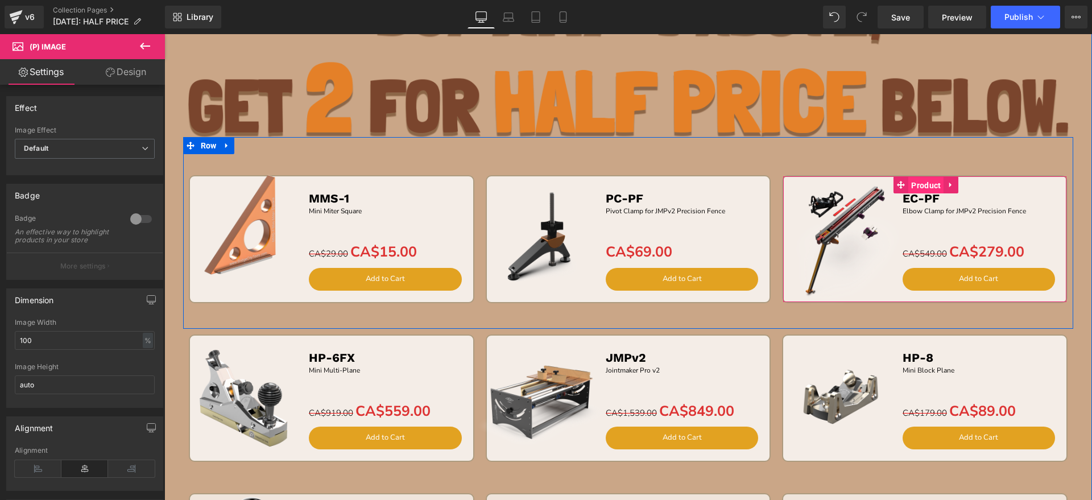
click at [916, 183] on span "Product" at bounding box center [925, 185] width 35 height 17
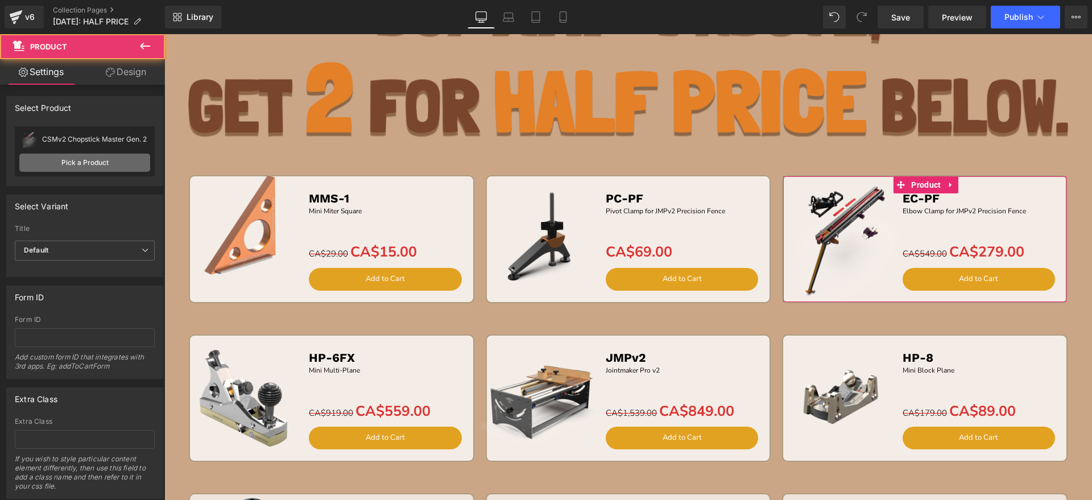
click at [96, 162] on link "Pick a Product" at bounding box center [84, 163] width 131 height 18
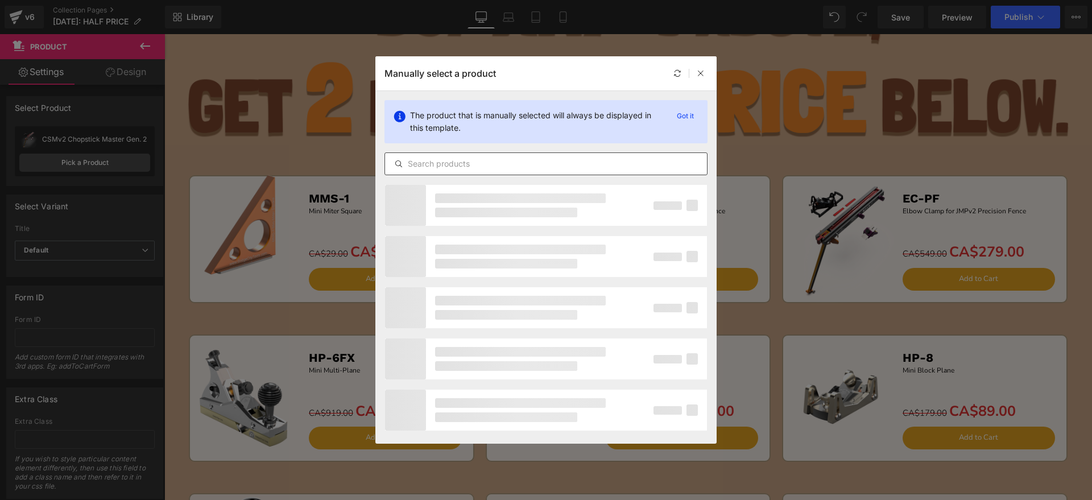
click at [455, 166] on input "text" at bounding box center [546, 164] width 322 height 14
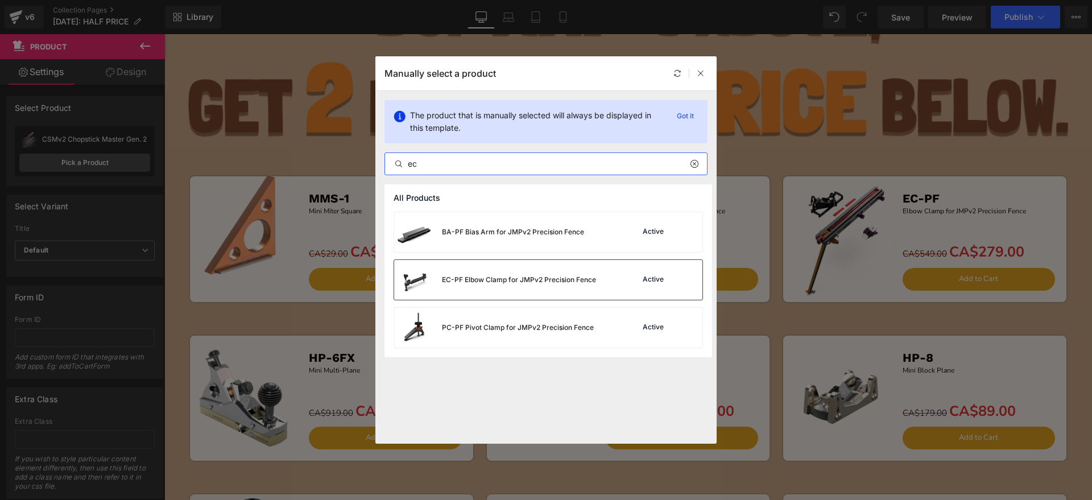
type input "ec"
click at [488, 284] on div "EC-PF Elbow Clamp for JMPv2 Precision Fence" at bounding box center [495, 280] width 202 height 40
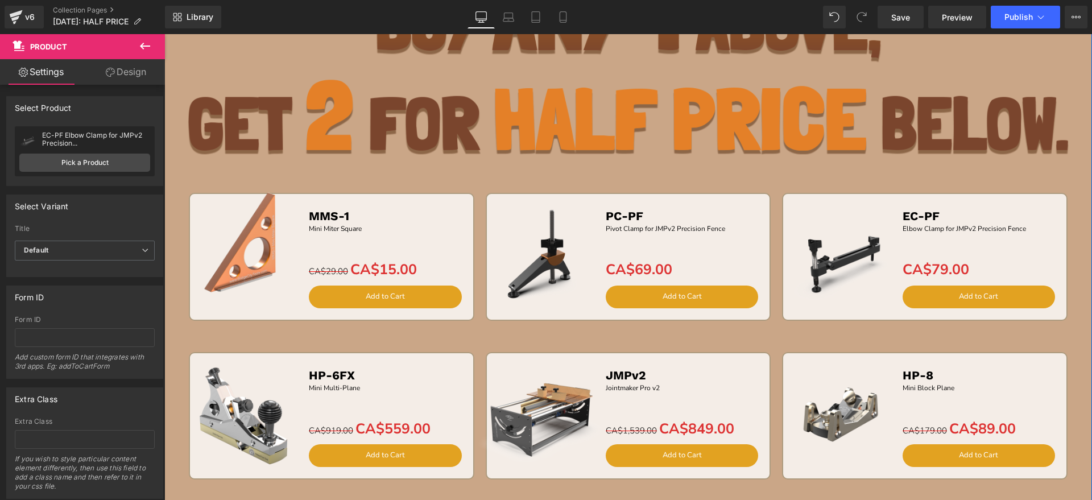
scroll to position [71, 0]
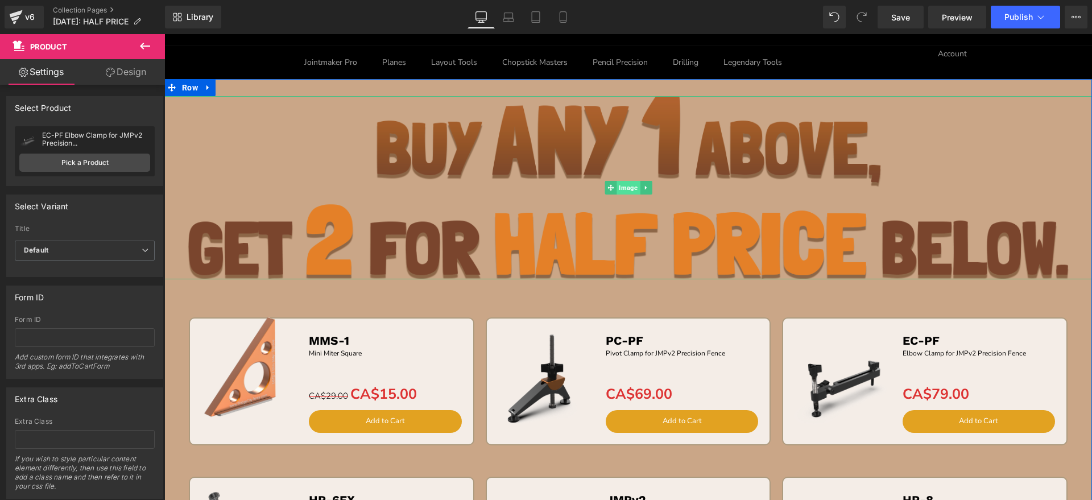
click at [620, 183] on span "Image" at bounding box center [628, 188] width 23 height 14
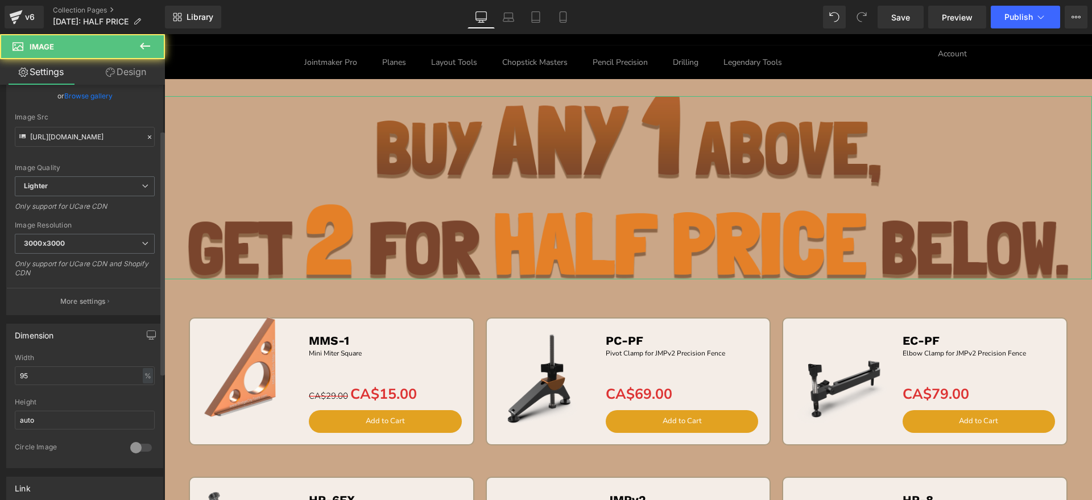
scroll to position [142, 0]
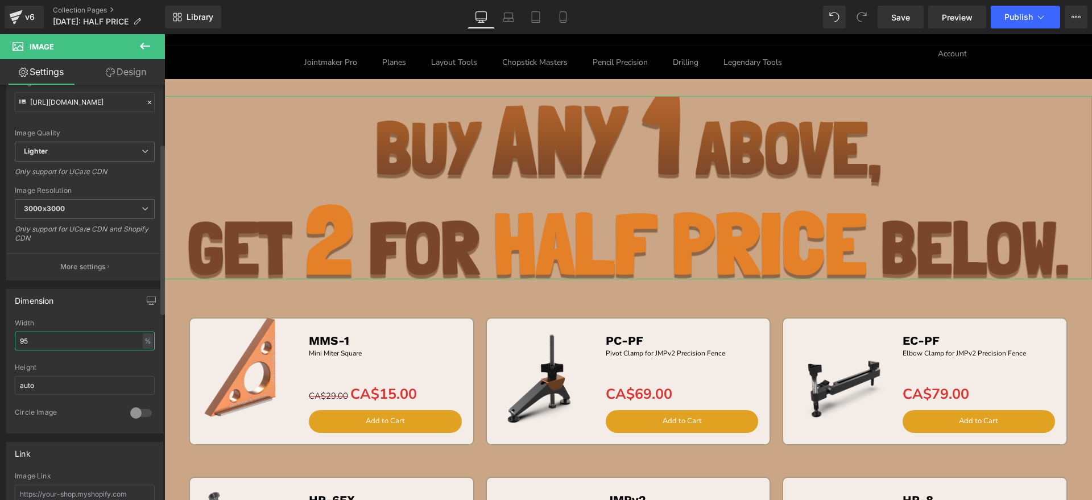
click at [0, 341] on div "Dimension 95% Width 95 % % px auto Height auto 0 Circle Image" at bounding box center [85, 356] width 170 height 153
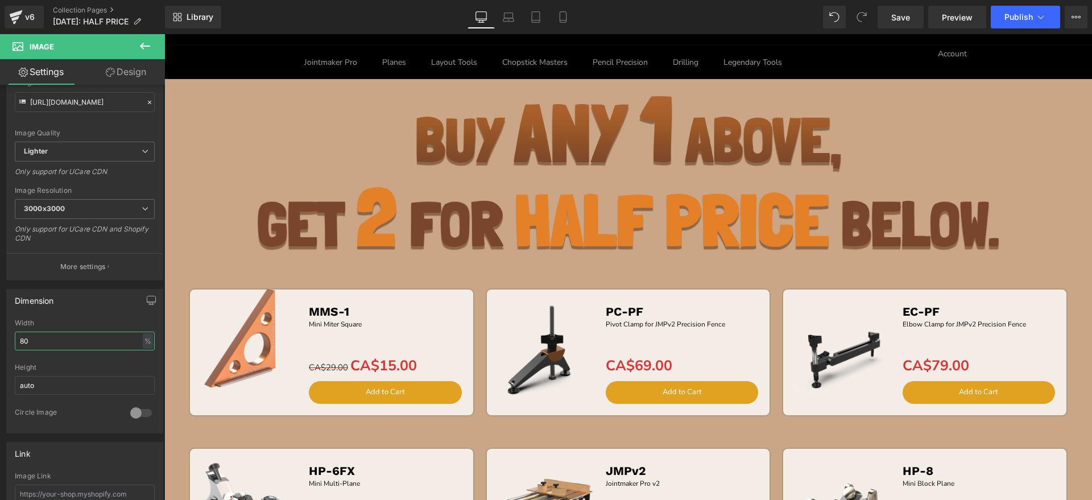
type input "80"
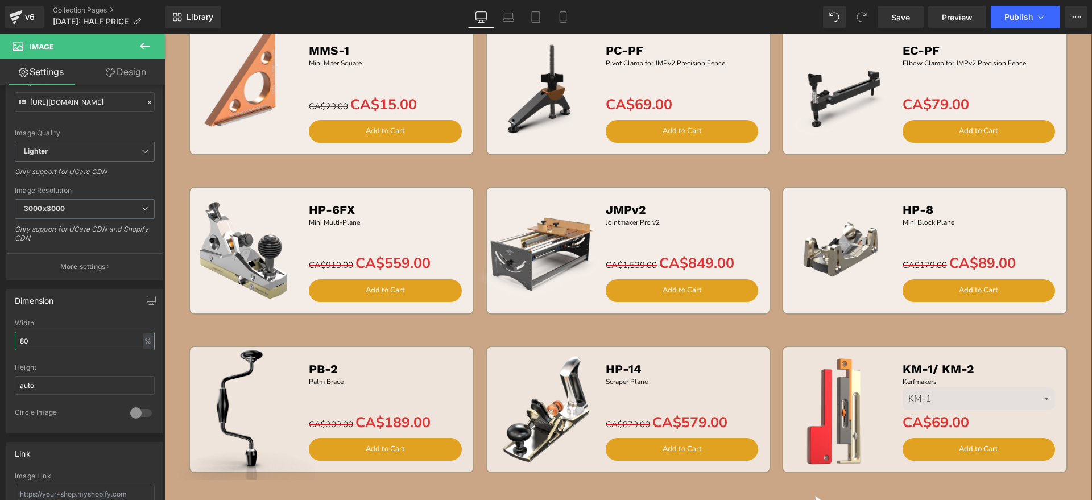
scroll to position [427, 0]
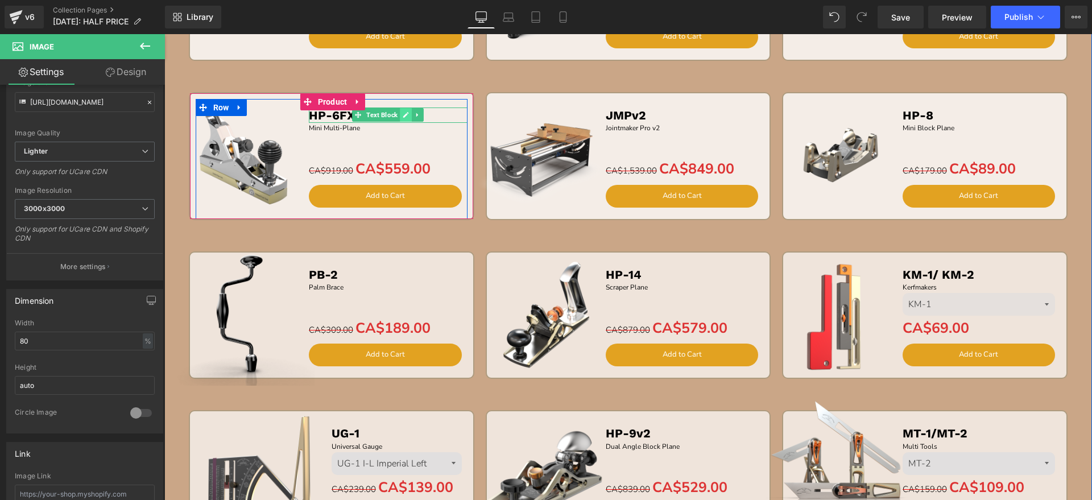
click at [400, 115] on link at bounding box center [406, 115] width 12 height 14
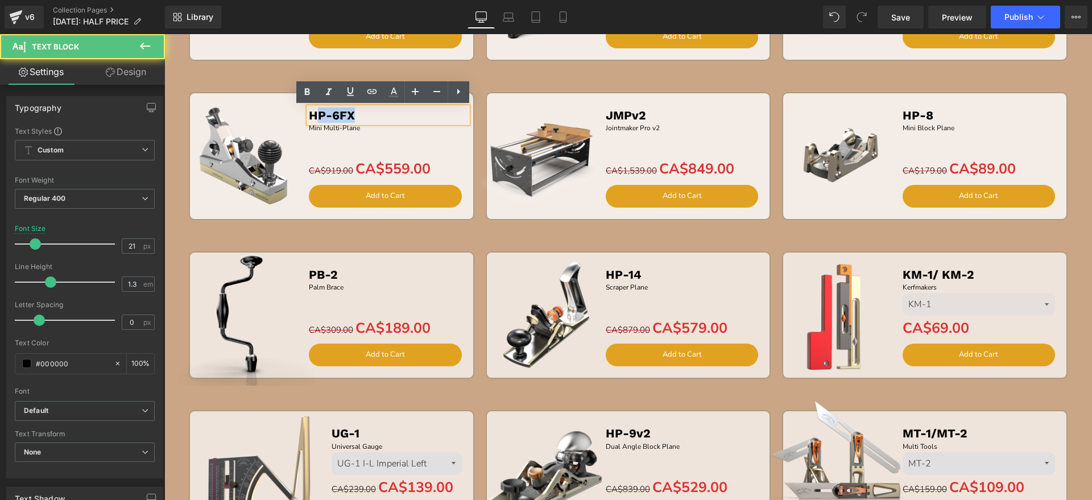
drag, startPoint x: 327, startPoint y: 116, endPoint x: 315, endPoint y: 116, distance: 11.9
click at [315, 116] on p "HP-6FX" at bounding box center [388, 115] width 159 height 15
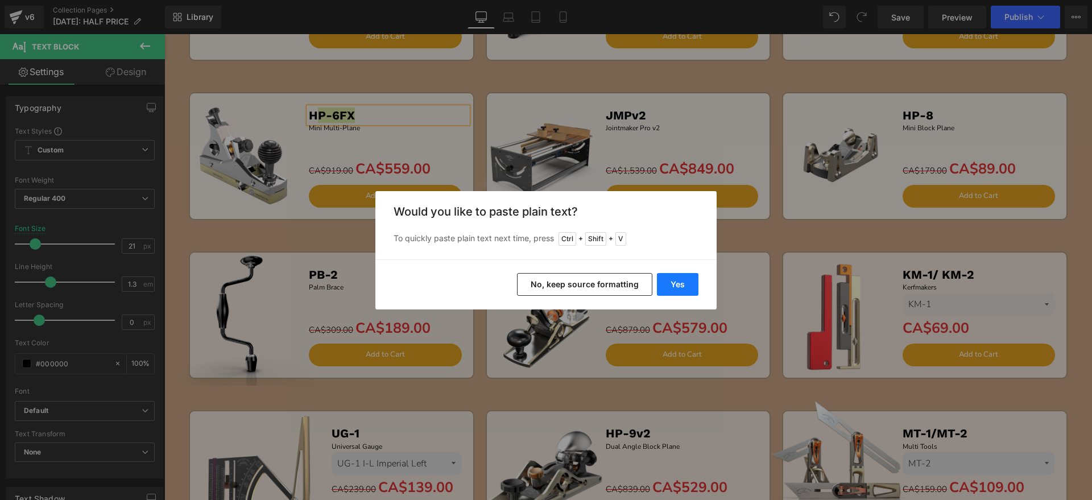
click at [678, 289] on button "Yes" at bounding box center [678, 284] width 42 height 23
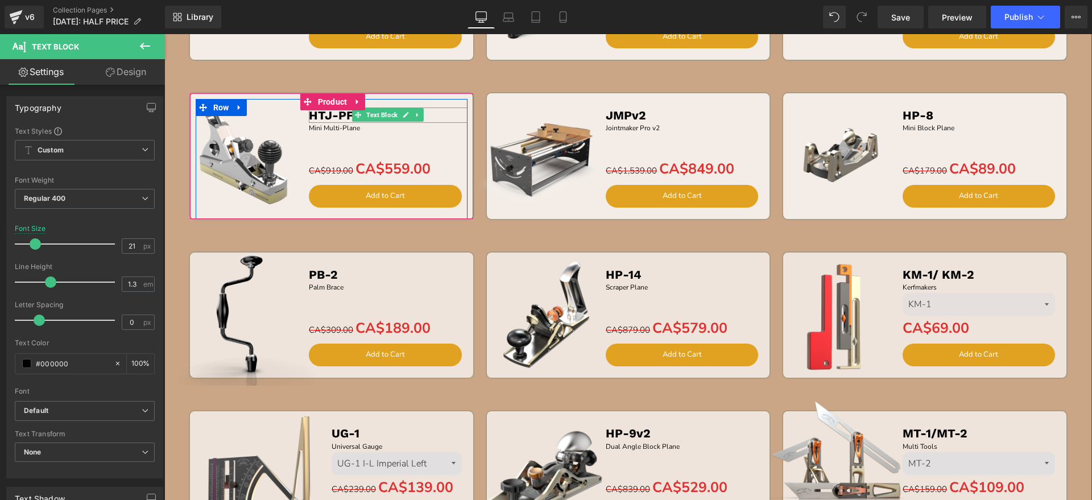
click at [313, 114] on b "HTJ-PF" at bounding box center [331, 115] width 45 height 14
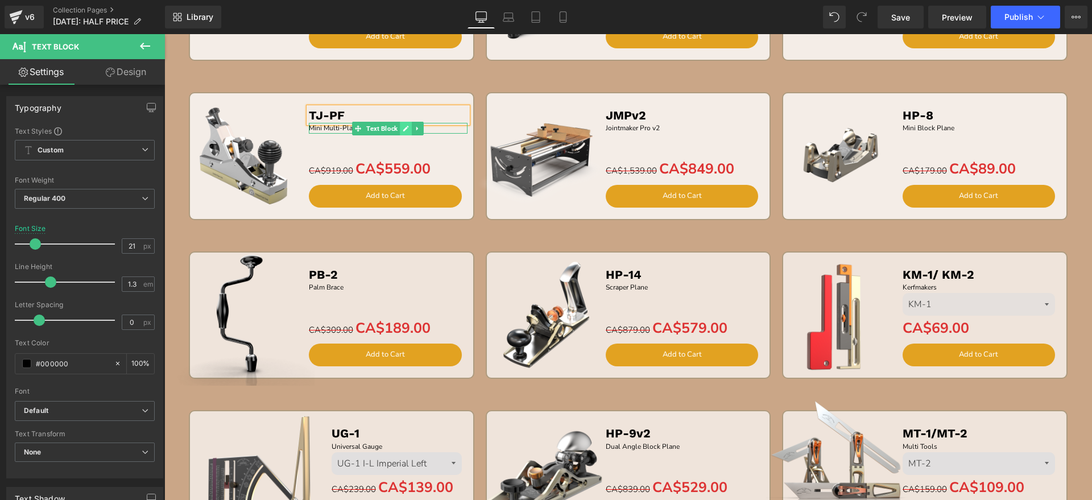
click at [403, 126] on icon at bounding box center [406, 128] width 6 height 7
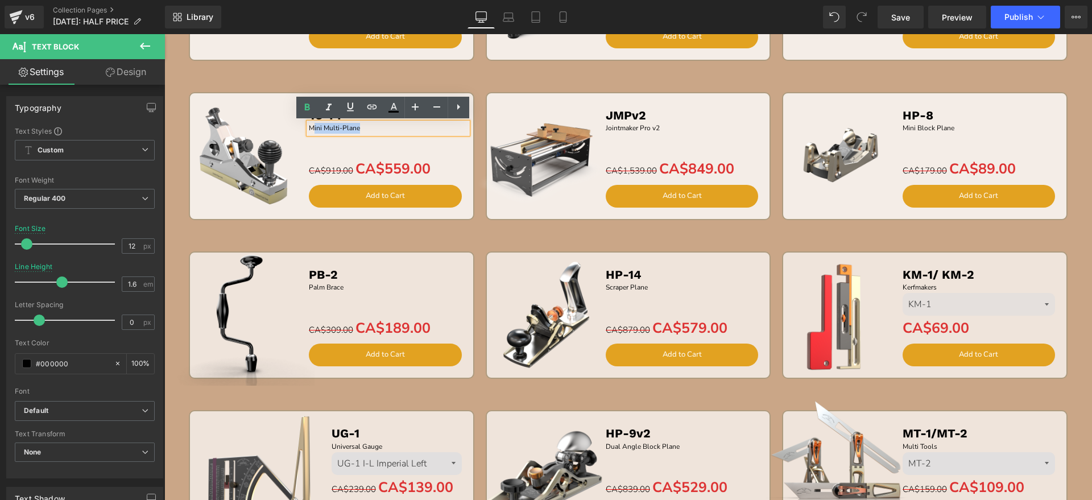
drag, startPoint x: 394, startPoint y: 125, endPoint x: 308, endPoint y: 126, distance: 86.5
click at [309, 126] on p "Mini Multi-Plane" at bounding box center [388, 128] width 159 height 11
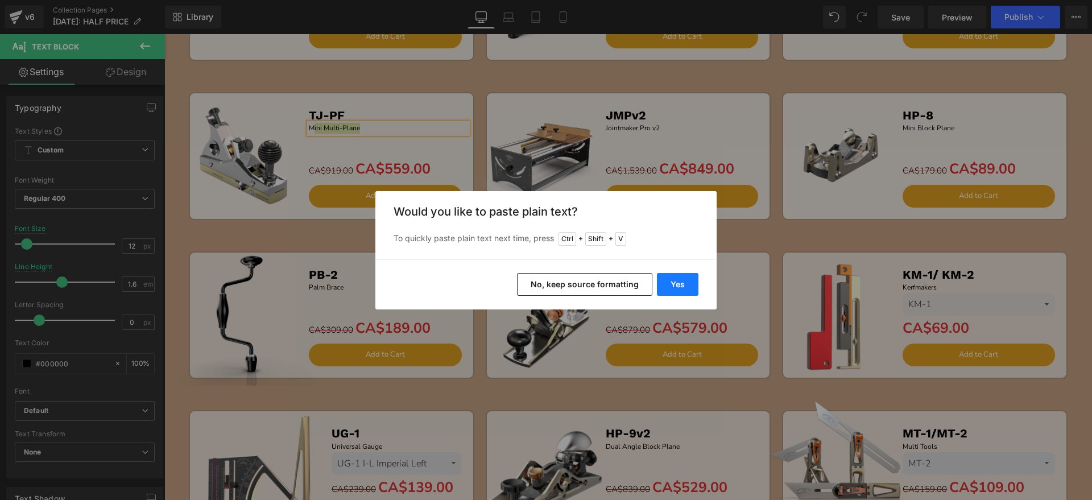
click at [671, 276] on button "Yes" at bounding box center [678, 284] width 42 height 23
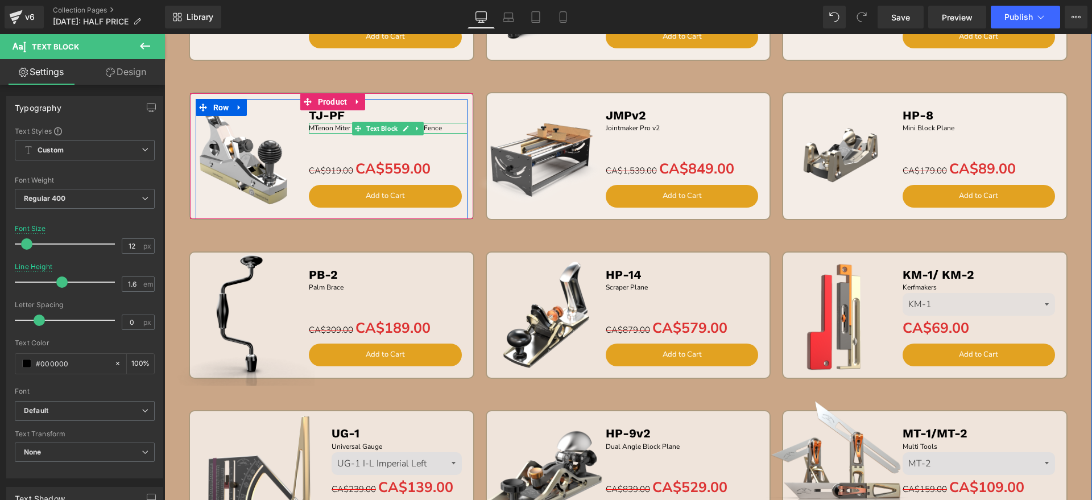
click at [309, 126] on p "MTenon Miter Jig for JMPv2 Precision Fence" at bounding box center [388, 128] width 159 height 11
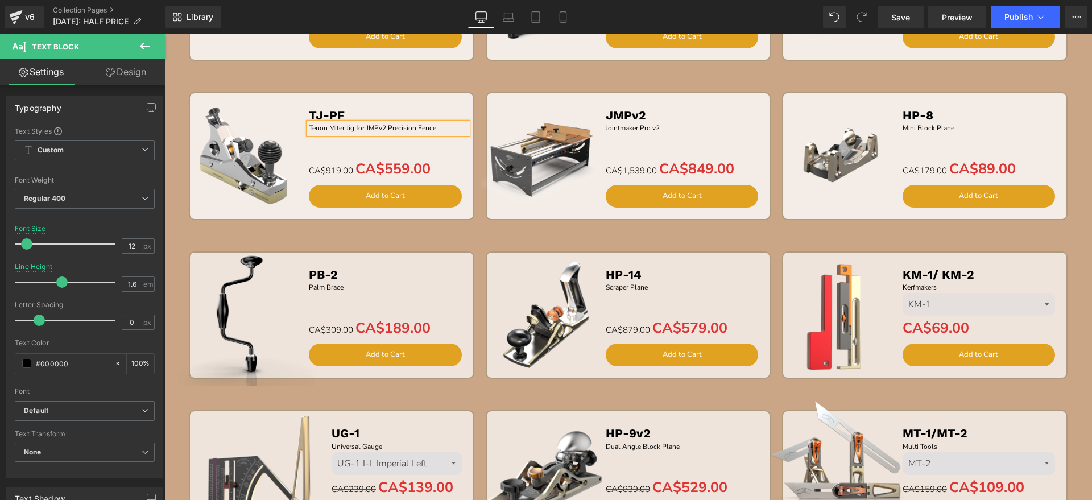
drag, startPoint x: 262, startPoint y: 170, endPoint x: 261, endPoint y: 139, distance: 30.2
click at [261, 170] on img at bounding box center [243, 155] width 127 height 127
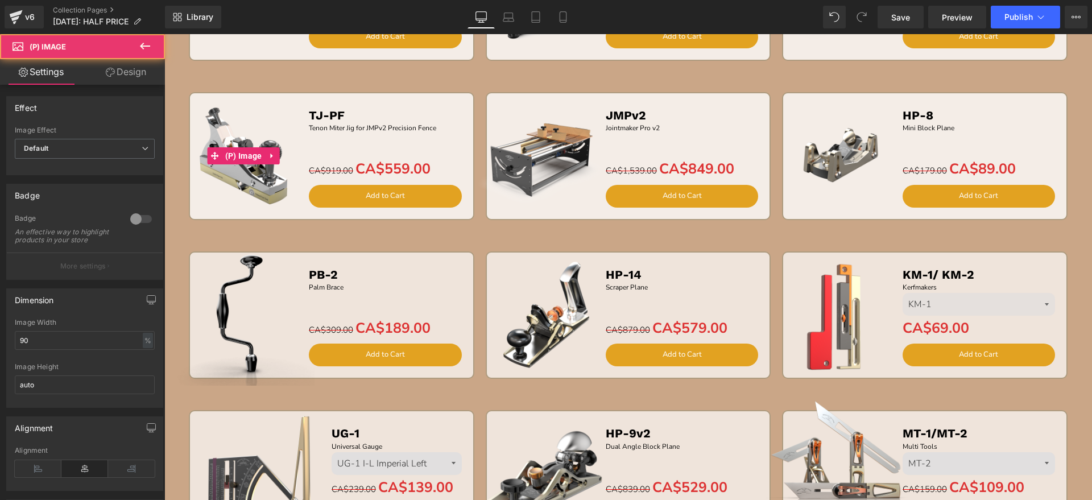
drag, startPoint x: 258, startPoint y: 127, endPoint x: 273, endPoint y: 123, distance: 15.7
click at [258, 126] on img at bounding box center [243, 155] width 127 height 127
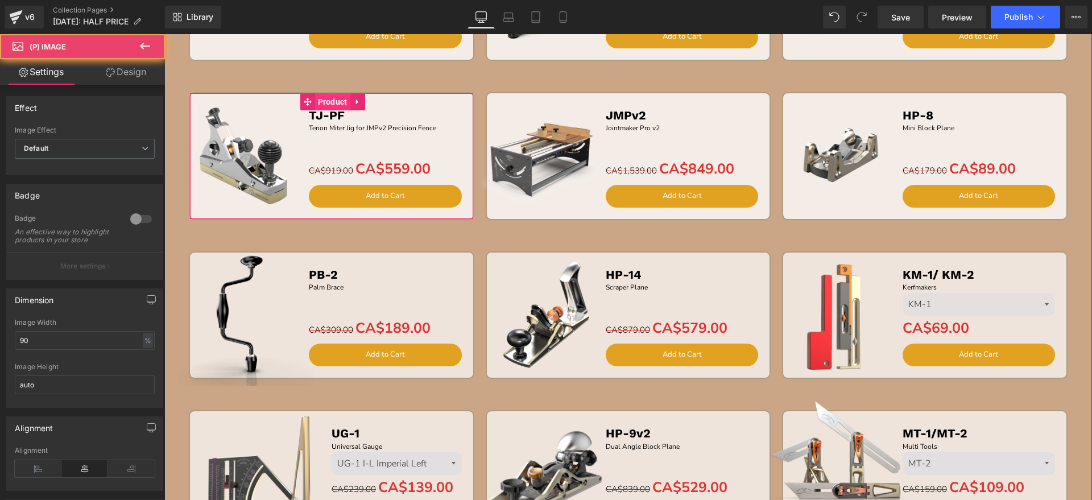
click at [319, 105] on span "Product" at bounding box center [332, 101] width 35 height 17
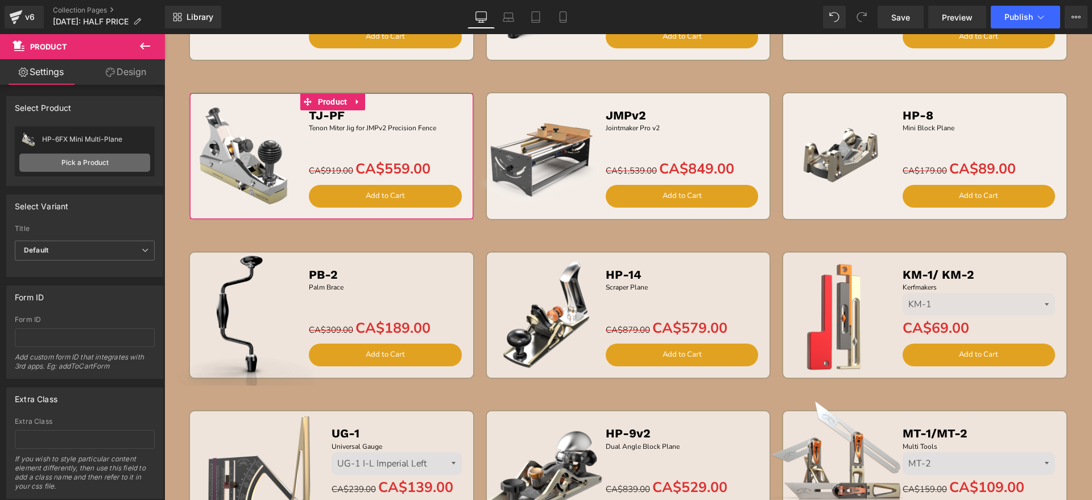
click at [47, 155] on link "Pick a Product" at bounding box center [84, 163] width 131 height 18
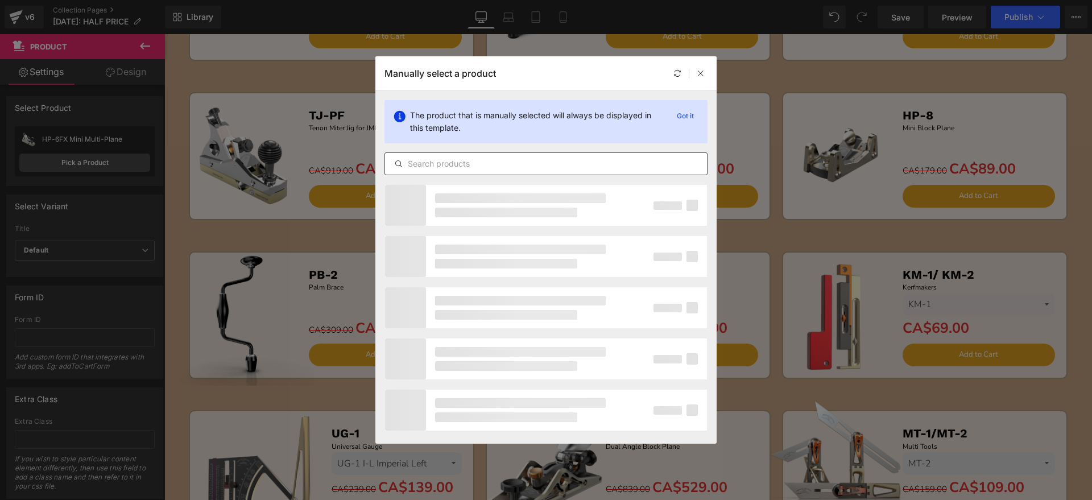
click at [440, 164] on input "text" at bounding box center [546, 164] width 322 height 14
type input "tj"
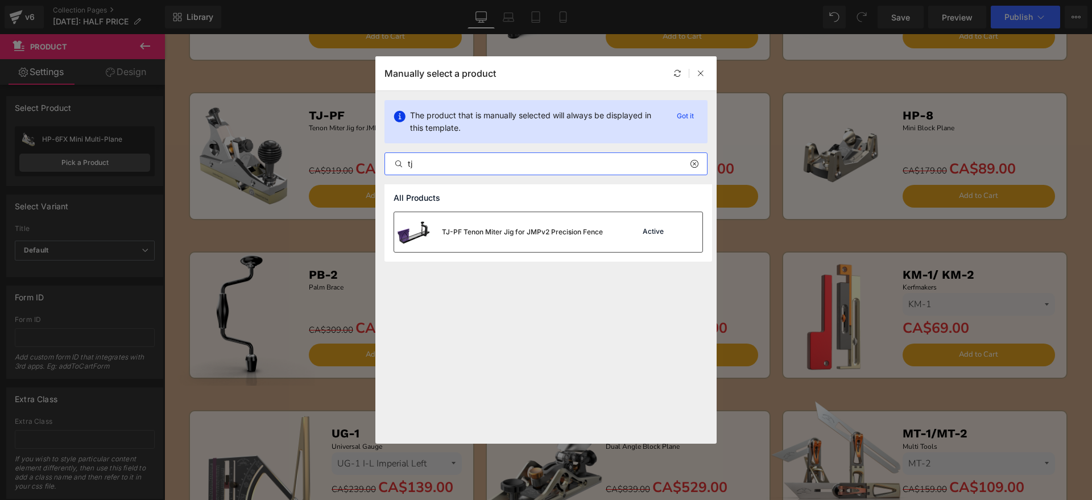
click at [500, 237] on div "TJ-PF Tenon Miter Jig for JMPv2 Precision Fence" at bounding box center [498, 232] width 209 height 40
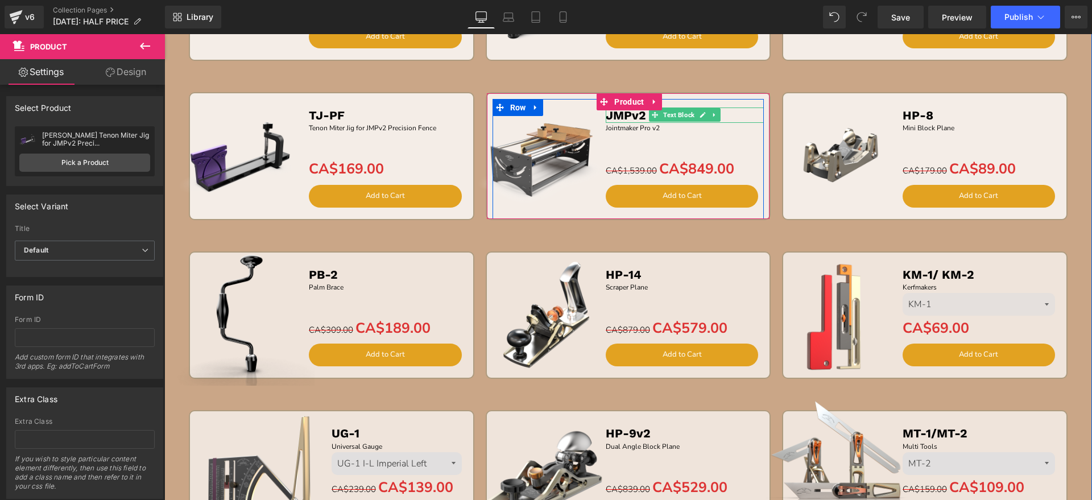
click at [700, 111] on icon at bounding box center [703, 114] width 6 height 7
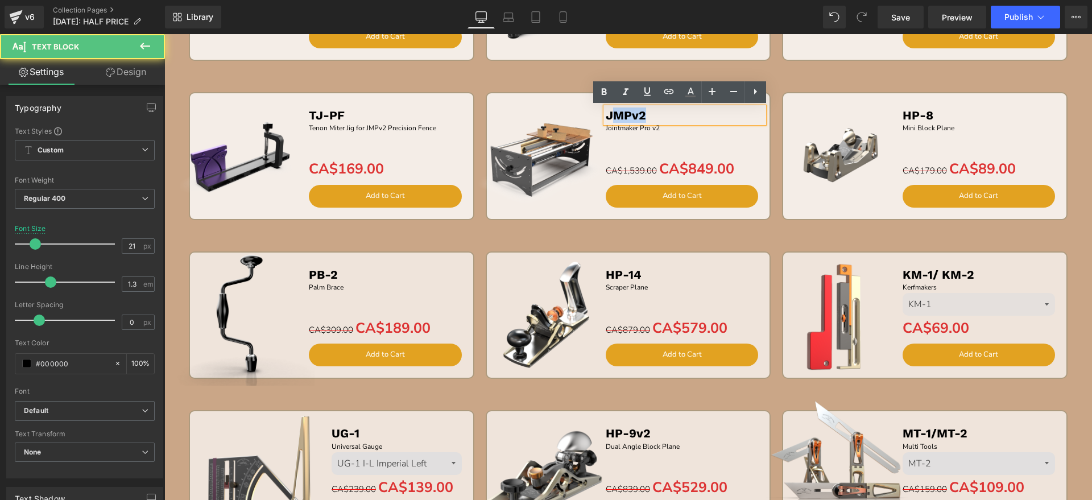
drag, startPoint x: 623, startPoint y: 114, endPoint x: 611, endPoint y: 114, distance: 11.9
click at [611, 114] on p "JMPv2" at bounding box center [685, 115] width 159 height 15
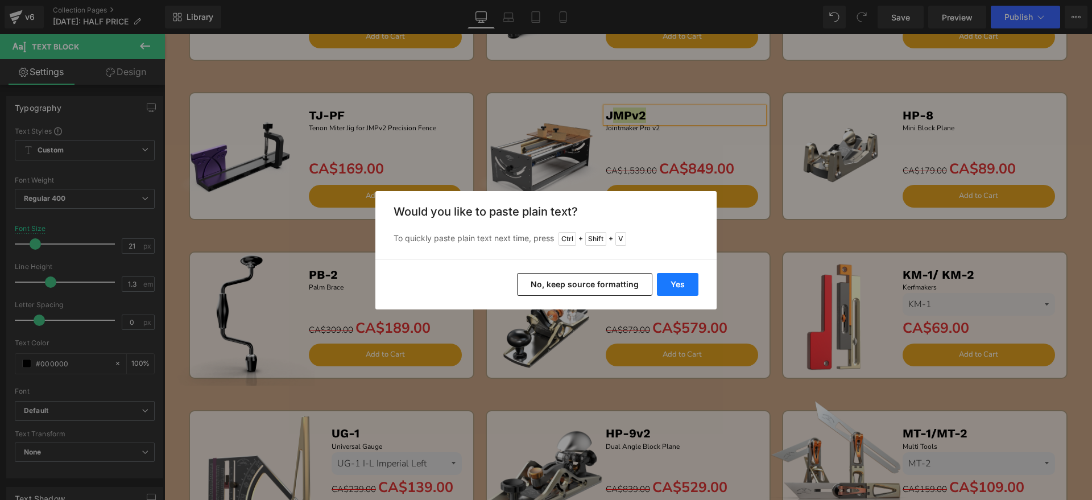
click at [679, 282] on button "Yes" at bounding box center [678, 284] width 42 height 23
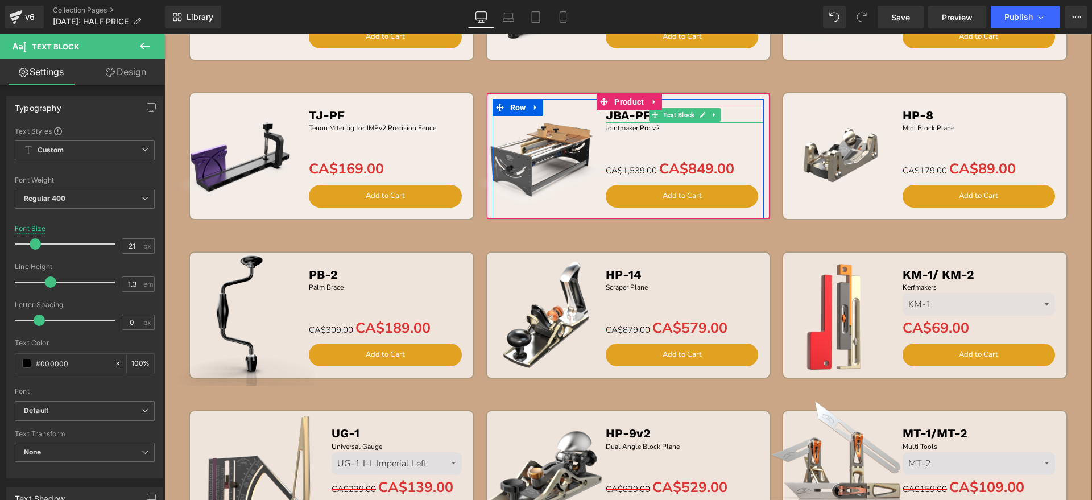
click at [612, 115] on b "JBA-PF" at bounding box center [628, 115] width 45 height 14
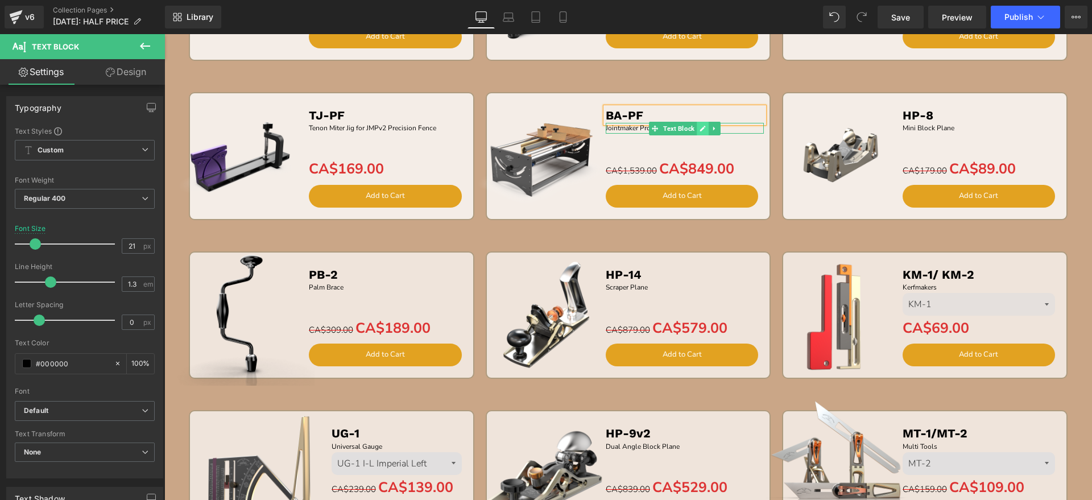
click at [701, 127] on icon at bounding box center [703, 128] width 6 height 7
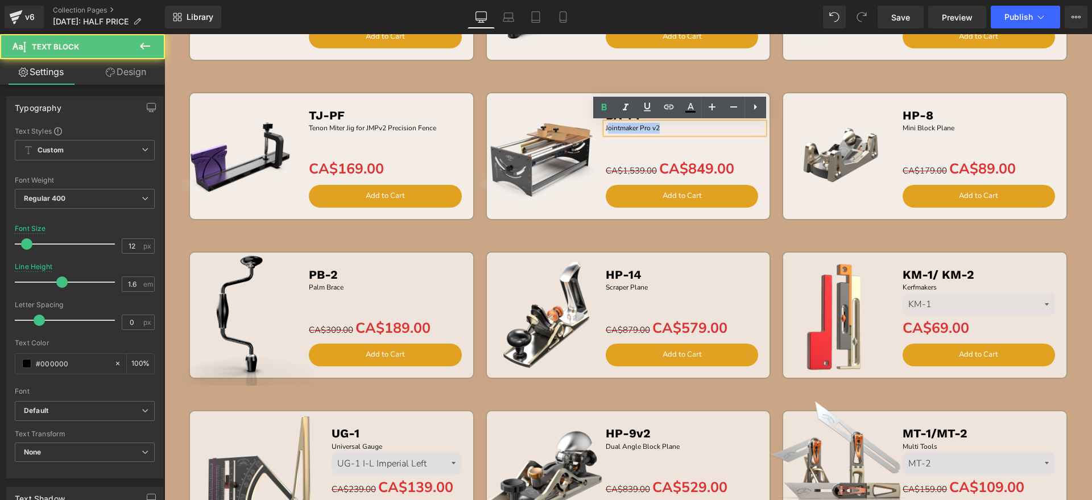
drag, startPoint x: 690, startPoint y: 126, endPoint x: 604, endPoint y: 127, distance: 85.9
click at [606, 127] on p "Jointmaker Pro v2" at bounding box center [685, 128] width 159 height 11
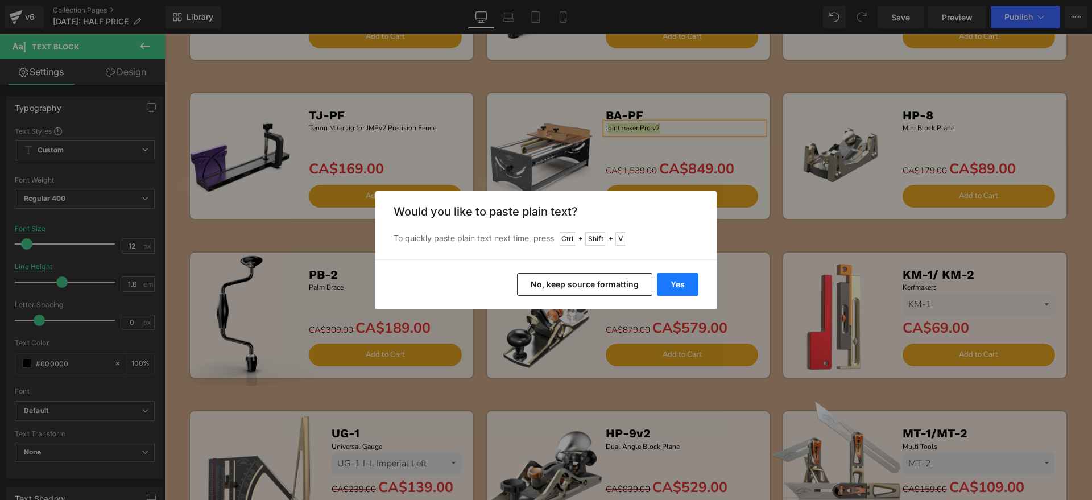
click at [692, 282] on button "Yes" at bounding box center [678, 284] width 42 height 23
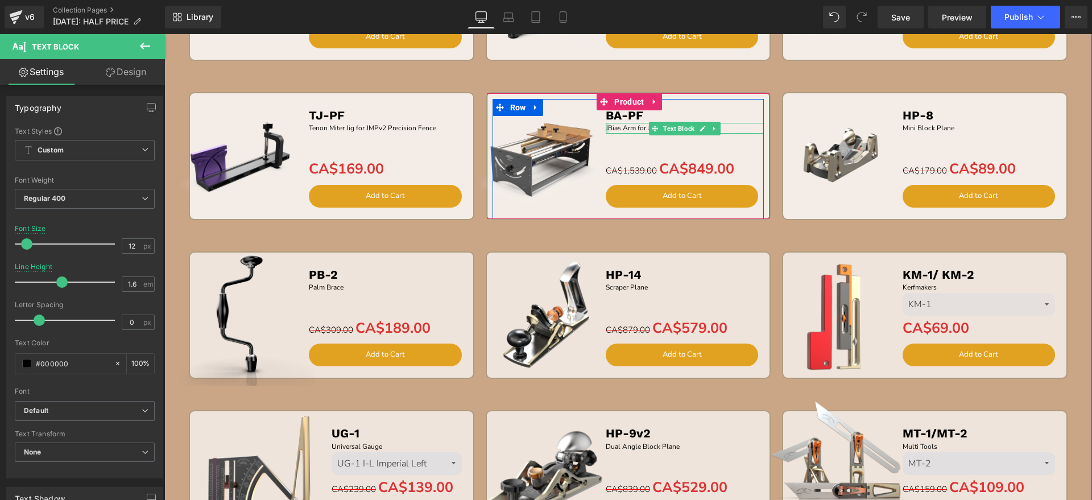
click at [606, 126] on div at bounding box center [607, 128] width 3 height 11
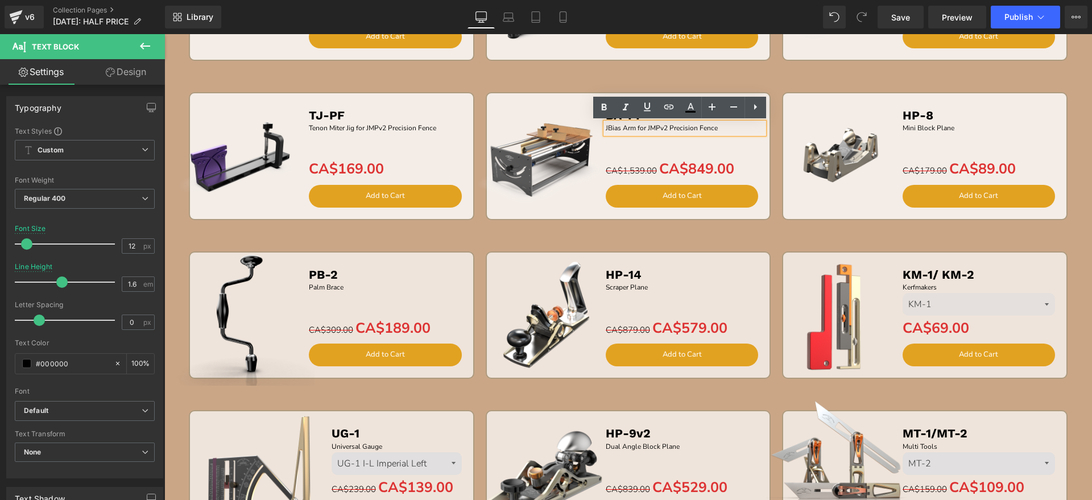
click at [606, 126] on p "JBias Arm for JMPv2 Precision Fence" at bounding box center [685, 128] width 159 height 11
click at [615, 129] on p "JBias Arm for JMPv2 Precision Fence" at bounding box center [685, 128] width 159 height 11
click at [561, 181] on img at bounding box center [540, 155] width 127 height 127
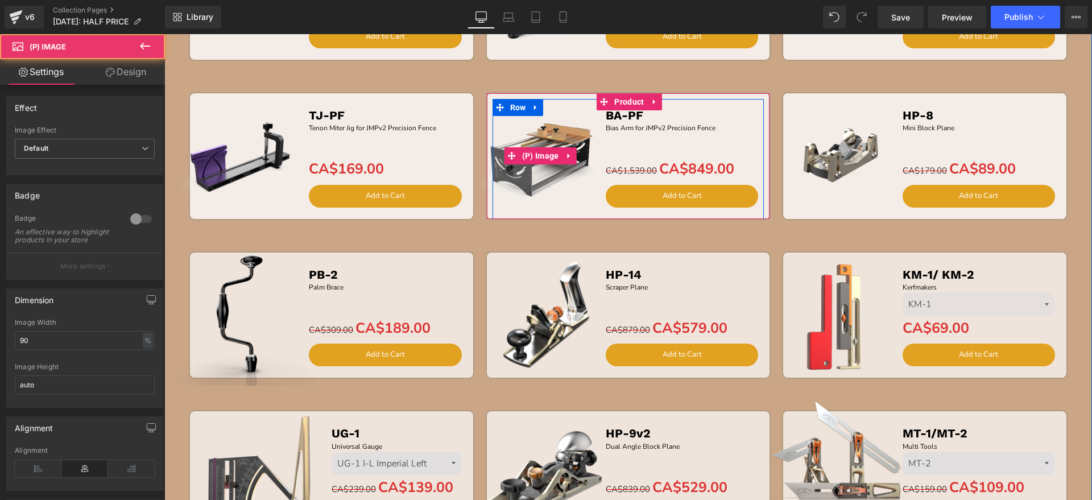
click at [548, 125] on img at bounding box center [540, 155] width 127 height 127
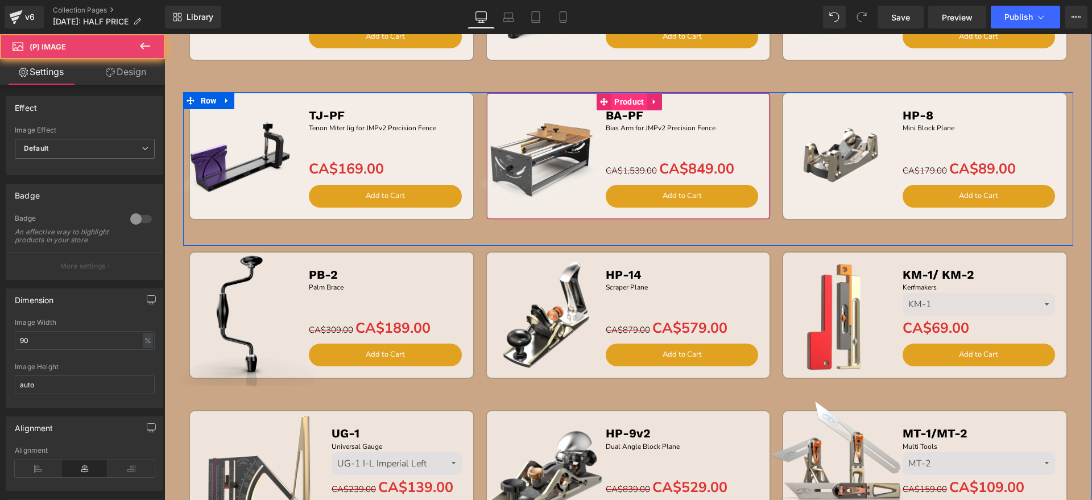
click at [624, 102] on span "Product" at bounding box center [629, 101] width 35 height 17
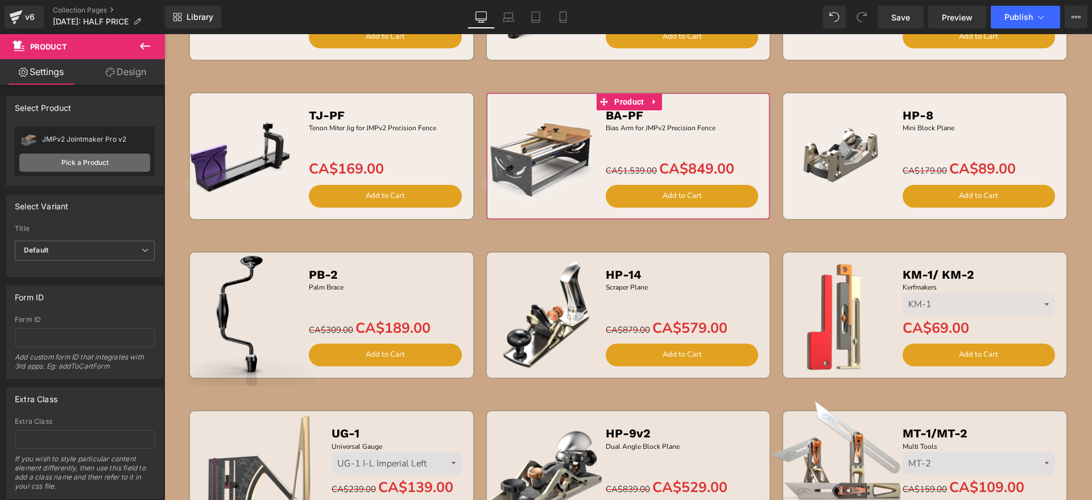
click at [80, 163] on link "Pick a Product" at bounding box center [84, 163] width 131 height 18
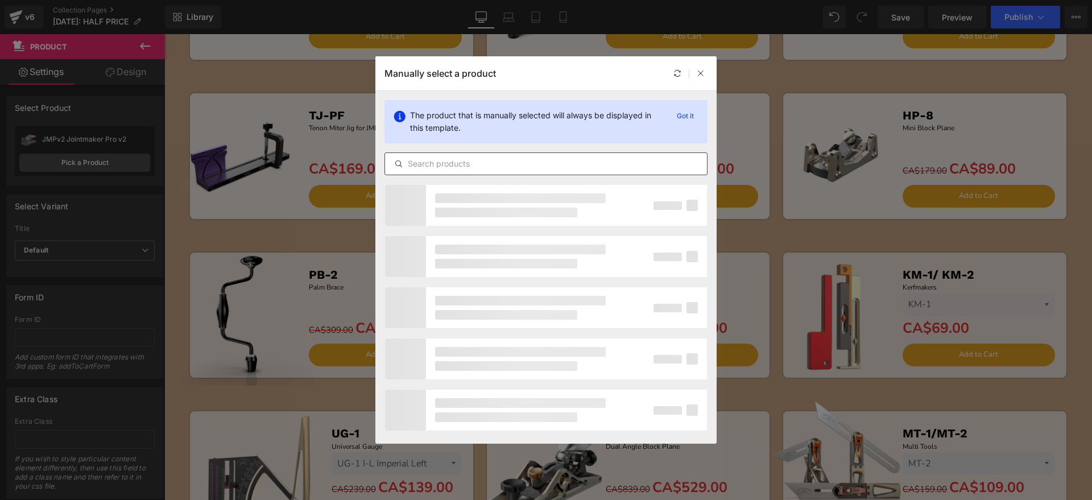
click at [520, 165] on input "text" at bounding box center [546, 164] width 322 height 14
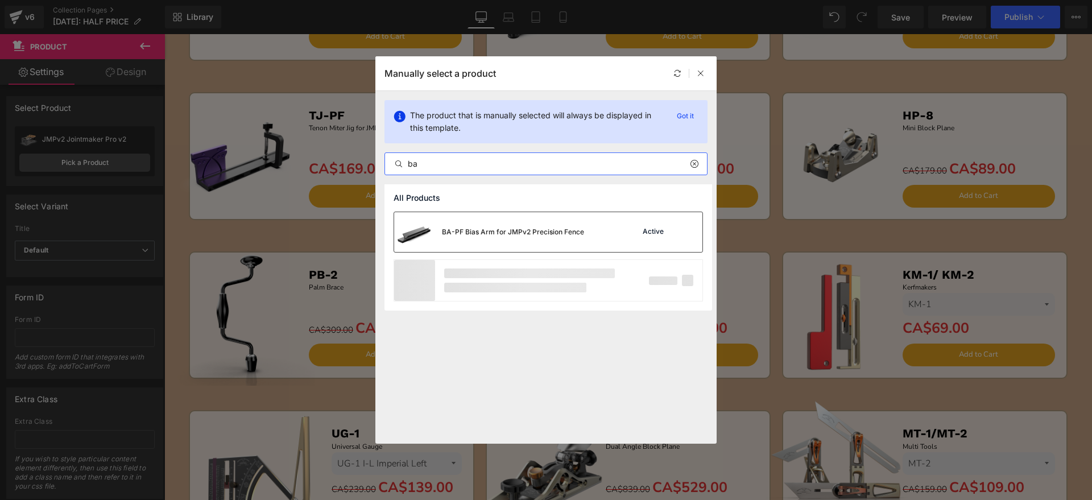
type input "ba"
click at [513, 225] on div "BA-PF Bias Arm for JMPv2 Precision Fence" at bounding box center [489, 232] width 190 height 40
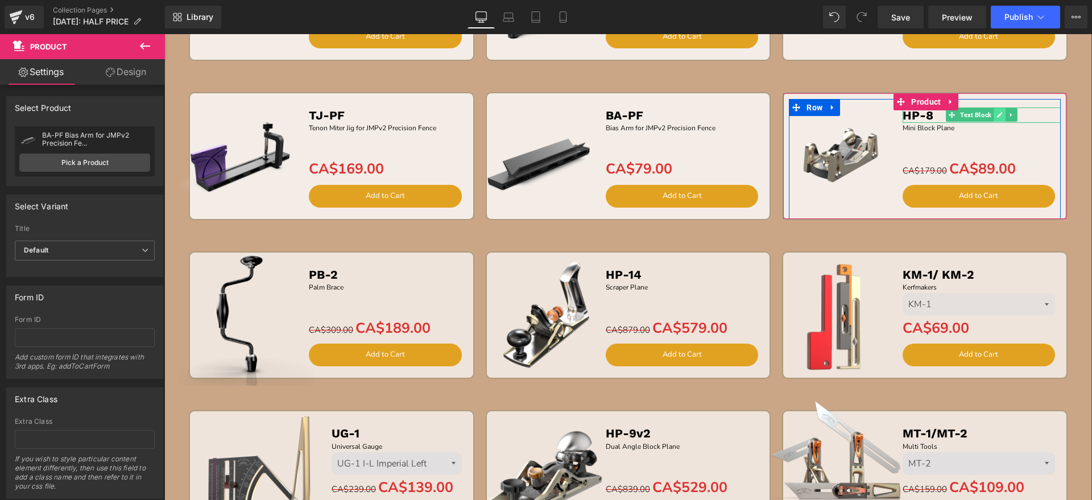
click at [997, 114] on icon at bounding box center [1000, 116] width 6 height 6
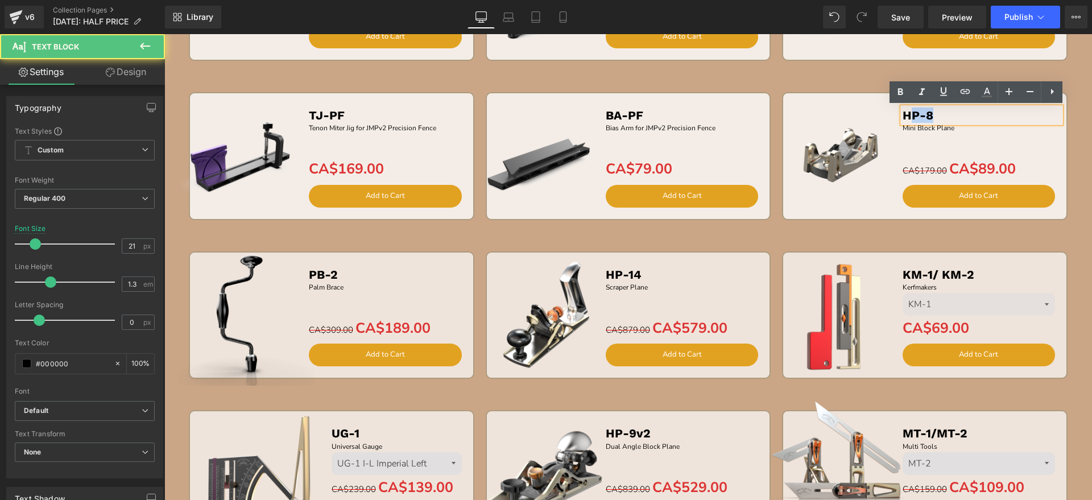
drag, startPoint x: 954, startPoint y: 117, endPoint x: 907, endPoint y: 115, distance: 47.2
click at [907, 115] on p "HP-8" at bounding box center [982, 115] width 159 height 15
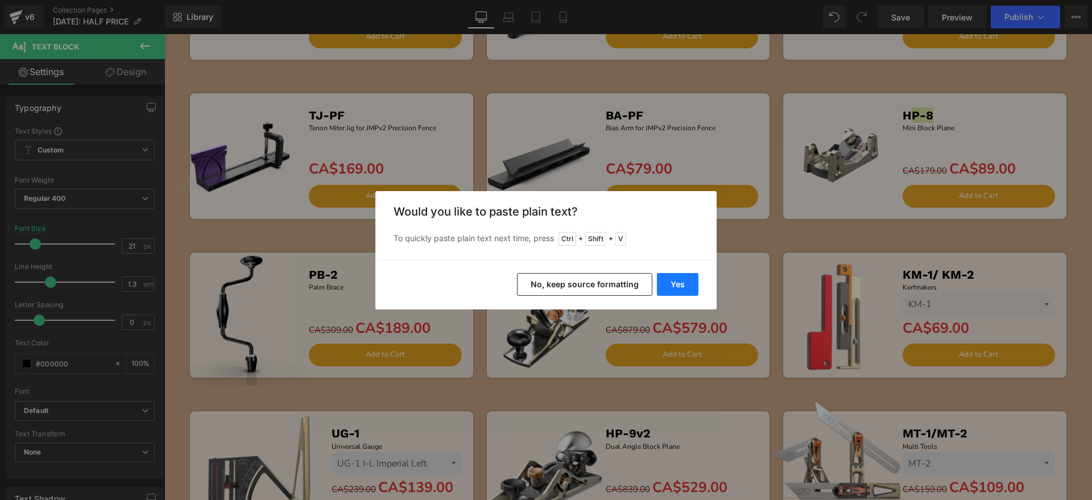
drag, startPoint x: 672, startPoint y: 276, endPoint x: 704, endPoint y: 129, distance: 150.2
click at [672, 276] on button "Yes" at bounding box center [678, 284] width 42 height 23
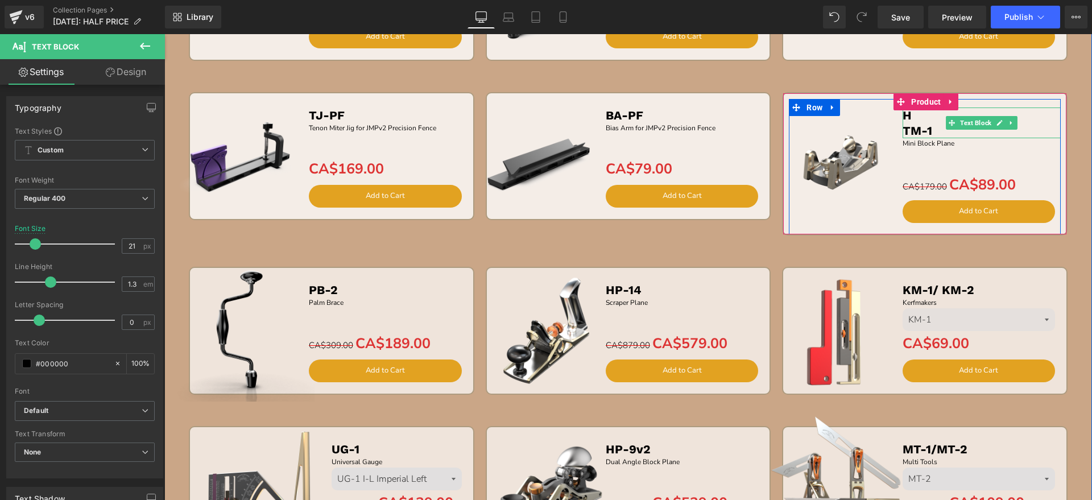
click at [903, 129] on b "TM-1" at bounding box center [918, 130] width 30 height 14
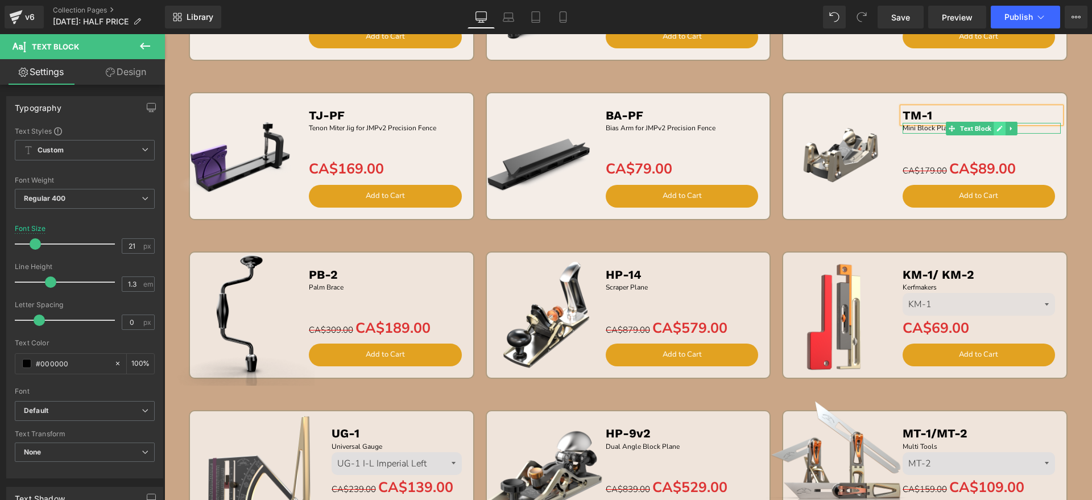
click at [997, 126] on icon at bounding box center [1000, 128] width 6 height 7
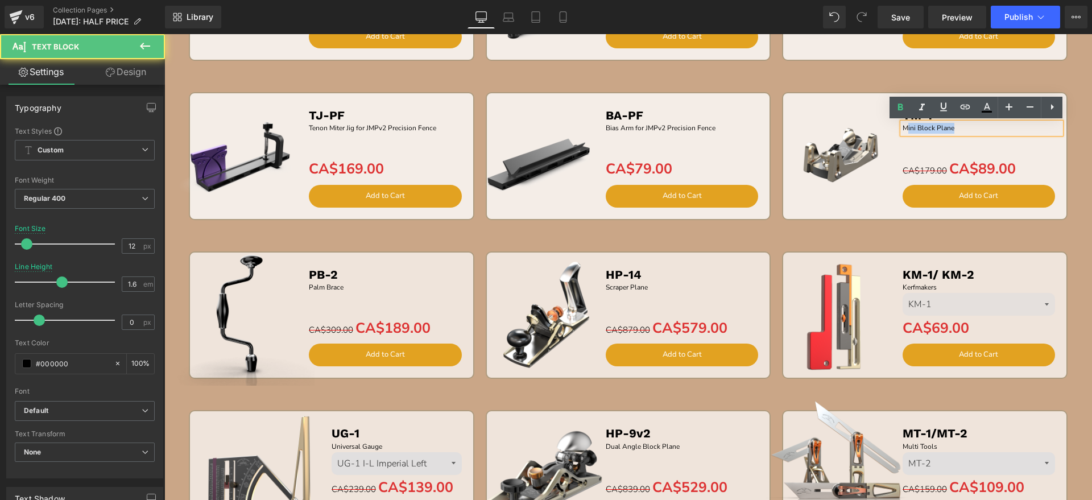
drag, startPoint x: 975, startPoint y: 126, endPoint x: 900, endPoint y: 130, distance: 74.6
click at [903, 130] on p "Mini Block Plane" at bounding box center [982, 128] width 159 height 11
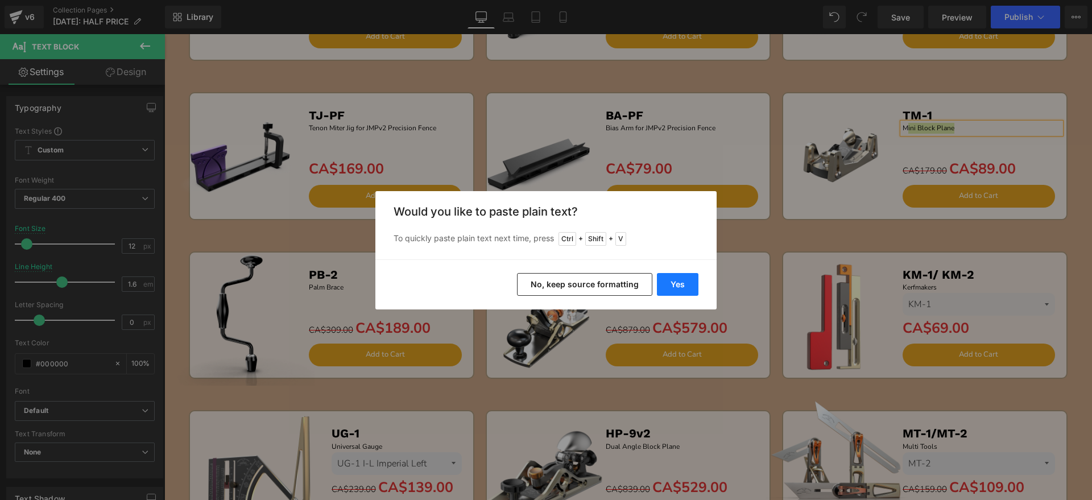
click at [675, 284] on button "Yes" at bounding box center [678, 284] width 42 height 23
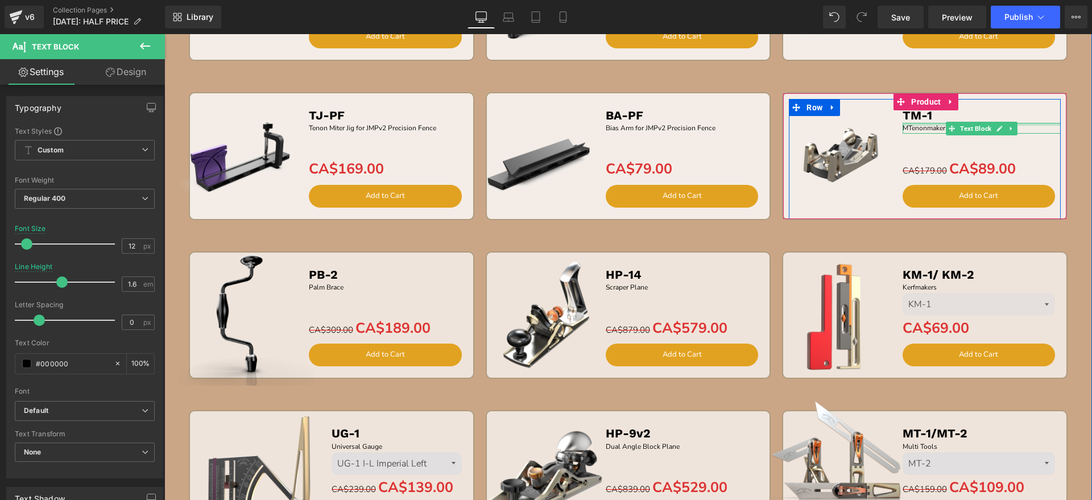
click at [903, 125] on div at bounding box center [982, 124] width 159 height 3
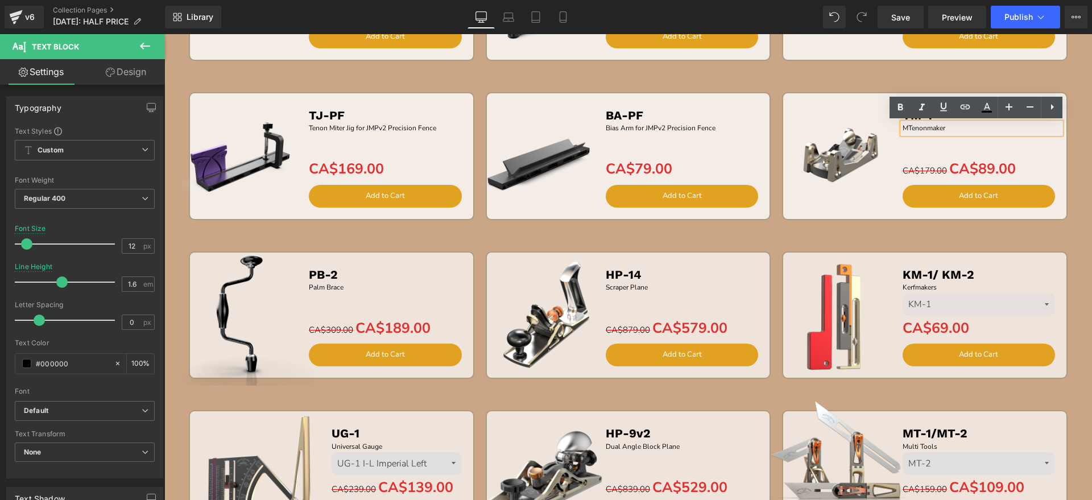
click at [905, 125] on p "MTenonmaker" at bounding box center [982, 128] width 159 height 11
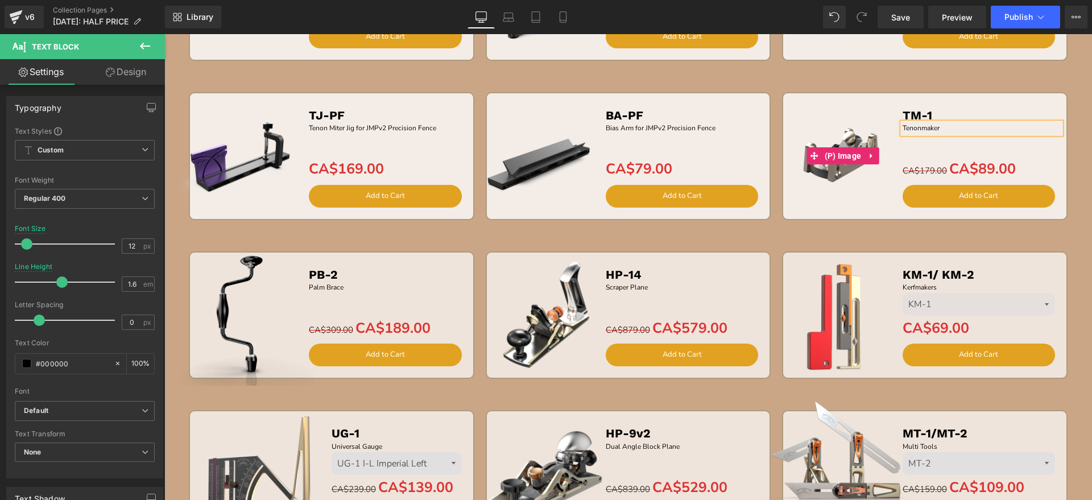
click at [837, 181] on img at bounding box center [843, 156] width 130 height 130
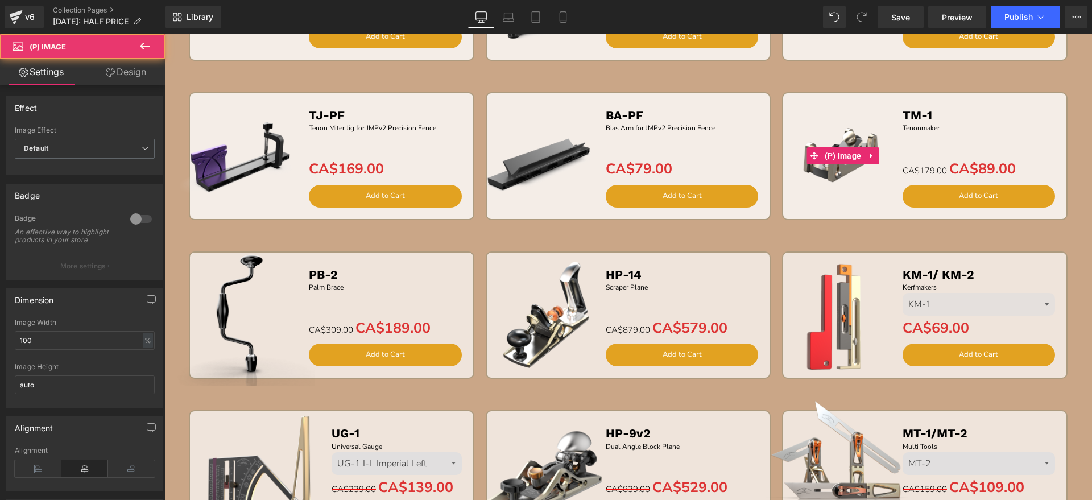
click at [841, 126] on img at bounding box center [843, 156] width 130 height 130
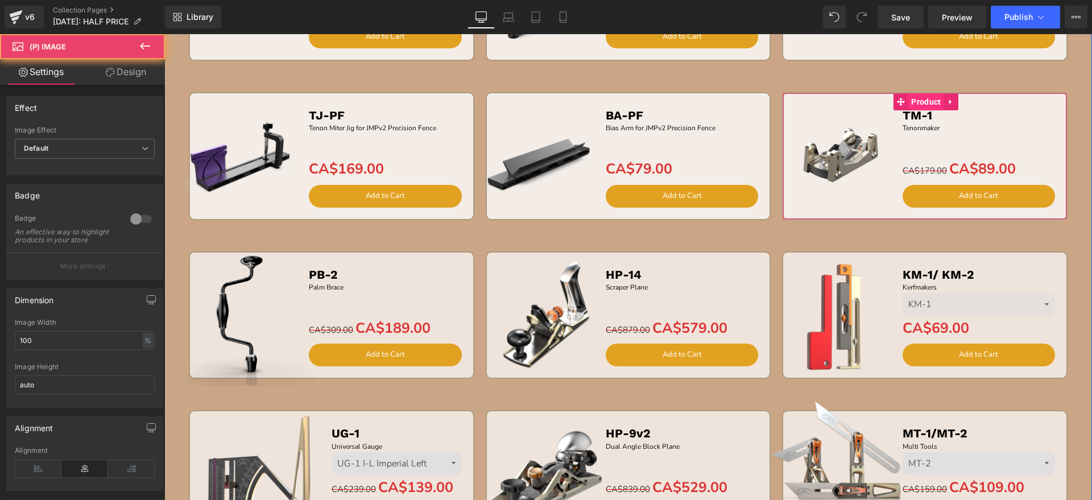
click at [913, 99] on span "Product" at bounding box center [925, 101] width 35 height 17
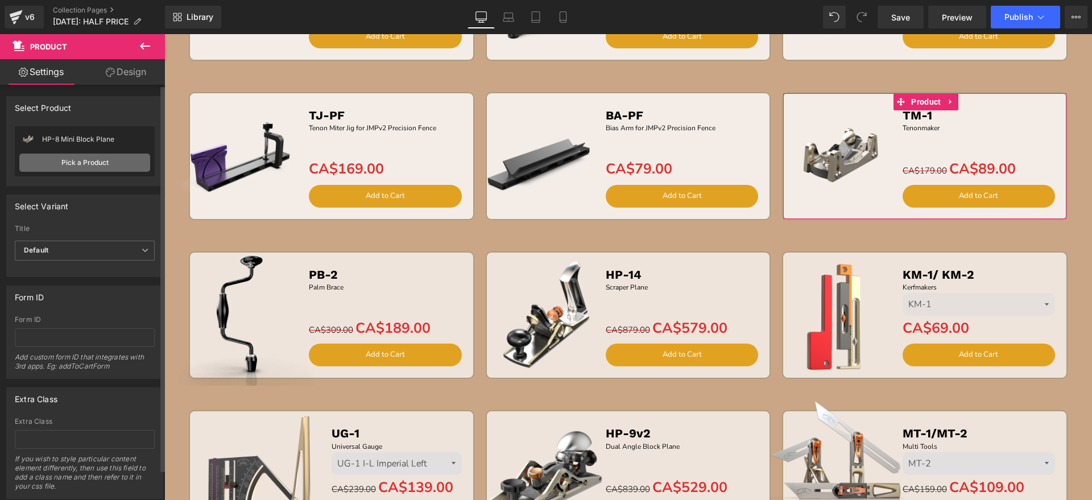
click at [86, 154] on link "Pick a Product" at bounding box center [84, 163] width 131 height 18
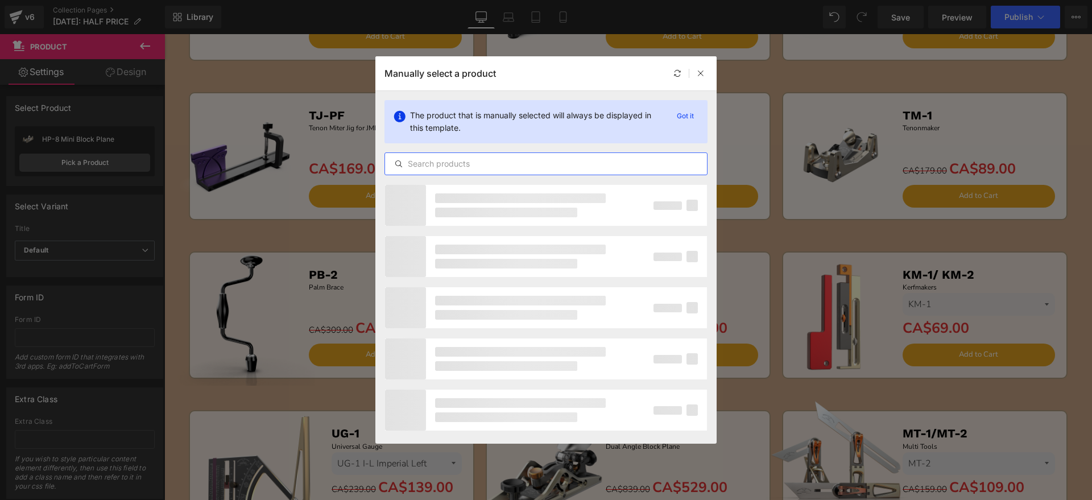
click at [435, 157] on input "text" at bounding box center [546, 164] width 322 height 14
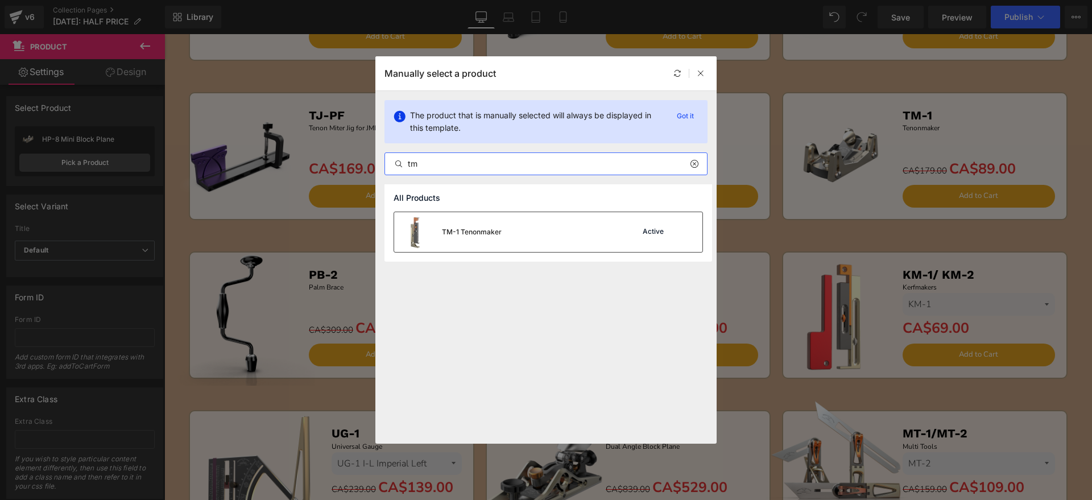
type input "tm"
click at [521, 241] on div "TM-1 Tenonmaker Active" at bounding box center [548, 232] width 308 height 40
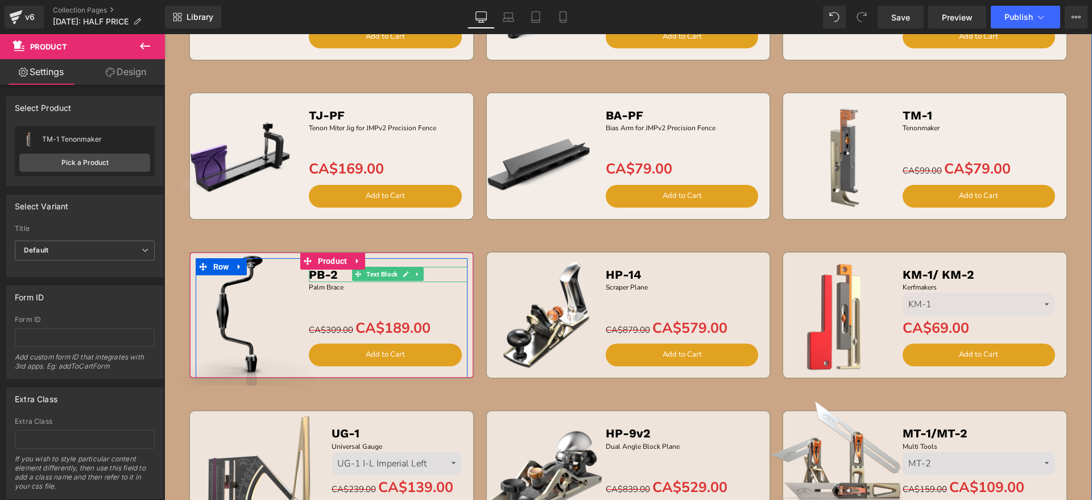
drag, startPoint x: 396, startPoint y: 272, endPoint x: 367, endPoint y: 275, distance: 29.7
click at [400, 272] on link at bounding box center [406, 274] width 12 height 14
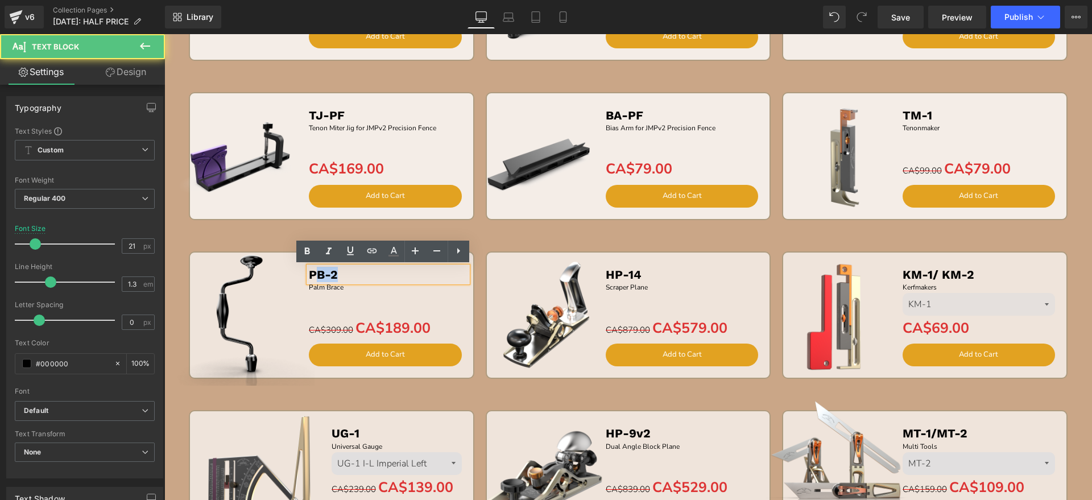
drag, startPoint x: 344, startPoint y: 275, endPoint x: 314, endPoint y: 272, distance: 29.7
click at [314, 272] on p "PB-2" at bounding box center [388, 274] width 159 height 15
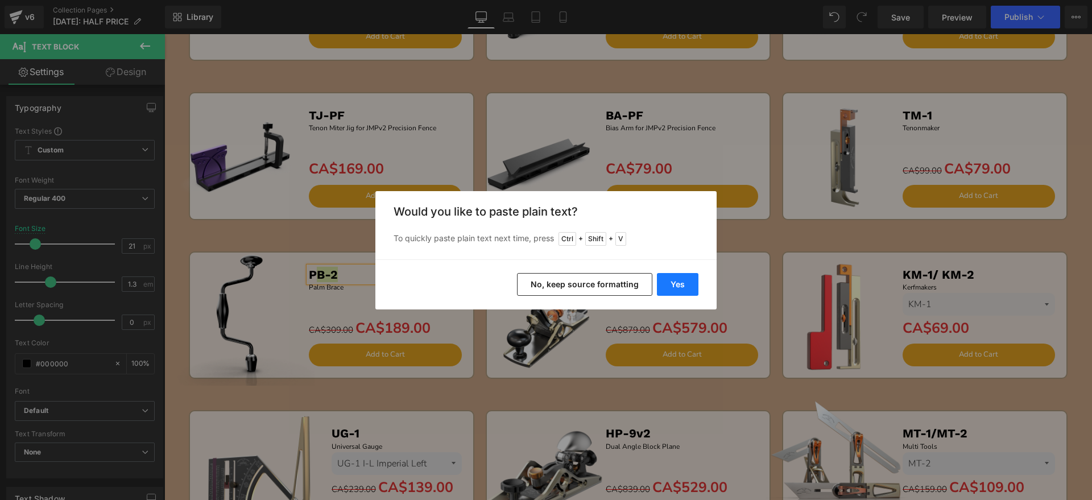
drag, startPoint x: 664, startPoint y: 278, endPoint x: 497, endPoint y: 243, distance: 170.1
click at [664, 278] on button "Yes" at bounding box center [678, 284] width 42 height 23
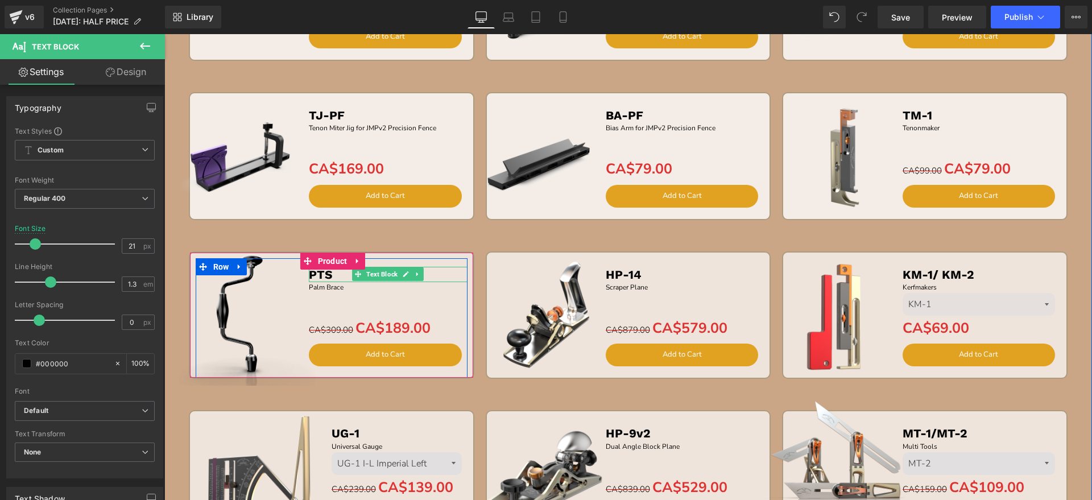
click at [311, 275] on b "PTS" at bounding box center [321, 274] width 24 height 14
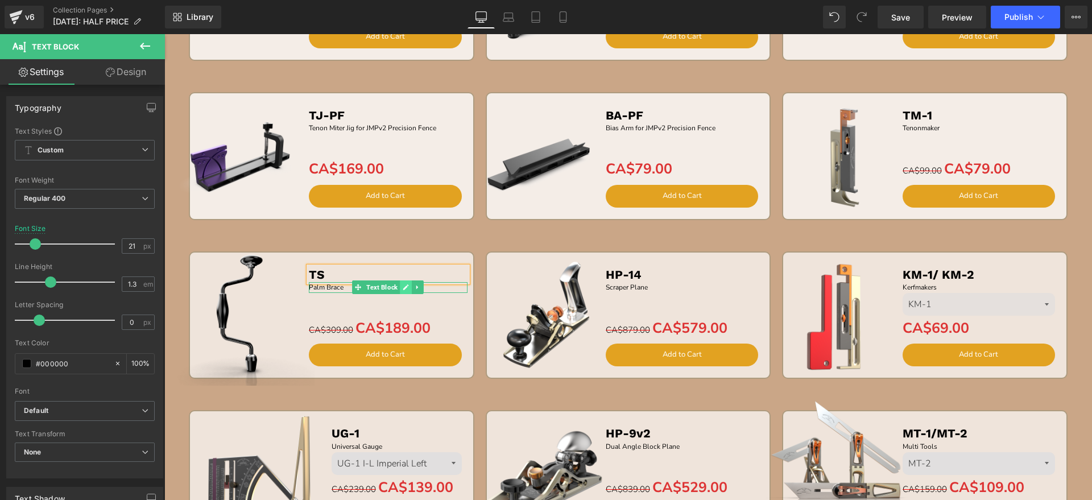
click at [400, 289] on link at bounding box center [406, 287] width 12 height 14
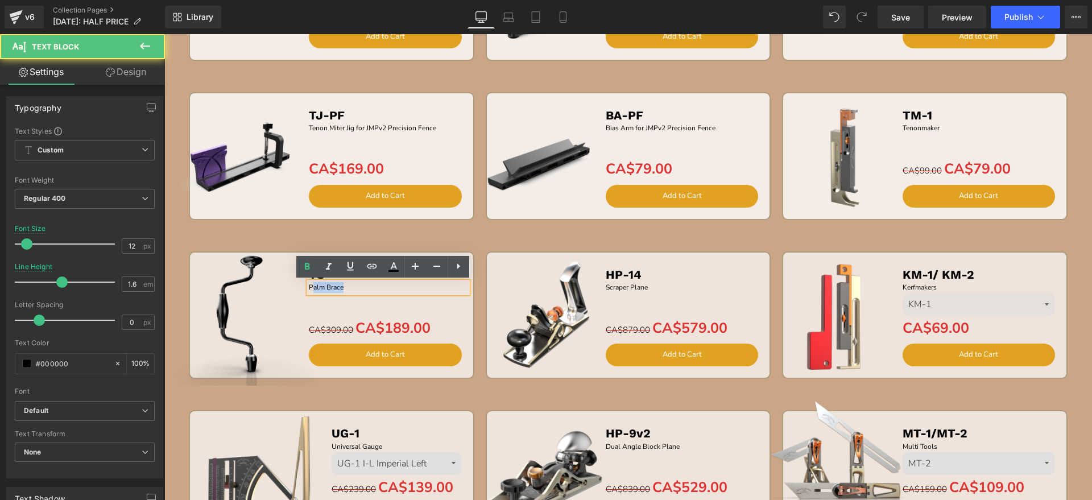
drag, startPoint x: 325, startPoint y: 286, endPoint x: 305, endPoint y: 289, distance: 19.6
click at [309, 289] on p "Palm Brace" at bounding box center [388, 287] width 159 height 11
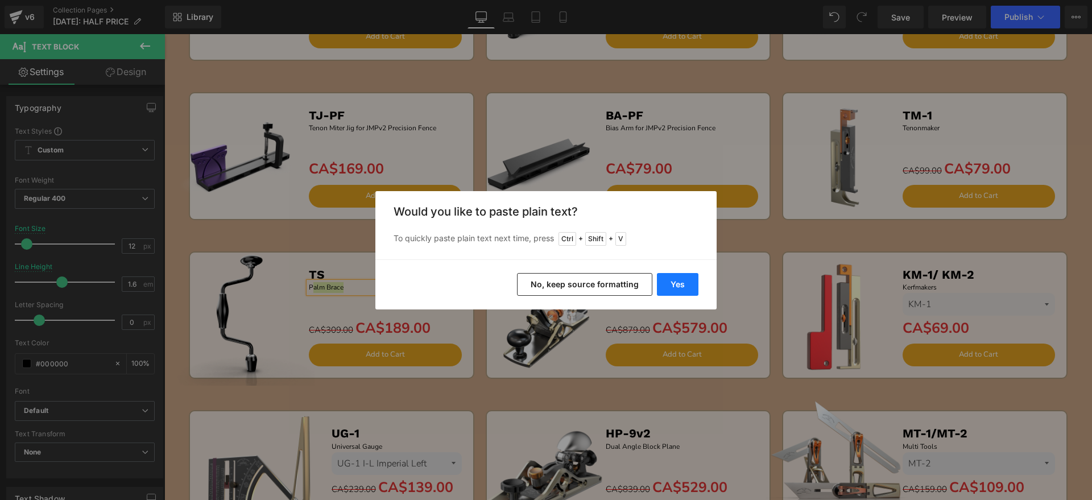
click at [664, 288] on button "Yes" at bounding box center [678, 284] width 42 height 23
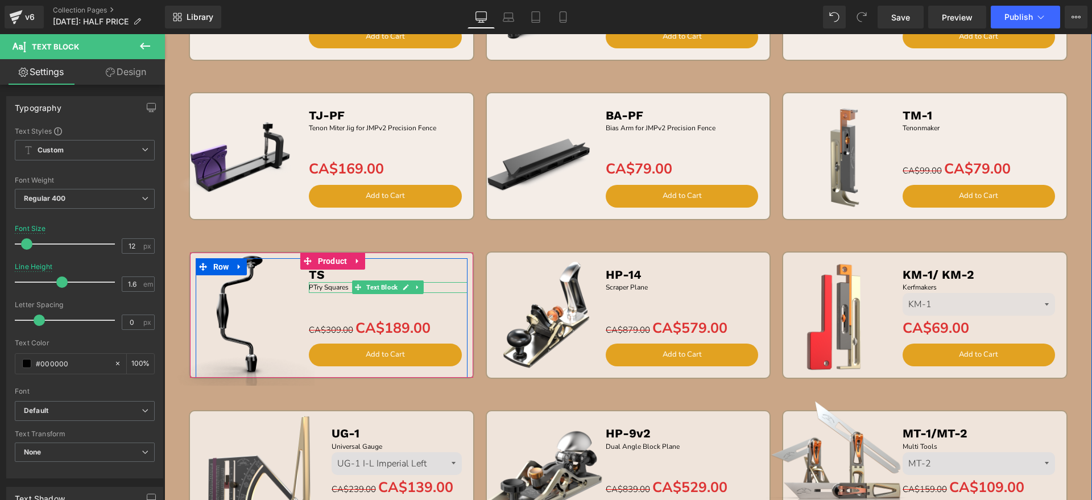
click at [309, 286] on p "PTry Squares" at bounding box center [388, 287] width 159 height 11
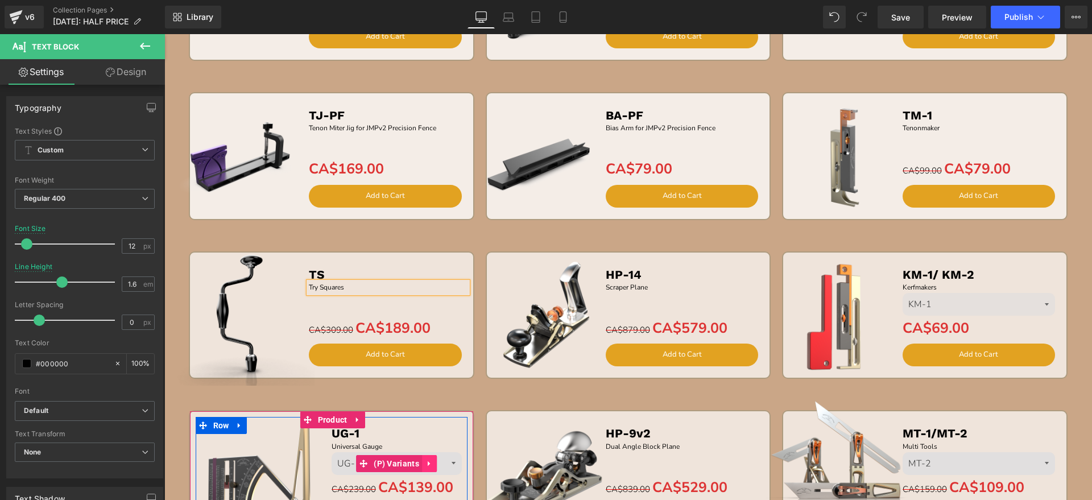
click at [428, 460] on link at bounding box center [429, 463] width 15 height 17
click at [418, 464] on icon at bounding box center [422, 464] width 8 height 8
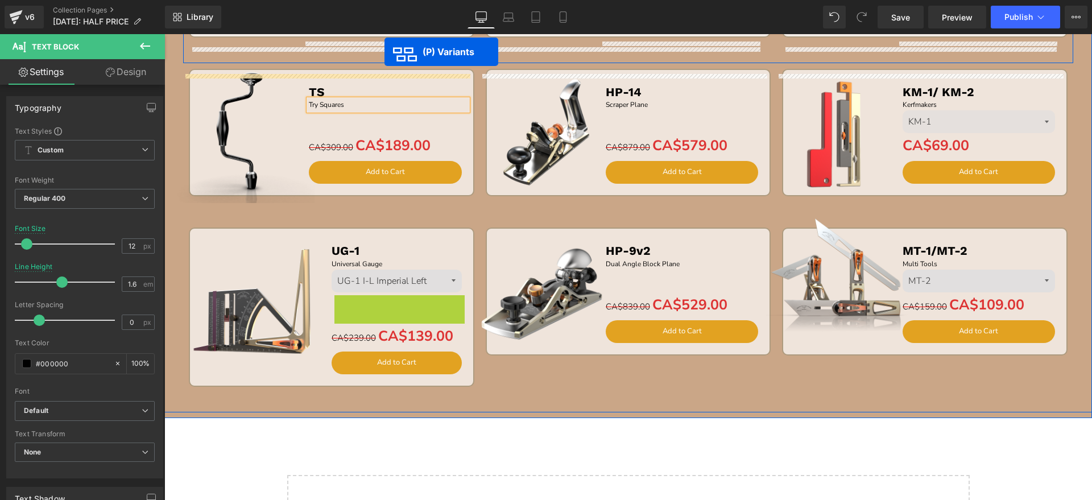
scroll to position [552, 0]
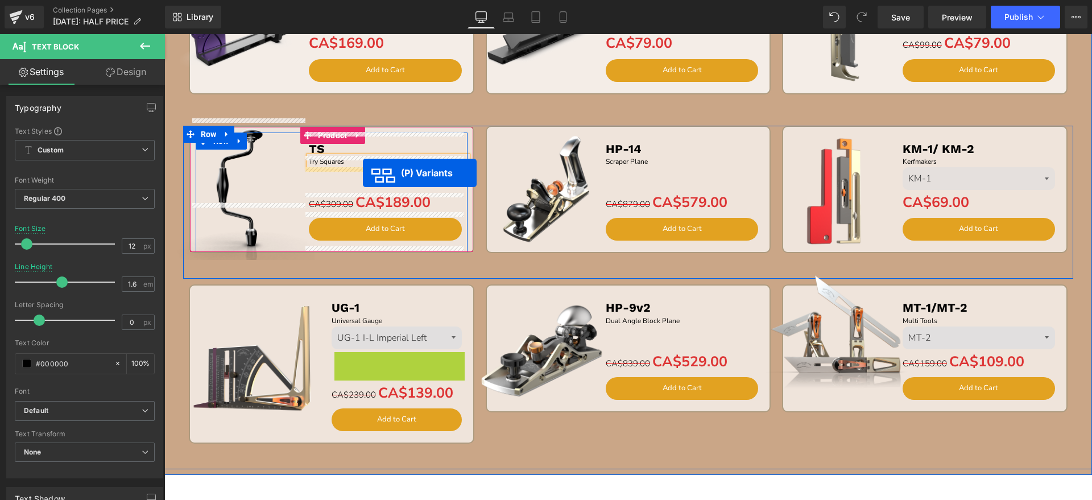
drag, startPoint x: 362, startPoint y: 181, endPoint x: 363, endPoint y: 173, distance: 8.6
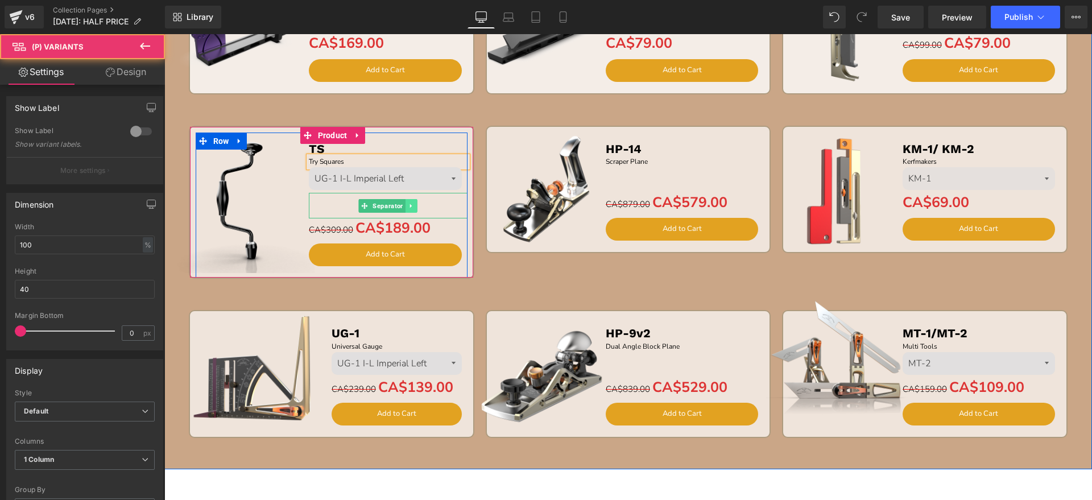
click at [410, 208] on link at bounding box center [412, 206] width 12 height 14
click at [414, 207] on icon at bounding box center [417, 206] width 6 height 6
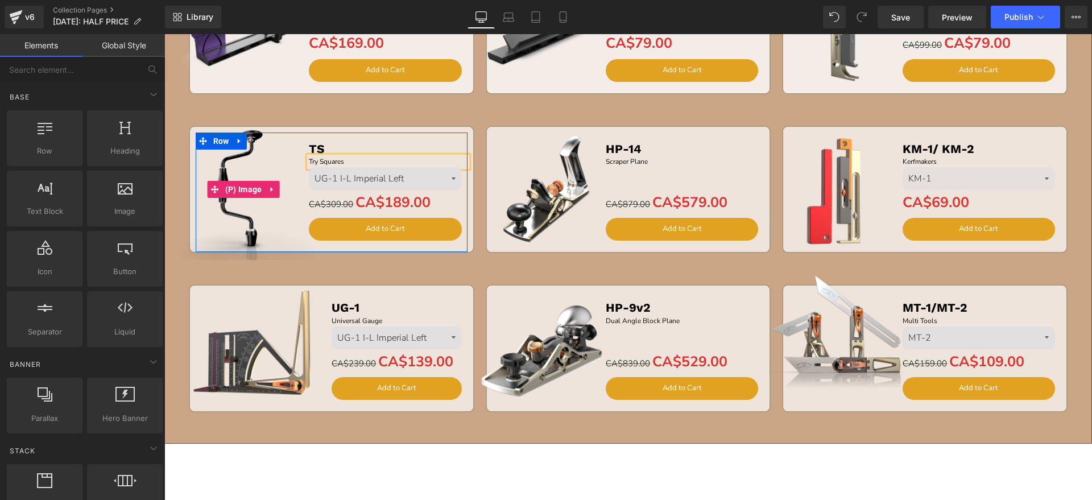
click at [267, 148] on img at bounding box center [244, 189] width 142 height 142
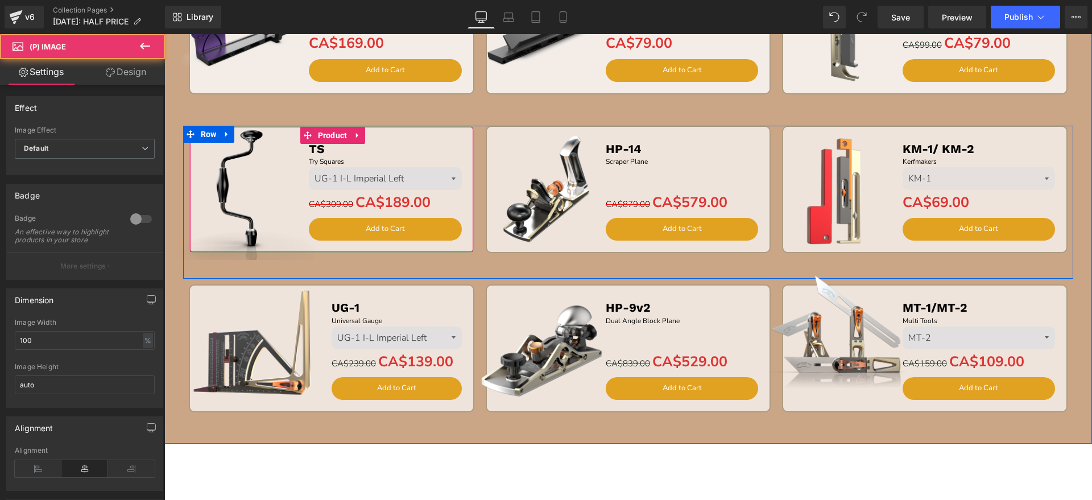
drag, startPoint x: 330, startPoint y: 142, endPoint x: 284, endPoint y: 143, distance: 45.5
click at [330, 141] on span "Product" at bounding box center [332, 135] width 35 height 17
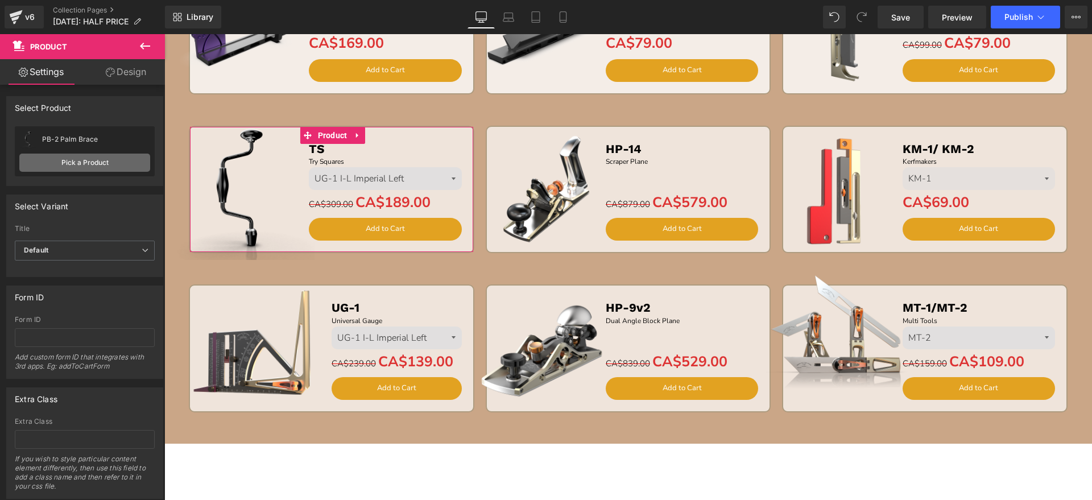
click at [108, 165] on link "Pick a Product" at bounding box center [84, 163] width 131 height 18
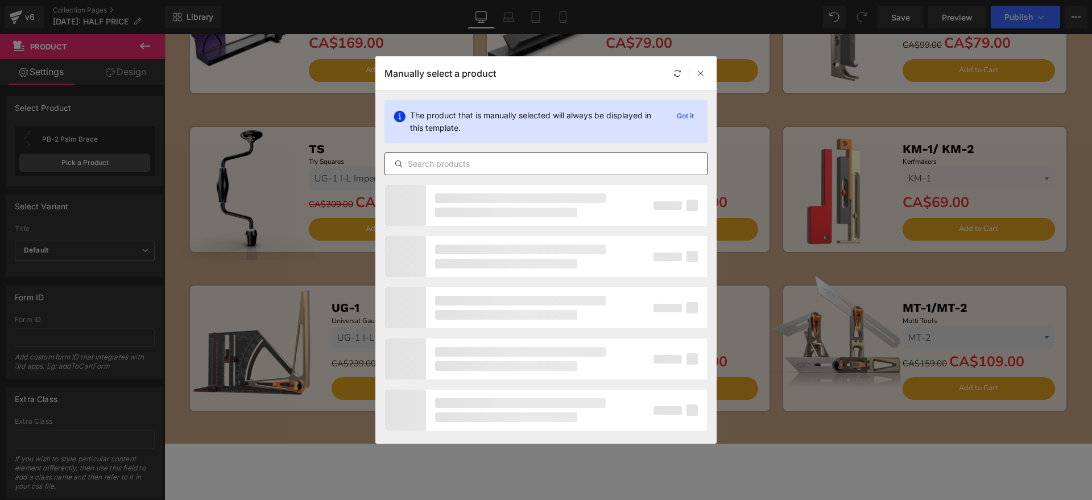
click at [404, 163] on input "text" at bounding box center [546, 164] width 322 height 14
click at [425, 162] on input "text" at bounding box center [546, 164] width 322 height 14
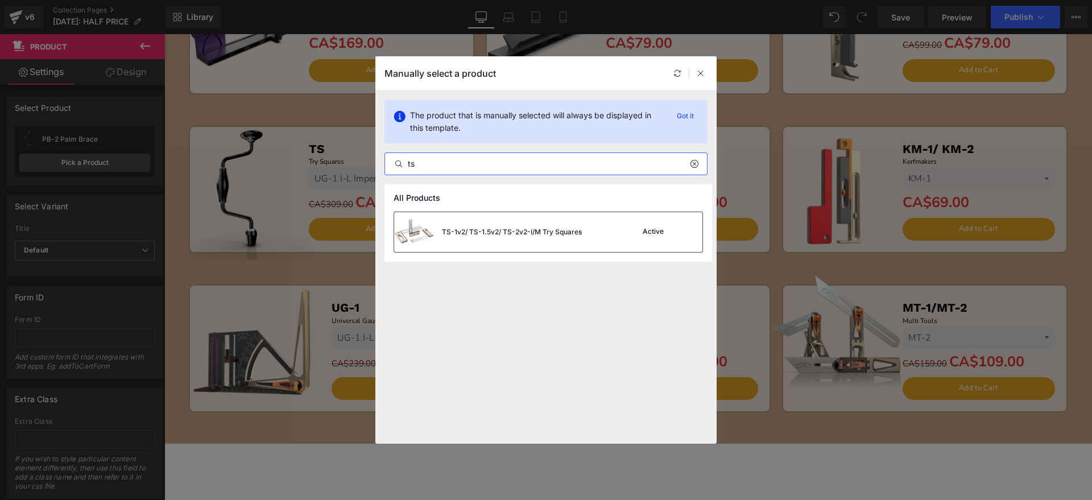
type input "ts"
click at [497, 240] on div "TS-1v2/ TS-1.5v2/ TS-2v2-I/M Try Squares" at bounding box center [488, 232] width 188 height 40
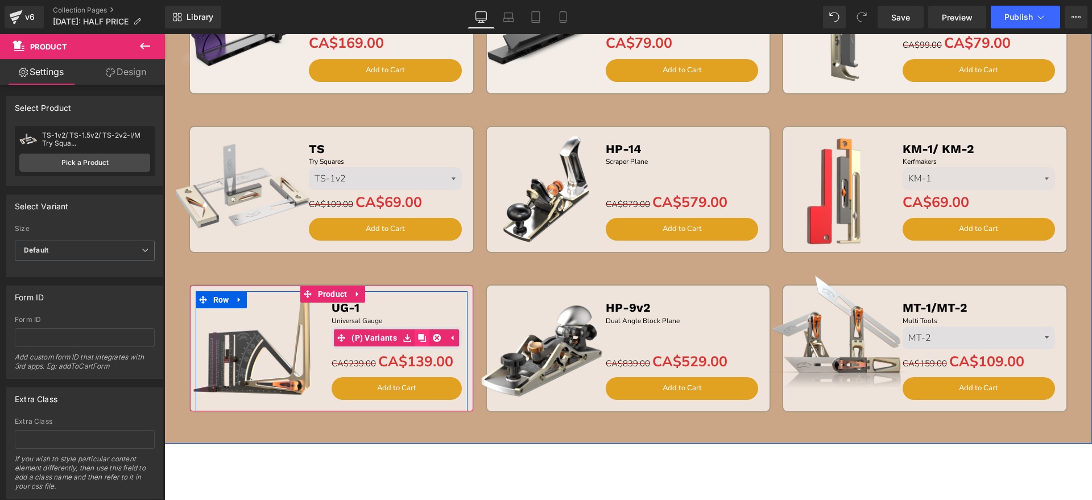
click at [418, 339] on icon at bounding box center [422, 338] width 8 height 8
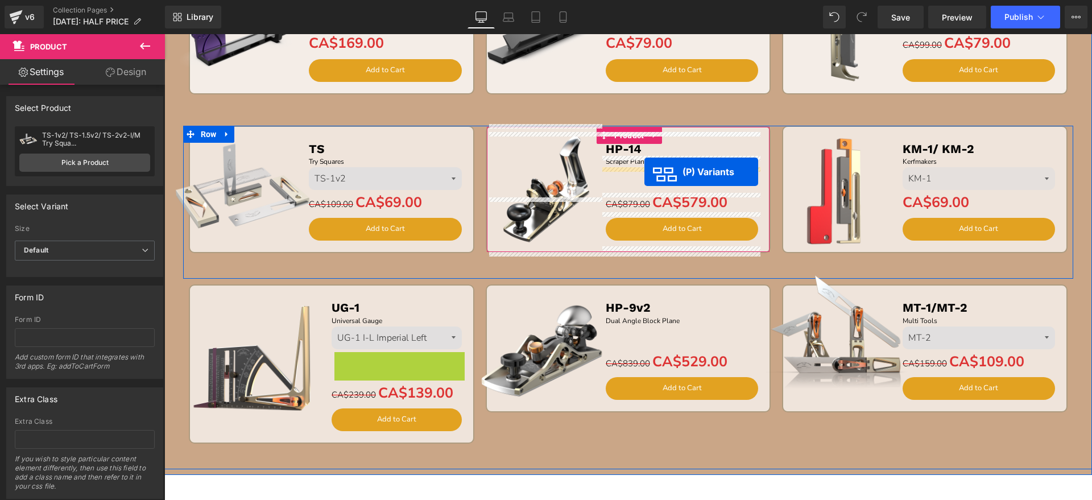
drag, startPoint x: 360, startPoint y: 363, endPoint x: 644, endPoint y: 172, distance: 342.7
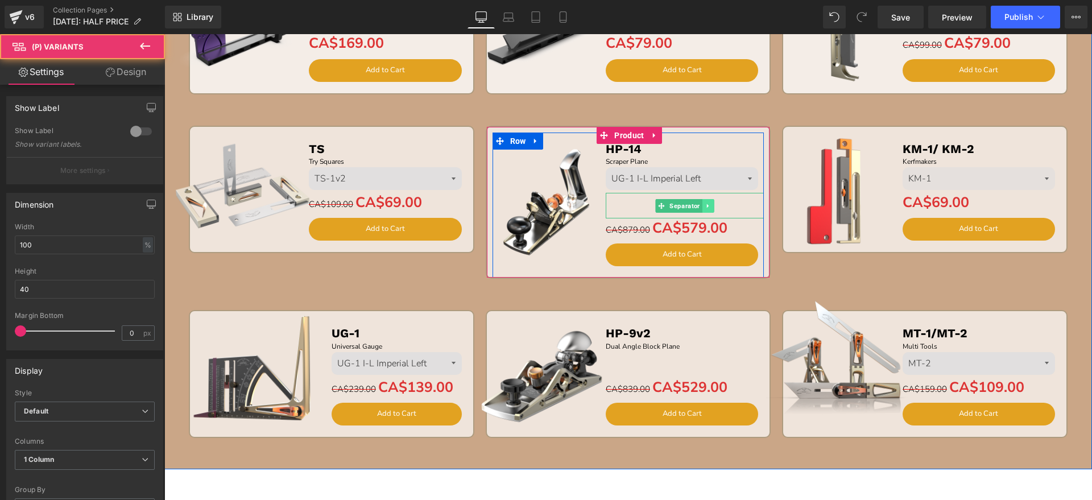
click at [705, 207] on icon at bounding box center [708, 206] width 6 height 7
click at [711, 206] on icon at bounding box center [714, 206] width 6 height 6
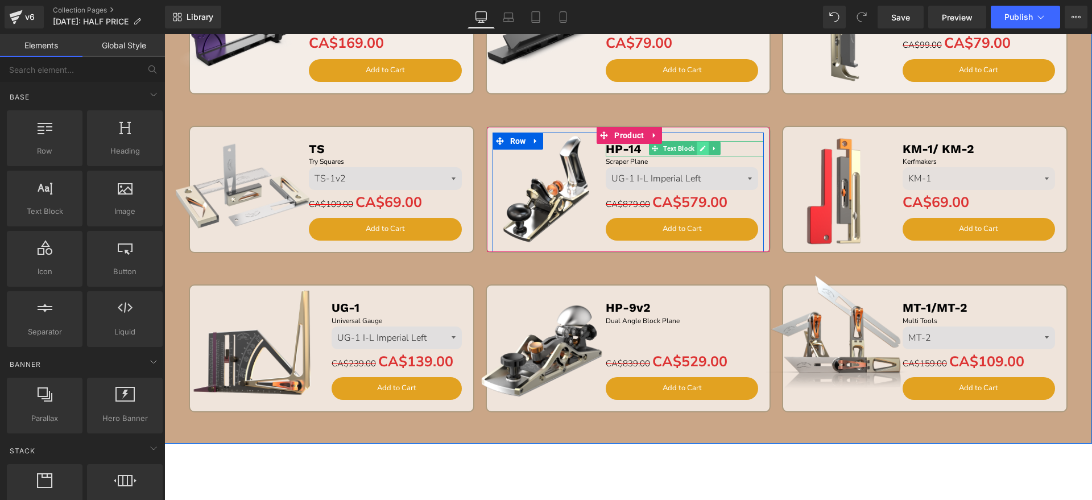
click at [700, 149] on icon at bounding box center [703, 149] width 6 height 6
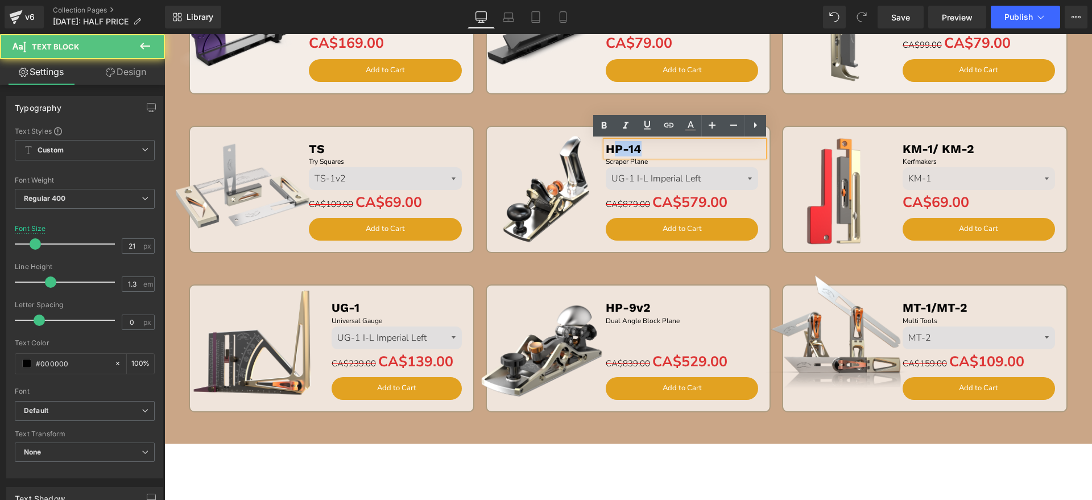
click at [610, 149] on p "HP-14" at bounding box center [685, 148] width 159 height 15
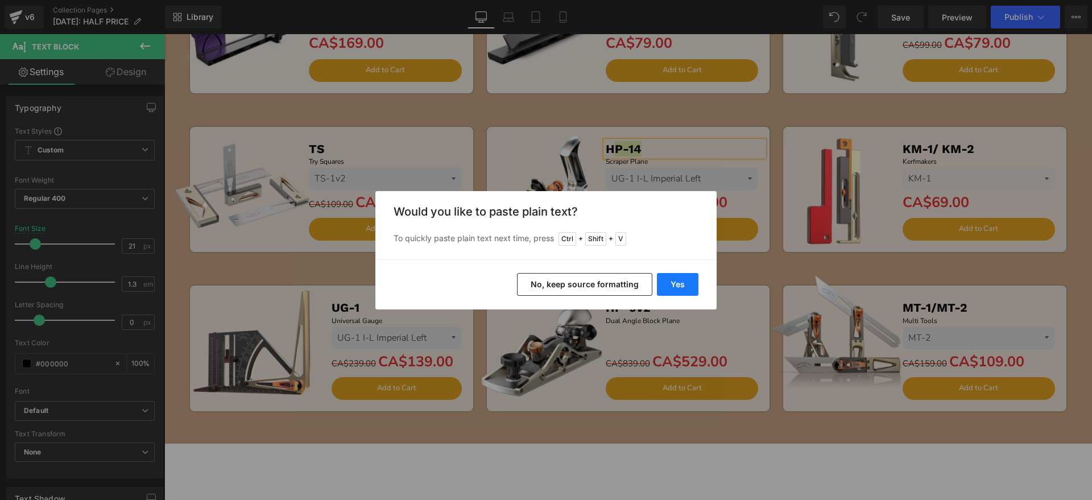
click at [688, 286] on button "Yes" at bounding box center [678, 284] width 42 height 23
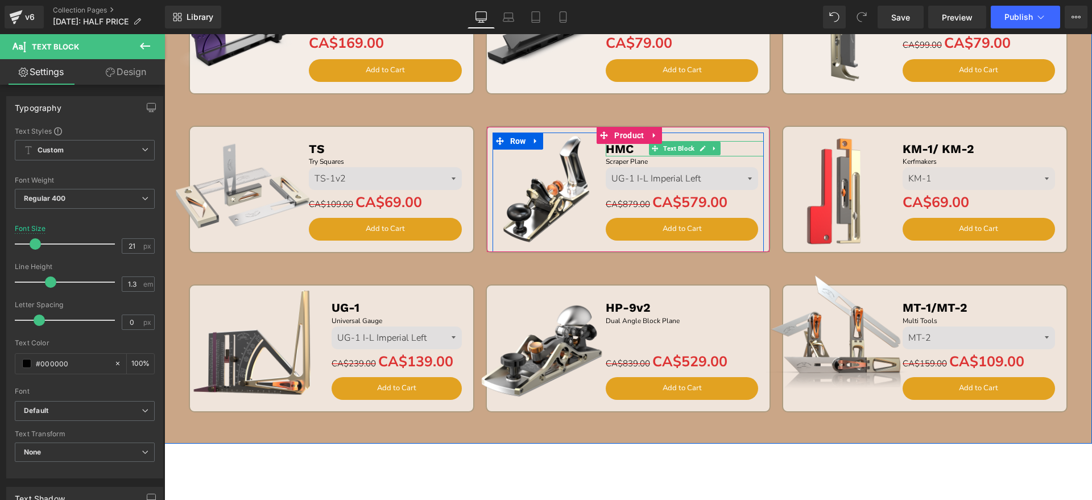
click at [610, 148] on b "HMC" at bounding box center [620, 149] width 28 height 14
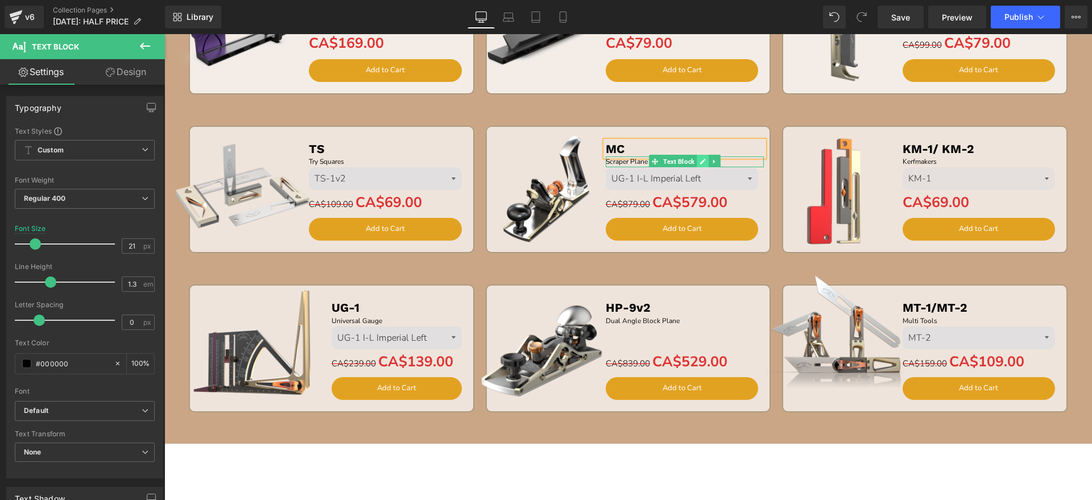
click at [700, 161] on icon at bounding box center [703, 162] width 6 height 6
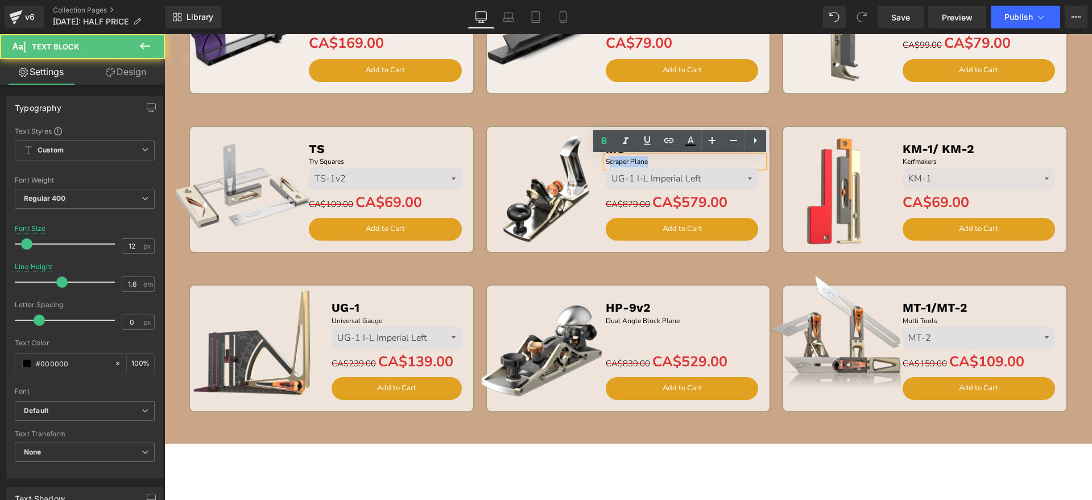
drag, startPoint x: 662, startPoint y: 161, endPoint x: 605, endPoint y: 162, distance: 57.5
click at [606, 162] on p "Scraper Plane" at bounding box center [685, 161] width 159 height 11
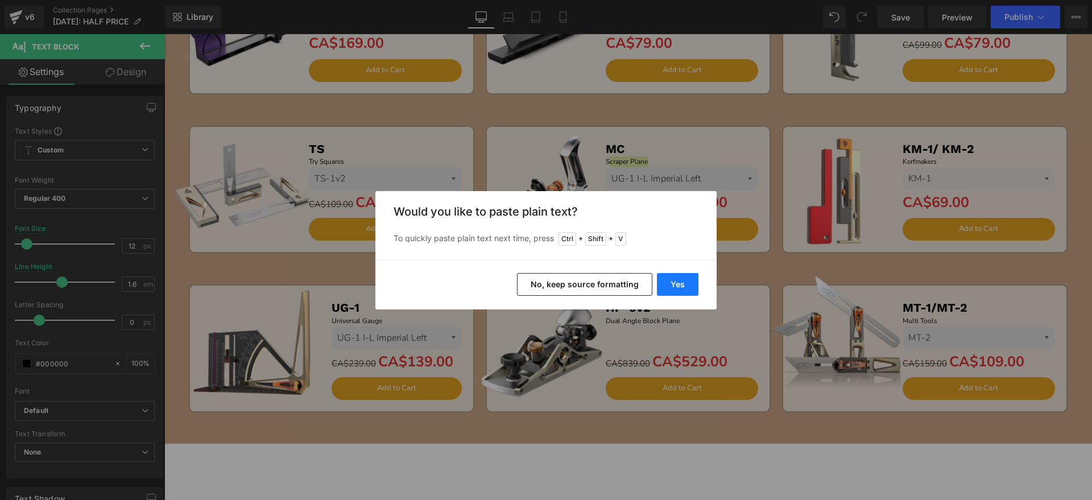
click at [667, 280] on button "Yes" at bounding box center [678, 284] width 42 height 23
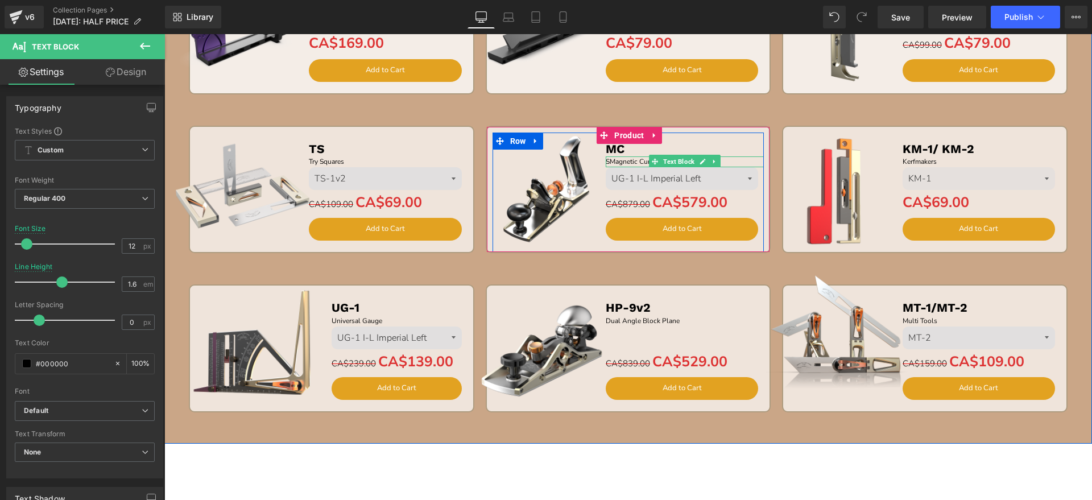
click at [606, 159] on p "SMagnetic Cursor" at bounding box center [685, 161] width 159 height 11
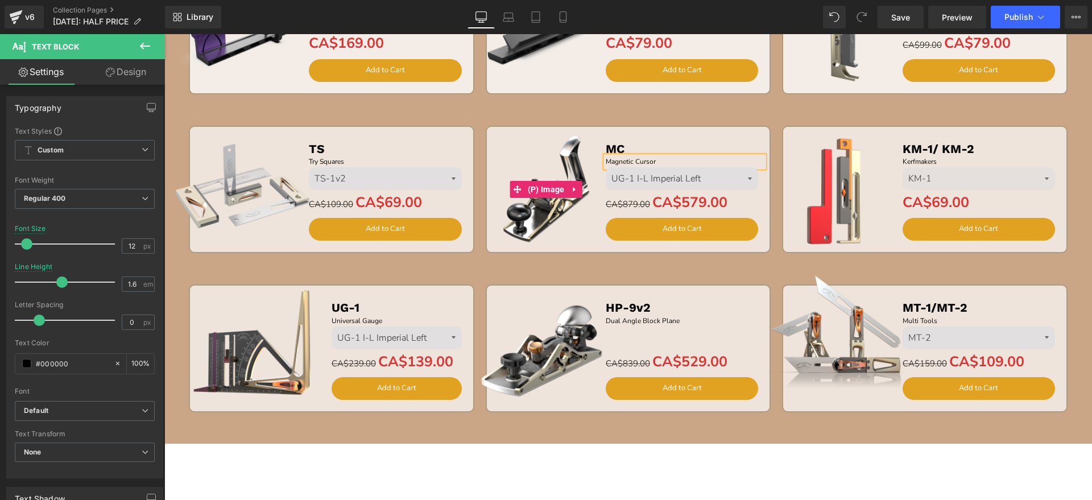
click at [526, 213] on img at bounding box center [546, 189] width 130 height 130
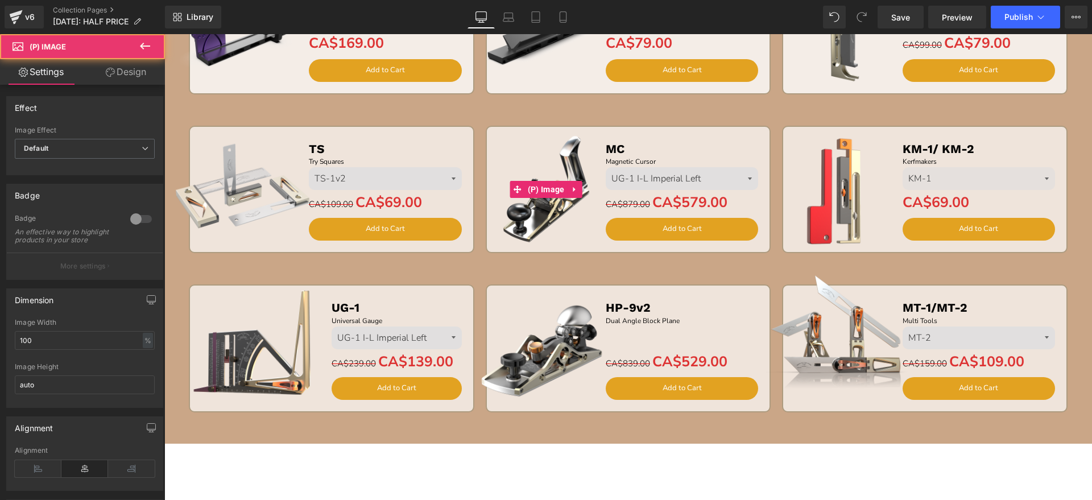
click at [545, 152] on img at bounding box center [546, 189] width 130 height 130
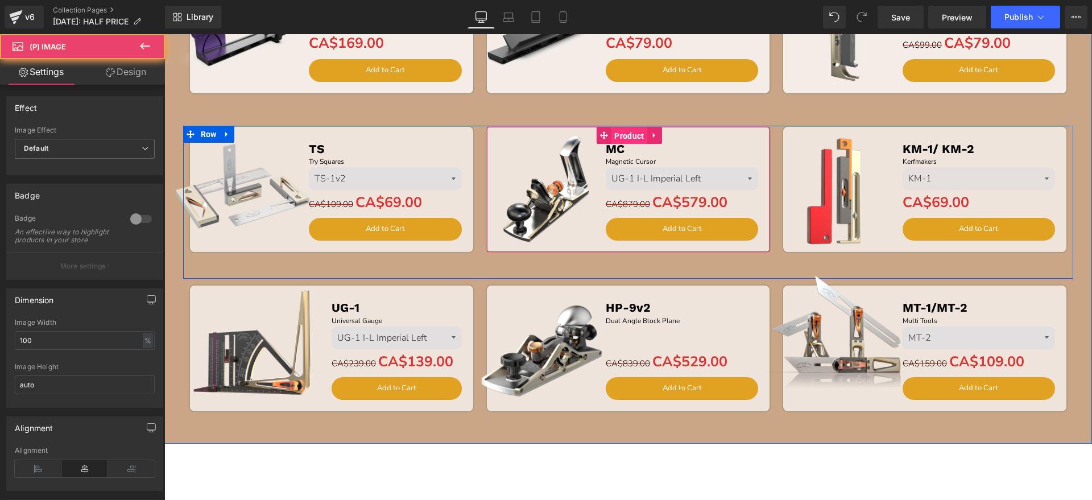
click at [625, 130] on span "Product" at bounding box center [629, 135] width 35 height 17
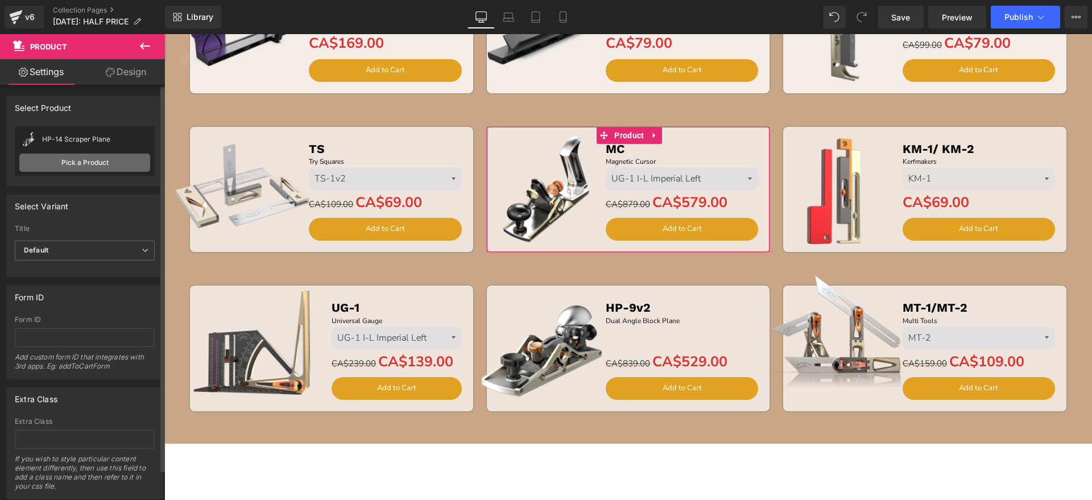
click at [43, 164] on link "Pick a Product" at bounding box center [84, 163] width 131 height 18
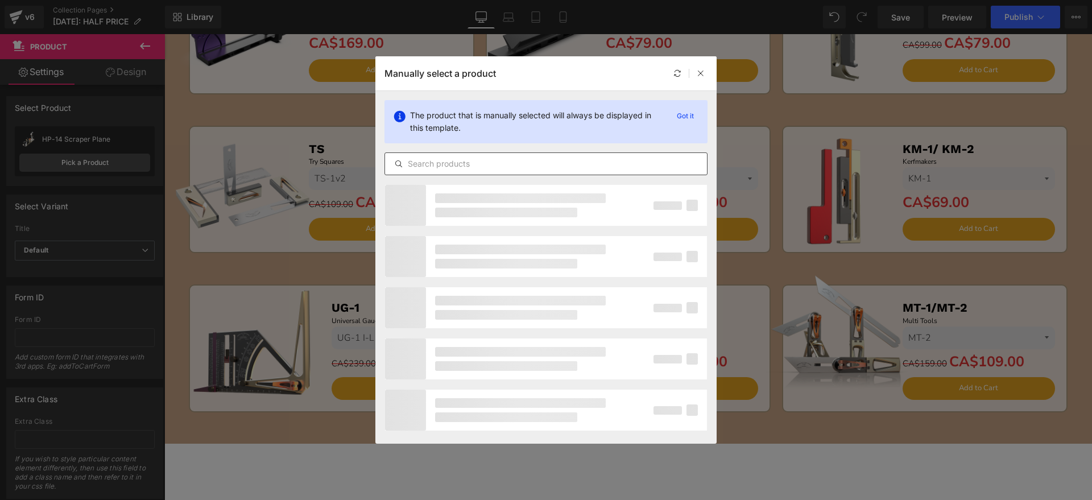
click at [460, 163] on input "text" at bounding box center [546, 164] width 322 height 14
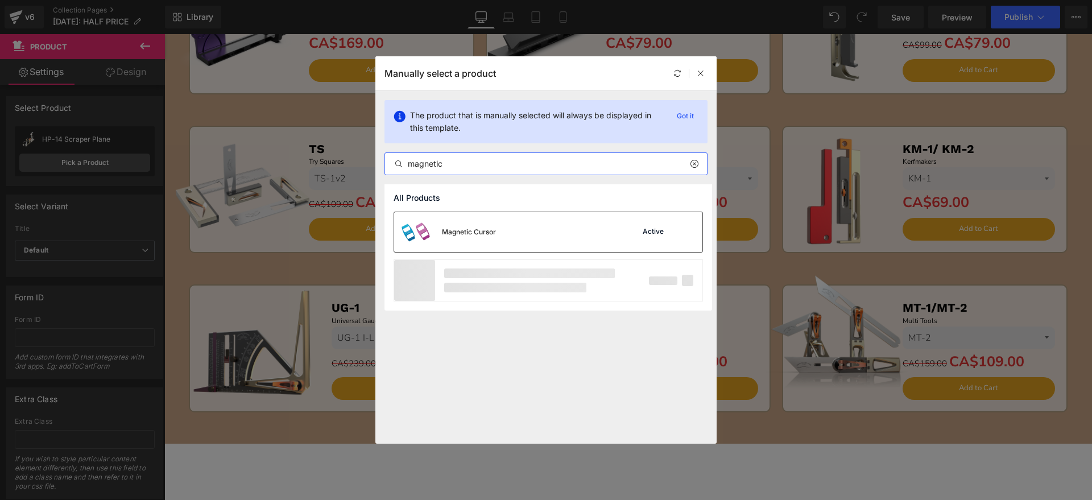
type input "magnetic"
click at [506, 229] on div "Magnetic Cursor Active" at bounding box center [548, 232] width 308 height 40
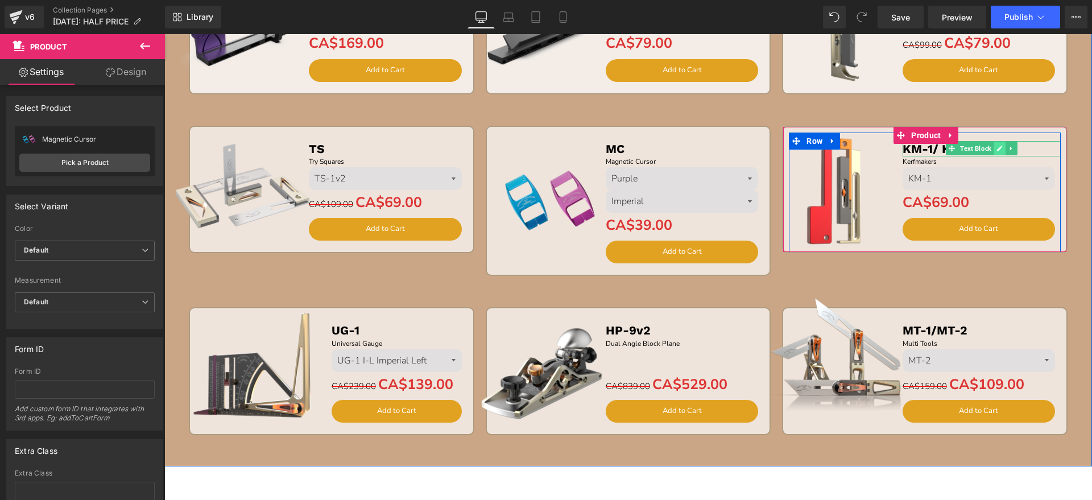
click at [997, 147] on icon at bounding box center [1000, 149] width 6 height 6
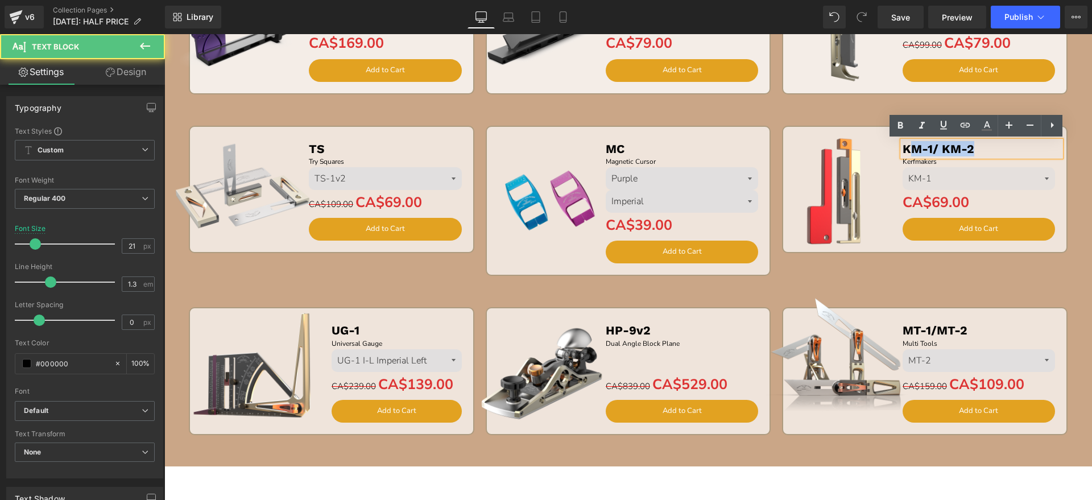
drag, startPoint x: 984, startPoint y: 147, endPoint x: 904, endPoint y: 147, distance: 79.6
click at [904, 147] on p "KM-1/ KM-2" at bounding box center [982, 148] width 159 height 15
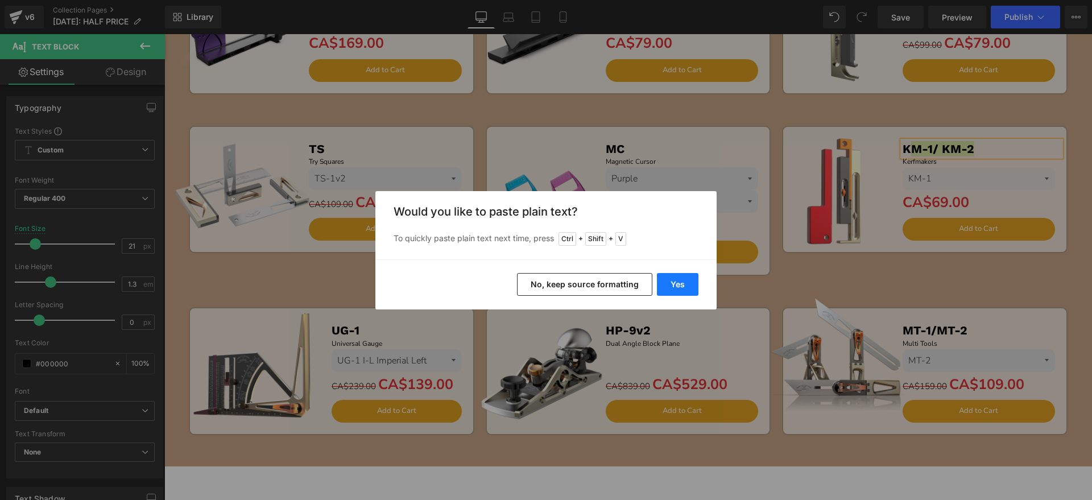
drag, startPoint x: 683, startPoint y: 282, endPoint x: 763, endPoint y: 155, distance: 150.1
click at [683, 282] on button "Yes" at bounding box center [678, 284] width 42 height 23
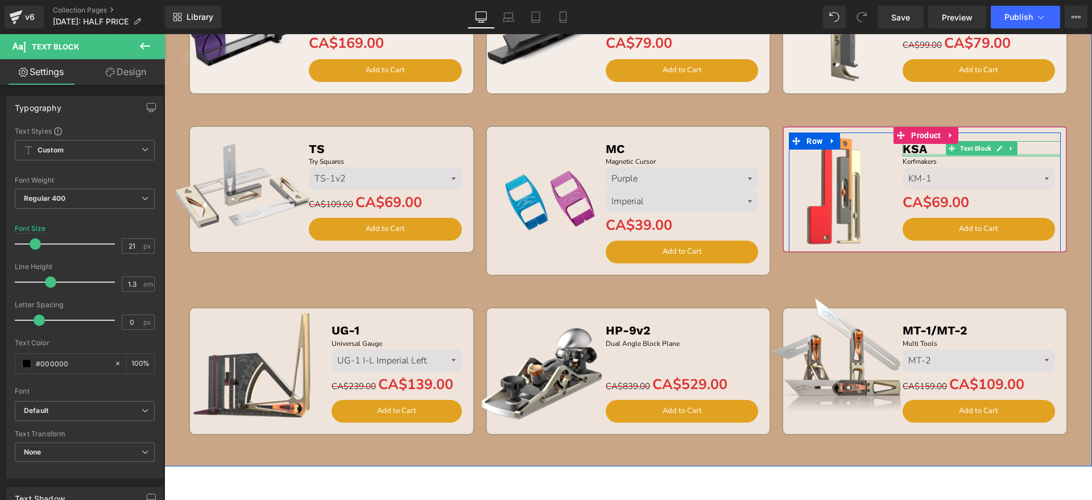
click at [903, 154] on div at bounding box center [982, 155] width 159 height 3
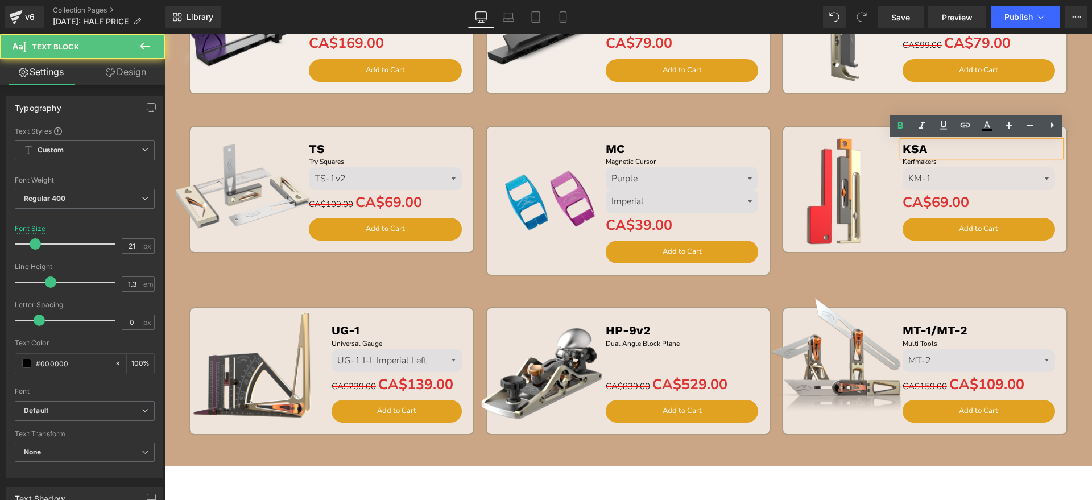
click at [908, 151] on b "KSA" at bounding box center [915, 149] width 24 height 14
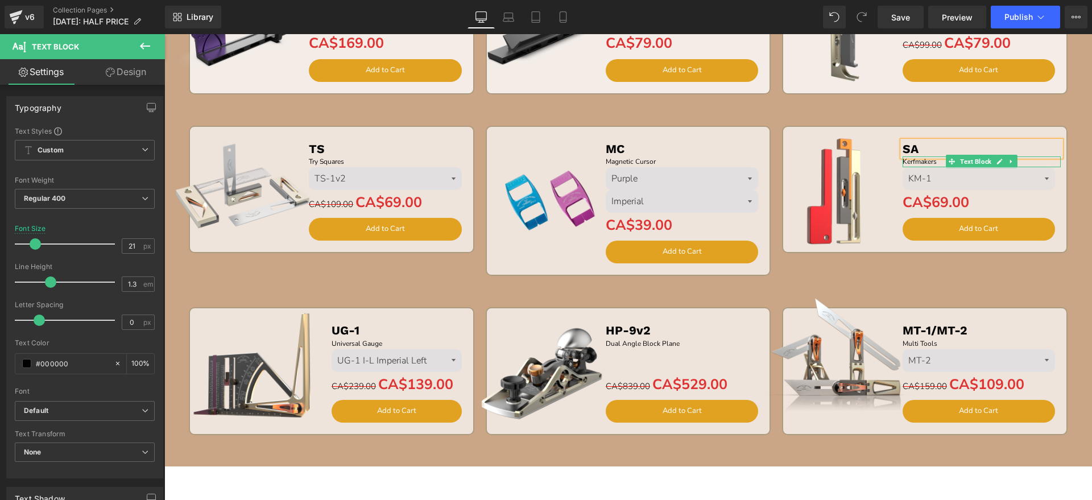
click at [997, 157] on link at bounding box center [1000, 162] width 12 height 14
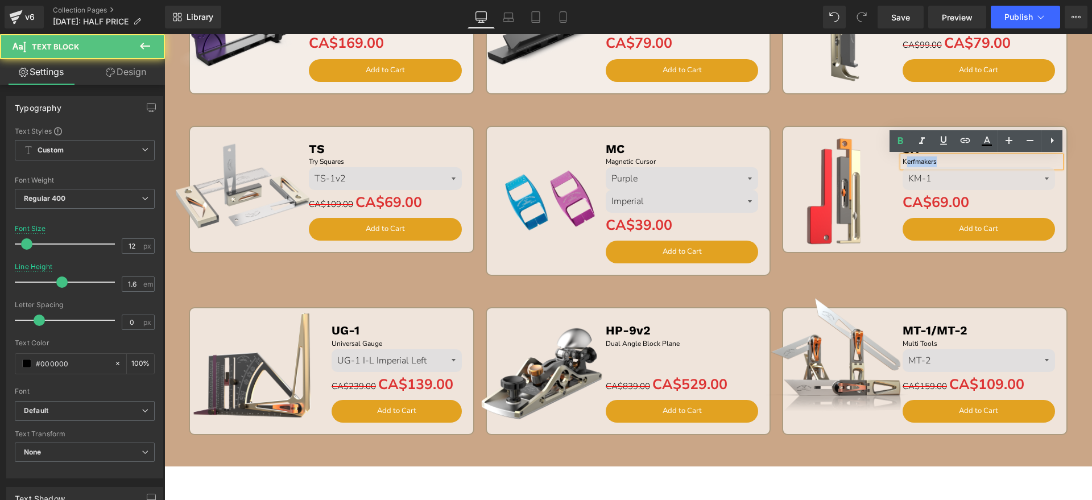
click at [903, 160] on p "Kerfmakers" at bounding box center [982, 161] width 159 height 11
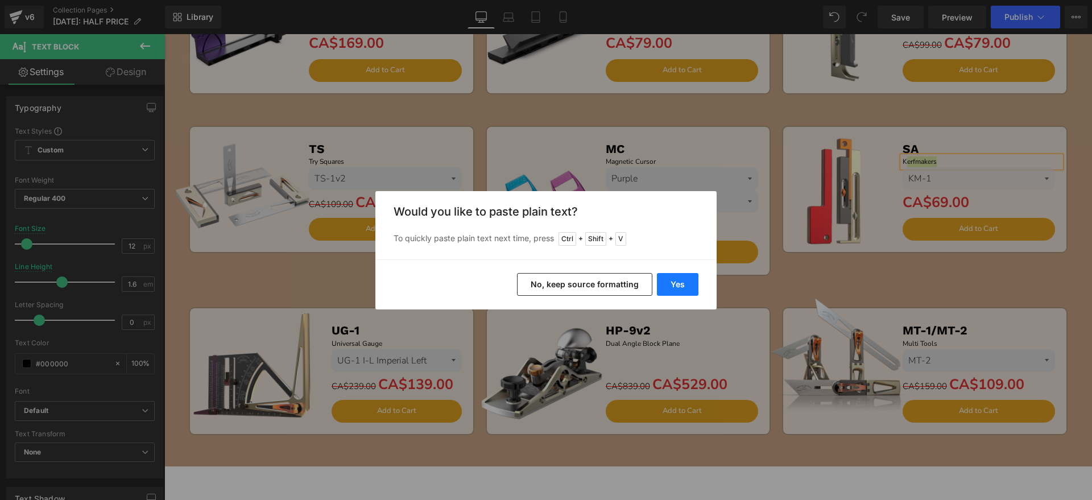
click at [681, 279] on button "Yes" at bounding box center [678, 284] width 42 height 23
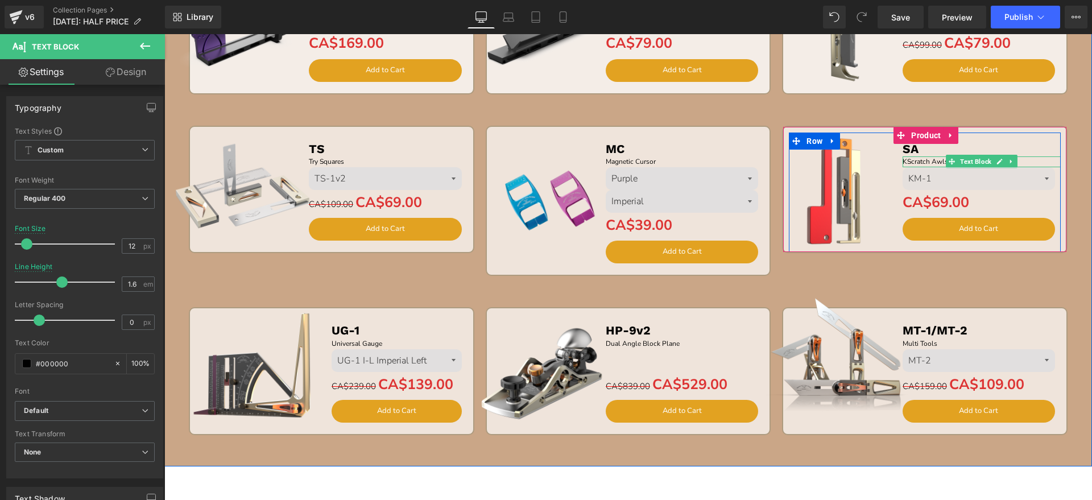
click at [903, 160] on p "KScratch Awls" at bounding box center [982, 161] width 159 height 11
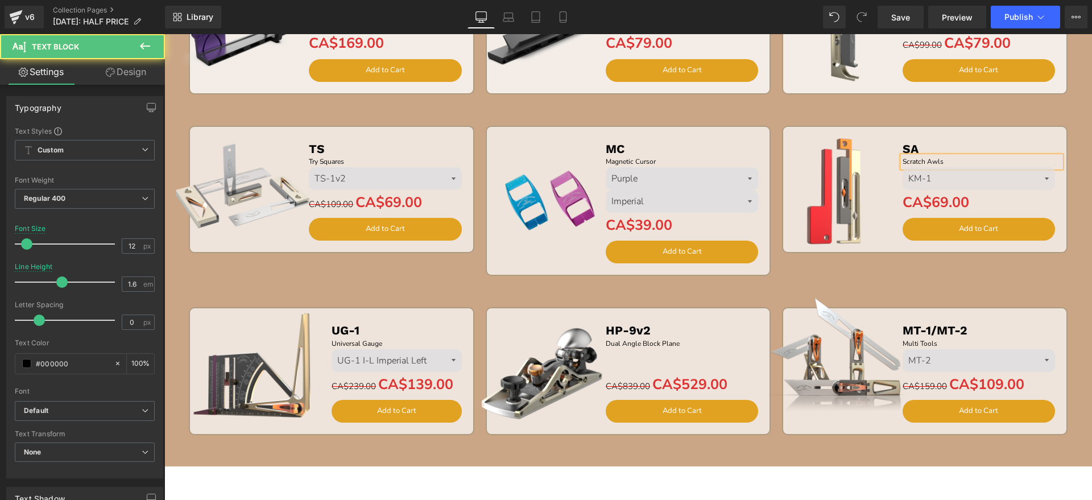
click at [849, 206] on img at bounding box center [837, 189] width 127 height 127
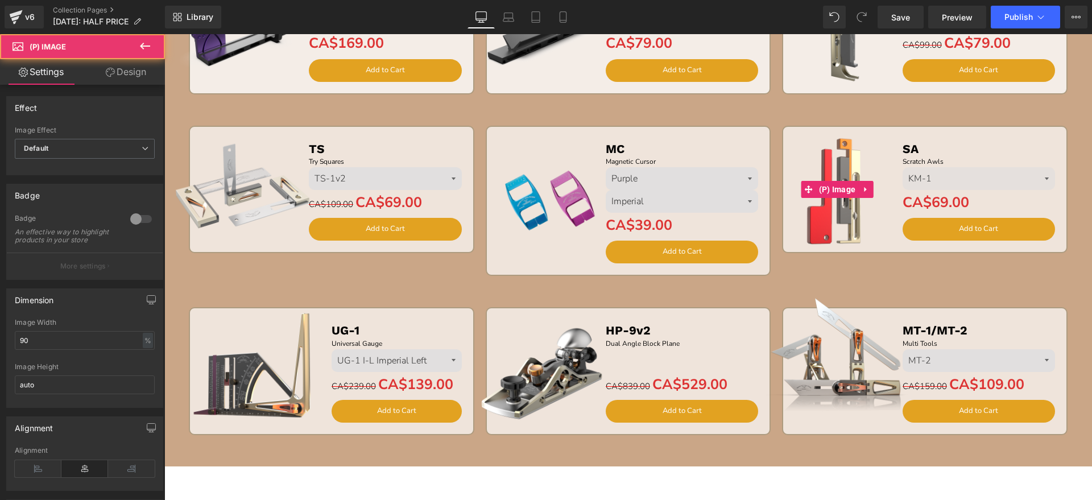
click at [863, 140] on img at bounding box center [837, 189] width 127 height 127
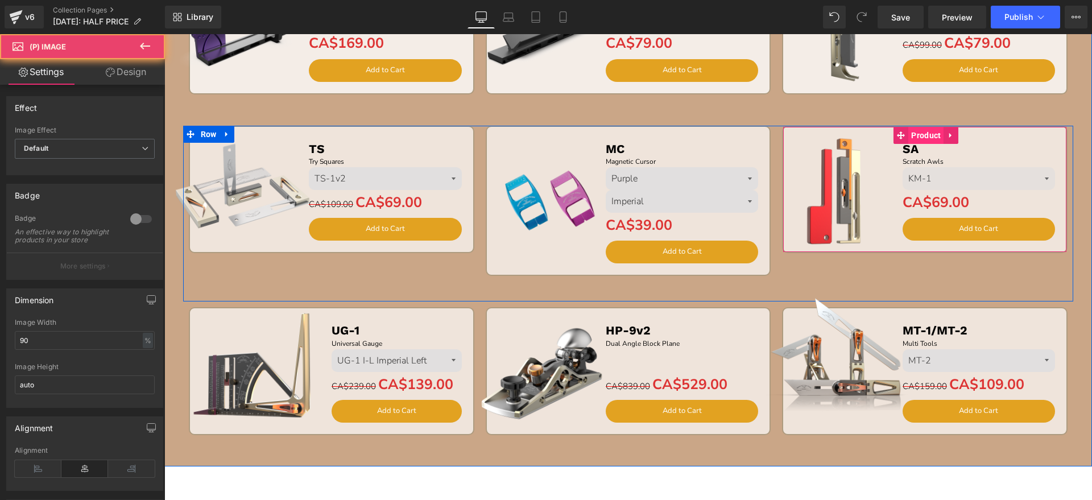
click at [918, 129] on span "Product" at bounding box center [925, 135] width 35 height 17
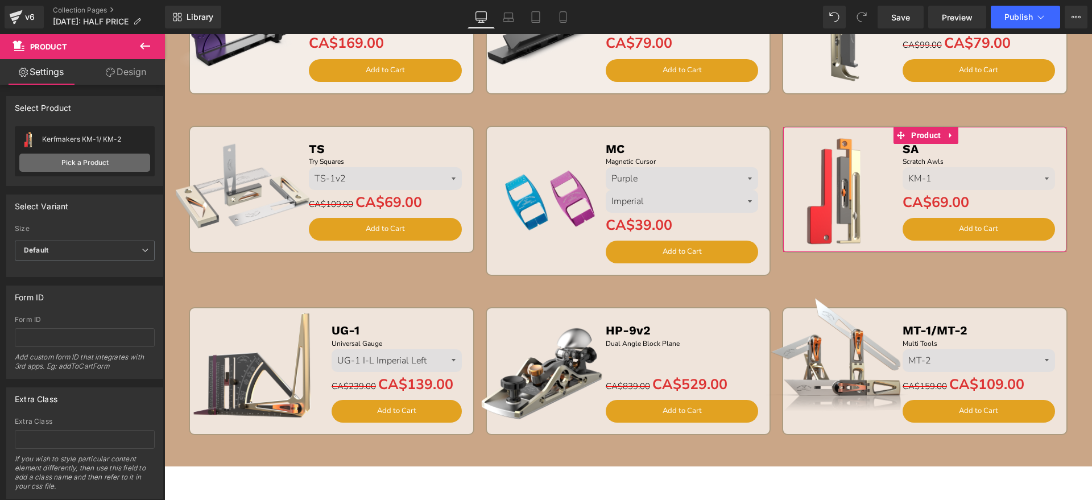
click at [96, 162] on link "Pick a Product" at bounding box center [84, 163] width 131 height 18
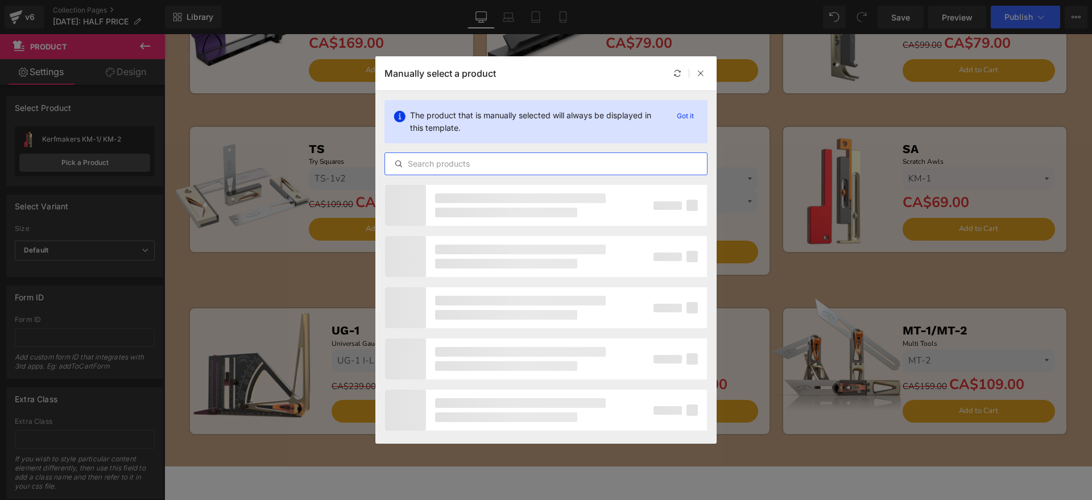
click at [457, 166] on input "text" at bounding box center [546, 164] width 322 height 14
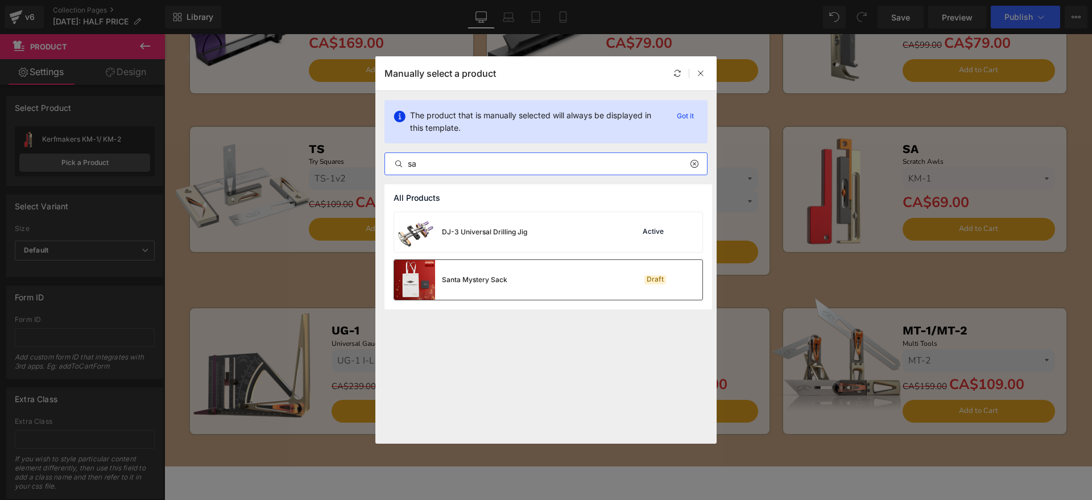
type input "sa"
click at [489, 292] on div "Santa Mystery Sack" at bounding box center [450, 280] width 113 height 40
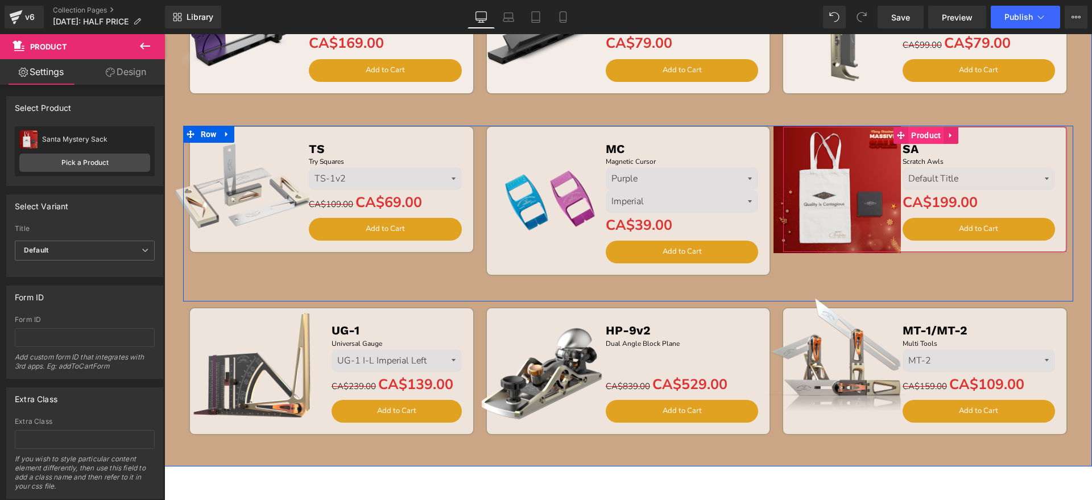
click at [935, 130] on span "Product" at bounding box center [925, 135] width 35 height 17
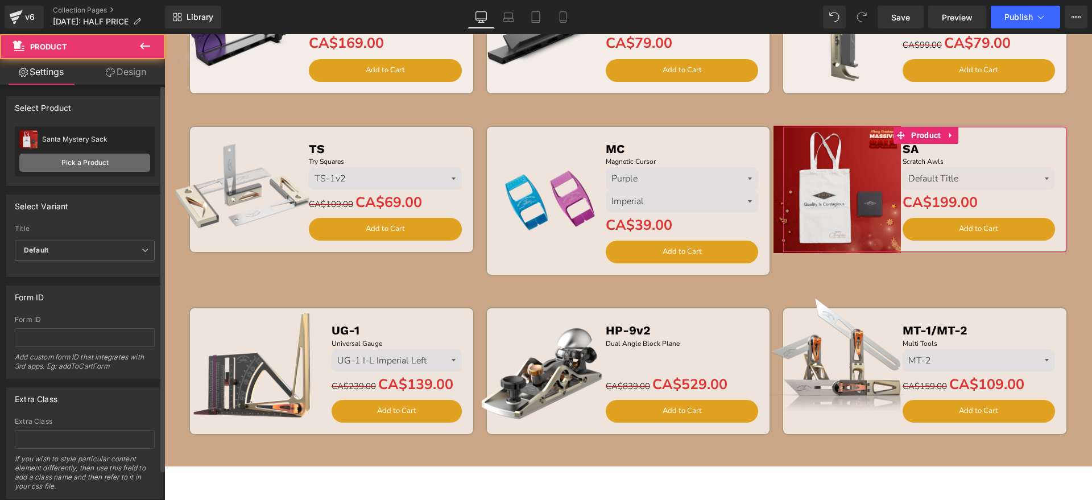
click at [78, 166] on link "Pick a Product" at bounding box center [84, 163] width 131 height 18
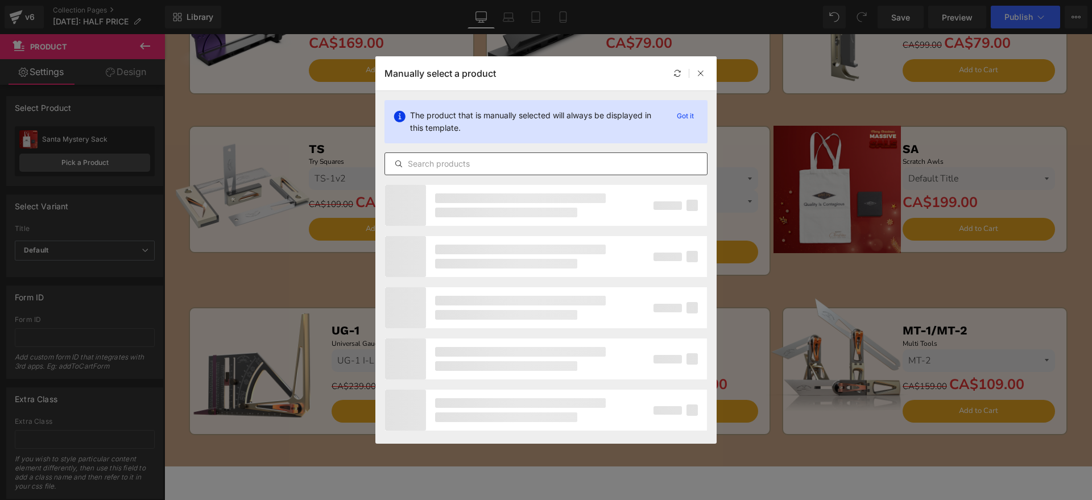
click at [426, 163] on input "text" at bounding box center [546, 164] width 322 height 14
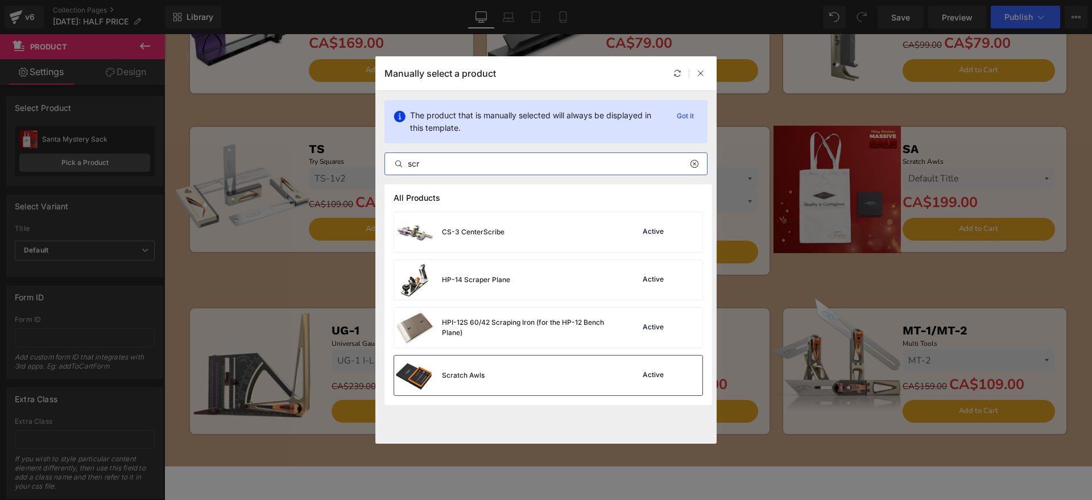
type input "scr"
click at [510, 374] on div "Scratch Awls Active" at bounding box center [548, 376] width 308 height 40
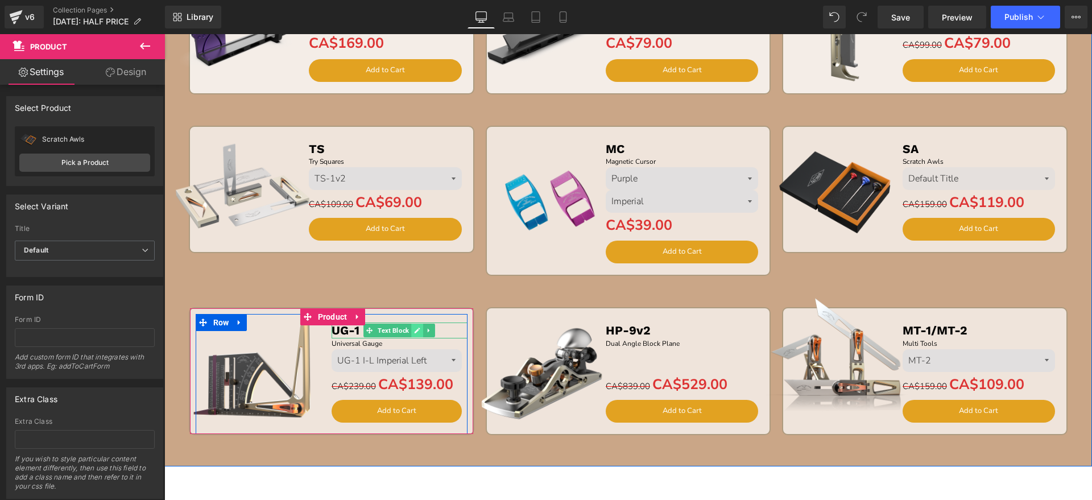
click at [415, 330] on icon at bounding box center [418, 331] width 6 height 6
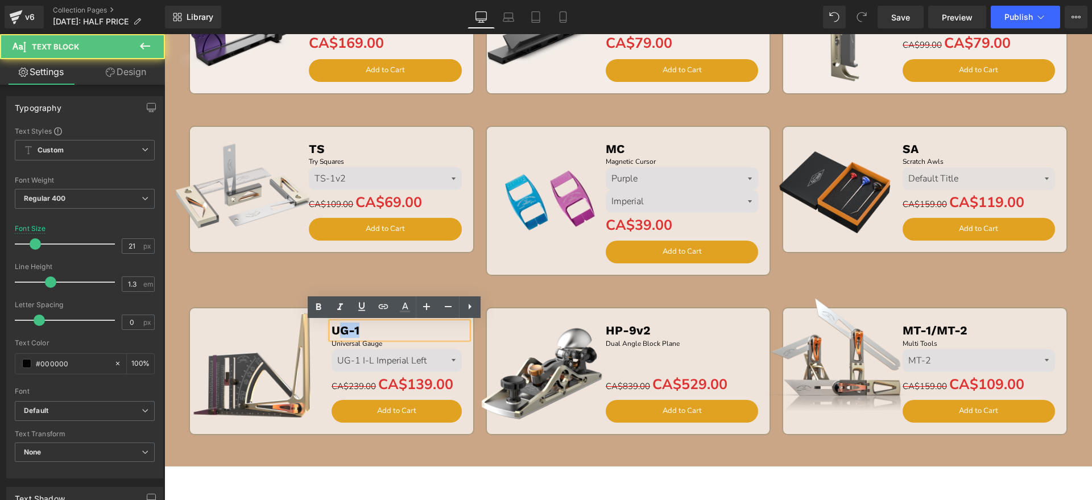
drag, startPoint x: 346, startPoint y: 329, endPoint x: 336, endPoint y: 329, distance: 10.2
click at [336, 329] on p "UG-1" at bounding box center [400, 330] width 136 height 15
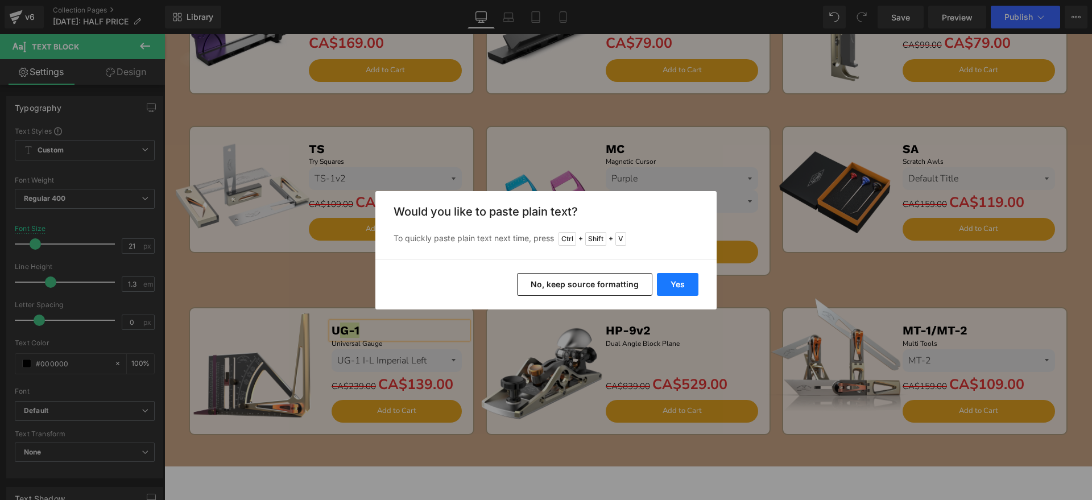
click at [665, 284] on button "Yes" at bounding box center [678, 284] width 42 height 23
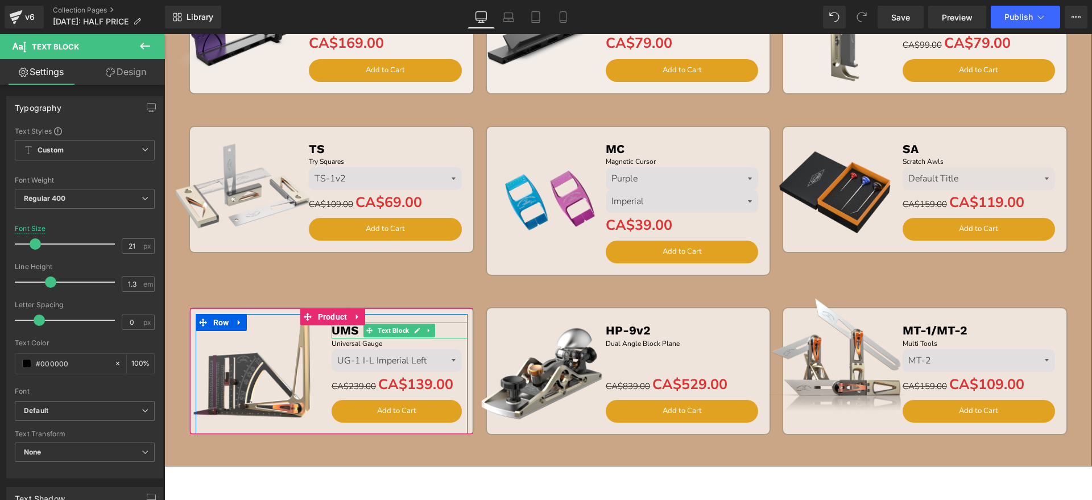
click at [332, 330] on b "UMS" at bounding box center [345, 330] width 27 height 14
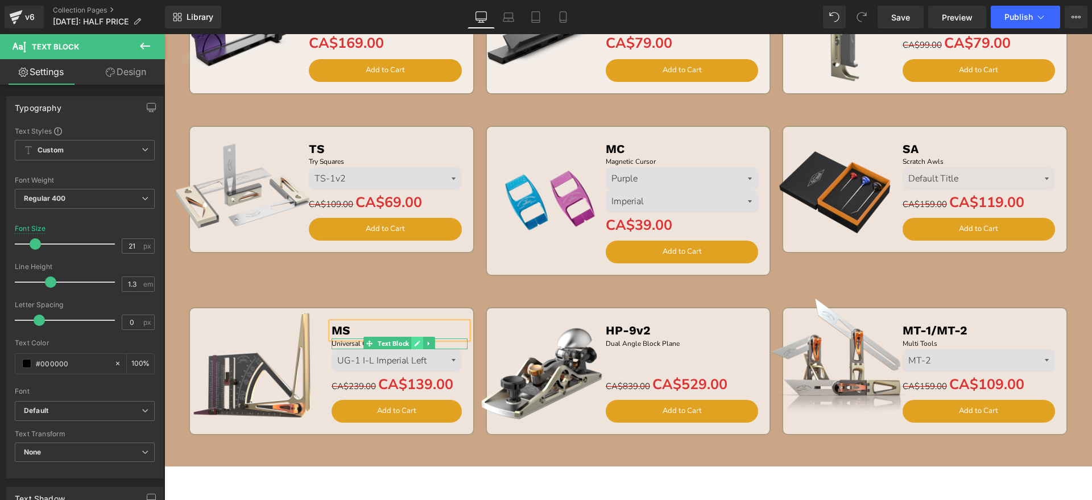
click at [415, 341] on icon at bounding box center [418, 344] width 6 height 6
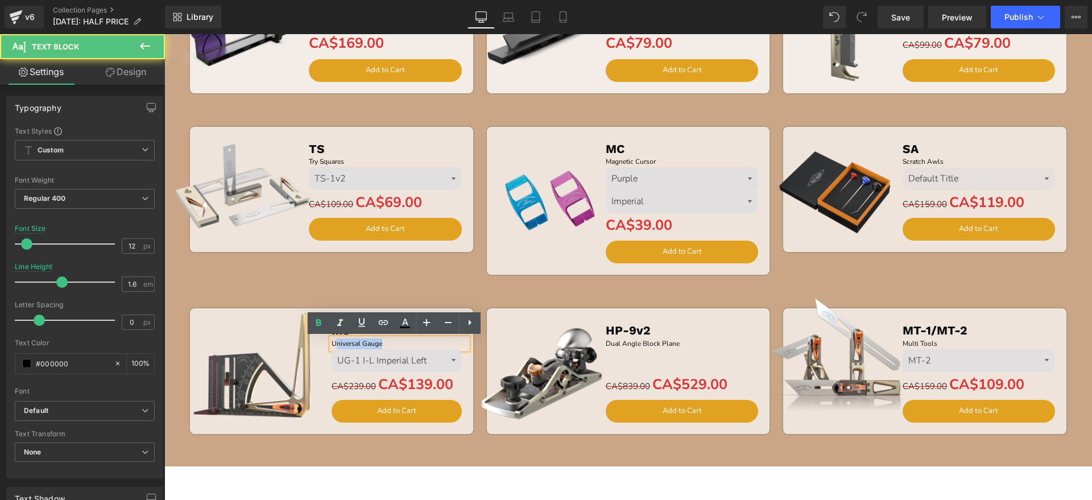
drag, startPoint x: 391, startPoint y: 344, endPoint x: 332, endPoint y: 339, distance: 59.9
click at [332, 339] on p "Universal Gauge" at bounding box center [400, 343] width 136 height 11
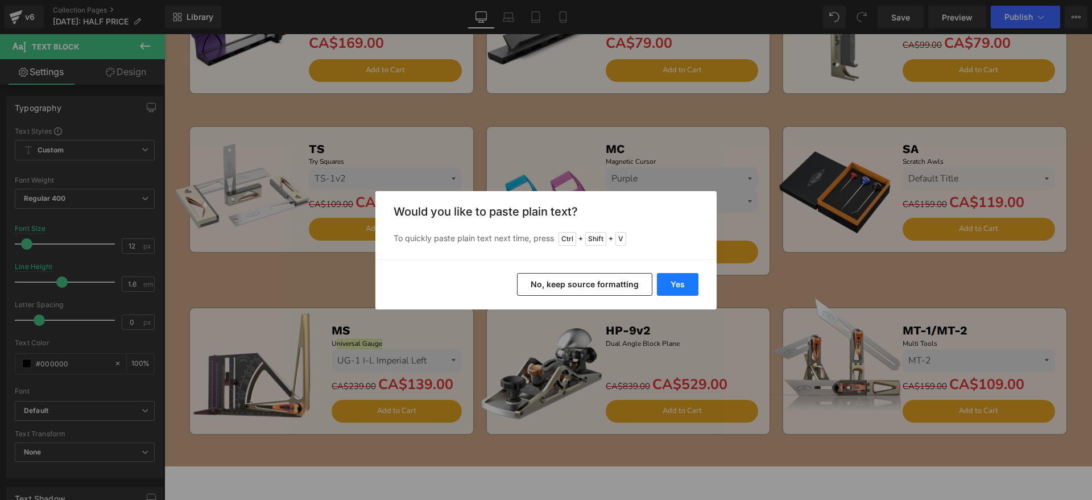
drag, startPoint x: 663, startPoint y: 280, endPoint x: 261, endPoint y: 300, distance: 402.1
click at [663, 280] on button "Yes" at bounding box center [678, 284] width 42 height 23
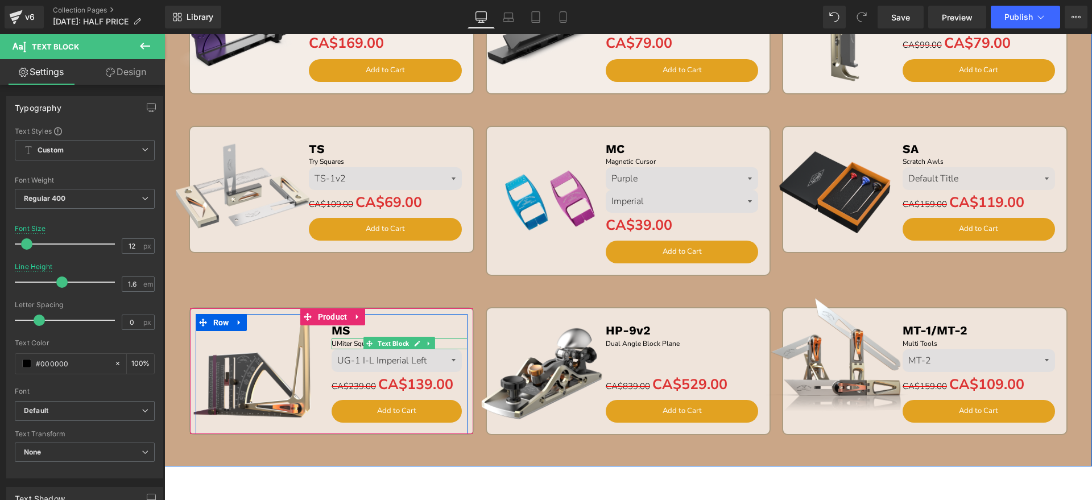
click at [332, 341] on span "UMiter Squares" at bounding box center [355, 343] width 47 height 9
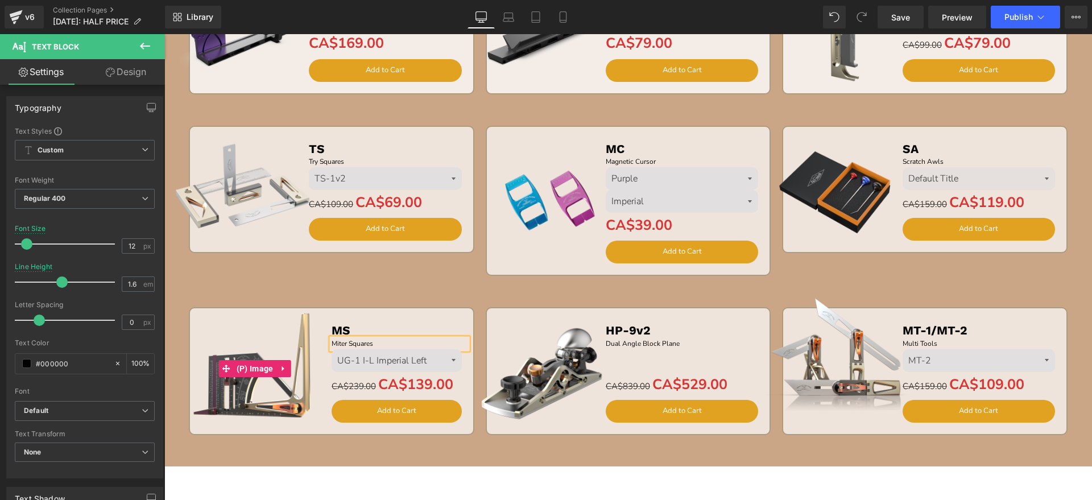
click at [272, 403] on img at bounding box center [255, 369] width 140 height 140
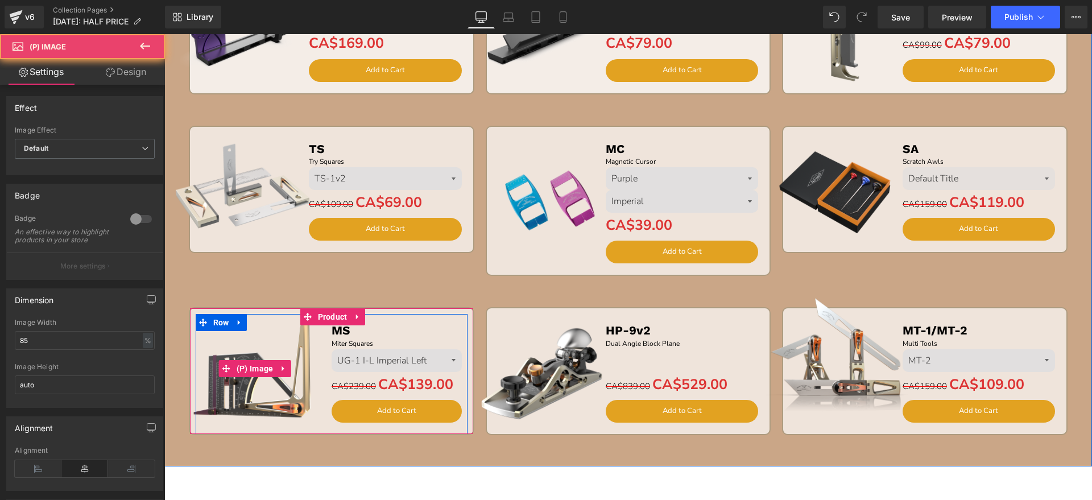
click at [262, 329] on img at bounding box center [255, 369] width 140 height 140
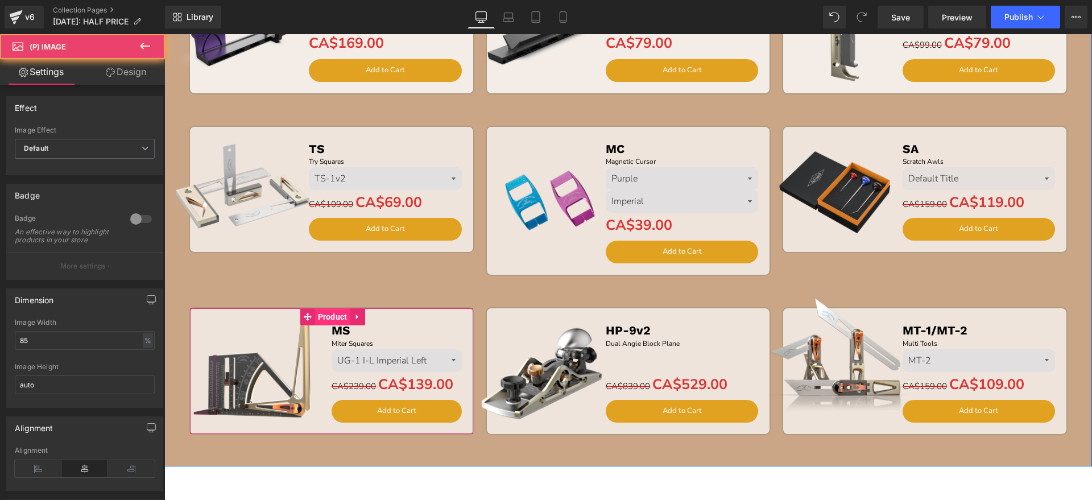
click at [332, 317] on span "Product" at bounding box center [332, 316] width 35 height 17
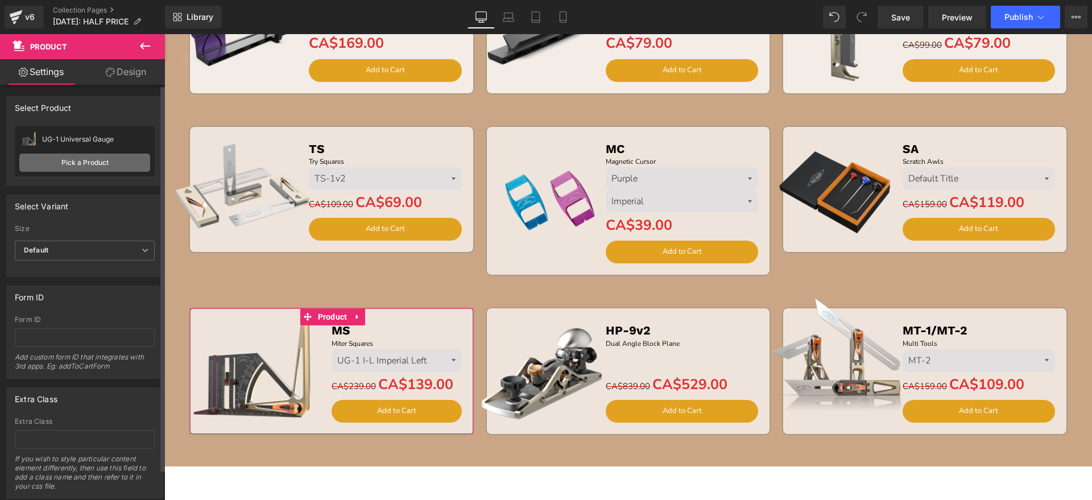
click at [90, 162] on link "Pick a Product" at bounding box center [84, 163] width 131 height 18
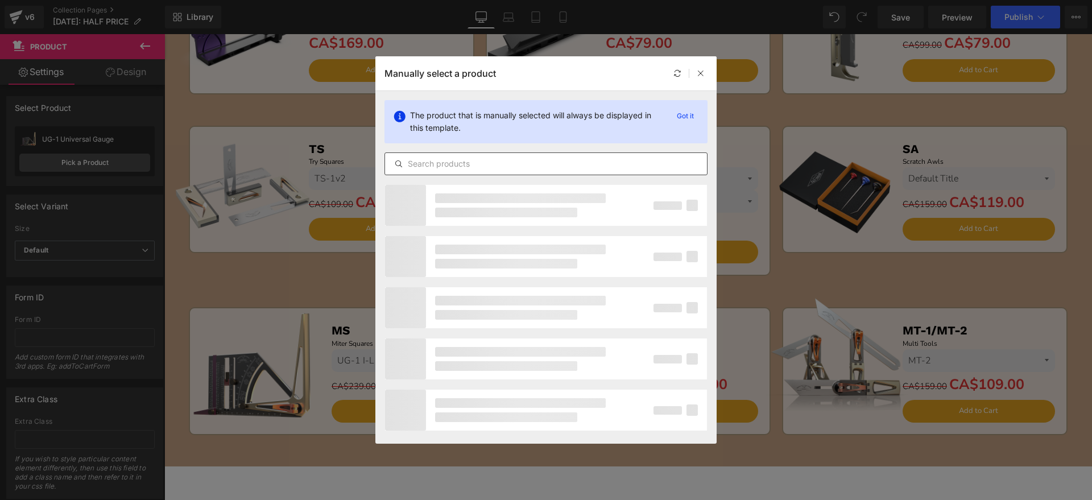
click at [445, 168] on input "text" at bounding box center [546, 164] width 322 height 14
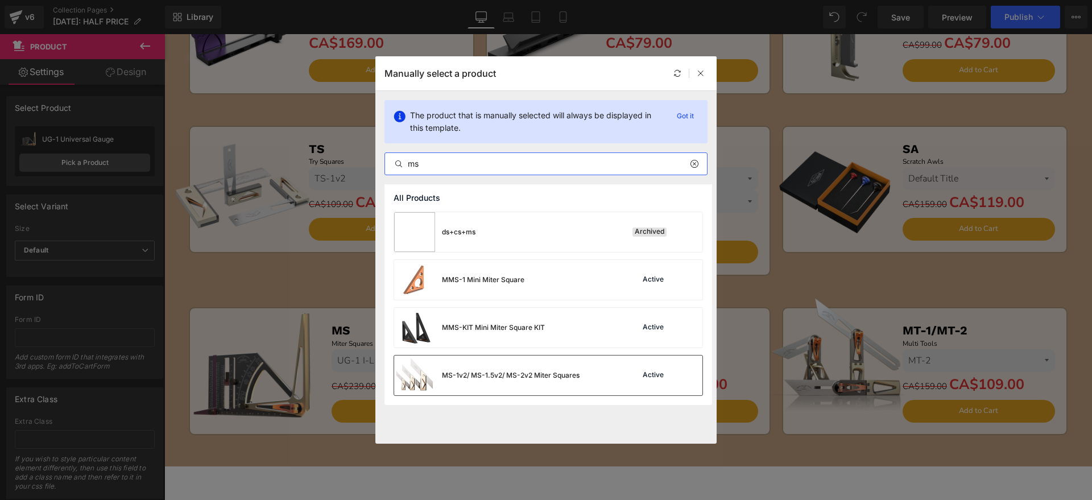
type input "ms"
click at [485, 373] on div "MS-1v2/ MS-1.5v2/ MS-2v2 Miter Squares" at bounding box center [511, 375] width 138 height 10
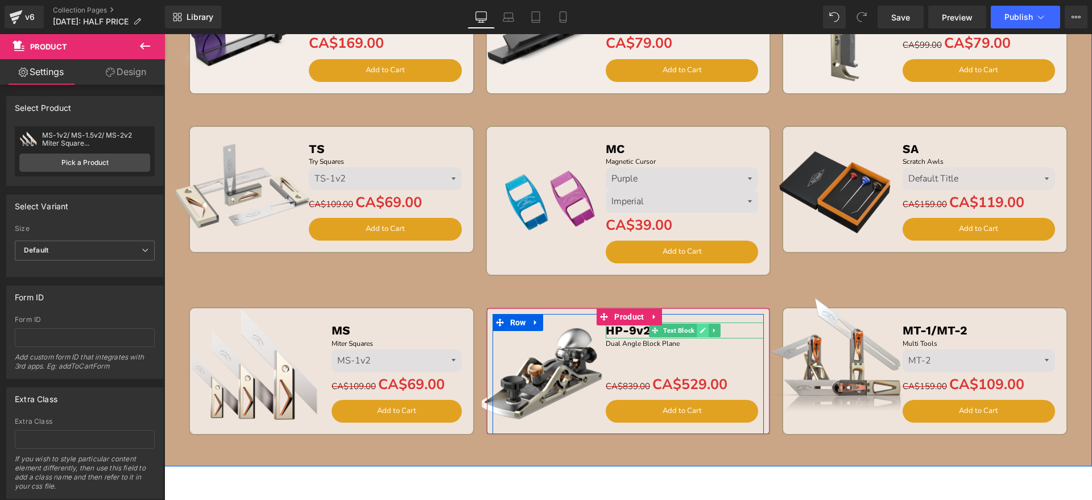
click at [703, 327] on link at bounding box center [703, 331] width 12 height 14
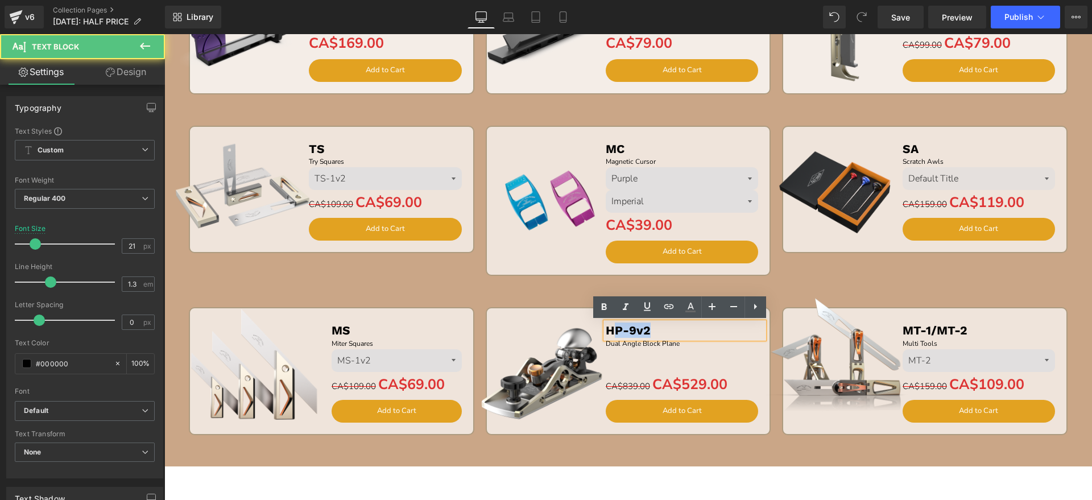
drag, startPoint x: 630, startPoint y: 331, endPoint x: 610, endPoint y: 333, distance: 20.0
click at [610, 333] on p "HP-9v2" at bounding box center [685, 330] width 159 height 15
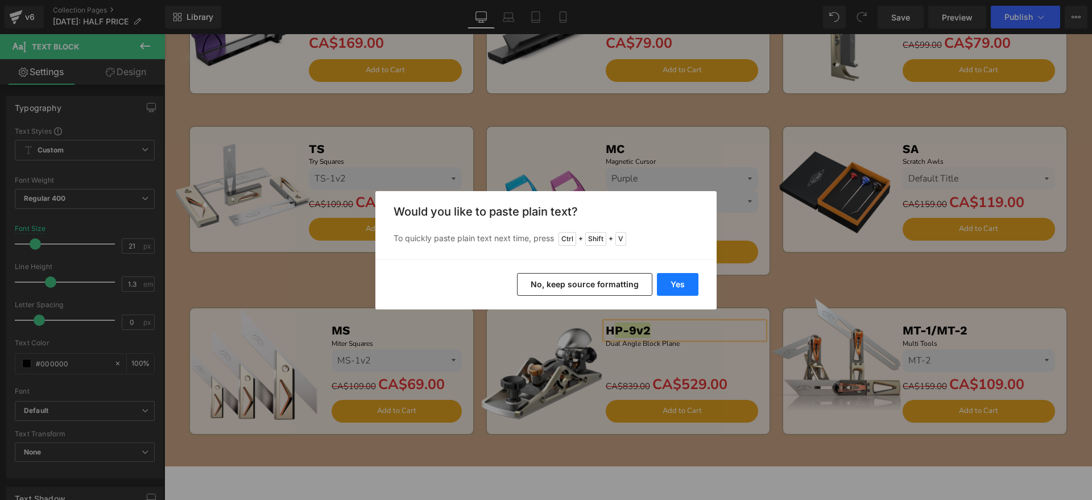
drag, startPoint x: 669, startPoint y: 282, endPoint x: 443, endPoint y: 291, distance: 226.0
click at [669, 282] on button "Yes" at bounding box center [678, 284] width 42 height 23
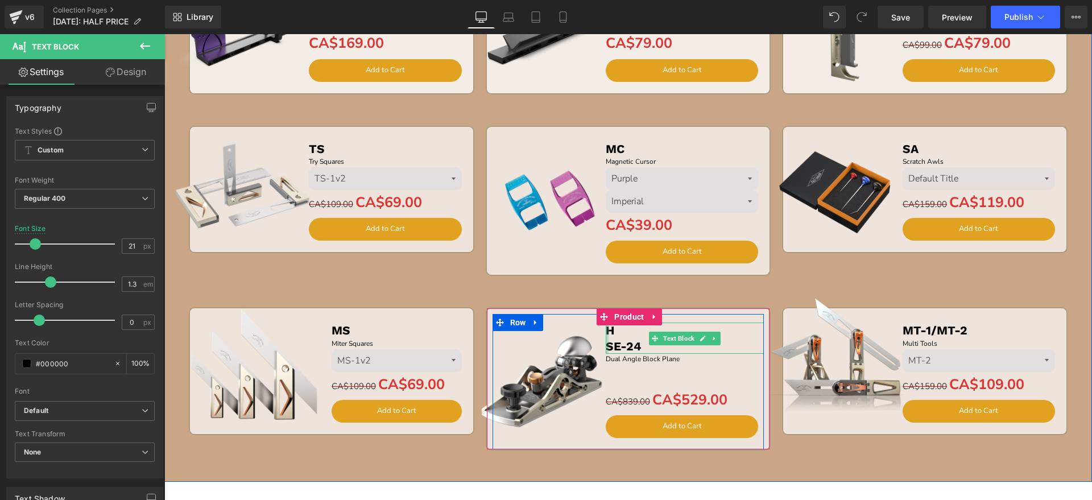
click at [606, 341] on div at bounding box center [607, 338] width 3 height 31
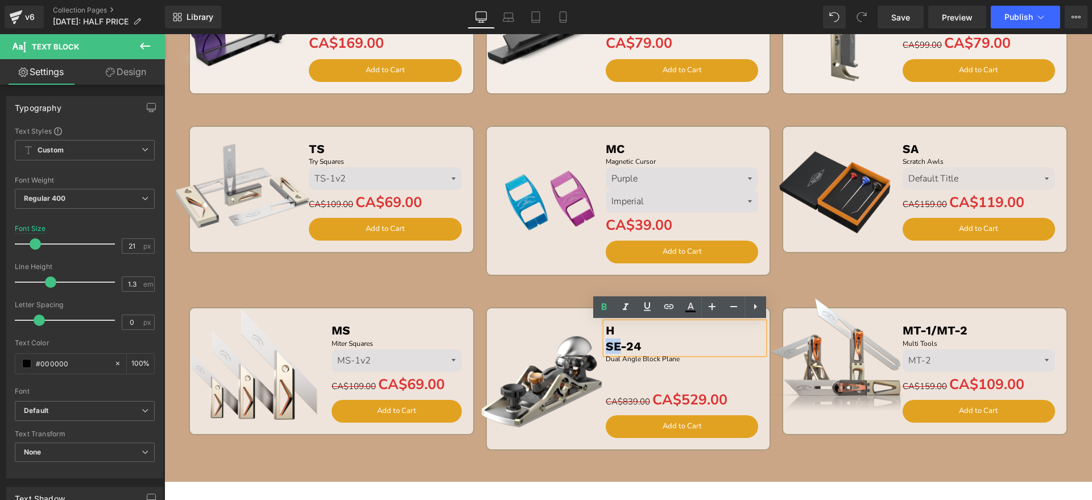
click at [606, 342] on b "SE-24" at bounding box center [624, 346] width 36 height 14
click at [606, 346] on b "SE-24" at bounding box center [624, 346] width 36 height 14
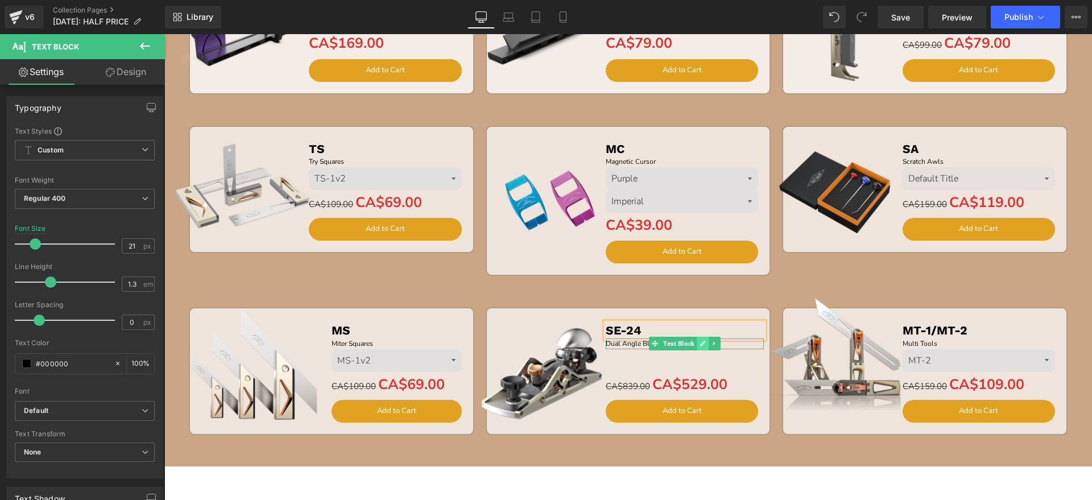
click at [701, 344] on icon at bounding box center [703, 343] width 6 height 7
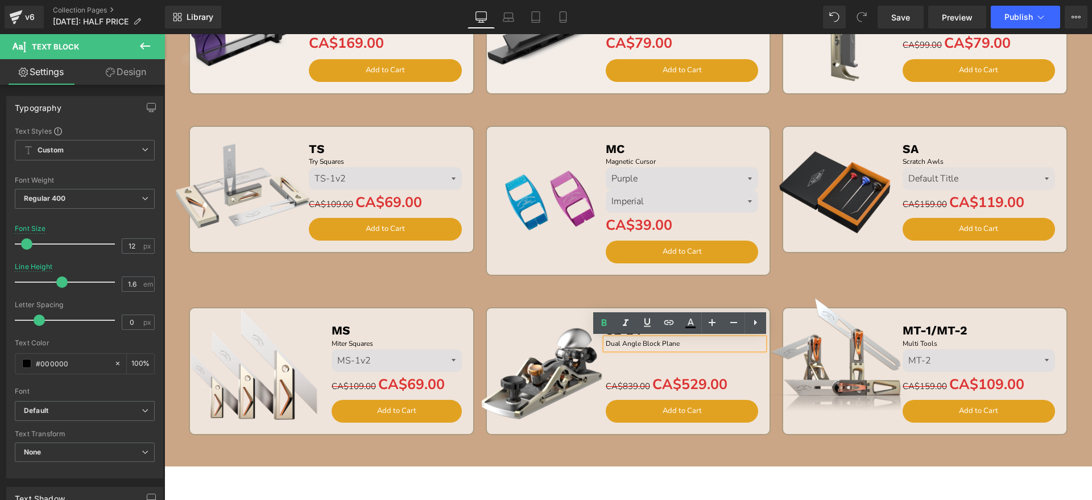
drag, startPoint x: 648, startPoint y: 344, endPoint x: 604, endPoint y: 346, distance: 43.9
click at [606, 346] on p "Dual Angle Block Plane" at bounding box center [685, 343] width 159 height 11
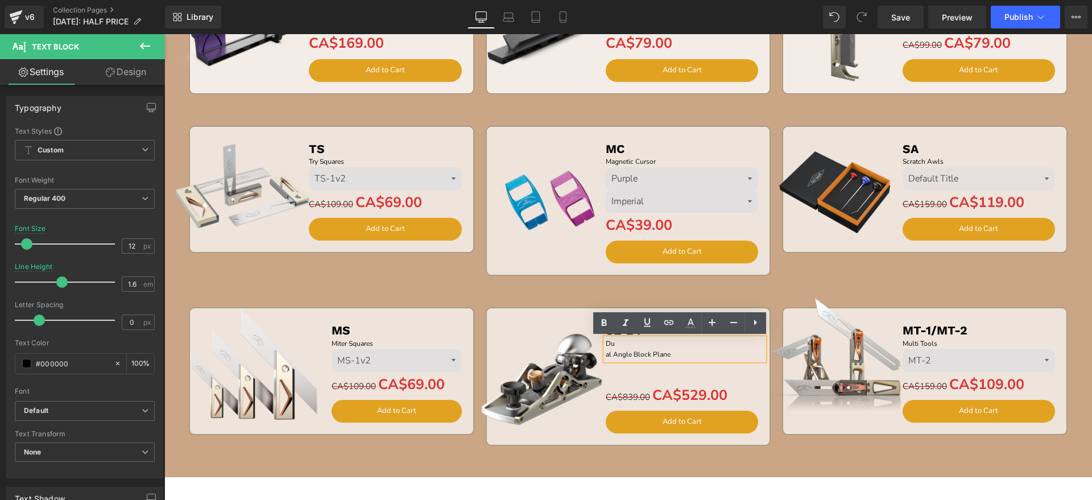
click at [676, 353] on p "al Angle Block Plane" at bounding box center [685, 354] width 159 height 11
drag, startPoint x: 674, startPoint y: 353, endPoint x: 605, endPoint y: 343, distance: 69.5
click at [606, 343] on div "Du al Angle Block Plane" at bounding box center [685, 349] width 159 height 22
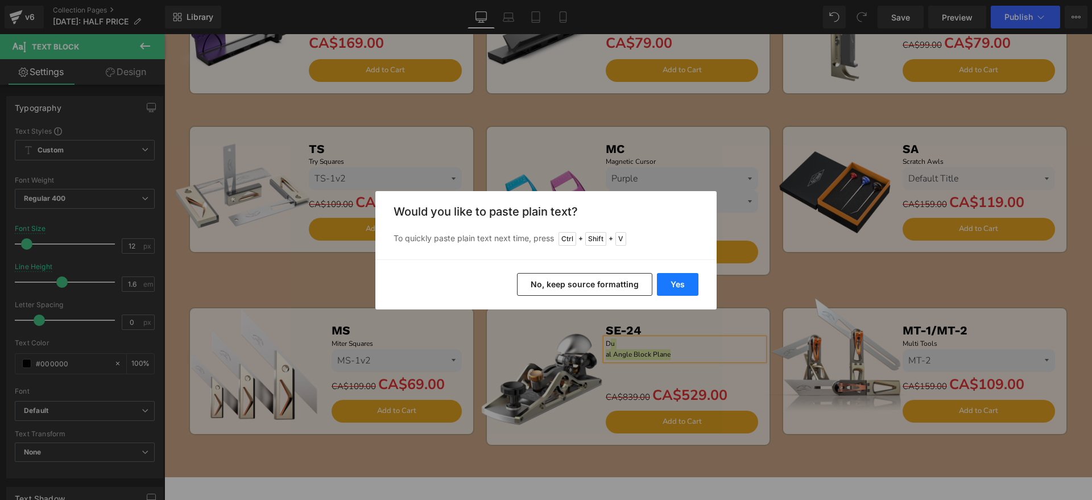
drag, startPoint x: 674, startPoint y: 283, endPoint x: 462, endPoint y: 296, distance: 212.6
click at [674, 283] on button "Yes" at bounding box center [678, 284] width 42 height 23
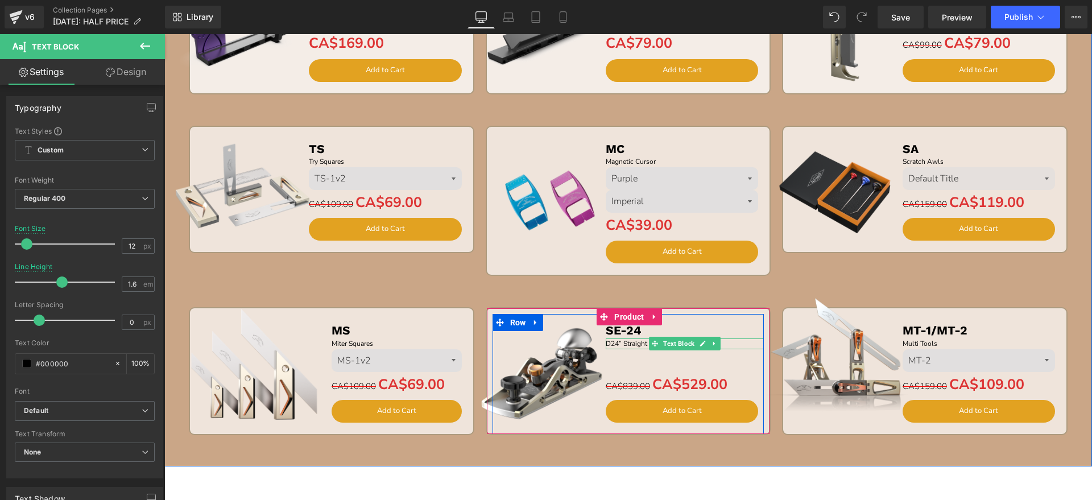
click at [606, 343] on p "D24” Straight Edge" at bounding box center [685, 343] width 159 height 11
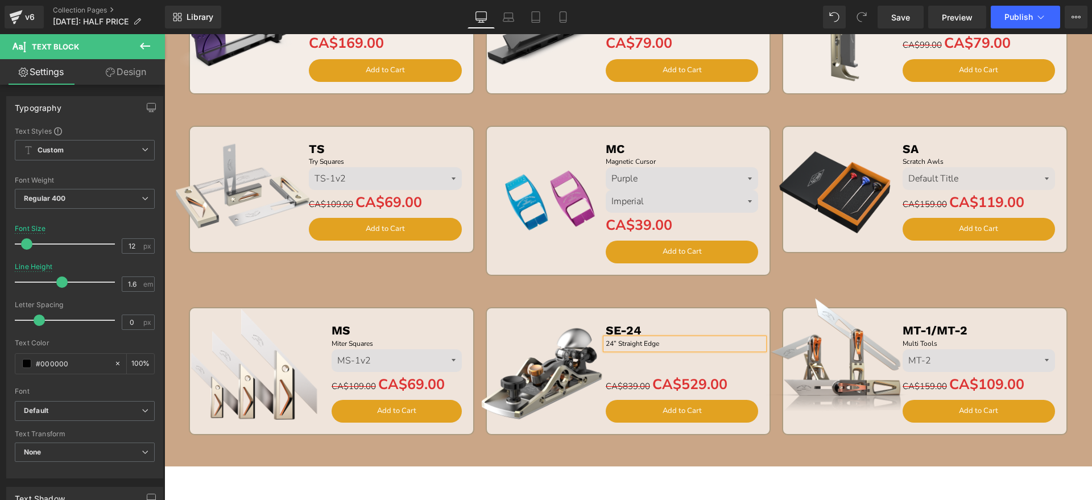
click at [555, 406] on img at bounding box center [541, 371] width 142 height 142
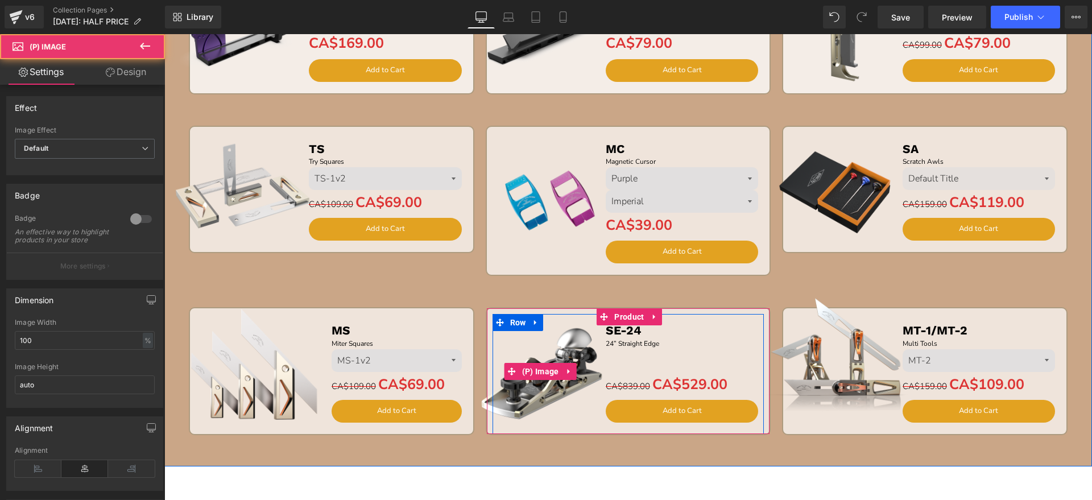
click at [544, 354] on img at bounding box center [541, 371] width 142 height 142
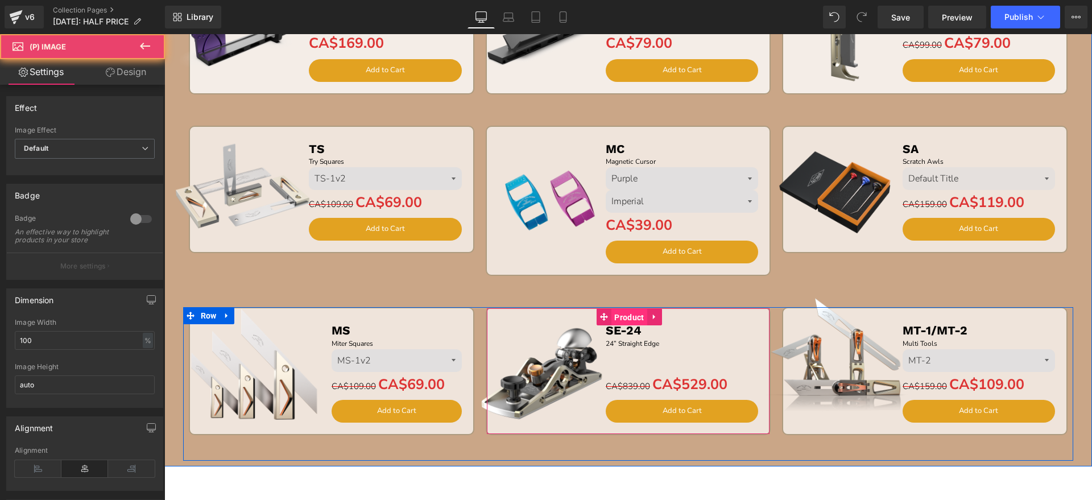
click at [621, 317] on span "Product" at bounding box center [629, 317] width 35 height 17
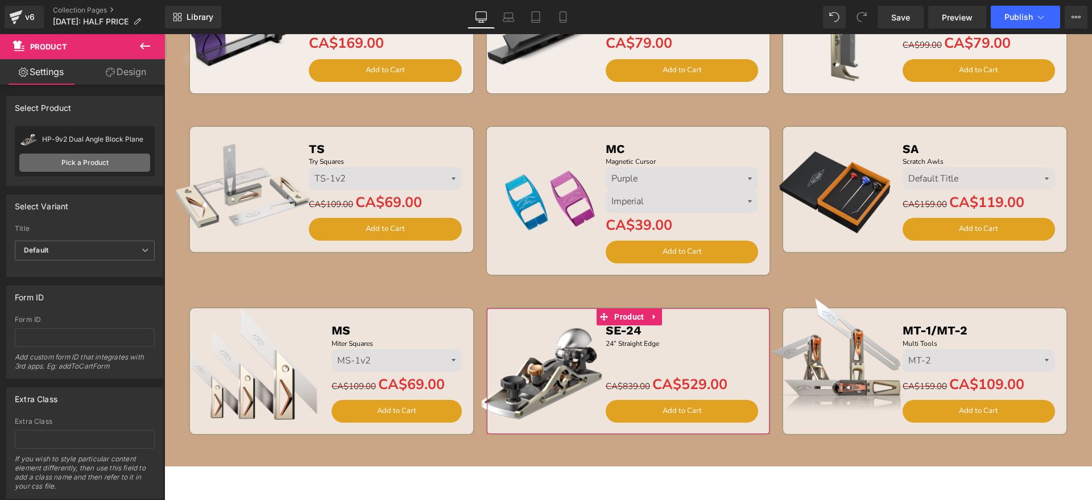
click at [96, 162] on link "Pick a Product" at bounding box center [84, 163] width 131 height 18
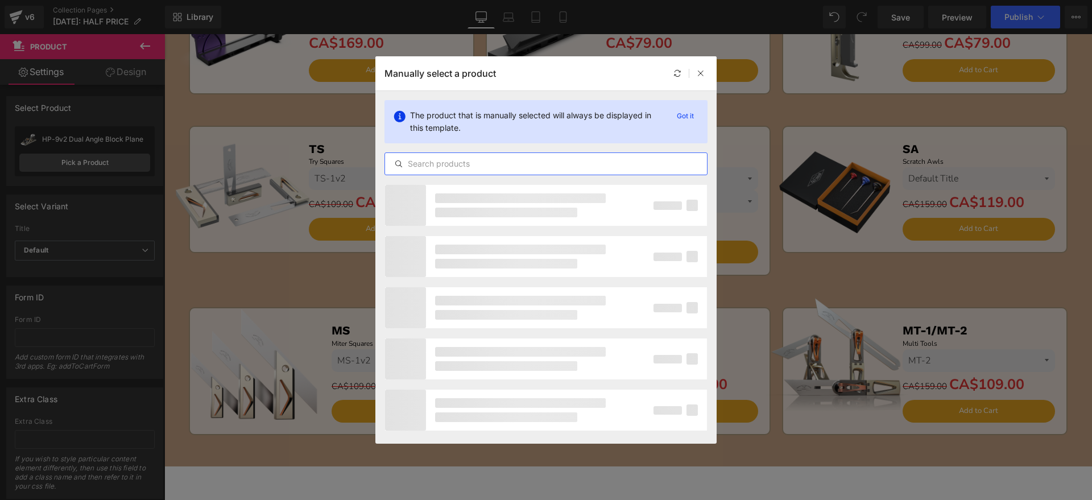
click at [433, 162] on input "text" at bounding box center [546, 164] width 322 height 14
type input "se"
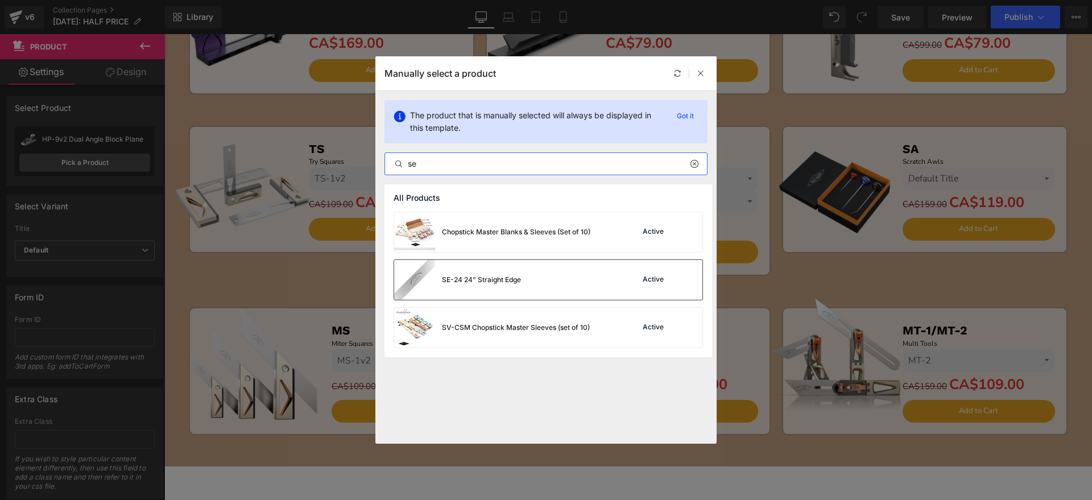
click at [484, 282] on div "SE-24 24" Straight Edge" at bounding box center [481, 280] width 79 height 10
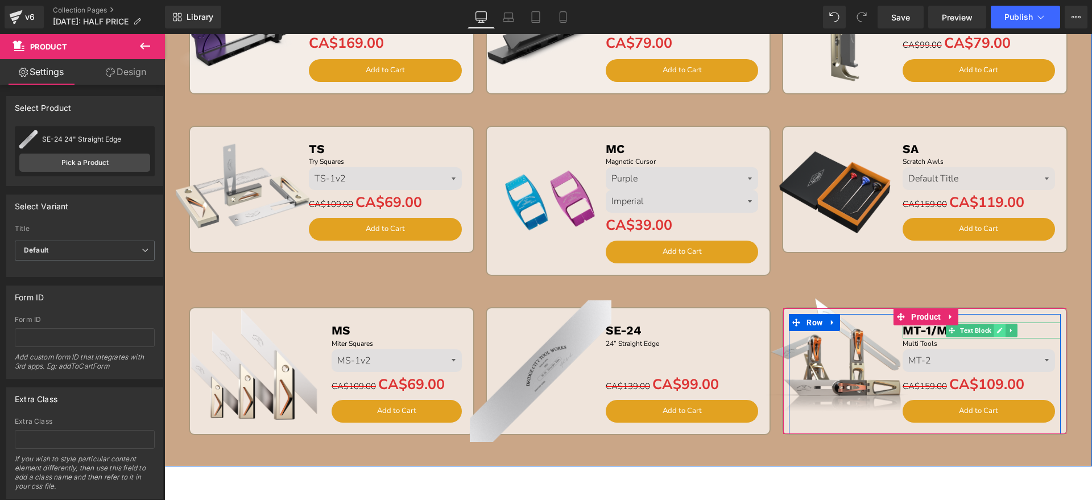
click at [997, 327] on icon at bounding box center [1000, 330] width 6 height 7
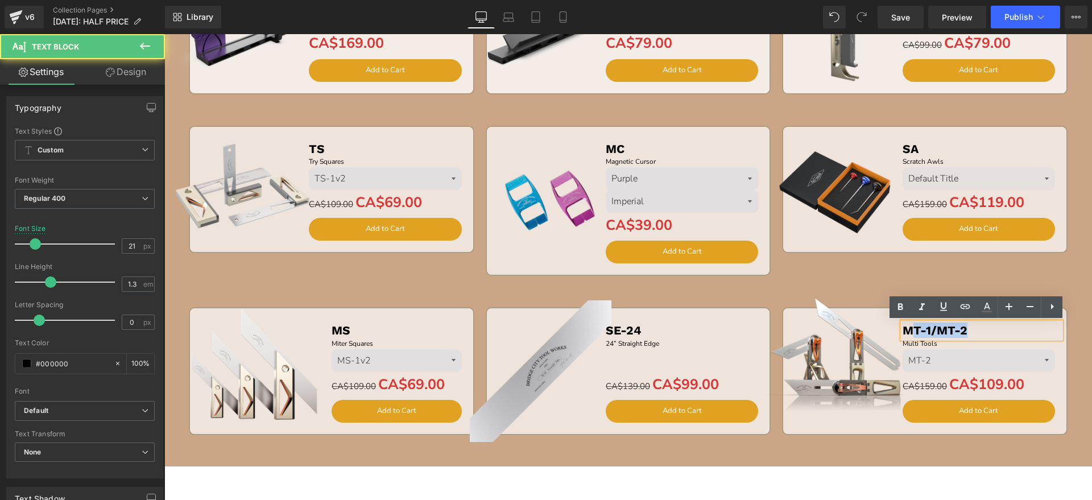
drag, startPoint x: 985, startPoint y: 329, endPoint x: 904, endPoint y: 333, distance: 80.9
click at [904, 333] on p "MT-1/MT-2" at bounding box center [982, 330] width 159 height 15
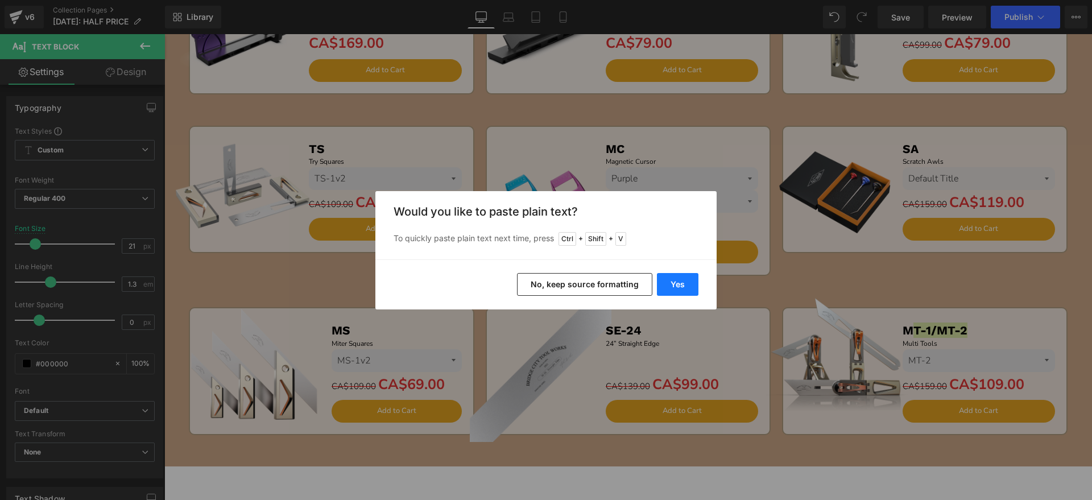
click at [675, 280] on button "Yes" at bounding box center [678, 284] width 42 height 23
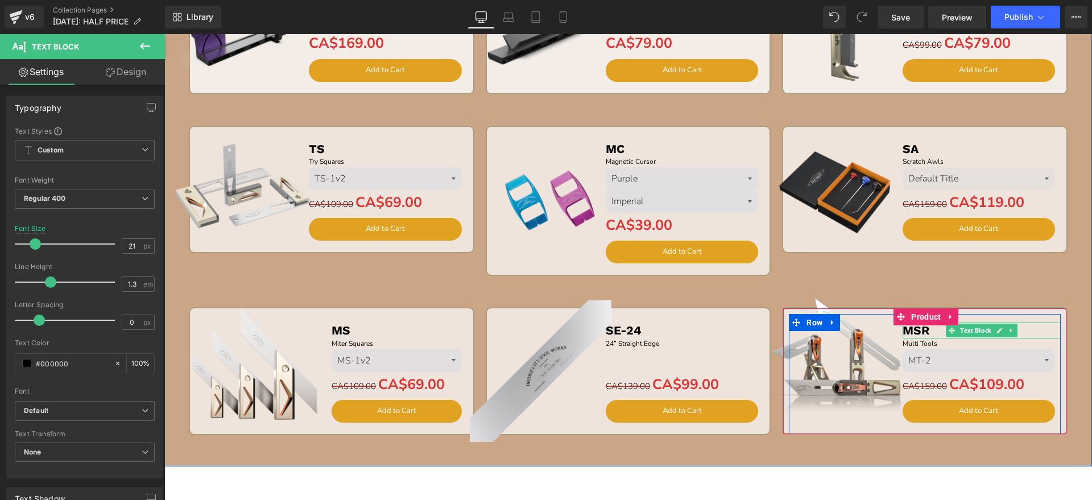
click at [904, 332] on b "MSR" at bounding box center [916, 330] width 27 height 14
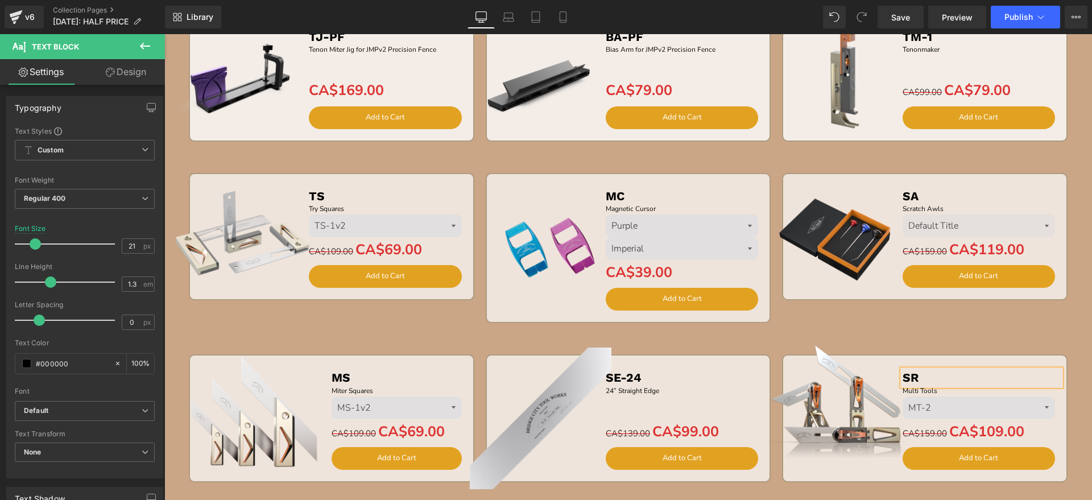
scroll to position [481, 0]
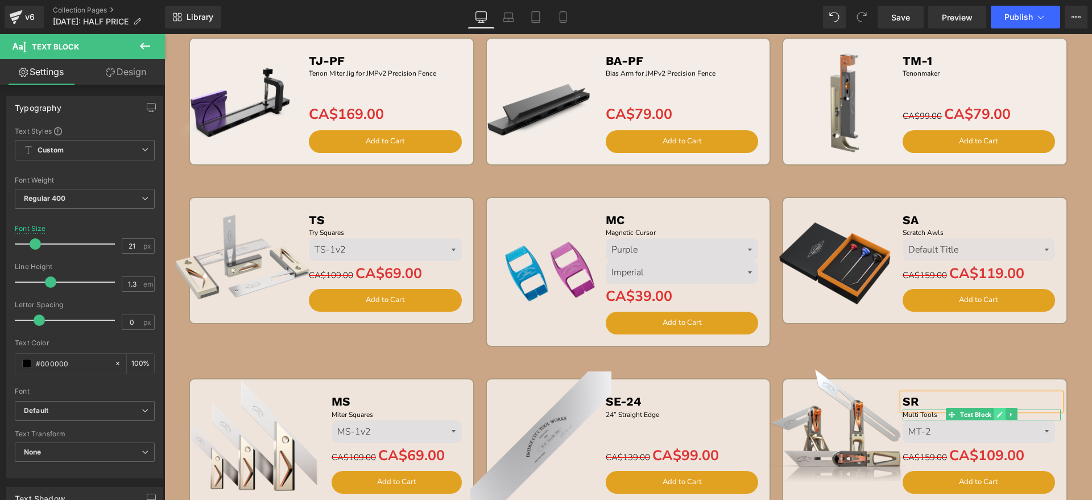
click at [997, 415] on icon at bounding box center [1000, 415] width 6 height 6
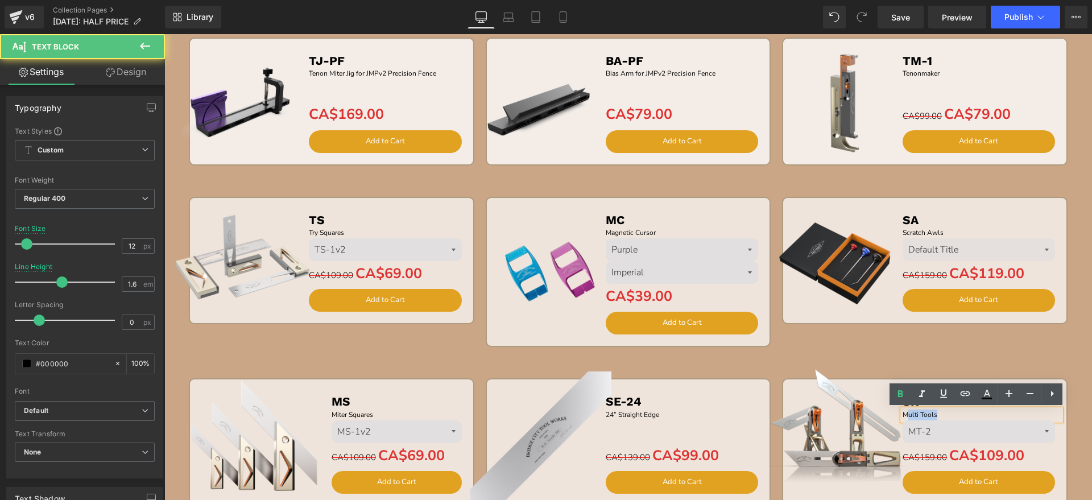
drag, startPoint x: 950, startPoint y: 413, endPoint x: 902, endPoint y: 415, distance: 47.8
click at [903, 415] on p "Multi Tools" at bounding box center [982, 415] width 159 height 11
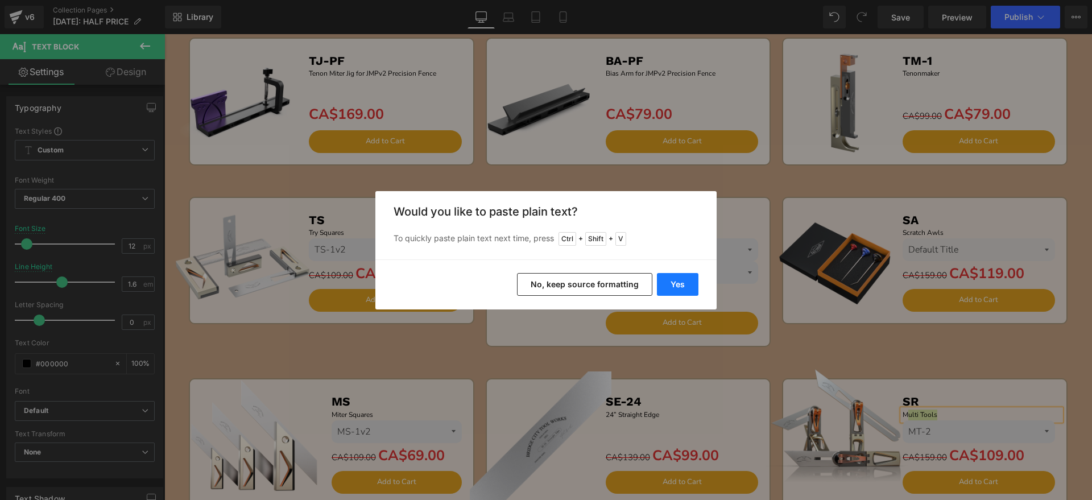
click at [686, 287] on button "Yes" at bounding box center [678, 284] width 42 height 23
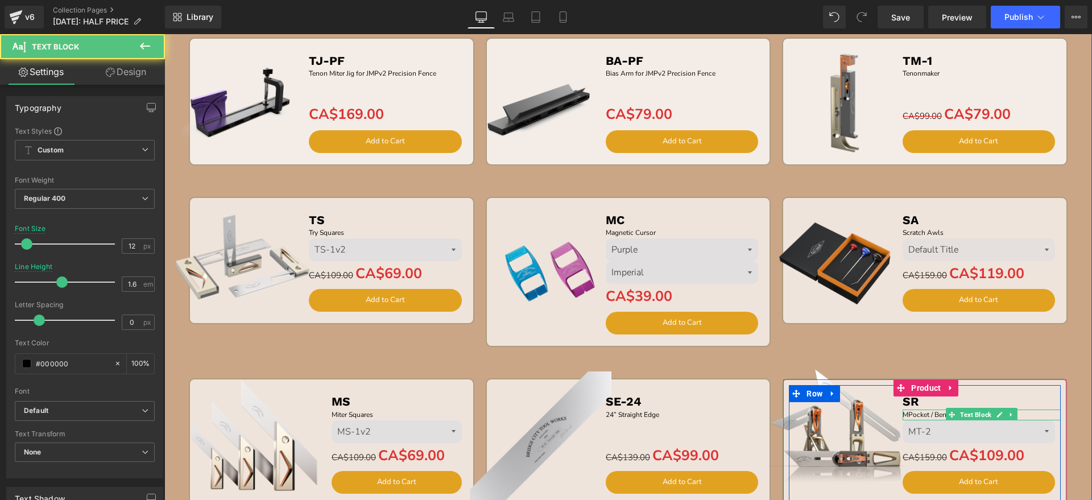
click at [903, 412] on p "MPocket / Bench Rules" at bounding box center [982, 415] width 159 height 11
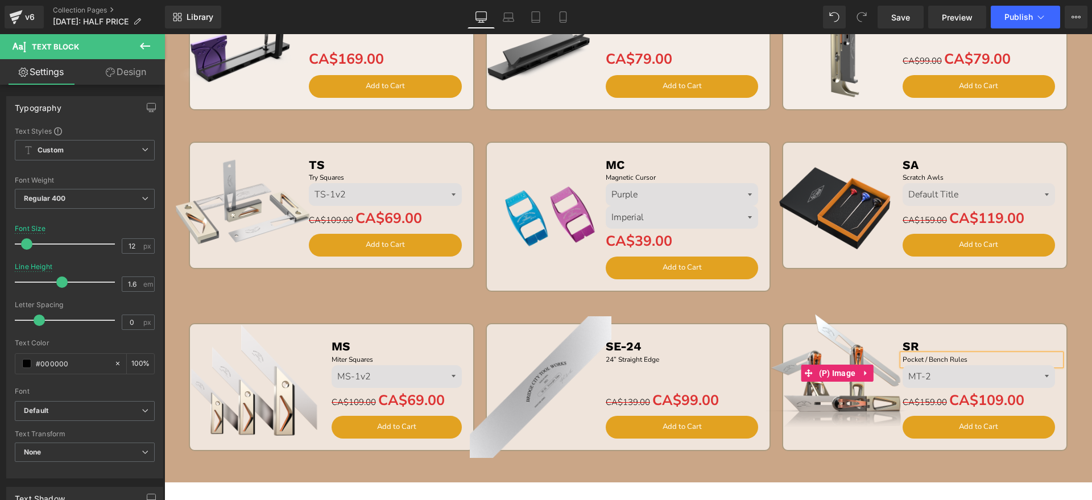
scroll to position [552, 0]
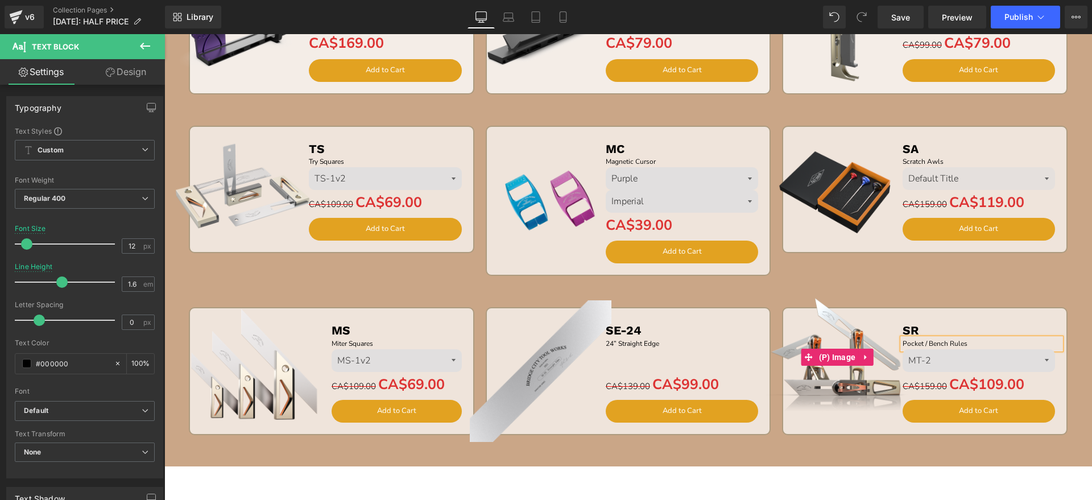
click at [856, 388] on img at bounding box center [837, 357] width 142 height 142
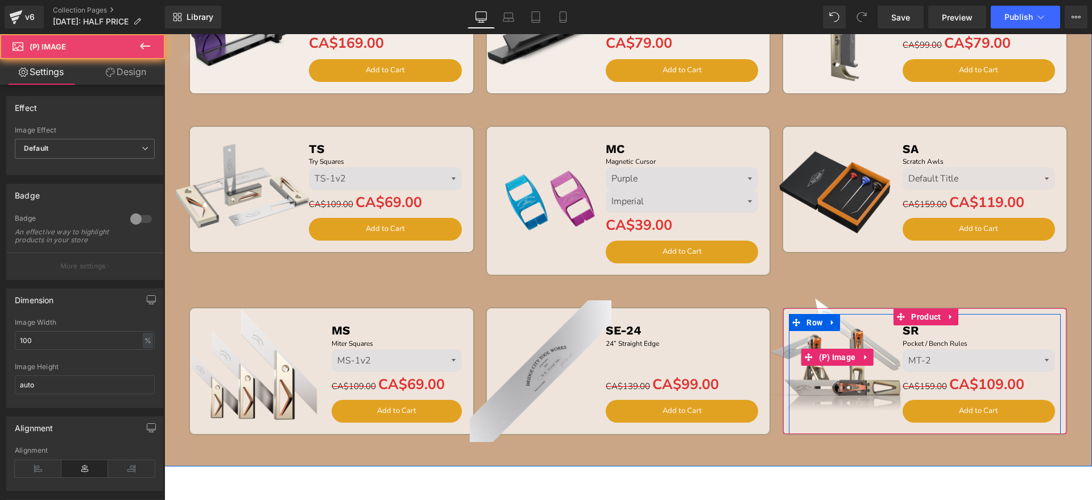
click at [849, 325] on img at bounding box center [837, 357] width 142 height 142
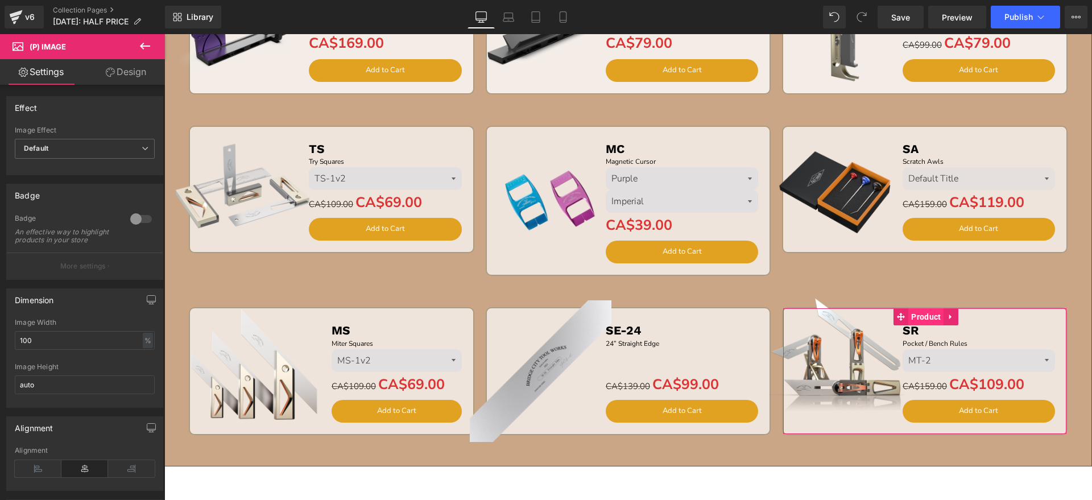
click at [922, 317] on span "Product" at bounding box center [925, 316] width 35 height 17
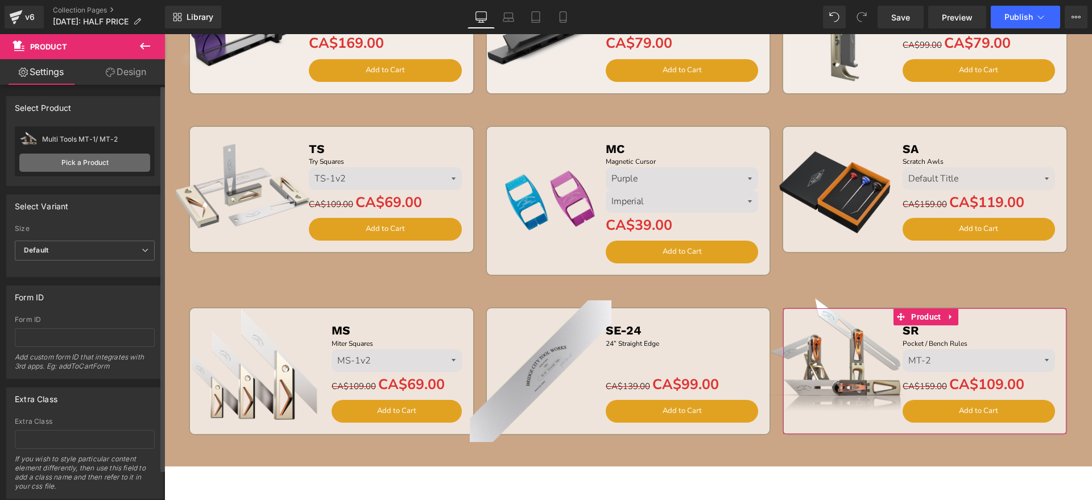
click at [106, 164] on link "Pick a Product" at bounding box center [84, 163] width 131 height 18
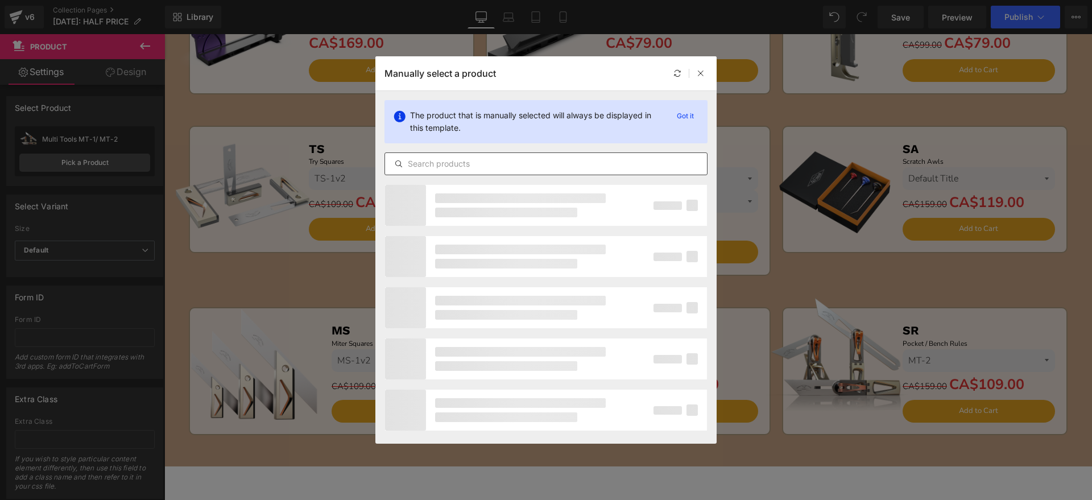
click at [431, 165] on input "text" at bounding box center [546, 164] width 322 height 14
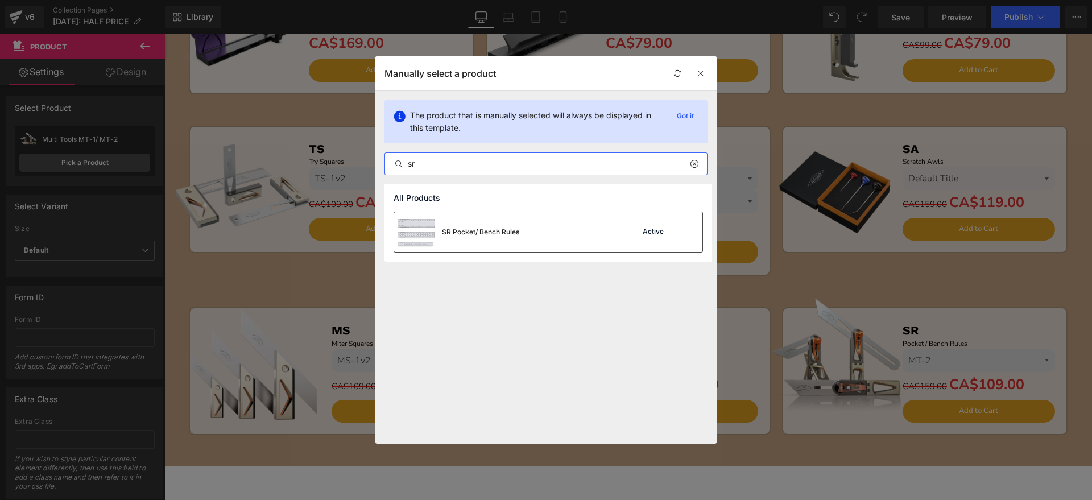
type input "sr"
click at [510, 237] on div "SR Pocket/ Bench Rules" at bounding box center [456, 232] width 125 height 40
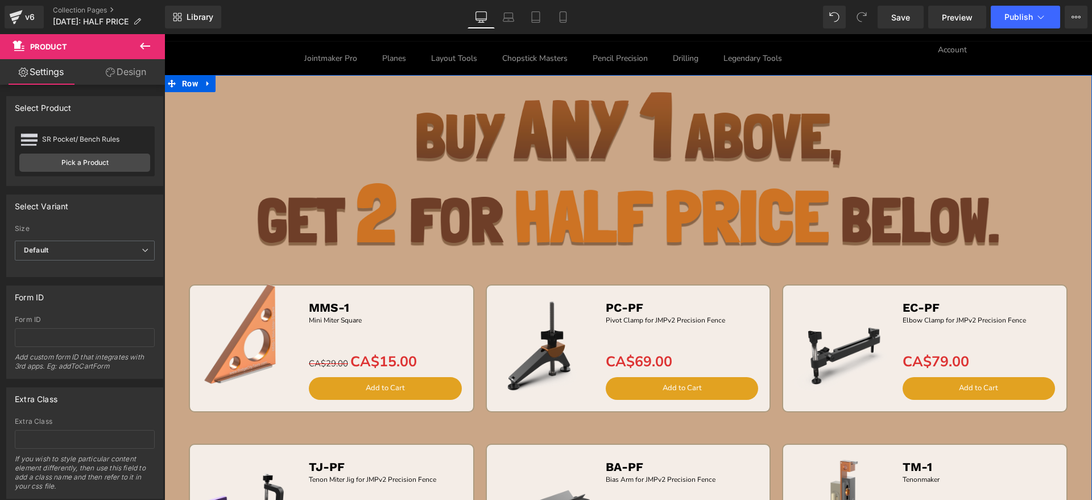
scroll to position [0, 0]
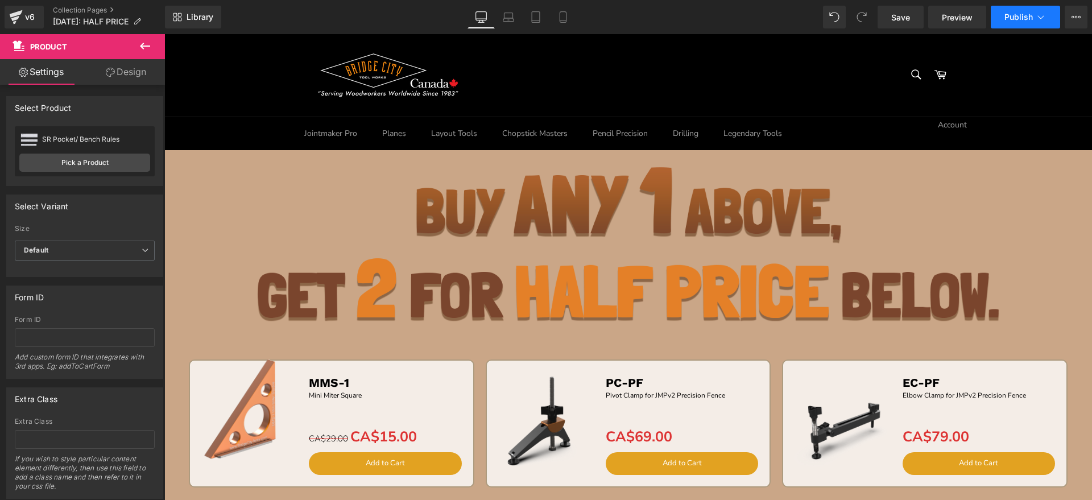
click at [1019, 13] on span "Publish" at bounding box center [1019, 17] width 28 height 9
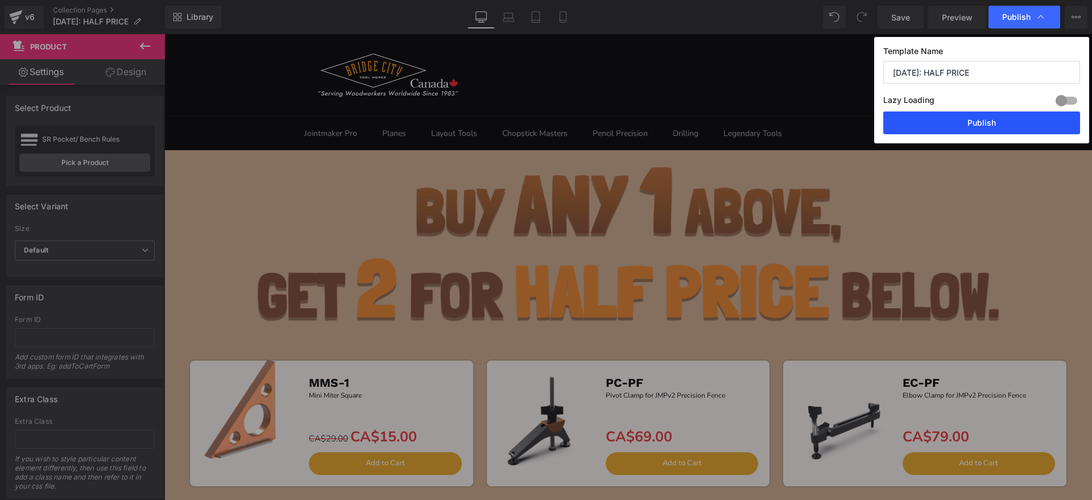
click at [994, 119] on button "Publish" at bounding box center [981, 122] width 197 height 23
